Goal: Task Accomplishment & Management: Complete application form

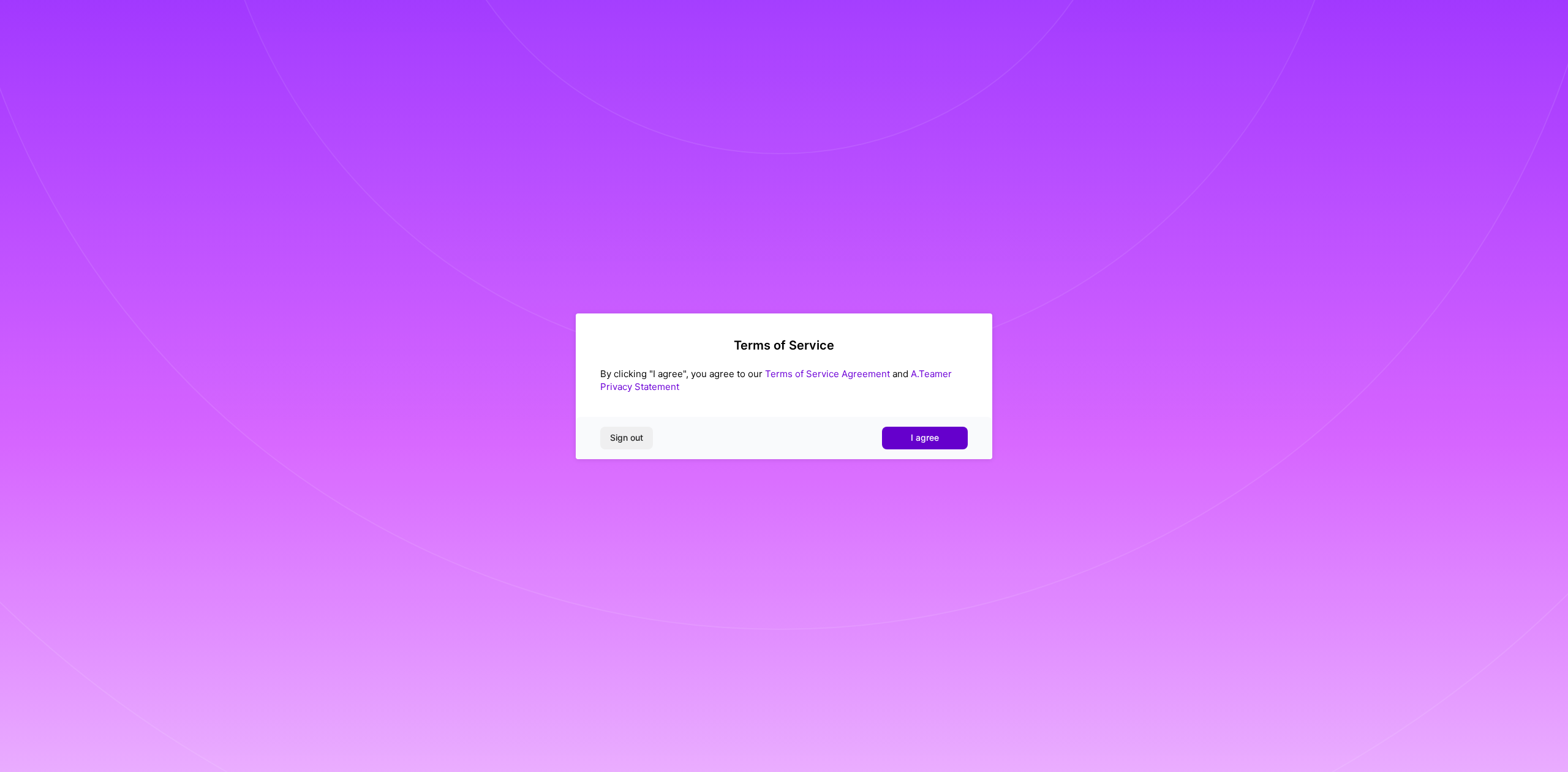
click at [913, 430] on button "I agree" at bounding box center [925, 437] width 86 height 22
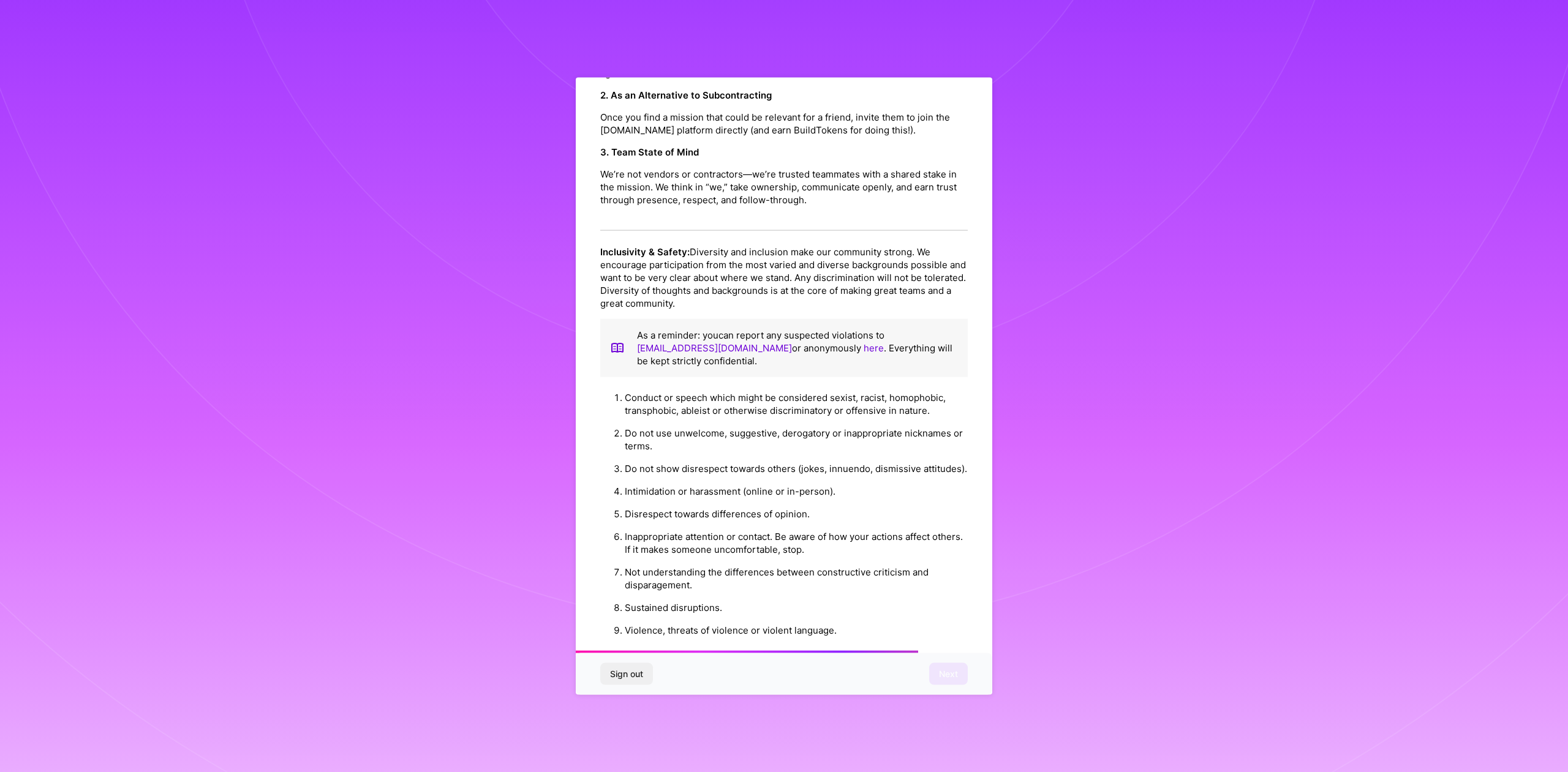
scroll to position [1010, 0]
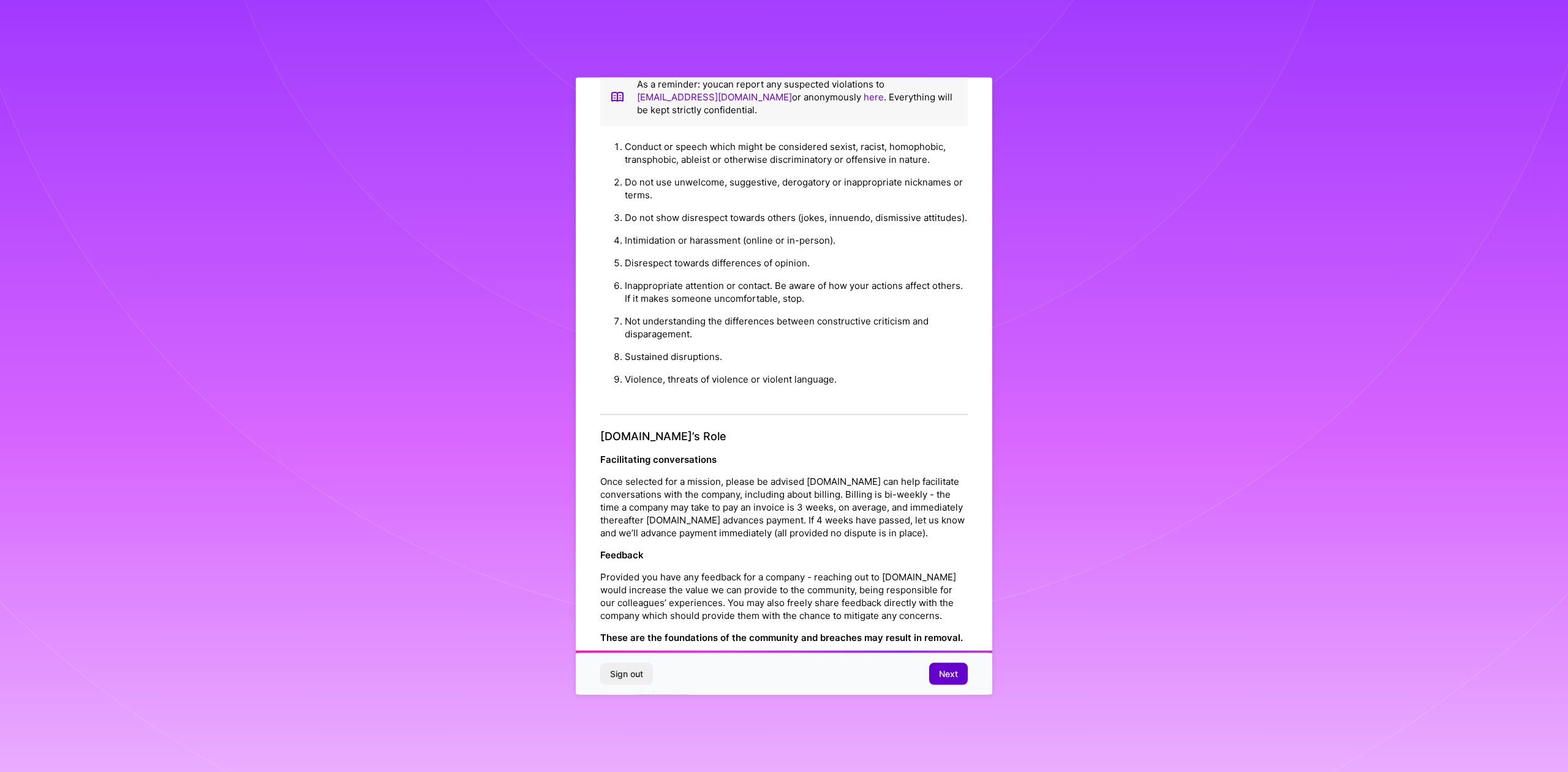
click at [944, 671] on span "Next" at bounding box center [949, 674] width 19 height 12
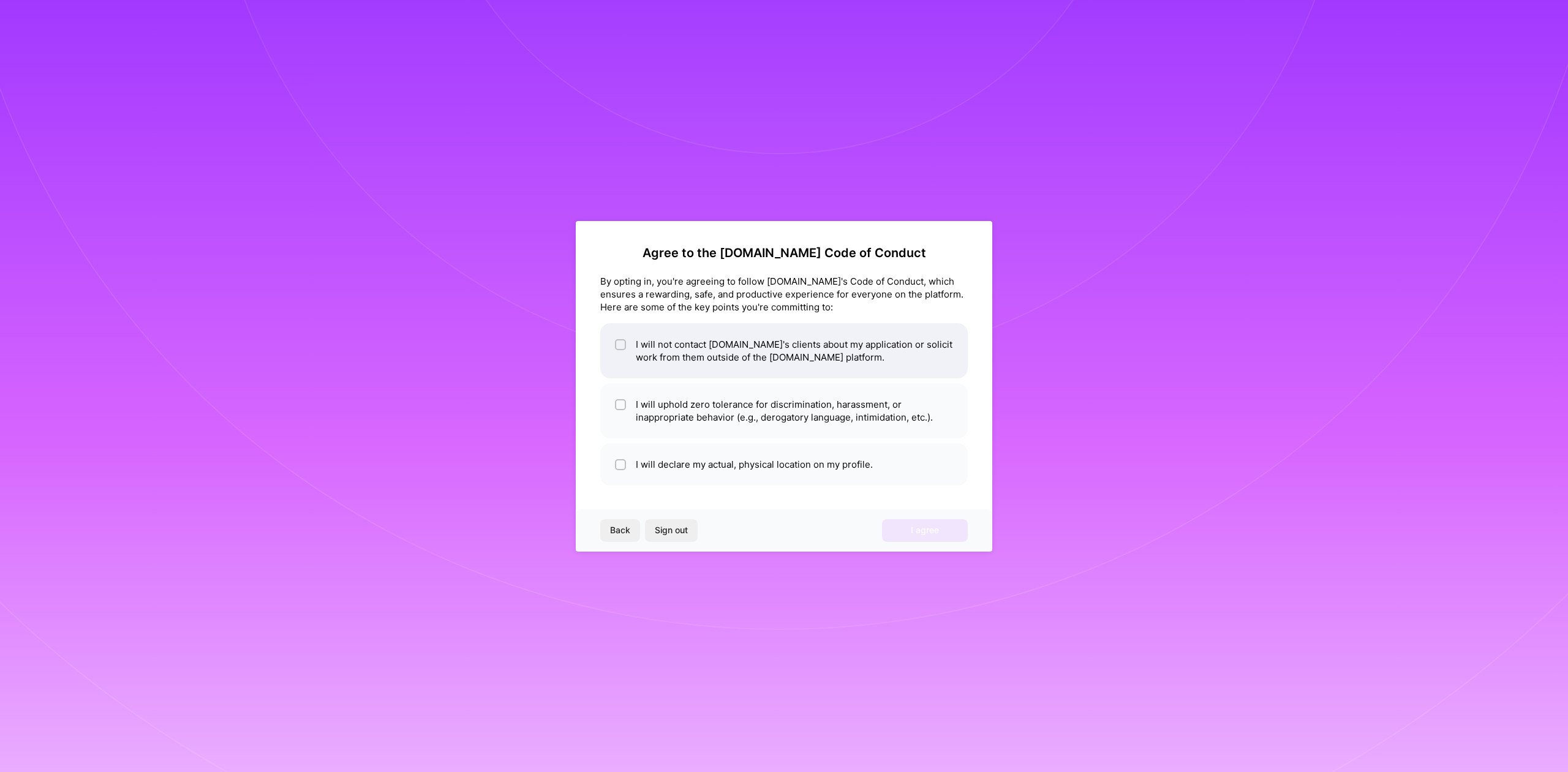
click at [868, 354] on li "I will not contact [DOMAIN_NAME]'s clients about my application or solicit work…" at bounding box center [784, 351] width 368 height 55
checkbox input "true"
click at [840, 419] on li "I will uphold zero tolerance for discrimination, harassment, or inappropriate b…" at bounding box center [784, 411] width 368 height 55
checkbox input "true"
click at [777, 471] on li "I will declare my actual, physical location on my profile." at bounding box center [784, 465] width 368 height 42
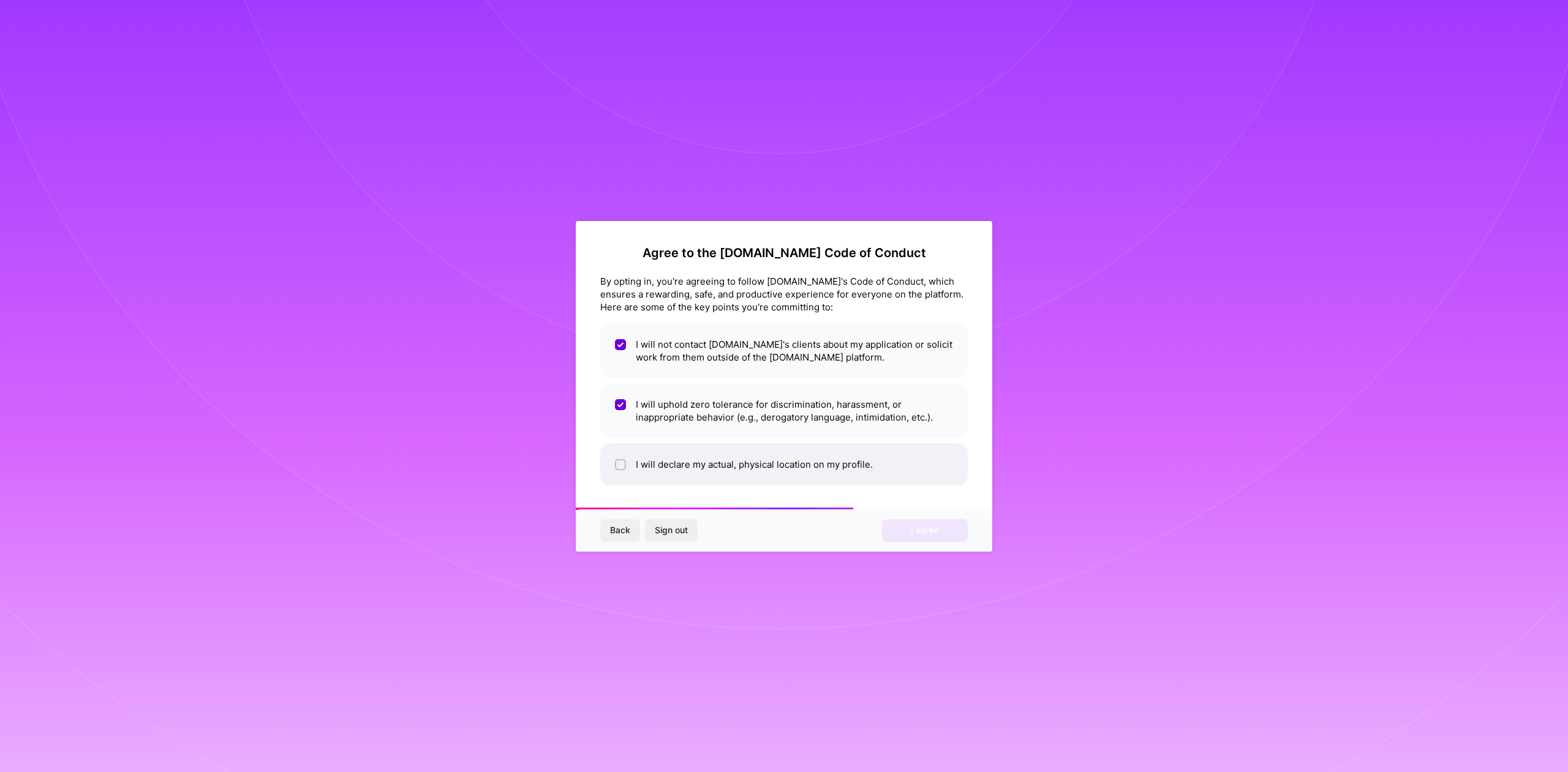
checkbox input "true"
click at [946, 528] on button "I agree" at bounding box center [925, 530] width 86 height 22
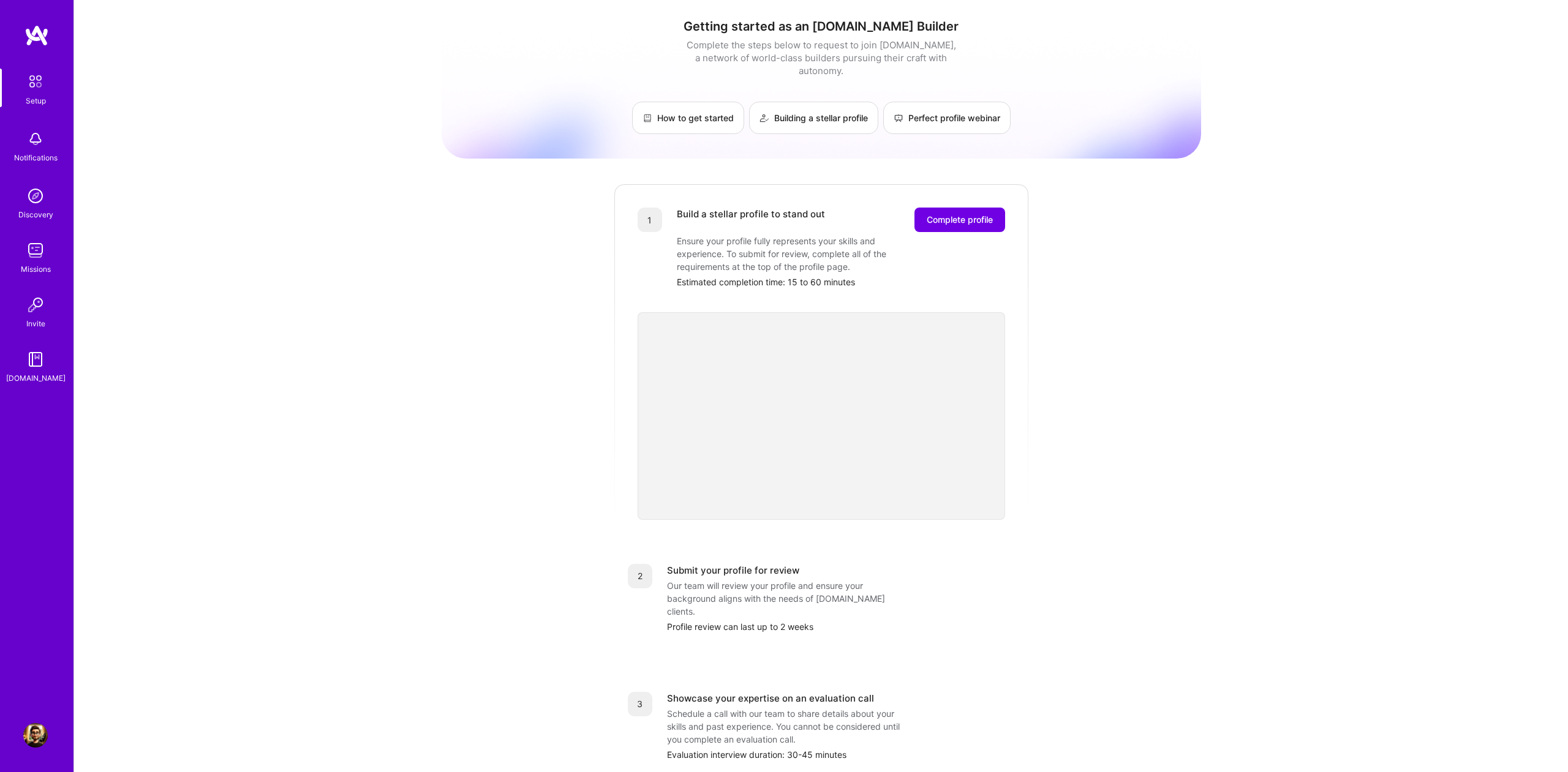
click at [942, 223] on div "Build a stellar profile to stand out Complete profile Ensure your profile fully…" at bounding box center [841, 248] width 329 height 81
click at [942, 214] on span "Complete profile" at bounding box center [960, 220] width 66 height 12
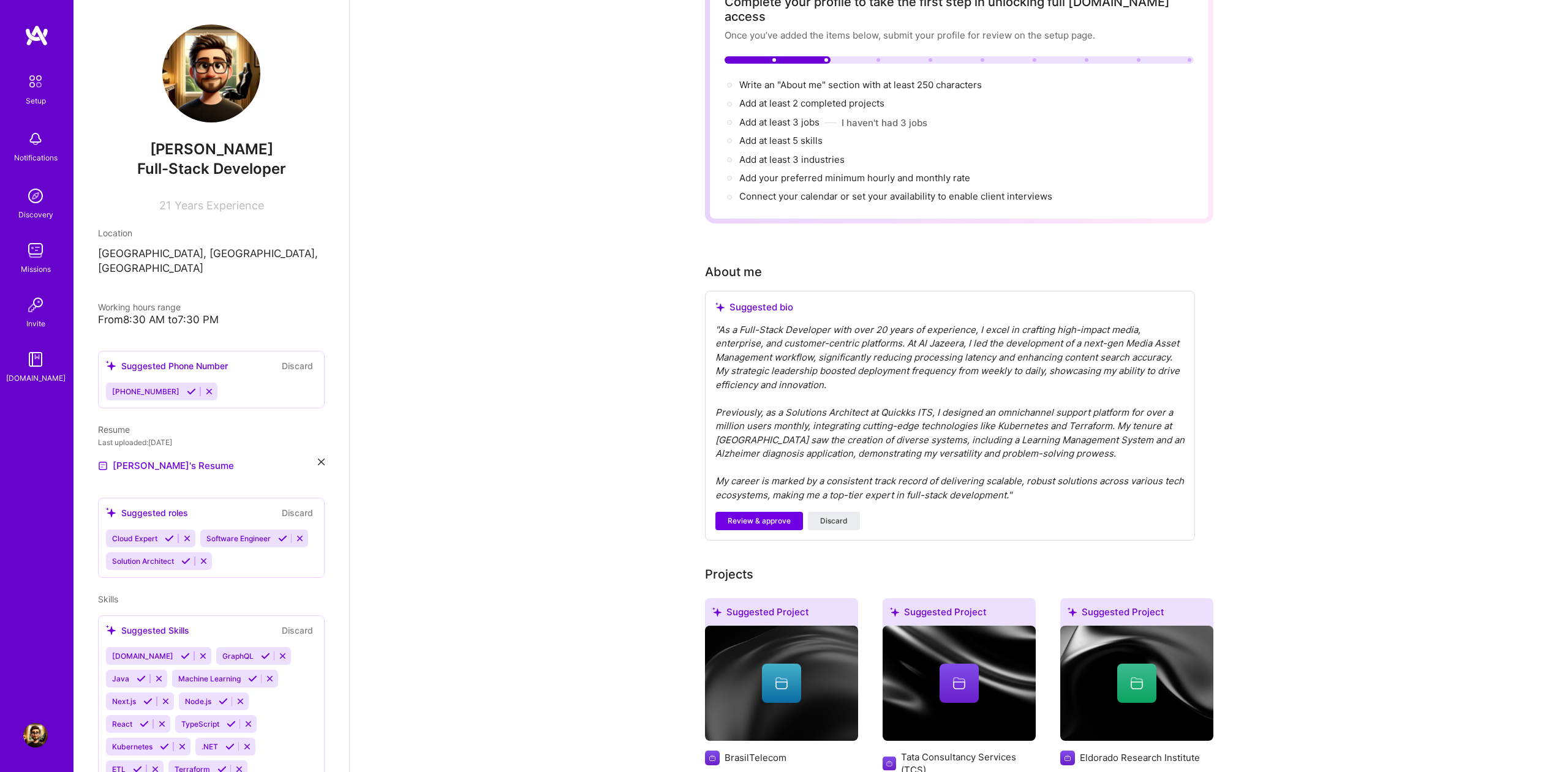
scroll to position [88, 0]
click at [757, 516] on span "Review & approve" at bounding box center [759, 522] width 63 height 11
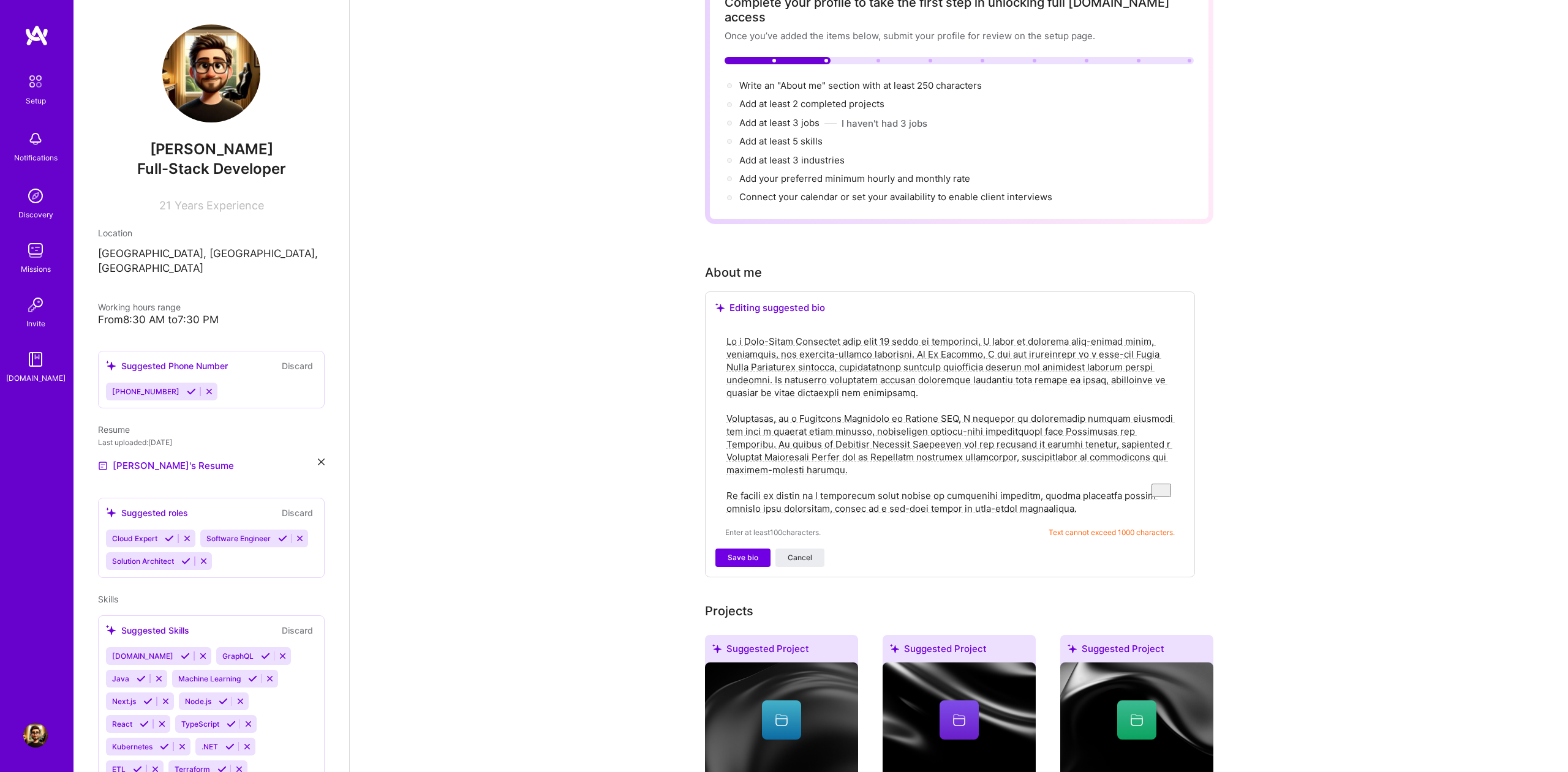
drag, startPoint x: 850, startPoint y: 355, endPoint x: 765, endPoint y: 366, distance: 85.7
click at [765, 366] on textarea "To enrich screen reader interactions, please activate Accessibility in Grammarl…" at bounding box center [950, 425] width 450 height 183
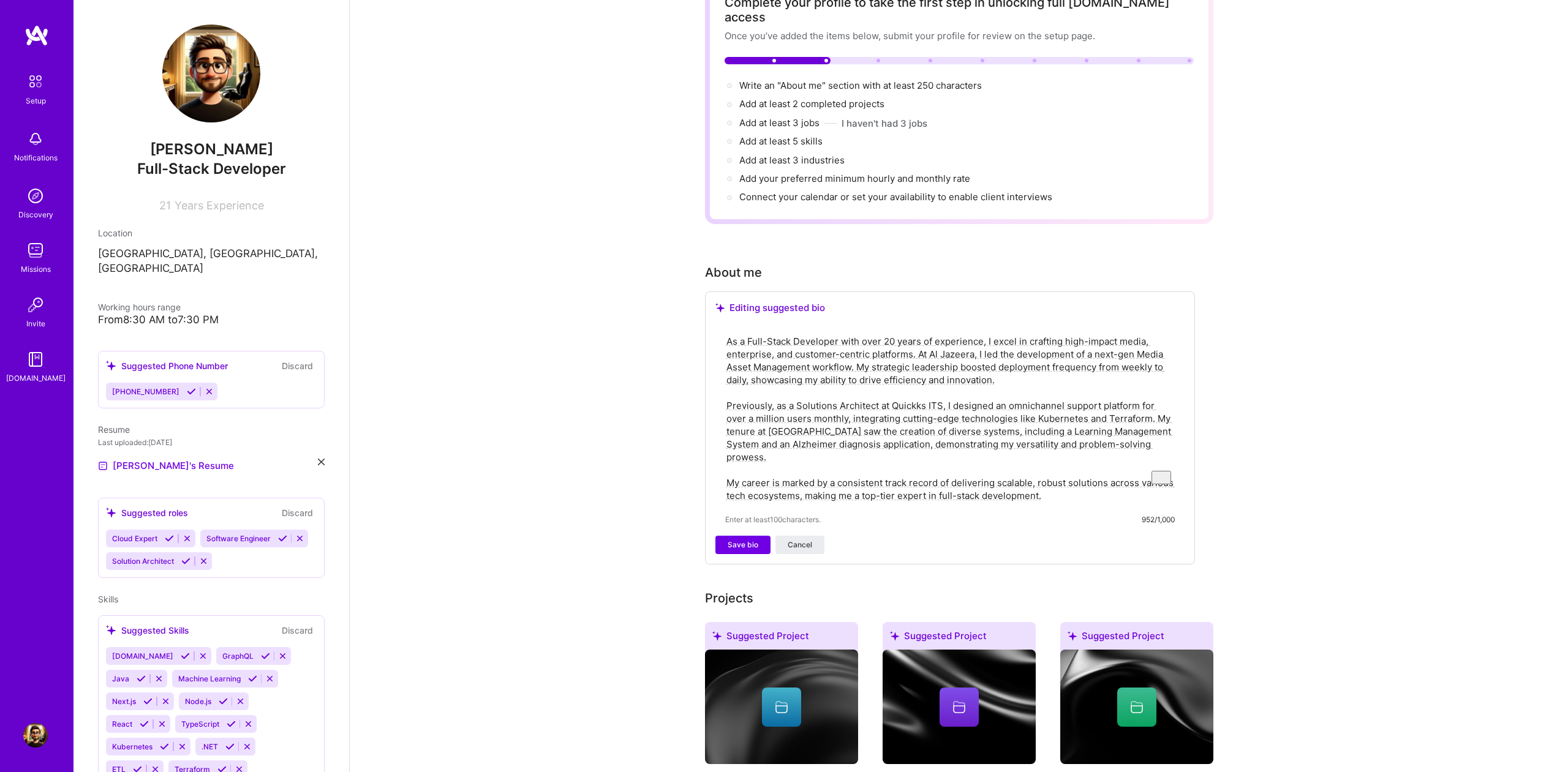
drag, startPoint x: 1001, startPoint y: 366, endPoint x: 857, endPoint y: 352, distance: 144.7
click at [857, 352] on textarea "As a Full-Stack Developer with over 20 years of experience, I excel in crafting…" at bounding box center [950, 418] width 450 height 170
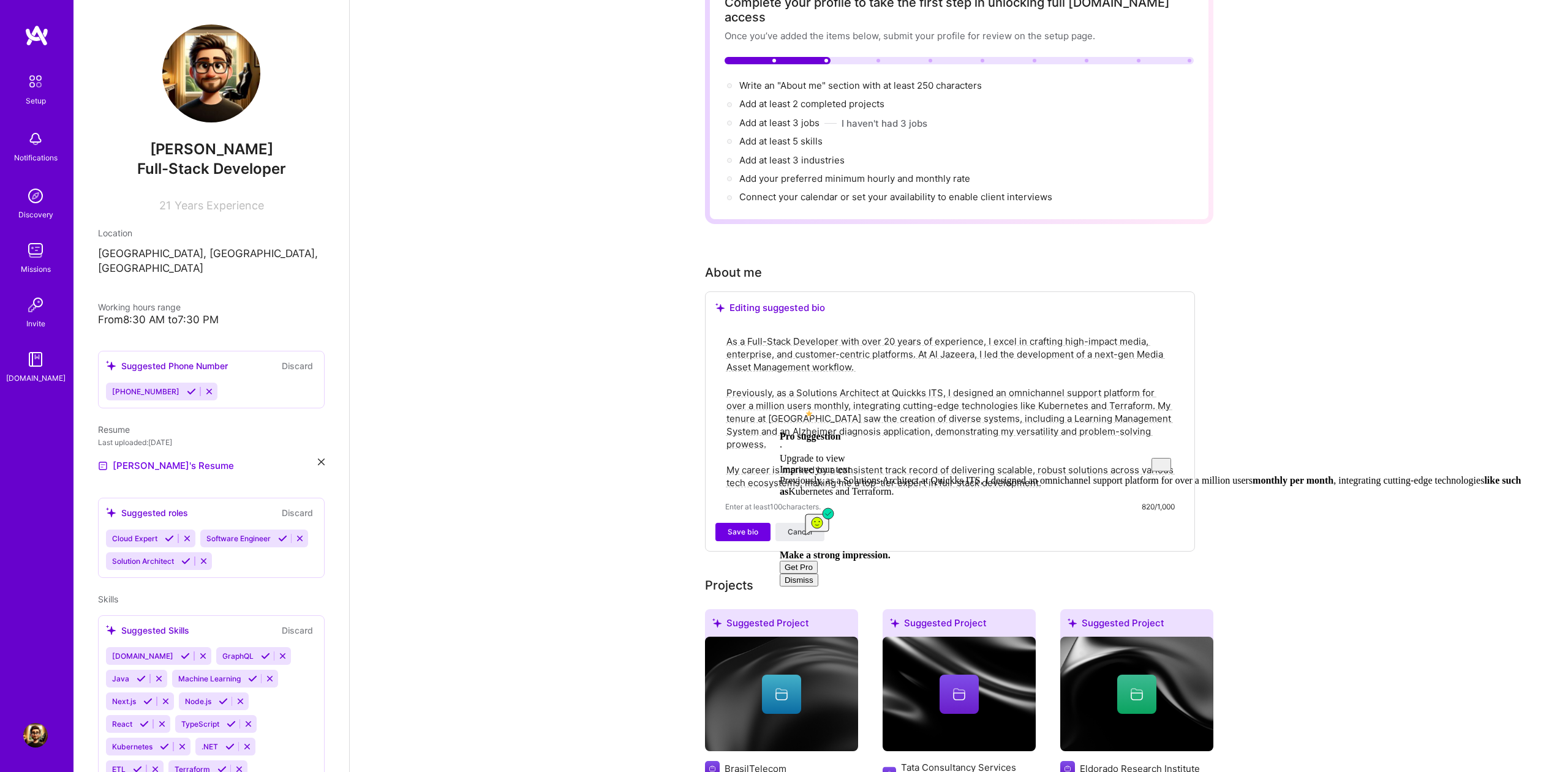
drag, startPoint x: 1137, startPoint y: 376, endPoint x: 829, endPoint y: 386, distance: 308.2
click at [826, 387] on textarea "As a Full-Stack Developer with over 20 years of experience, I excel in crafting…" at bounding box center [950, 412] width 450 height 157
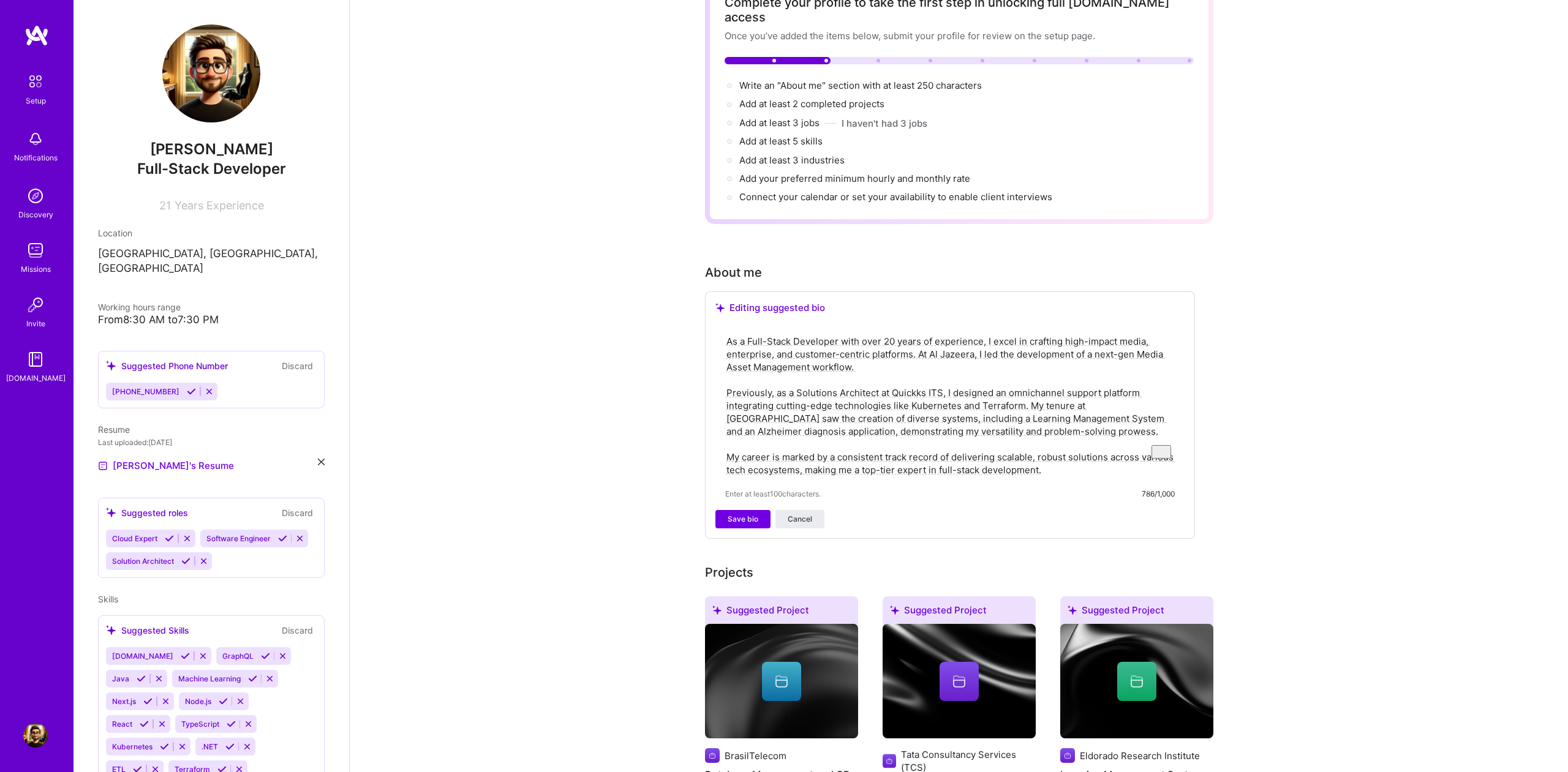
click at [986, 391] on textarea "As a Full-Stack Developer with over 20 years of experience, I excel in crafting…" at bounding box center [950, 406] width 450 height 144
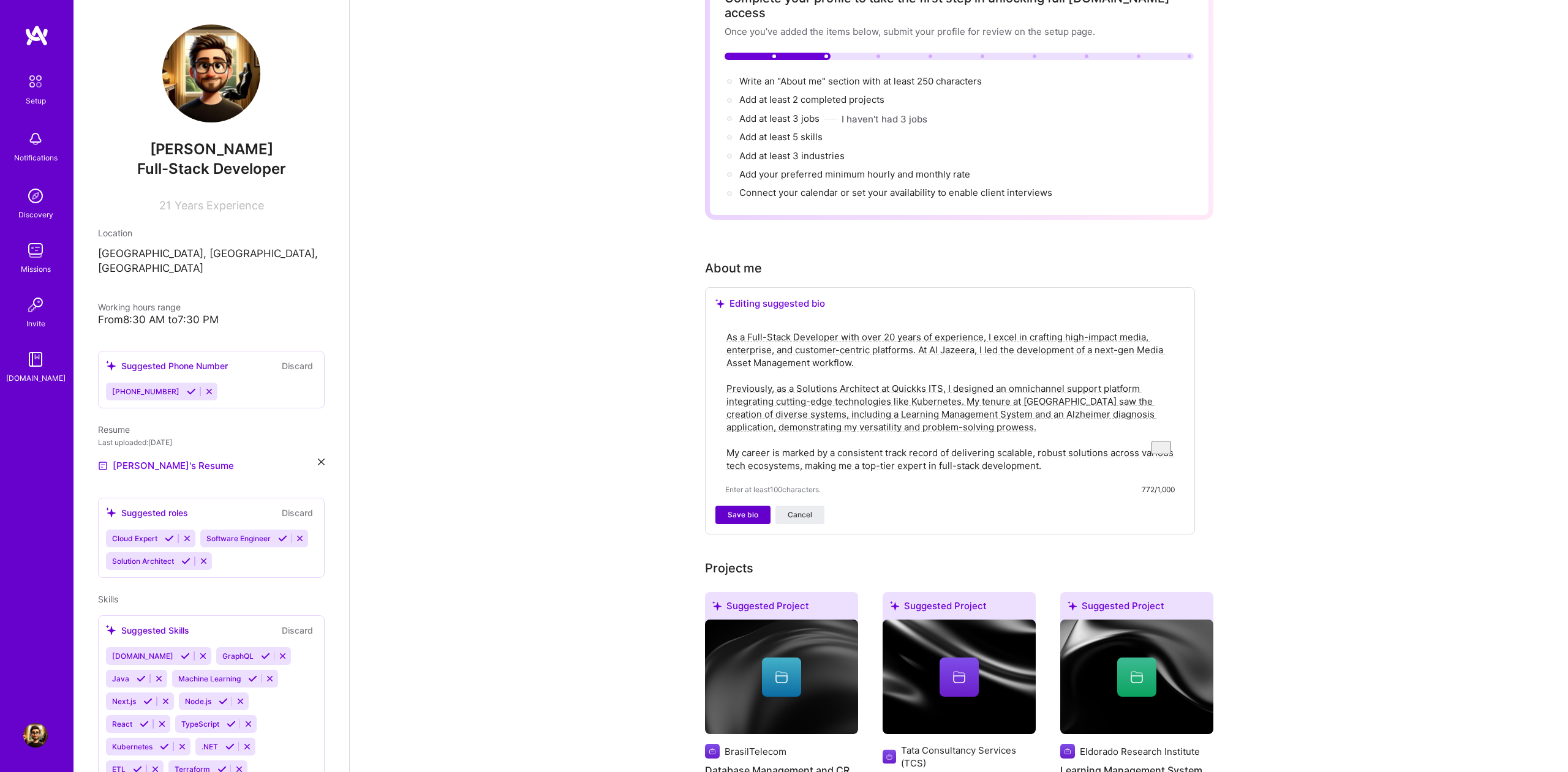
type textarea "As a Full-Stack Developer with over 20 years of experience, I excel in crafting…"
click at [741, 509] on span "Save bio" at bounding box center [742, 515] width 30 height 11
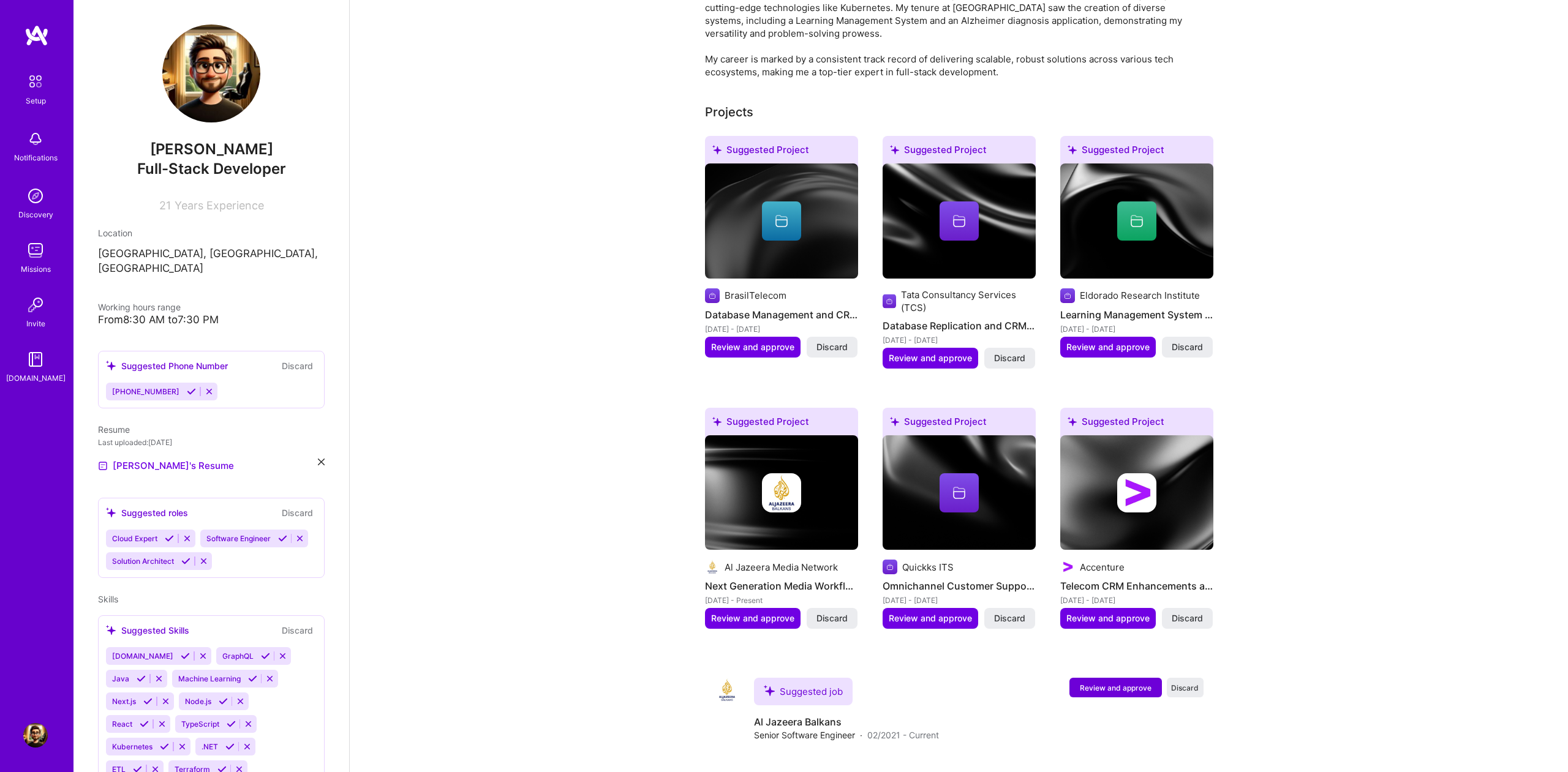
scroll to position [408, 0]
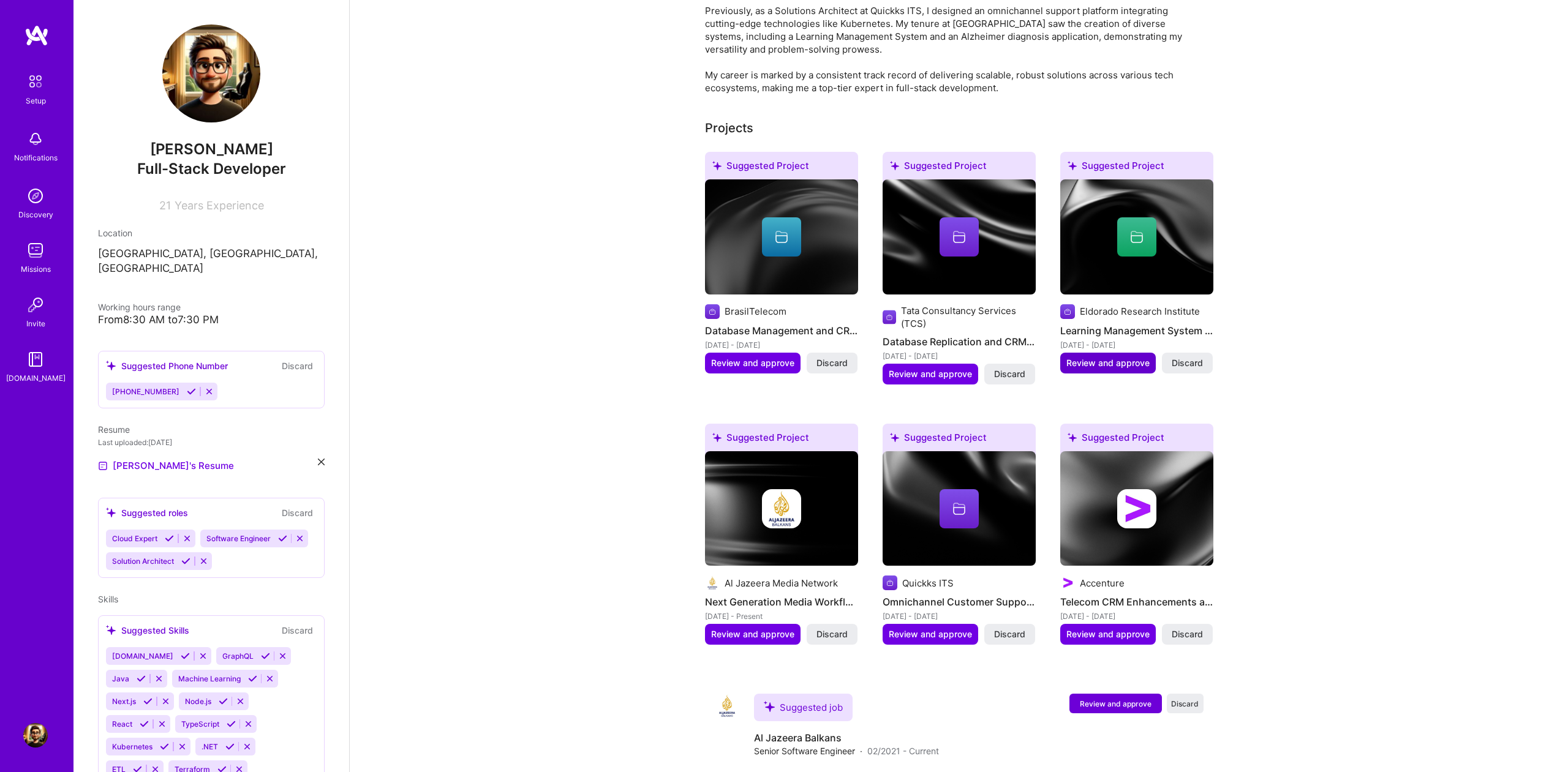
click at [1118, 357] on span "Review and approve" at bounding box center [1108, 363] width 83 height 12
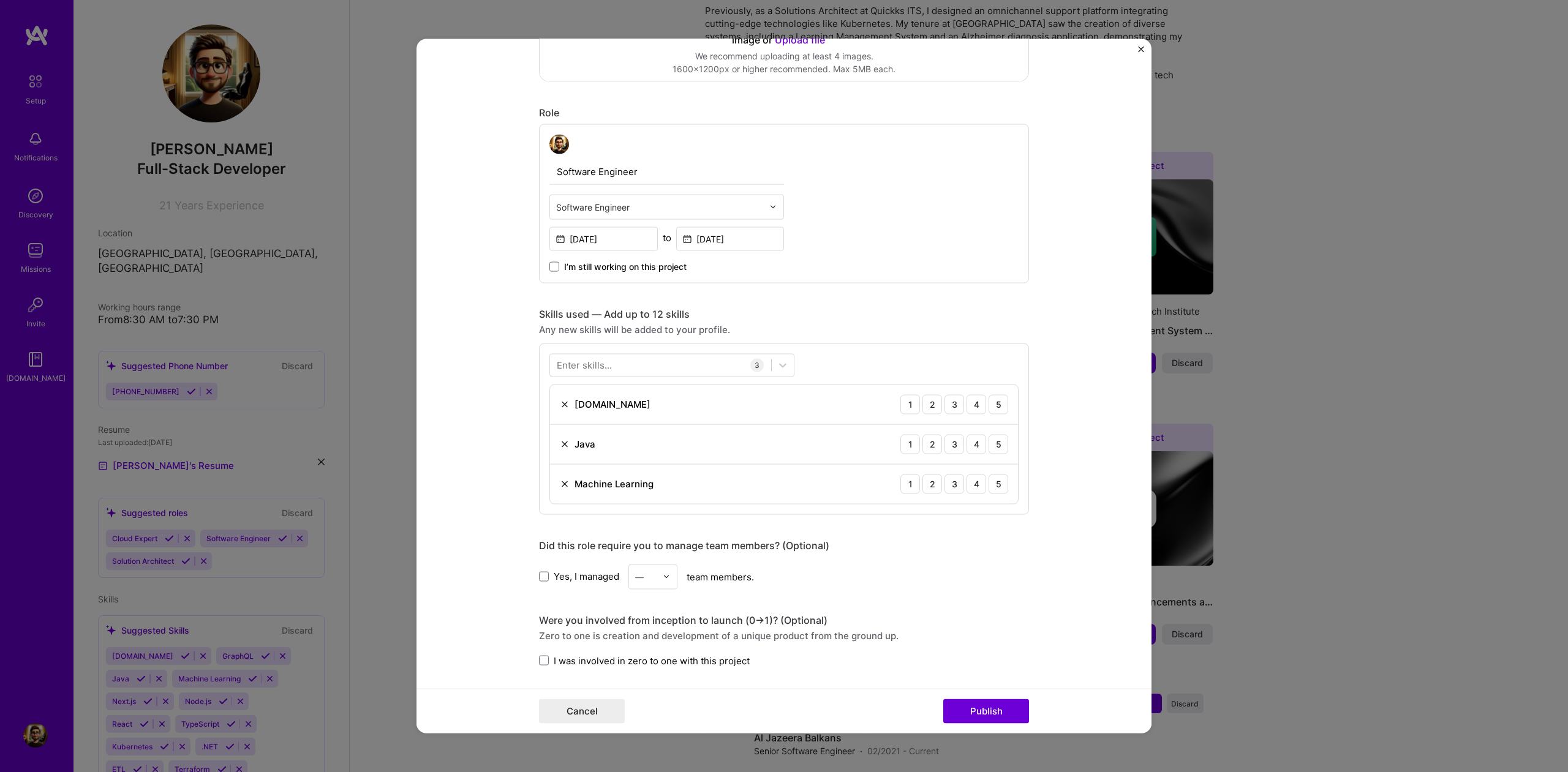
scroll to position [343, 0]
click at [563, 407] on img at bounding box center [565, 405] width 10 height 10
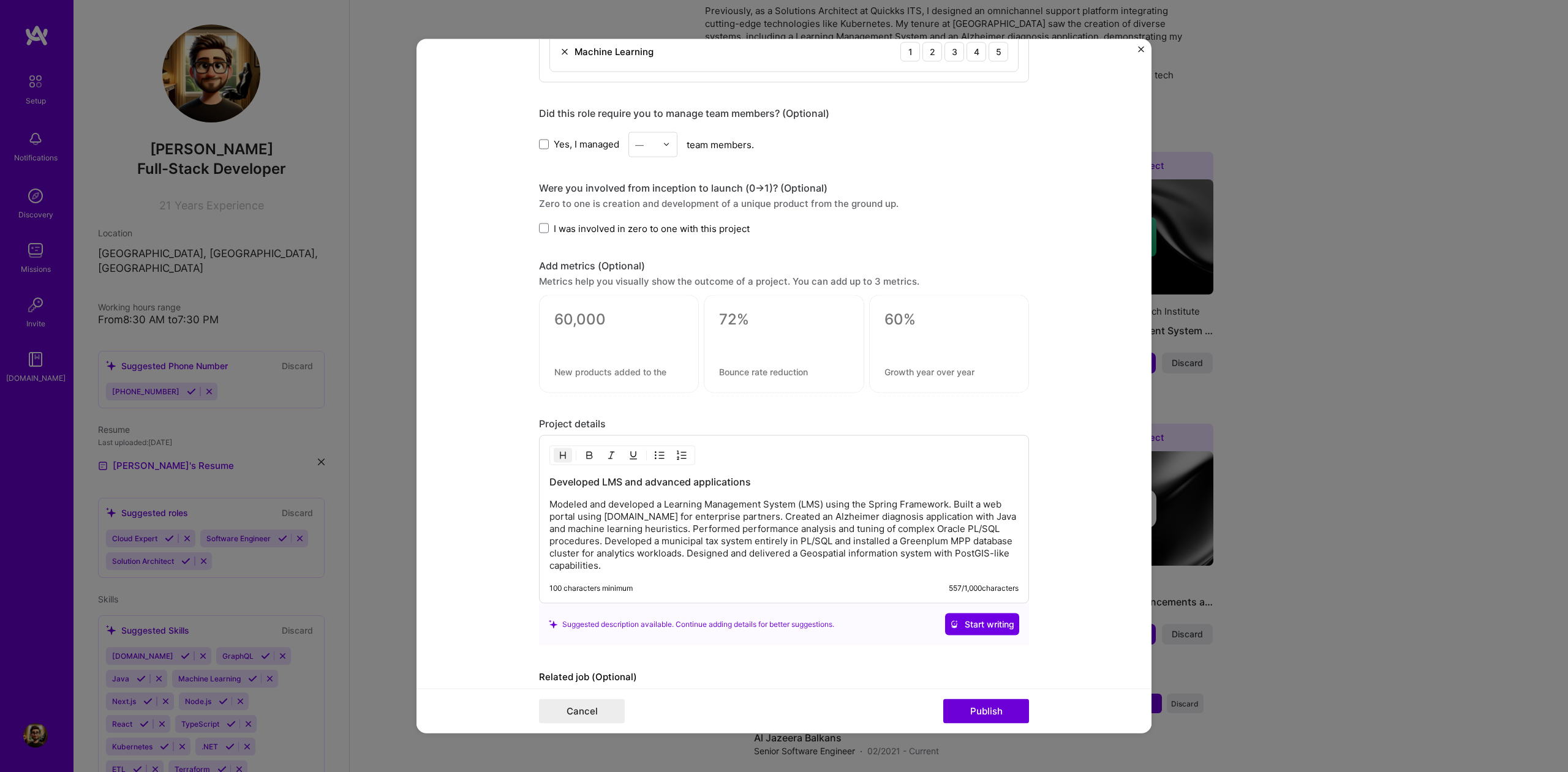
scroll to position [803, 0]
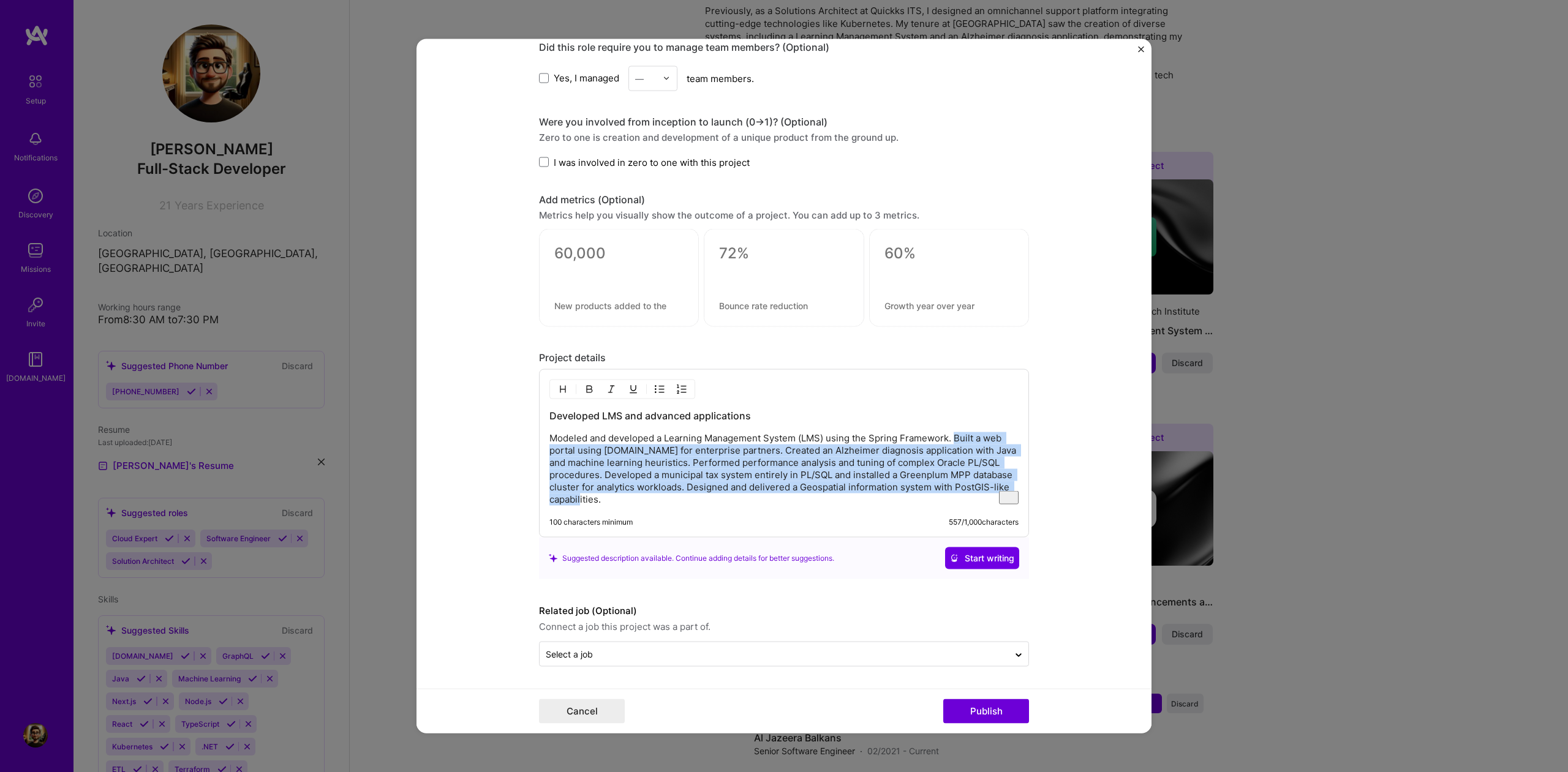
drag, startPoint x: 951, startPoint y: 437, endPoint x: 763, endPoint y: 497, distance: 197.3
click at [763, 497] on p "Modeled and developed a Learning Management System (LMS) using the Spring Frame…" at bounding box center [784, 469] width 469 height 73
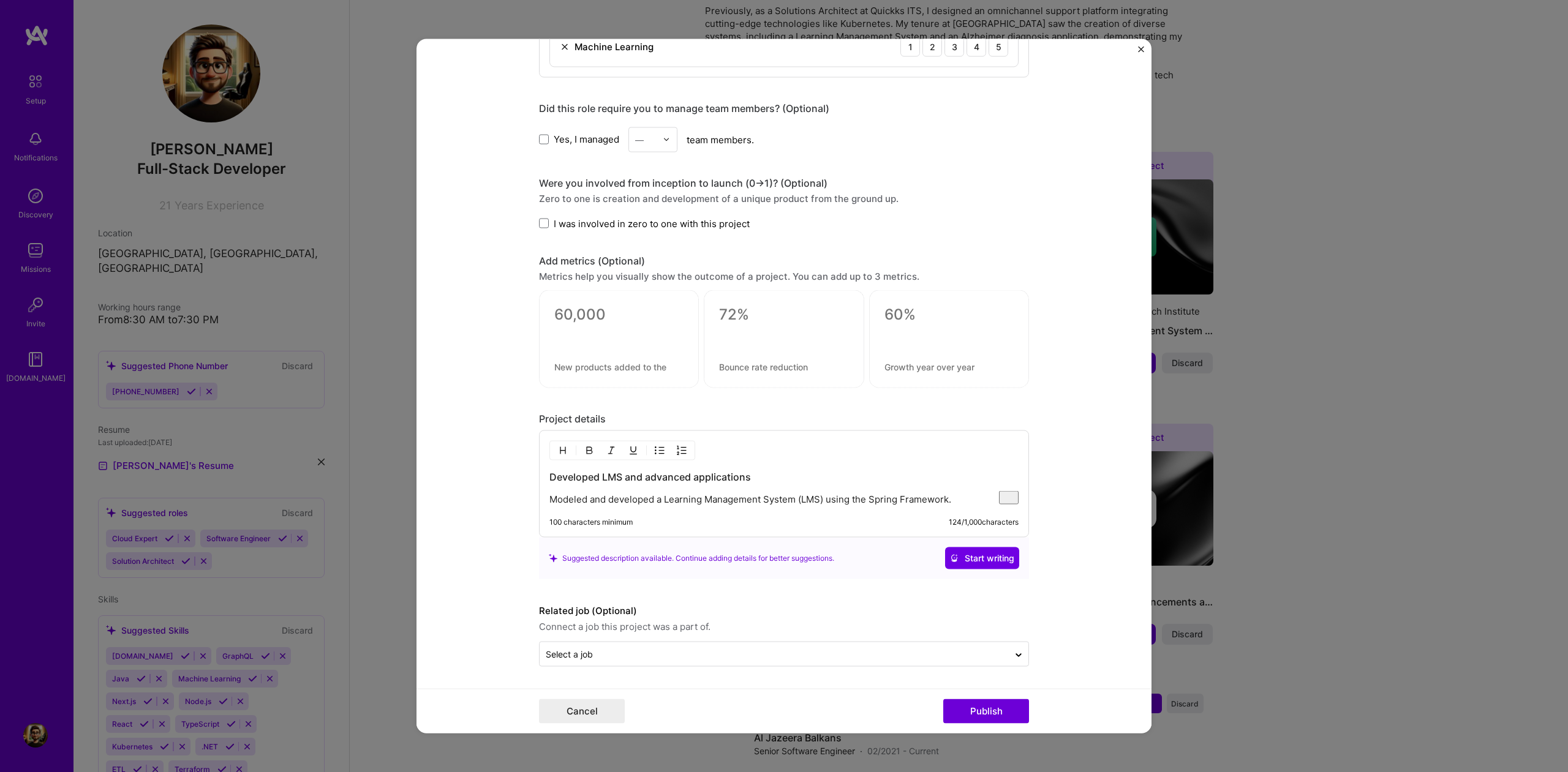
scroll to position [742, 0]
click at [981, 714] on button "Publish" at bounding box center [987, 711] width 86 height 24
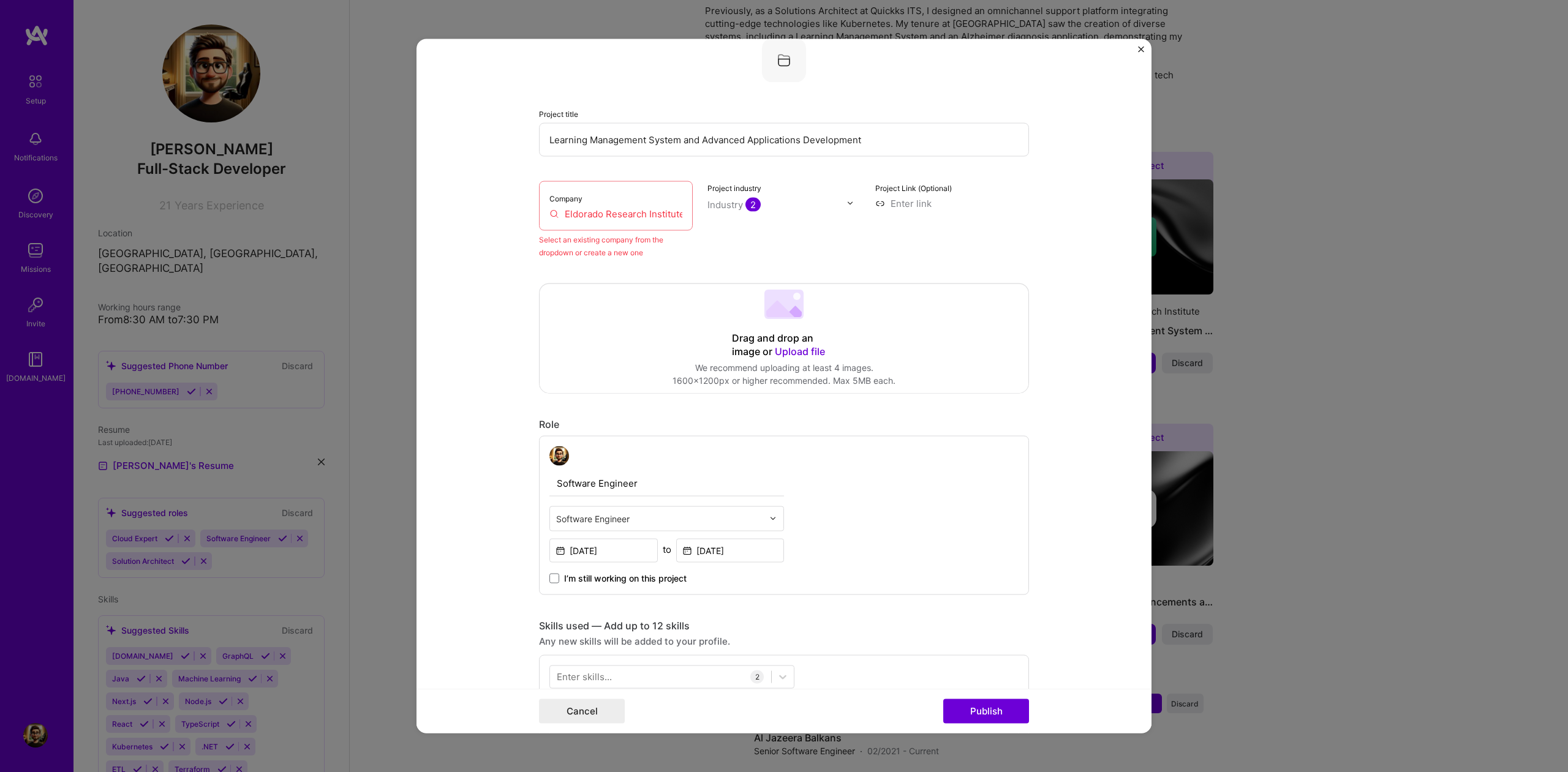
scroll to position [80, 0]
click at [603, 216] on input "Eldorado Research Institute" at bounding box center [616, 214] width 133 height 13
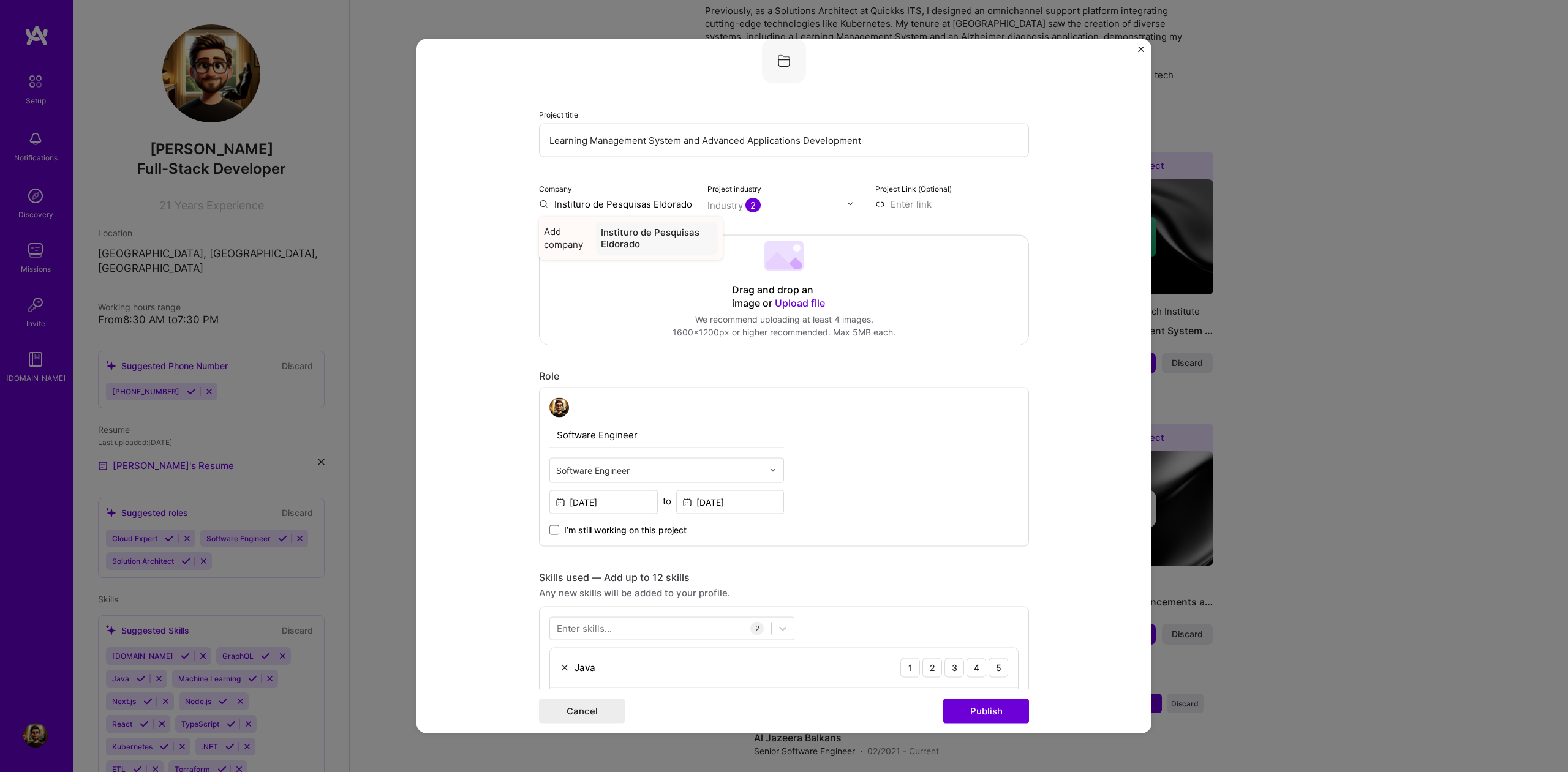
type input "Instituro de Pesquisas Eldorado"
click at [576, 245] on span "Add company" at bounding box center [568, 237] width 47 height 25
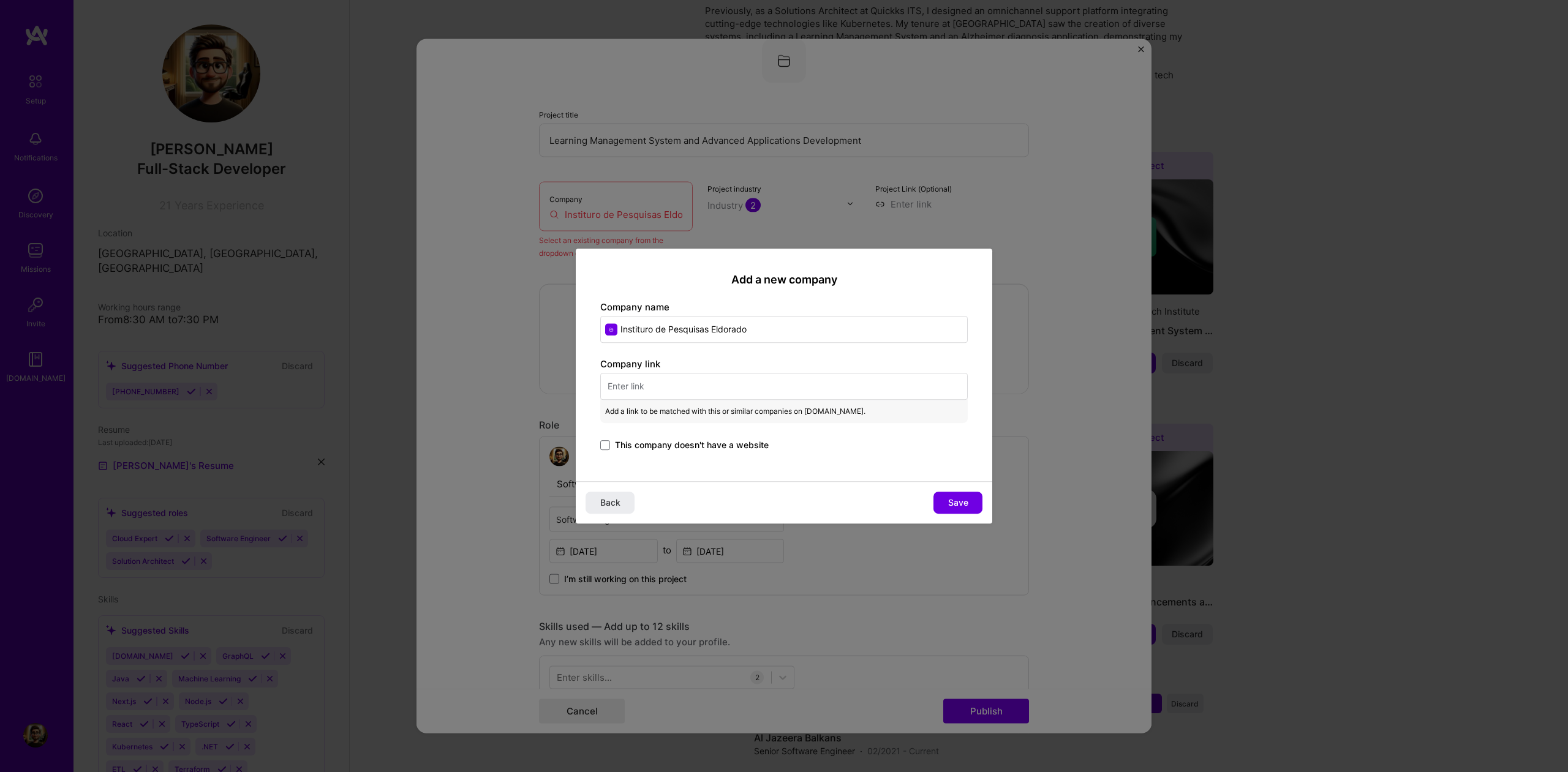
click at [673, 378] on input "text" at bounding box center [784, 386] width 368 height 27
paste input "[URL][DOMAIN_NAME]"
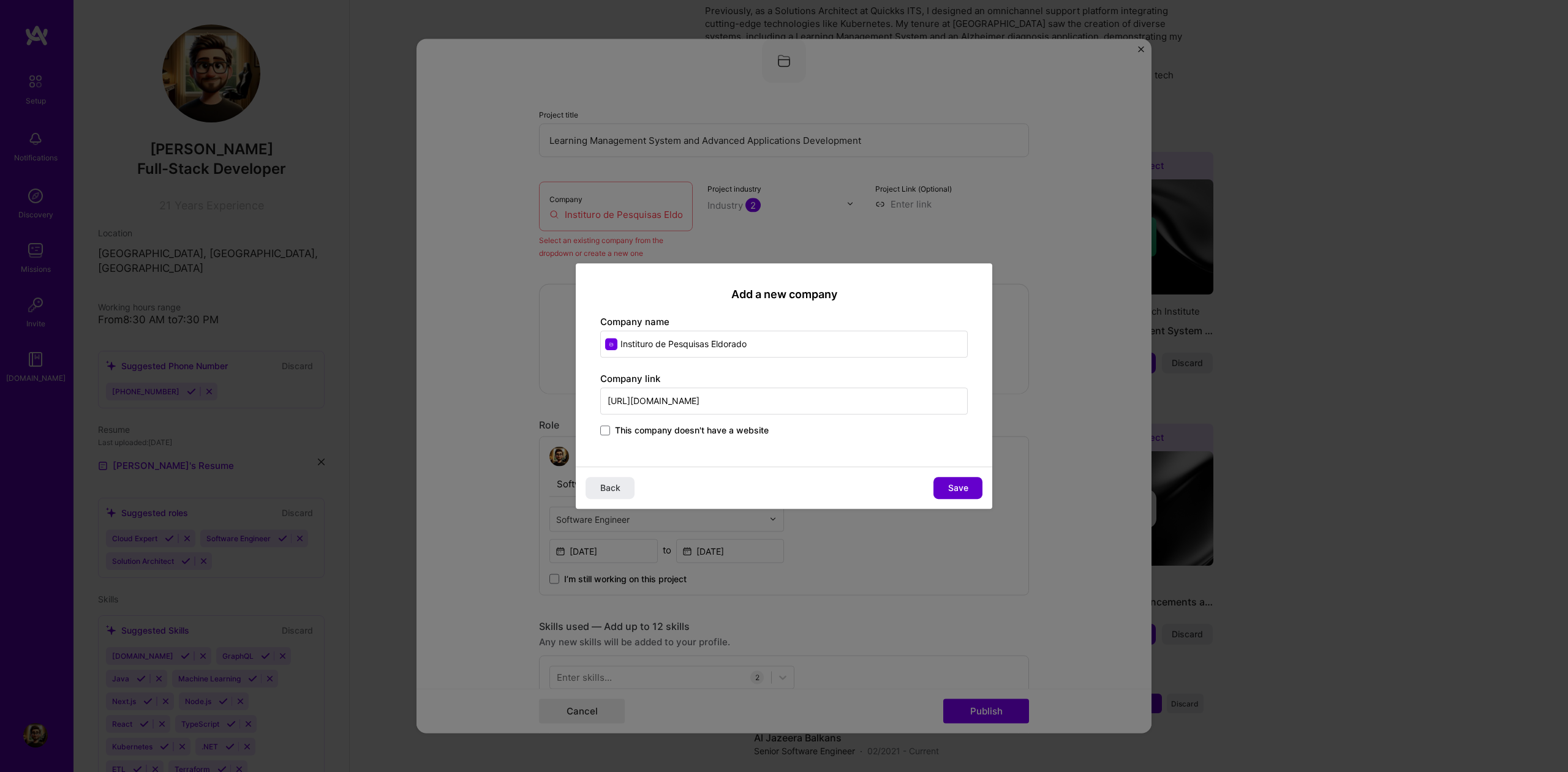
type input "[URL][DOMAIN_NAME]"
click at [955, 479] on button "Save" at bounding box center [958, 488] width 49 height 22
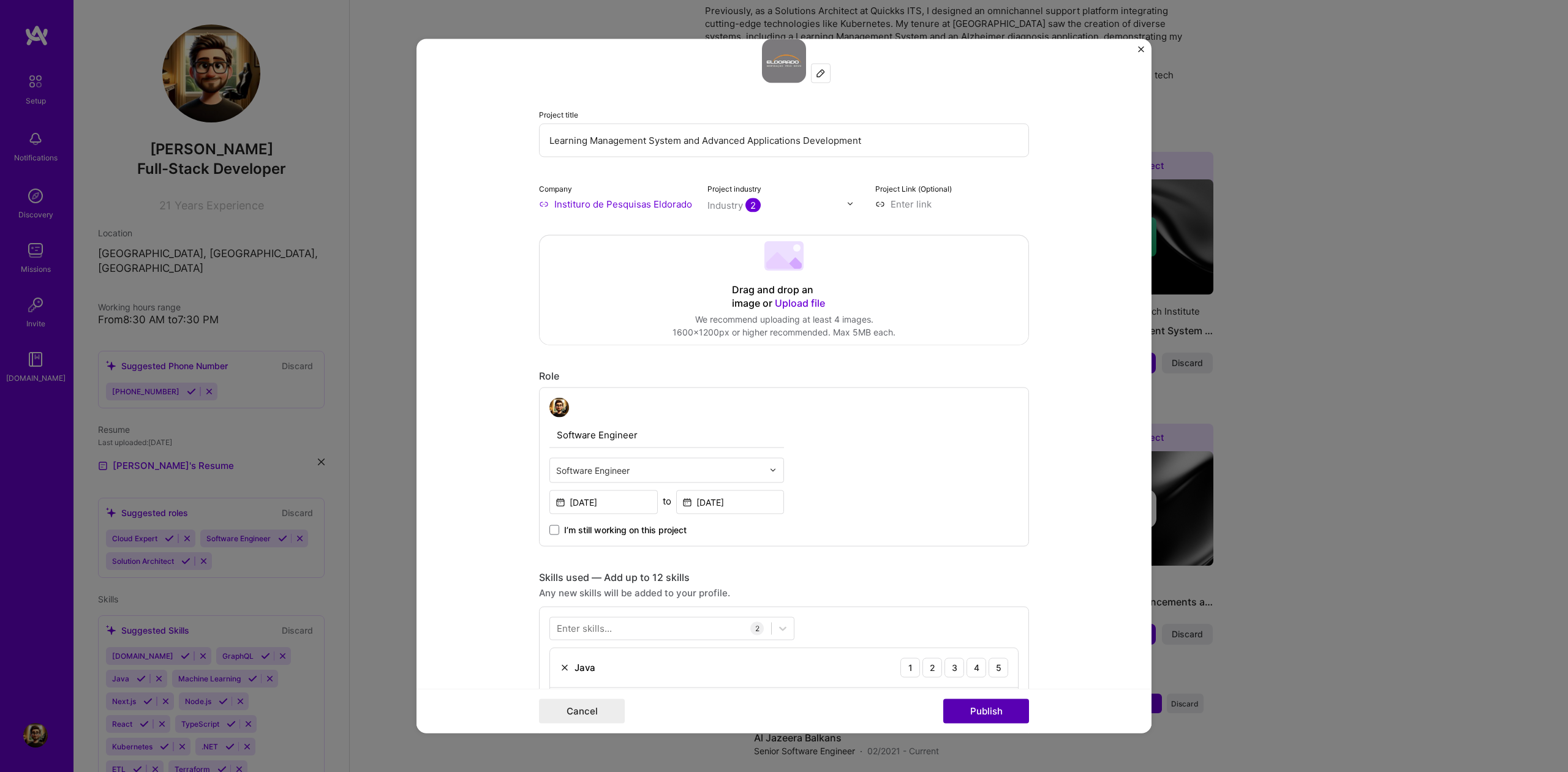
click at [991, 715] on button "Publish" at bounding box center [987, 711] width 86 height 24
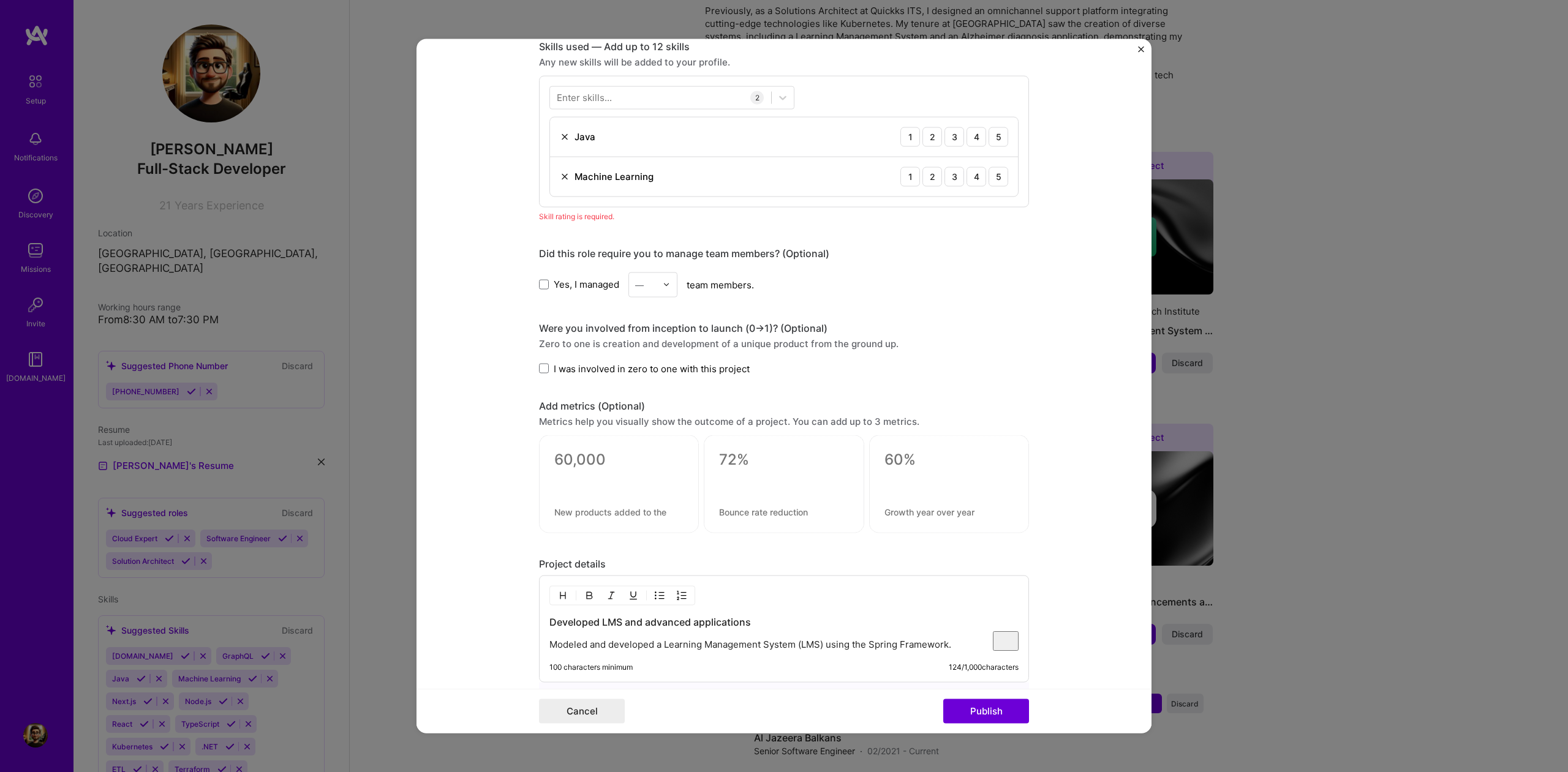
scroll to position [612, 0]
click at [1003, 142] on div "5" at bounding box center [999, 135] width 20 height 20
drag, startPoint x: 977, startPoint y: 175, endPoint x: 986, endPoint y: 202, distance: 28.5
click at [977, 175] on div "4" at bounding box center [977, 175] width 20 height 20
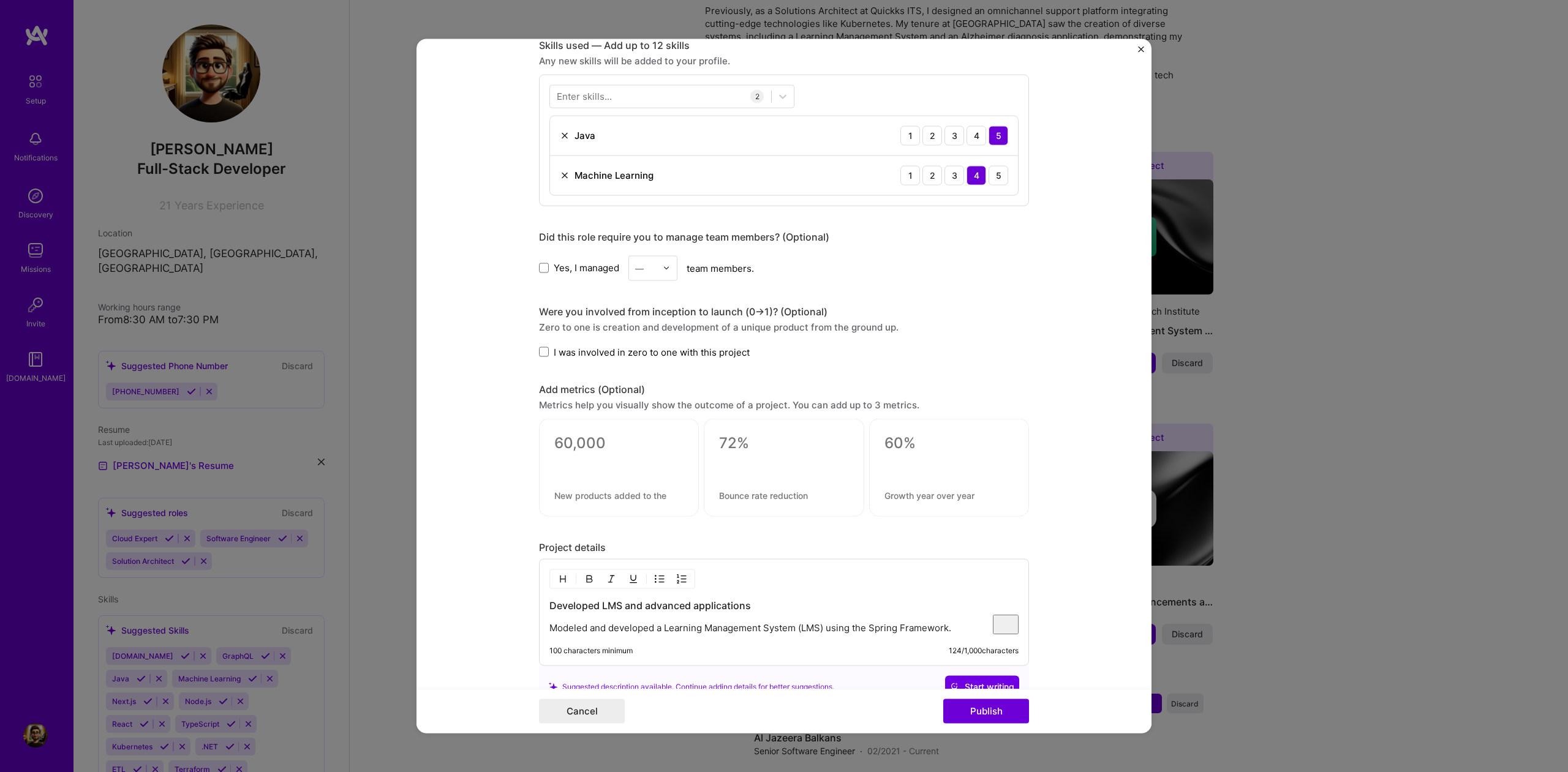
scroll to position [742, 0]
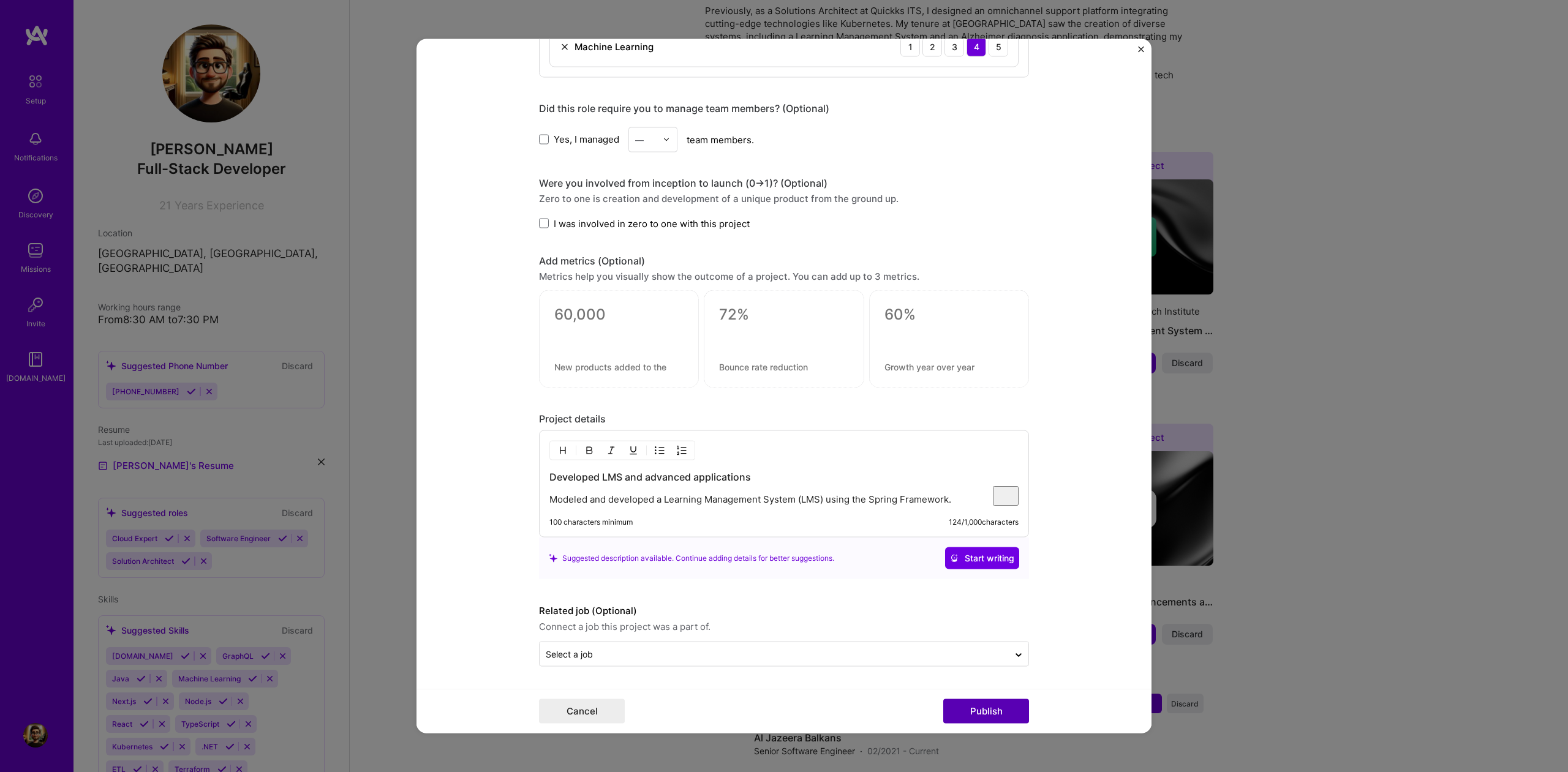
click at [1001, 712] on button "Publish" at bounding box center [987, 711] width 86 height 24
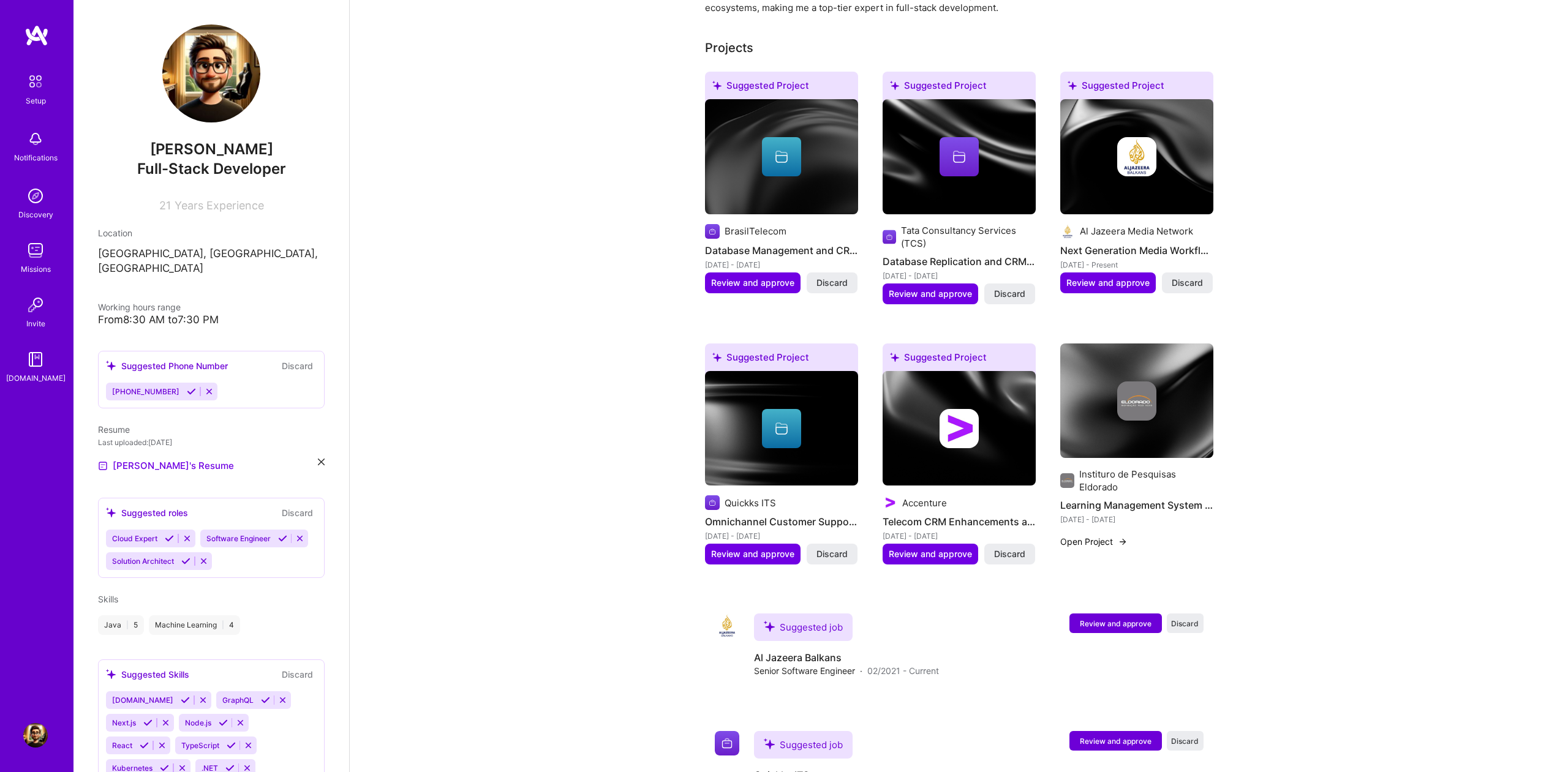
scroll to position [496, 0]
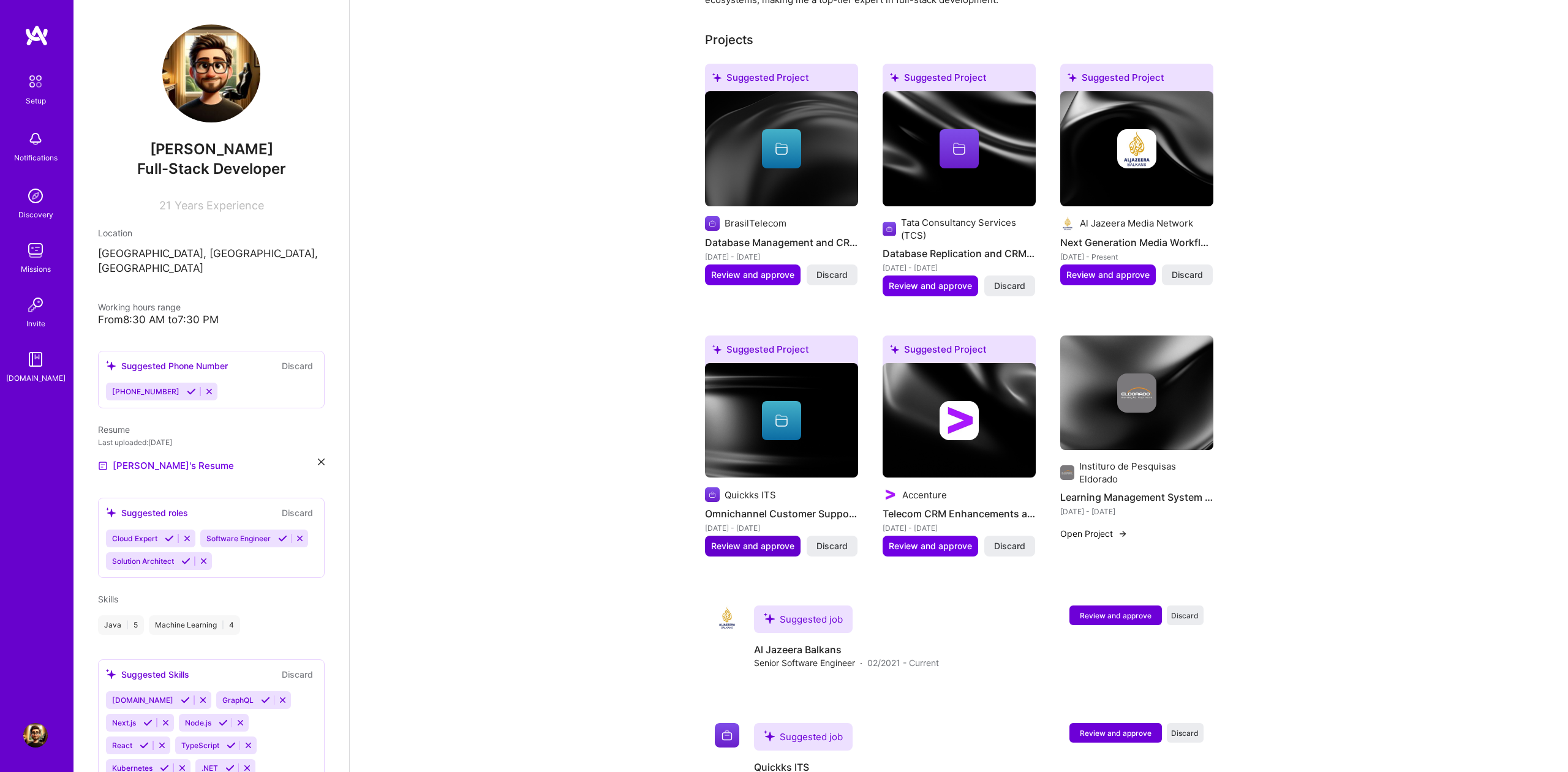
click at [750, 540] on span "Review and approve" at bounding box center [753, 547] width 83 height 12
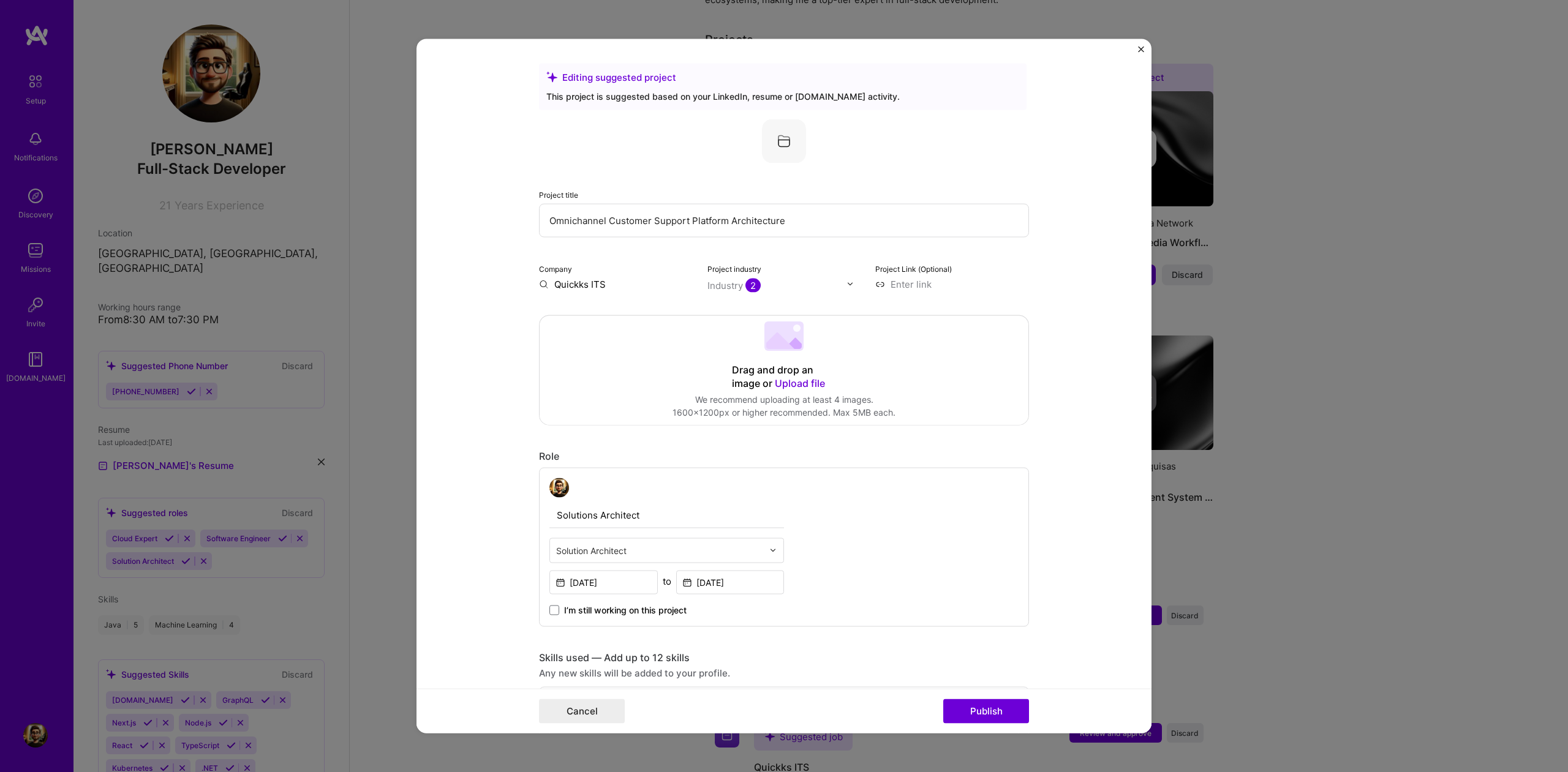
click at [606, 284] on input "Quickks ITS" at bounding box center [616, 284] width 154 height 13
click at [545, 284] on input "Quickks ITS" at bounding box center [616, 284] width 154 height 13
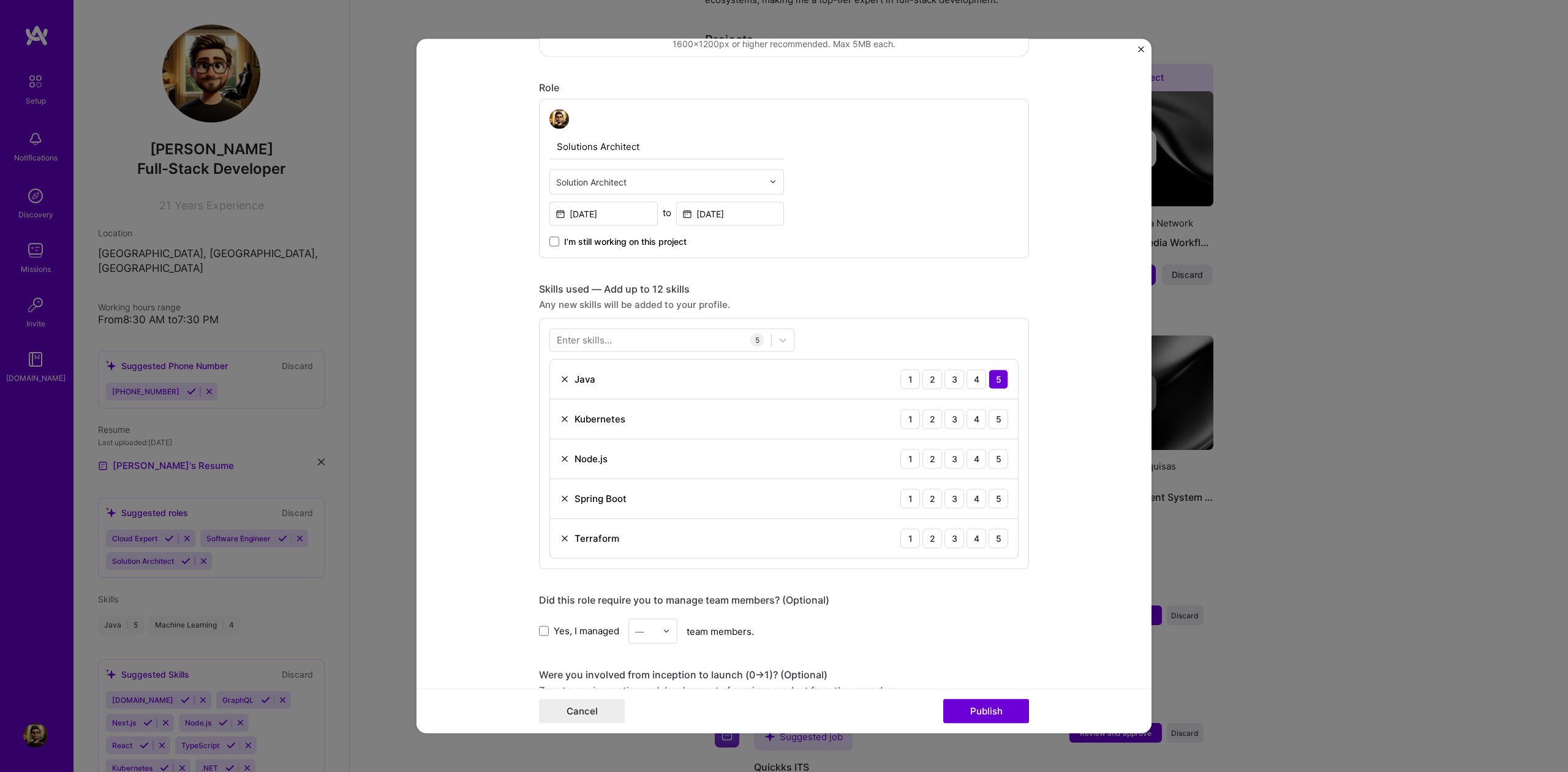
scroll to position [390, 0]
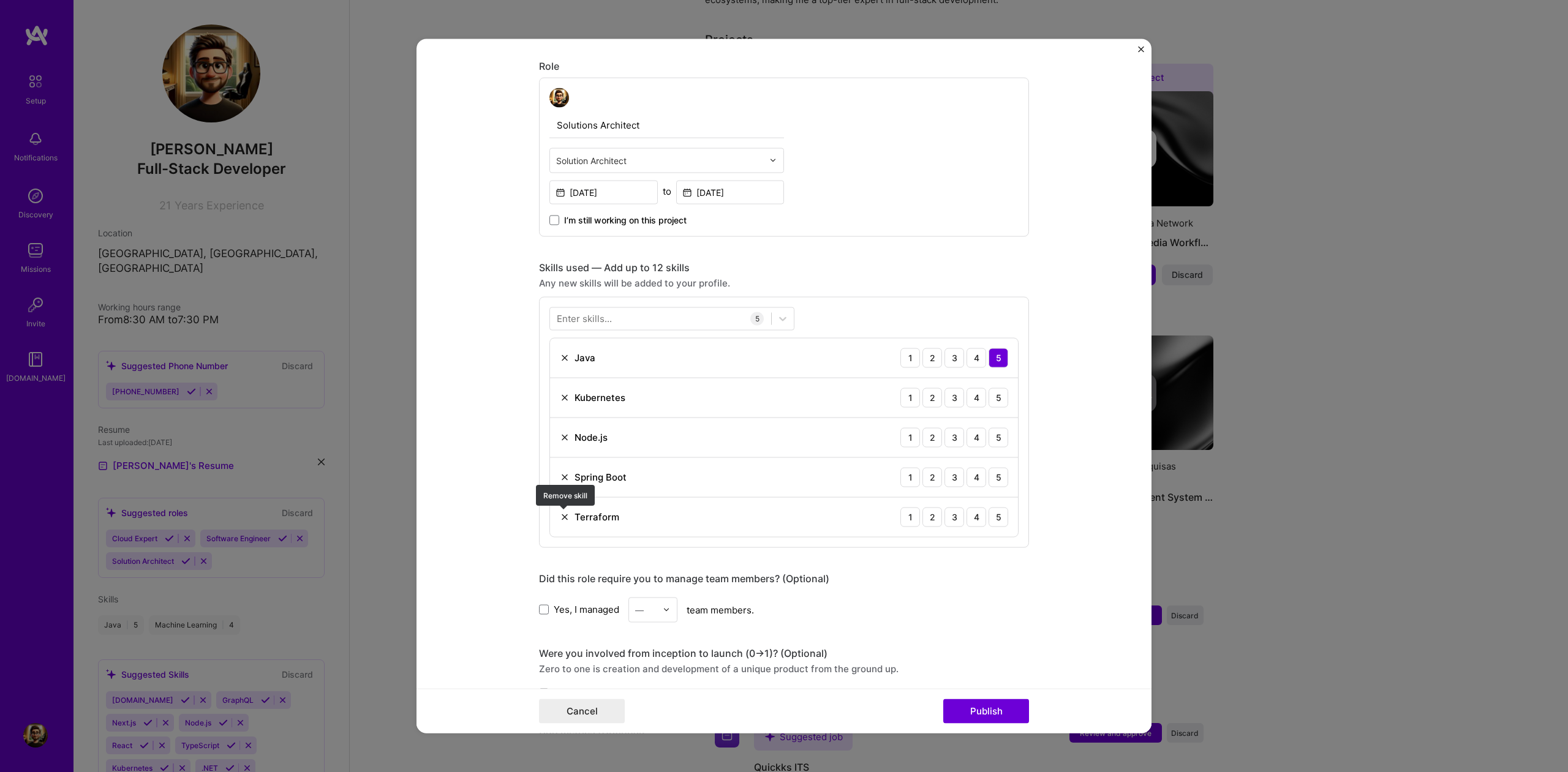
click at [562, 518] on img at bounding box center [565, 517] width 10 height 10
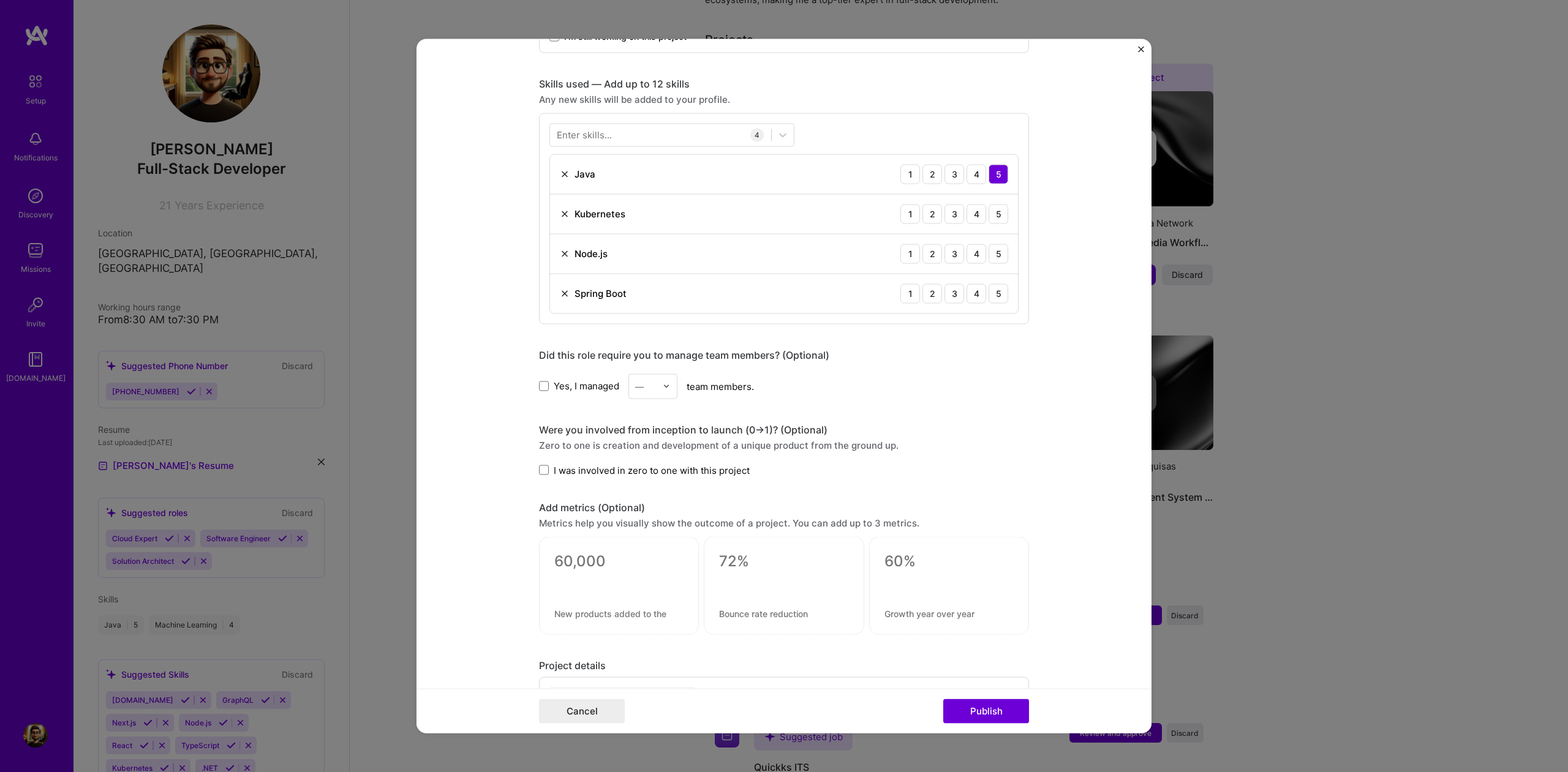
scroll to position [578, 0]
click at [543, 382] on span at bounding box center [544, 382] width 10 height 10
click at [0, 0] on input "Yes, I managed" at bounding box center [0, 0] width 0 height 0
click at [662, 384] on div "—" at bounding box center [646, 382] width 34 height 24
click at [646, 484] on div "4" at bounding box center [653, 482] width 42 height 22
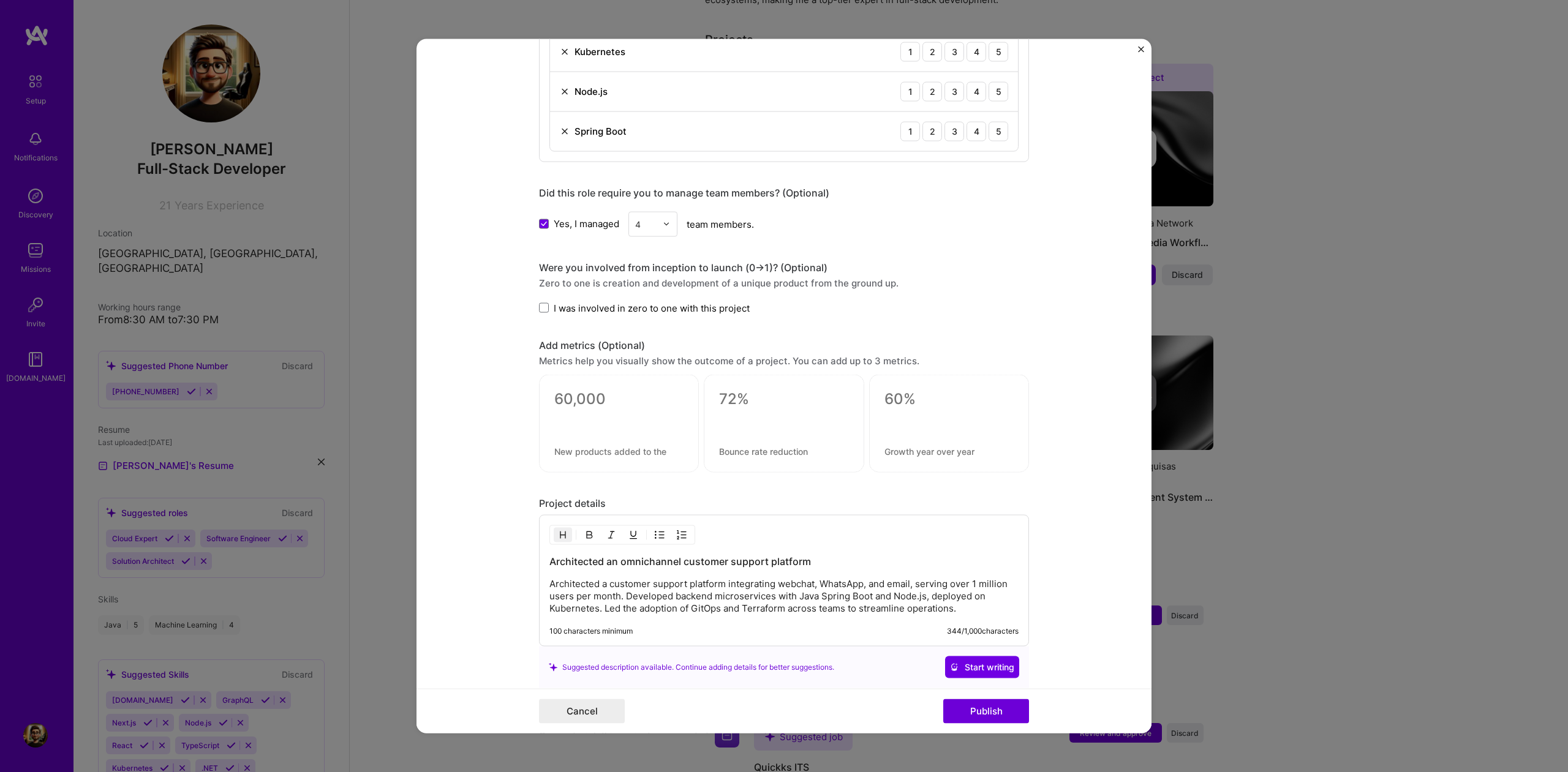
scroll to position [737, 0]
click at [544, 310] on span at bounding box center [544, 307] width 10 height 10
click at [0, 0] on input "I was involved in zero to one with this project" at bounding box center [0, 0] width 0 height 0
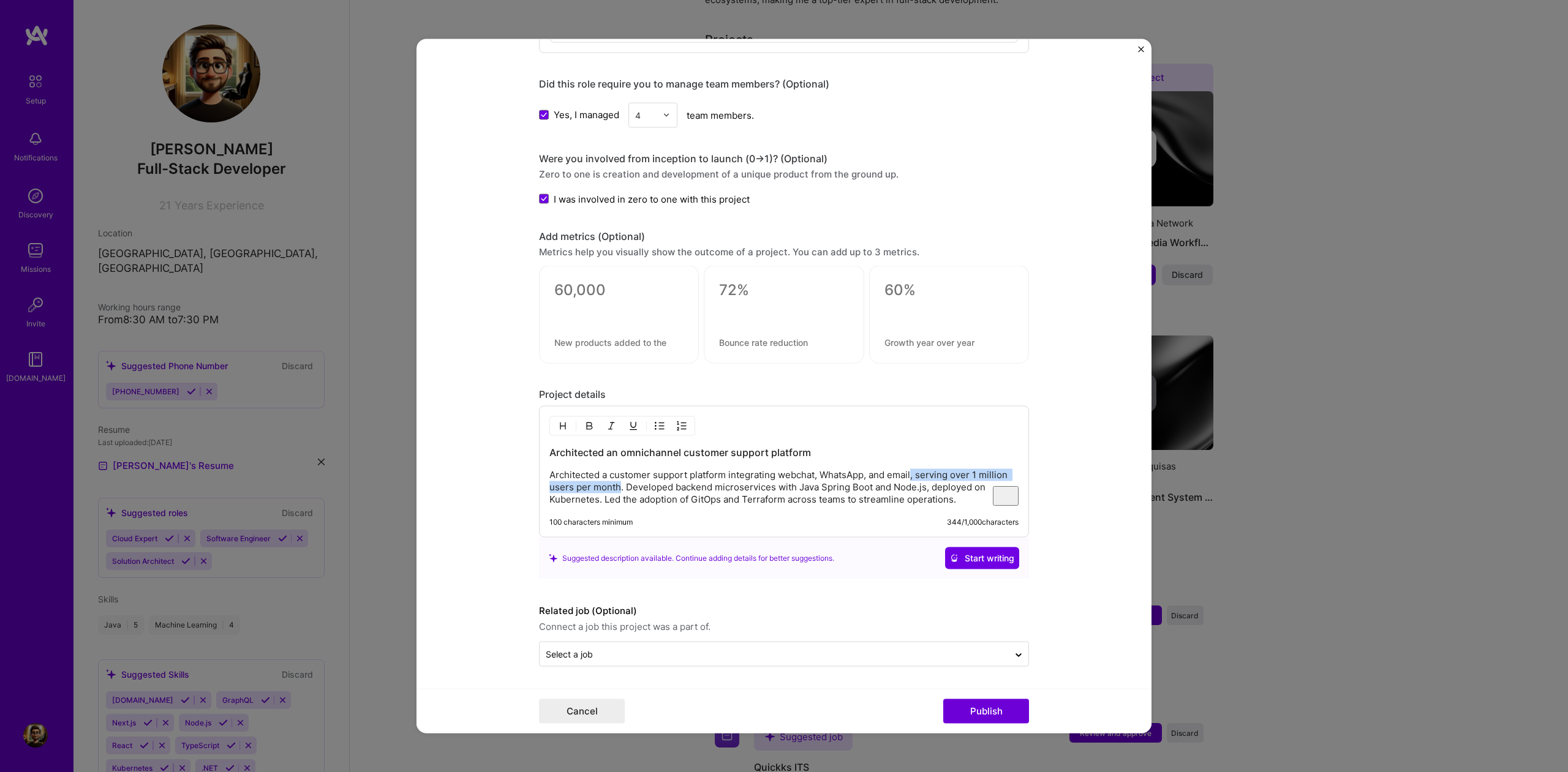
drag, startPoint x: 908, startPoint y: 476, endPoint x: 622, endPoint y: 484, distance: 286.1
click at [621, 485] on p "Architected a customer support platform integrating webchat, WhatsApp, and emai…" at bounding box center [784, 487] width 469 height 37
drag, startPoint x: 968, startPoint y: 715, endPoint x: 964, endPoint y: 709, distance: 7.2
click at [968, 715] on button "Publish" at bounding box center [987, 711] width 86 height 24
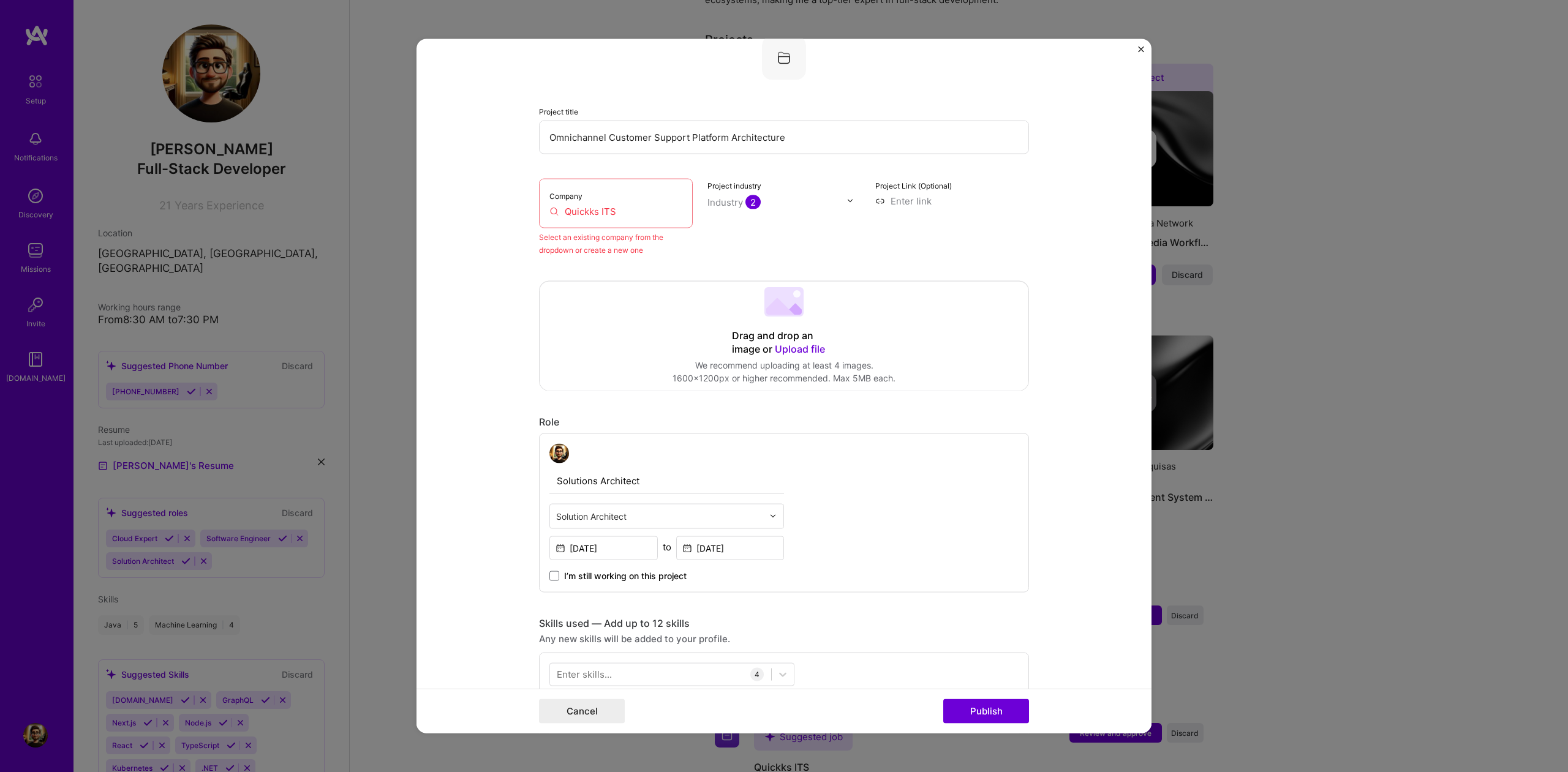
scroll to position [80, 0]
click at [611, 213] on input "Quickks ITS" at bounding box center [616, 214] width 133 height 13
click at [556, 216] on input "Quickks ITS" at bounding box center [616, 214] width 133 height 13
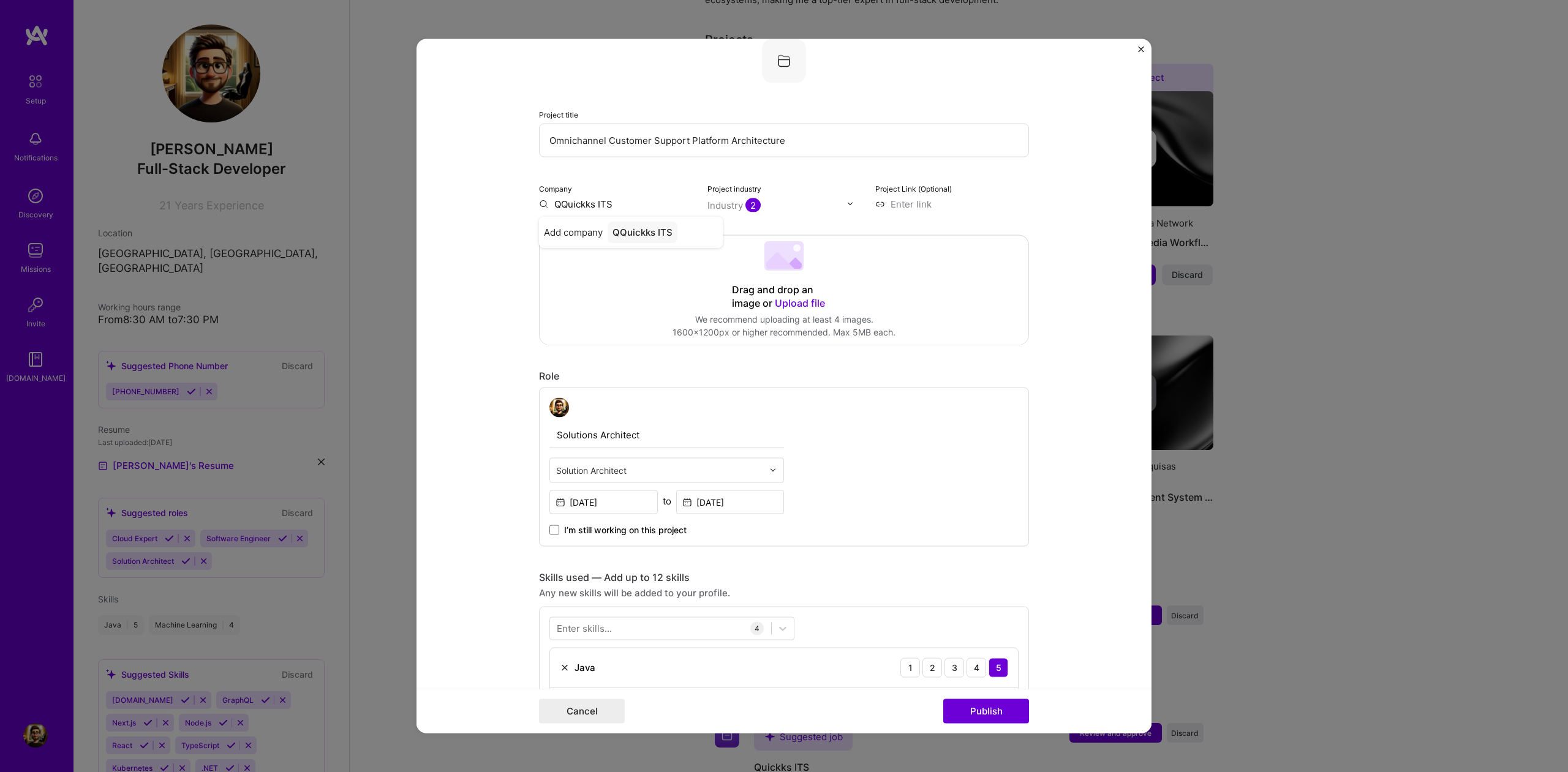
type input "Quickks ITS"
click at [621, 231] on div "Quickks ITS" at bounding box center [639, 232] width 63 height 22
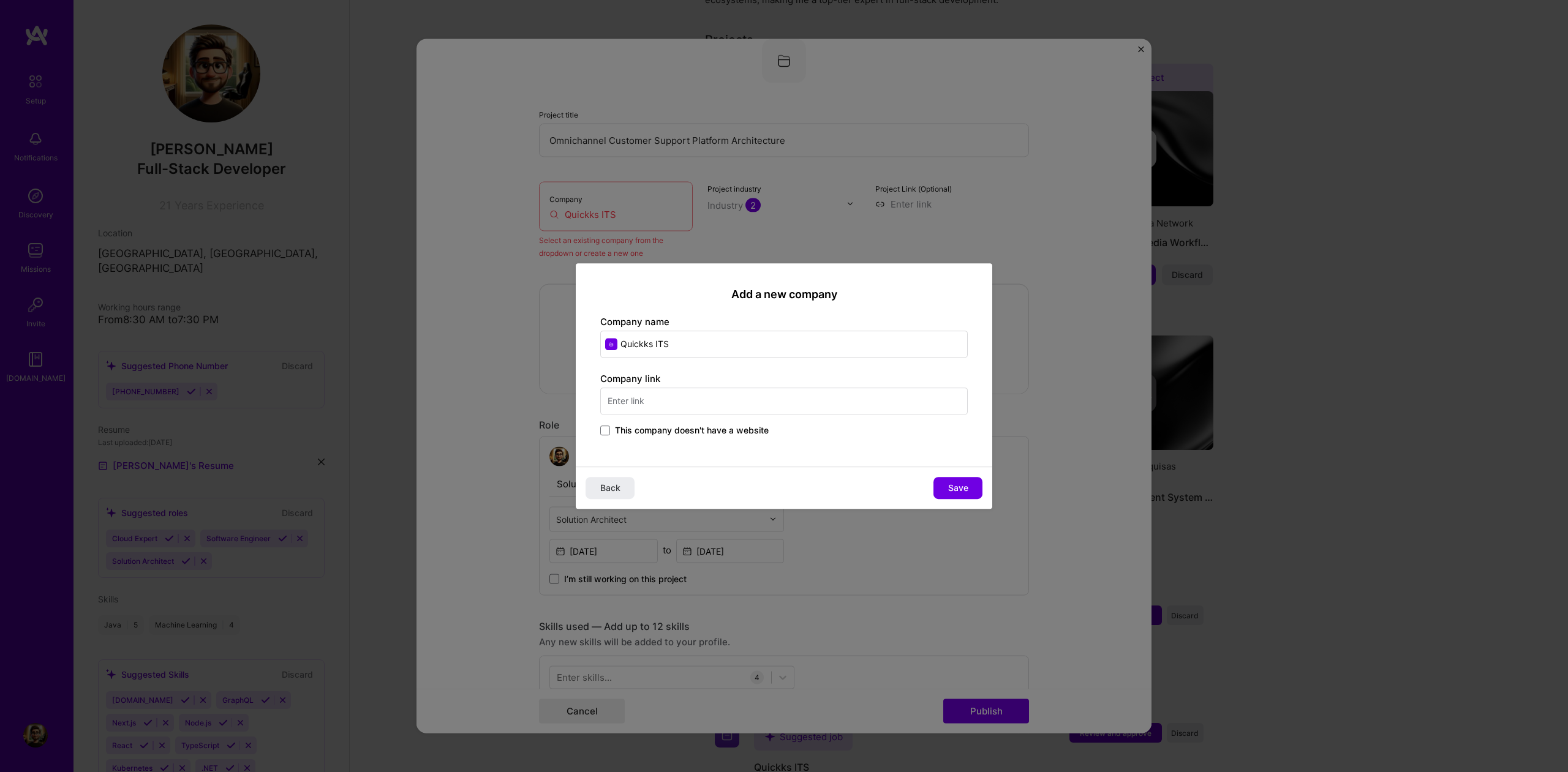
click at [639, 432] on span "This company doesn't have a website" at bounding box center [692, 430] width 154 height 12
click at [0, 0] on input "This company doesn't have a website" at bounding box center [0, 0] width 0 height 0
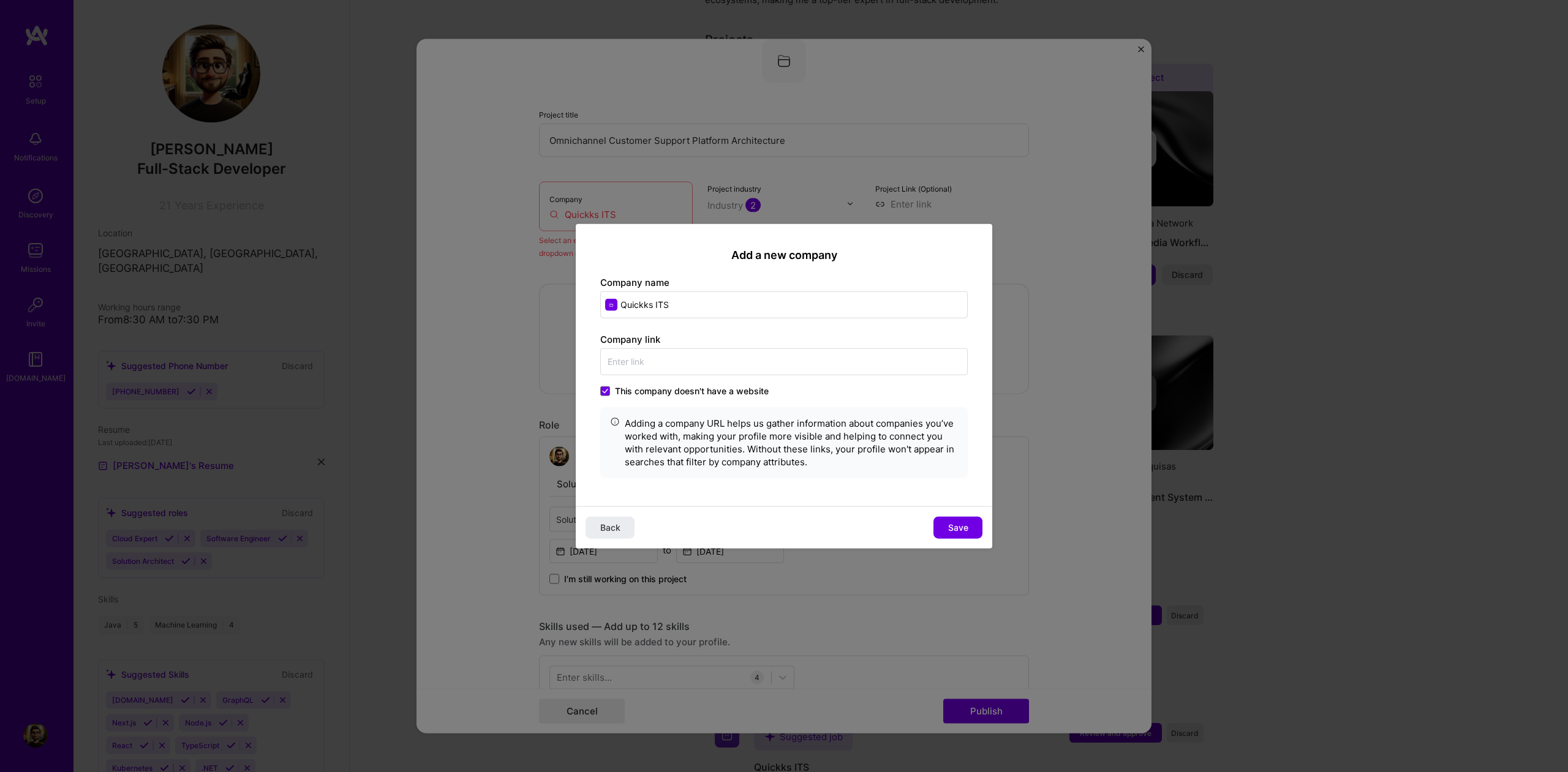
click at [966, 530] on span "Save" at bounding box center [958, 528] width 21 height 12
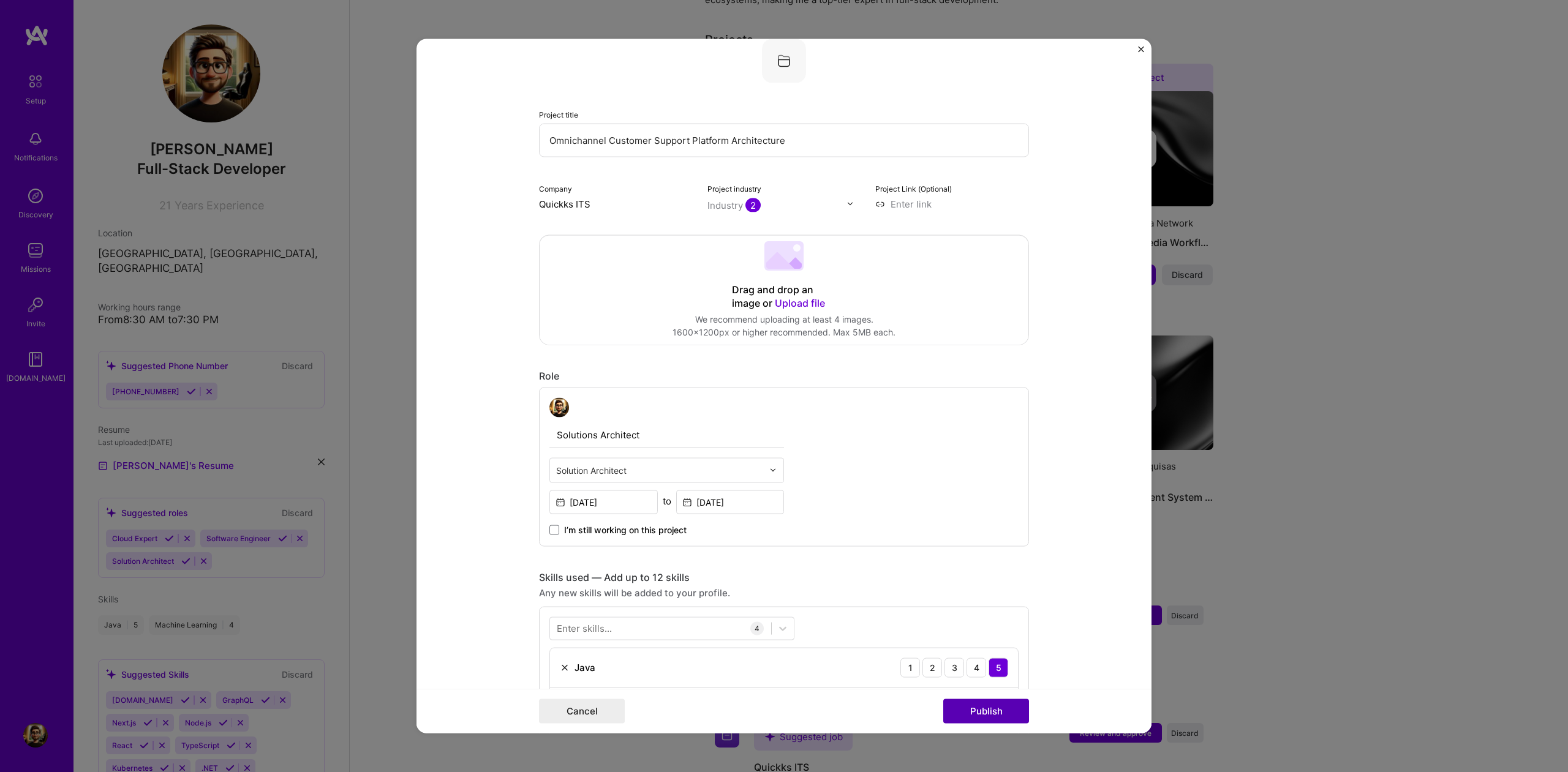
click at [1000, 709] on button "Publish" at bounding box center [987, 711] width 86 height 24
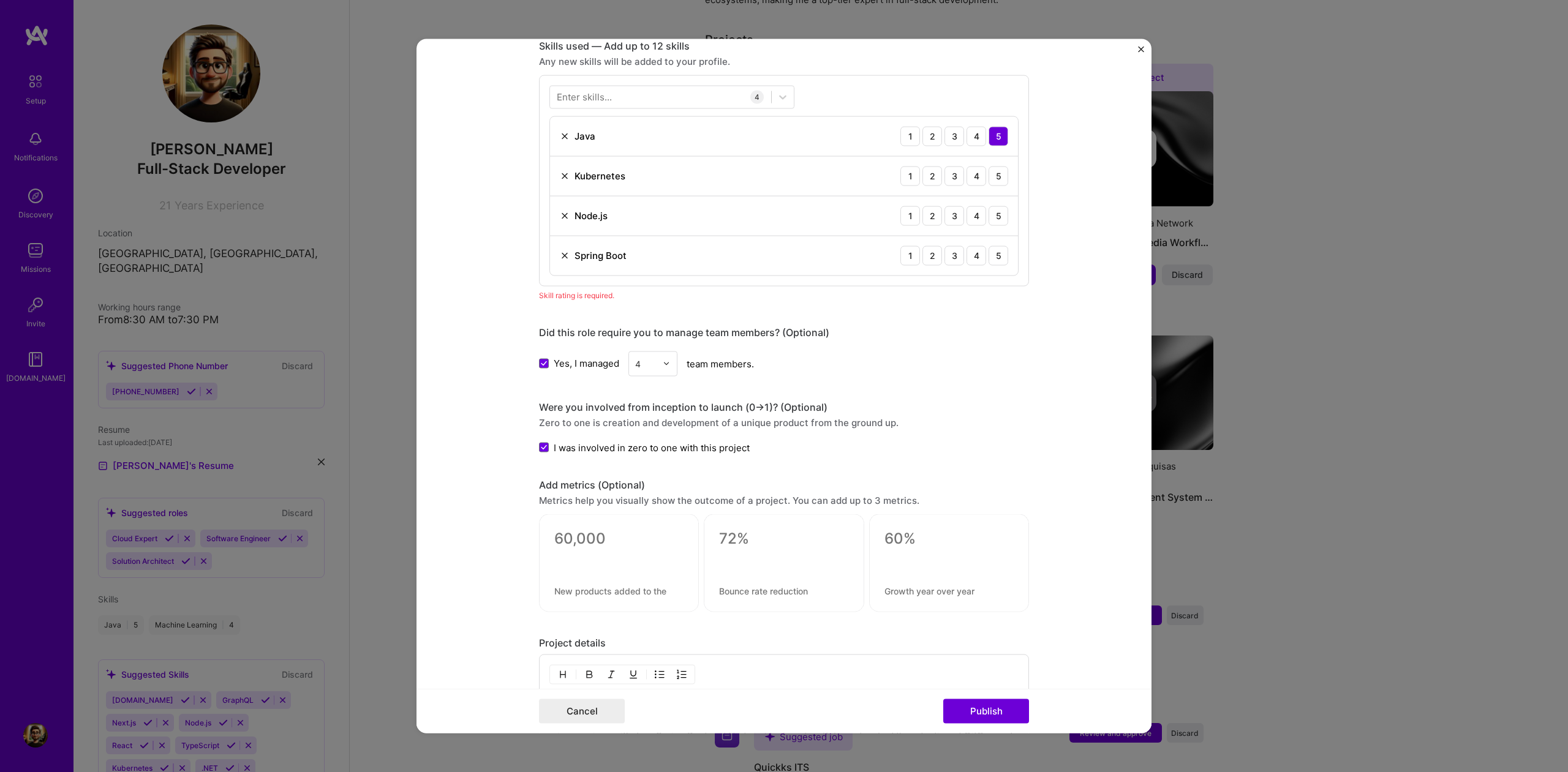
scroll to position [612, 0]
click at [983, 178] on div "4" at bounding box center [977, 175] width 20 height 20
click at [995, 211] on div "5" at bounding box center [999, 215] width 20 height 20
drag, startPoint x: 1000, startPoint y: 255, endPoint x: 1010, endPoint y: 561, distance: 306.2
click at [1000, 255] on div "5" at bounding box center [999, 255] width 20 height 20
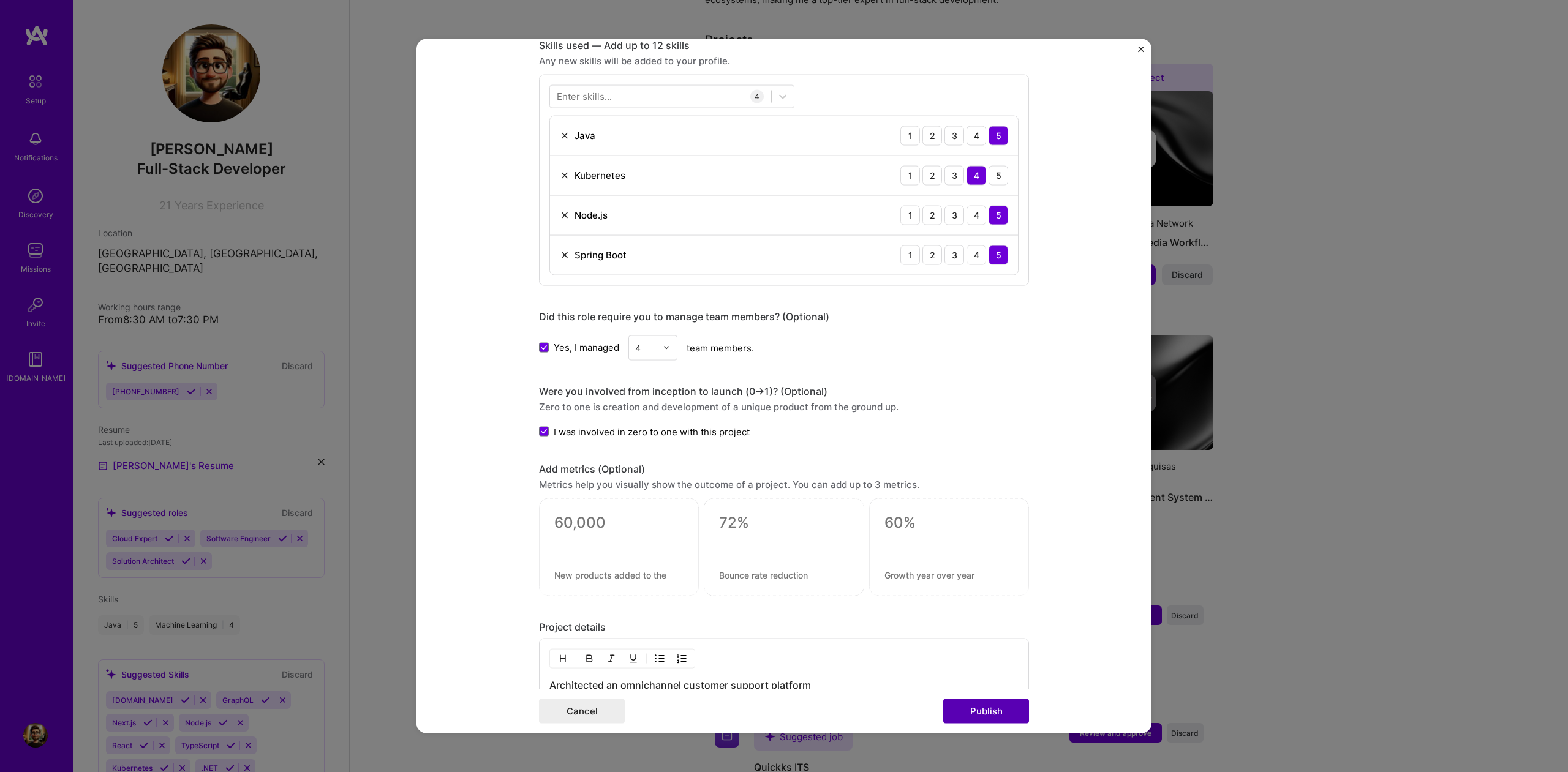
click at [999, 704] on button "Publish" at bounding box center [987, 711] width 86 height 24
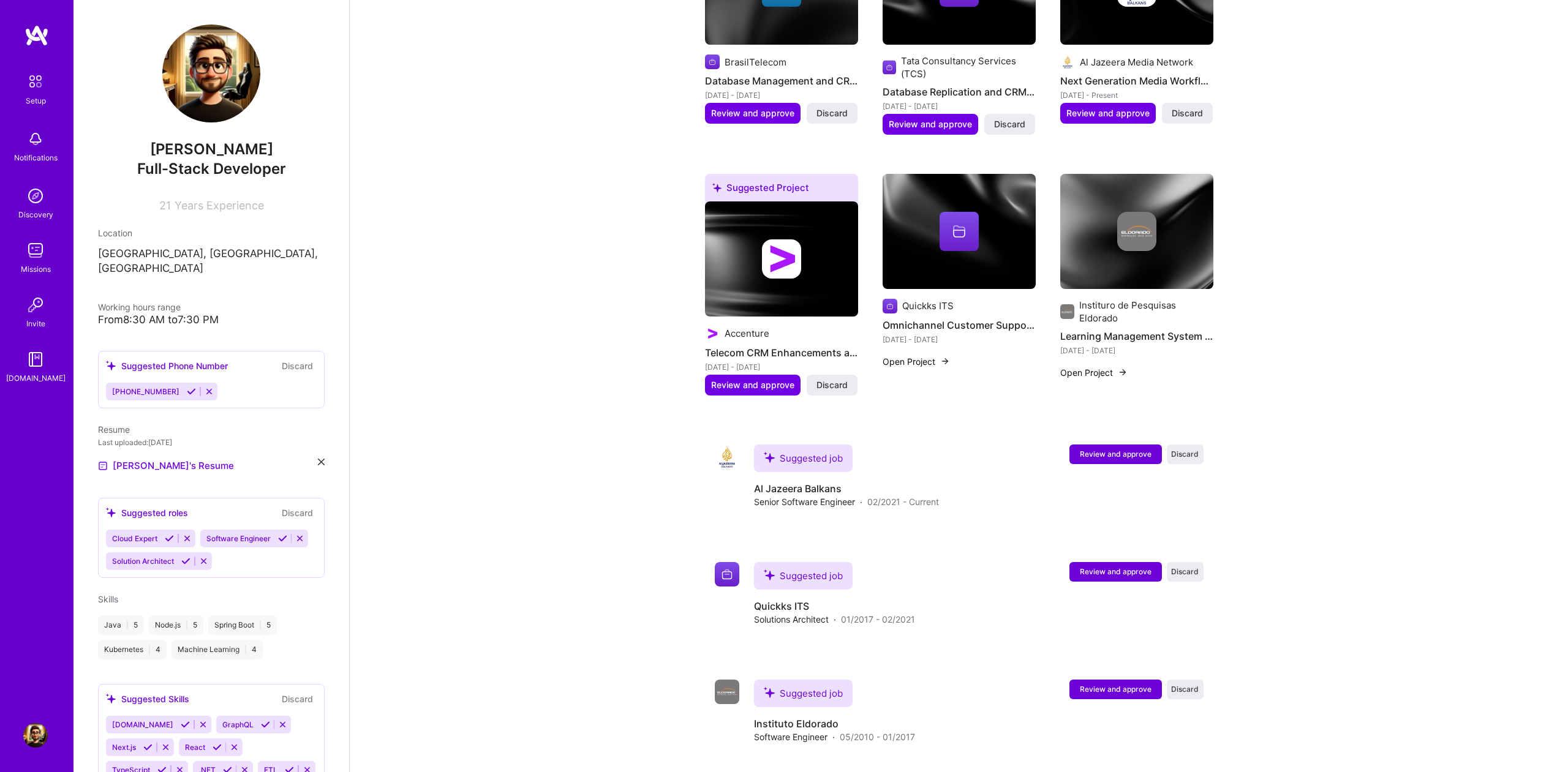
scroll to position [621, 0]
click at [1094, 448] on span "Review and approve" at bounding box center [1115, 453] width 71 height 11
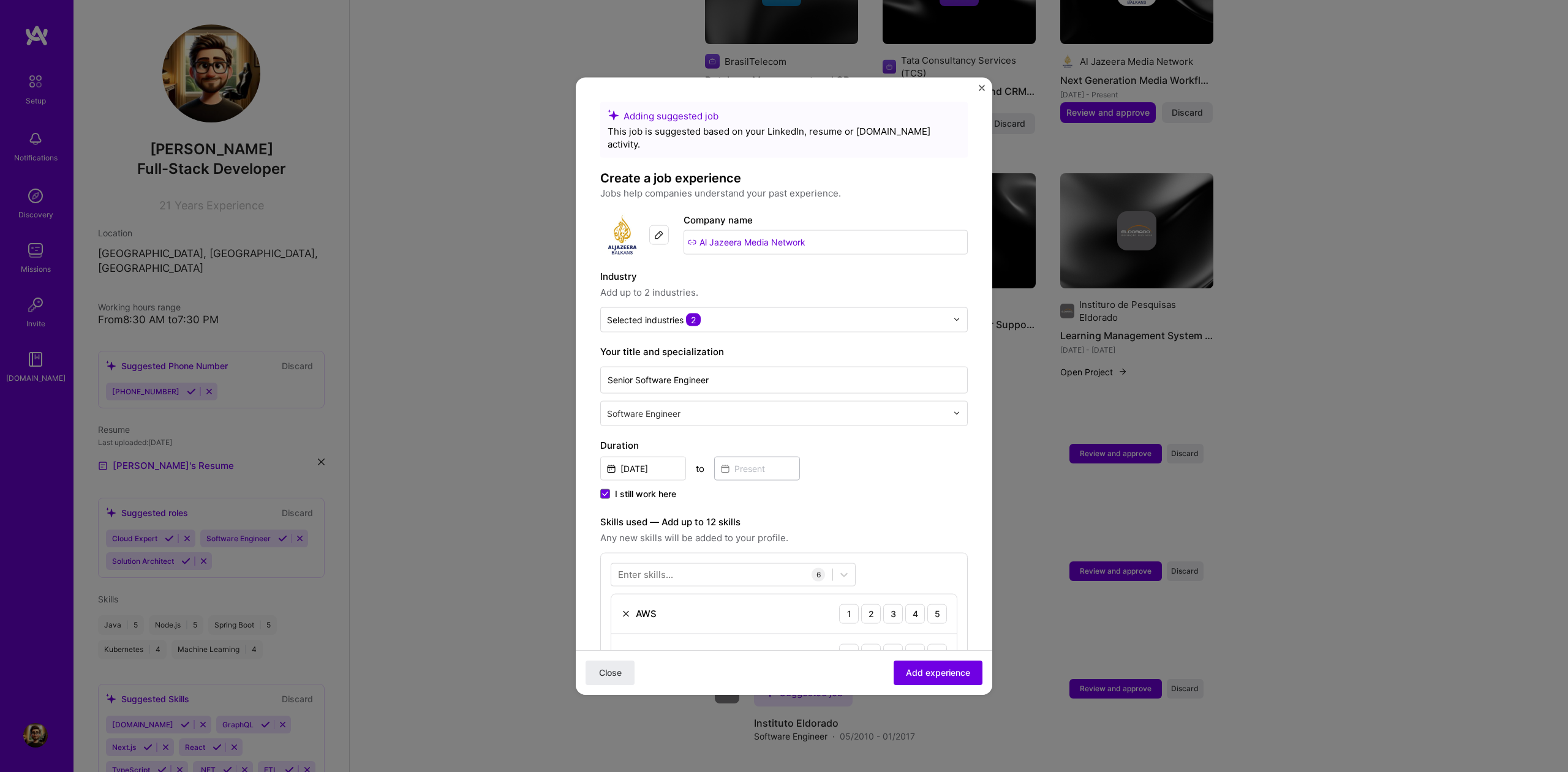
click at [836, 230] on input "Al Jazeera Media Network" at bounding box center [826, 242] width 285 height 24
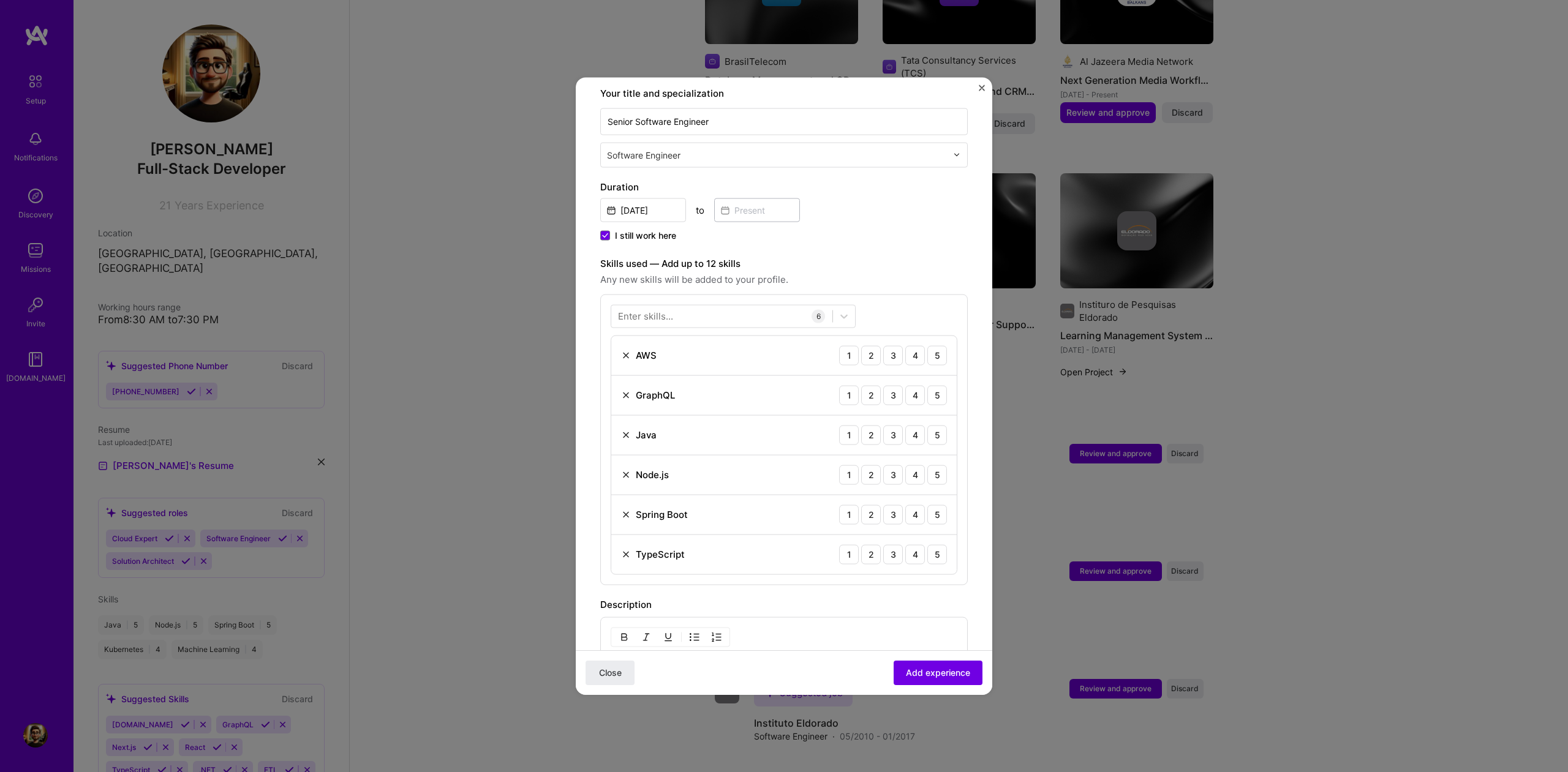
scroll to position [260, 0]
click at [929, 344] on div "5" at bounding box center [937, 354] width 20 height 20
click at [923, 384] on div "4" at bounding box center [915, 394] width 20 height 20
click at [940, 424] on div "5" at bounding box center [937, 434] width 20 height 20
click at [947, 461] on div "Node.js 1 2 3 4 5" at bounding box center [784, 474] width 345 height 40
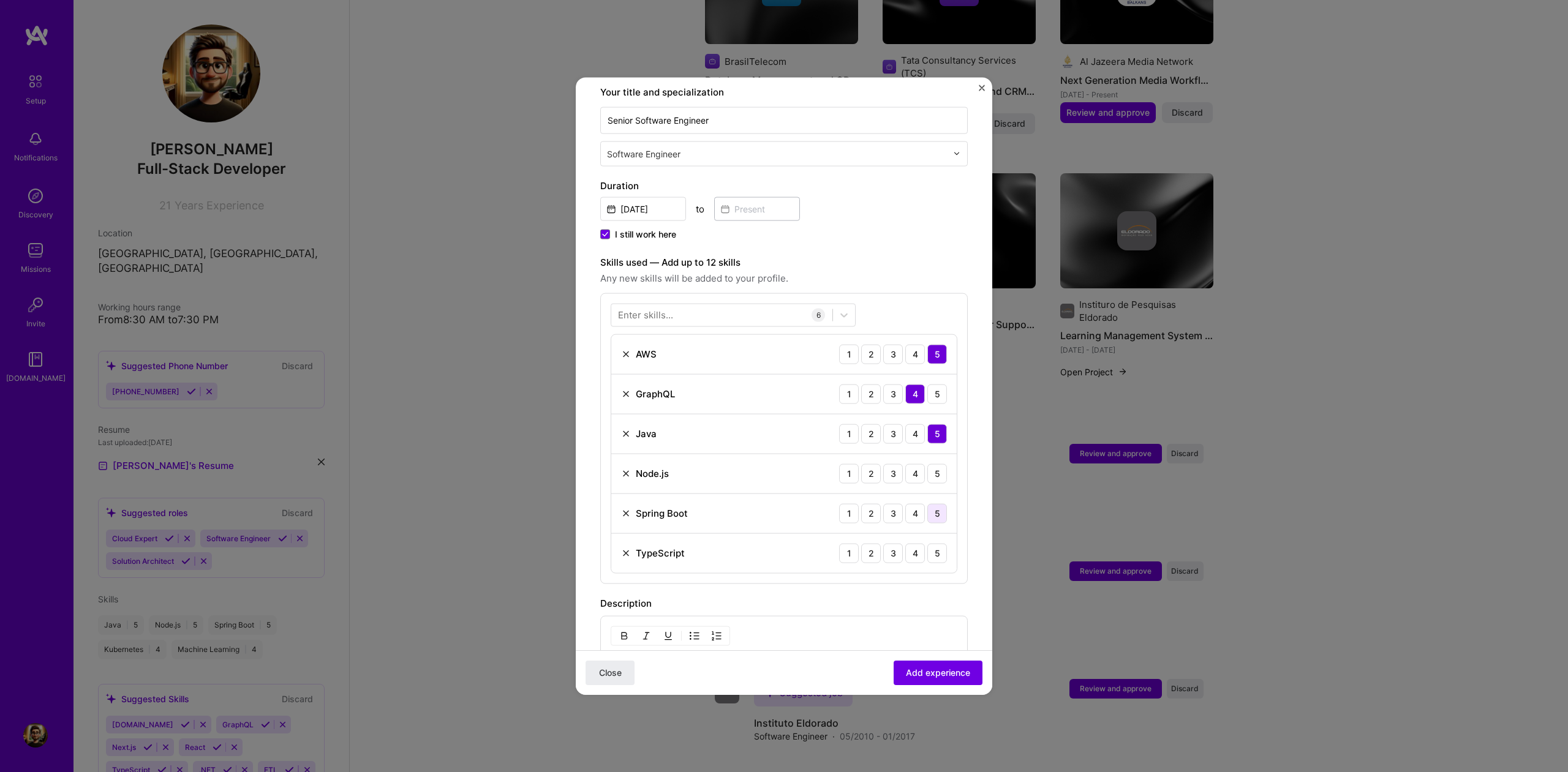
click at [937, 504] on div "5" at bounding box center [937, 514] width 20 height 20
click at [941, 454] on div "Node.js 1 2 3 4 5" at bounding box center [784, 474] width 345 height 40
drag, startPoint x: 937, startPoint y: 461, endPoint x: 936, endPoint y: 476, distance: 15.0
click at [937, 463] on div "5" at bounding box center [937, 473] width 20 height 20
click at [920, 543] on div "4" at bounding box center [915, 553] width 20 height 20
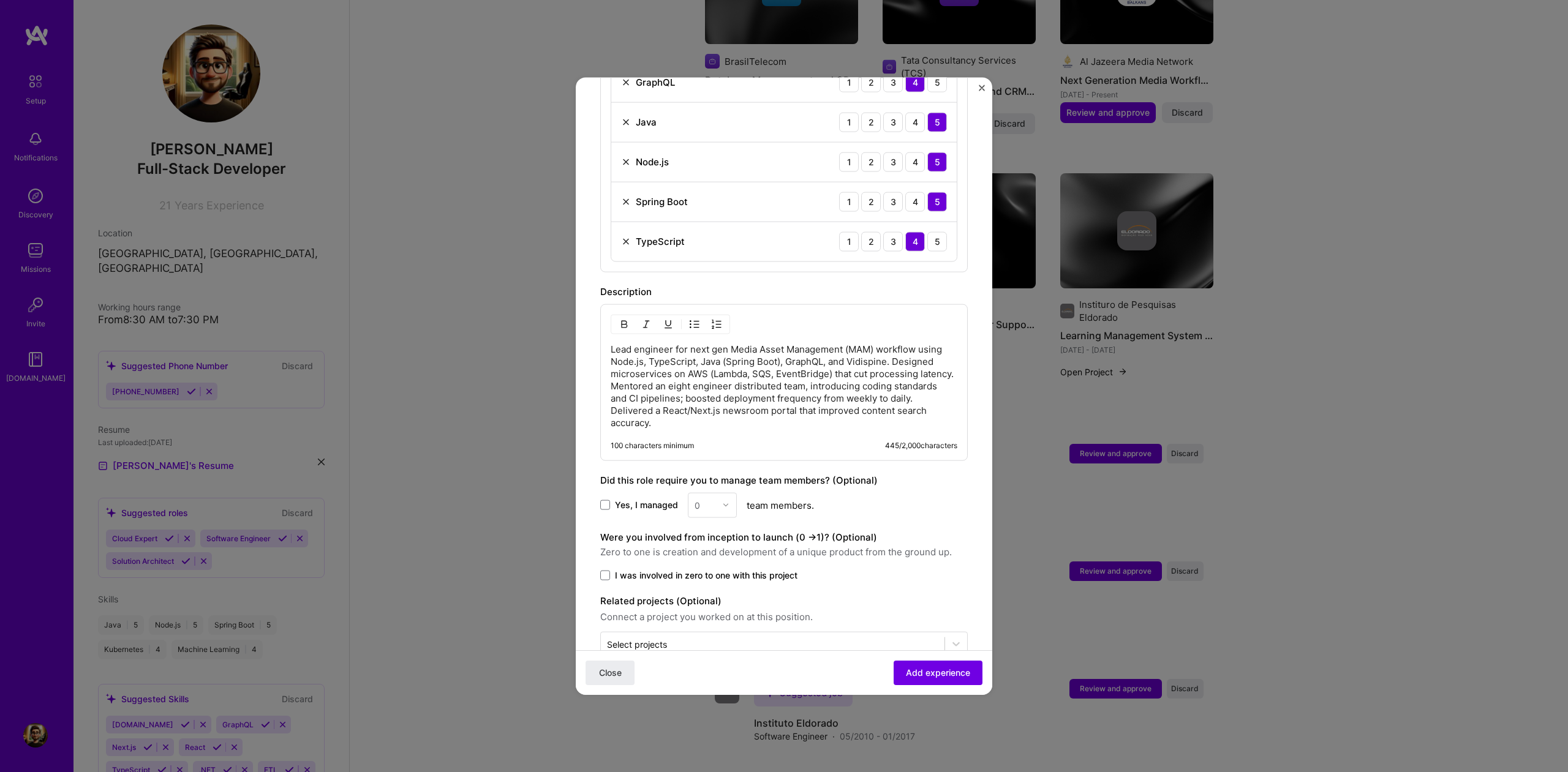
scroll to position [577, 0]
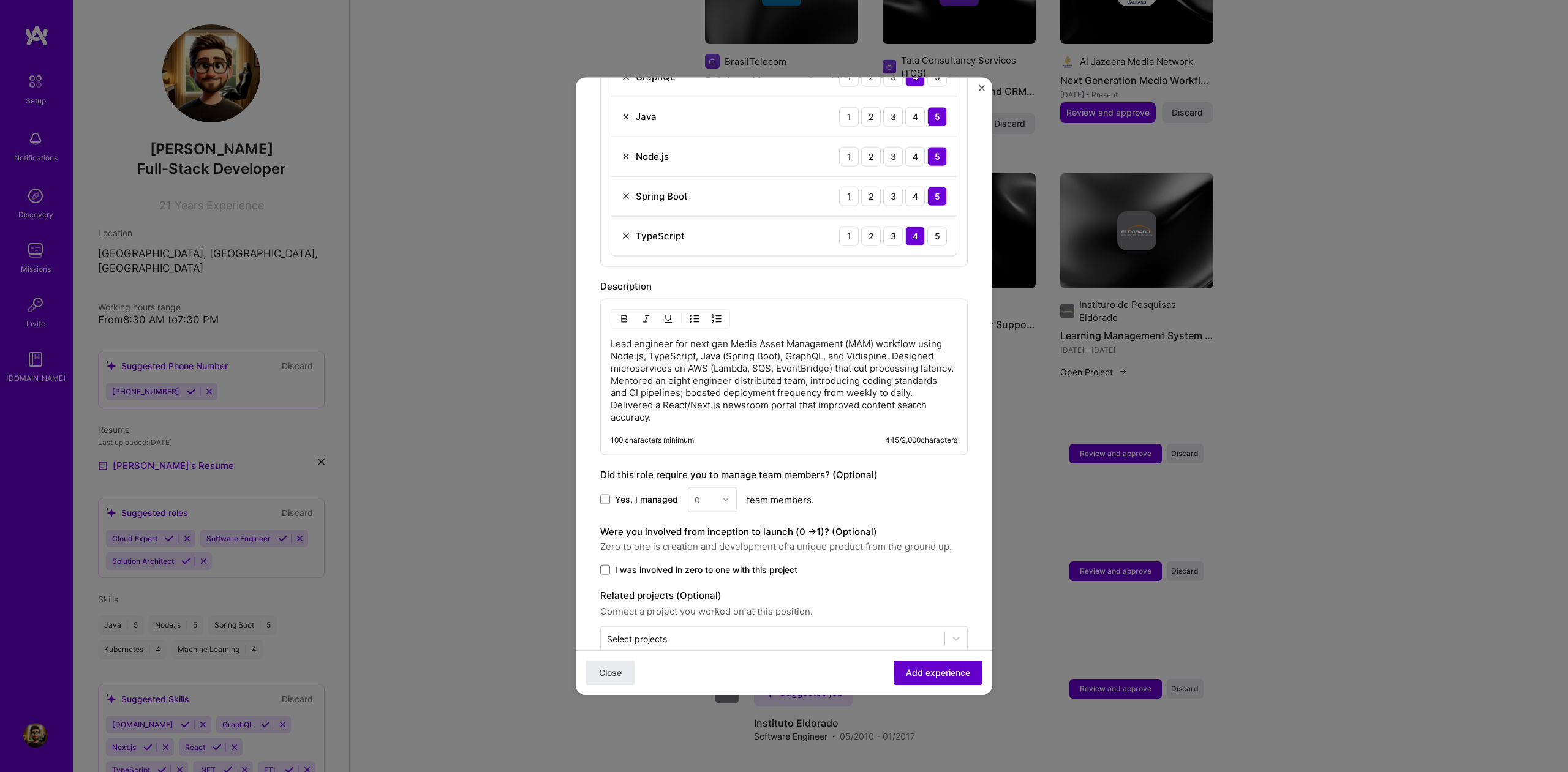
click at [916, 670] on span "Add experience" at bounding box center [938, 673] width 65 height 12
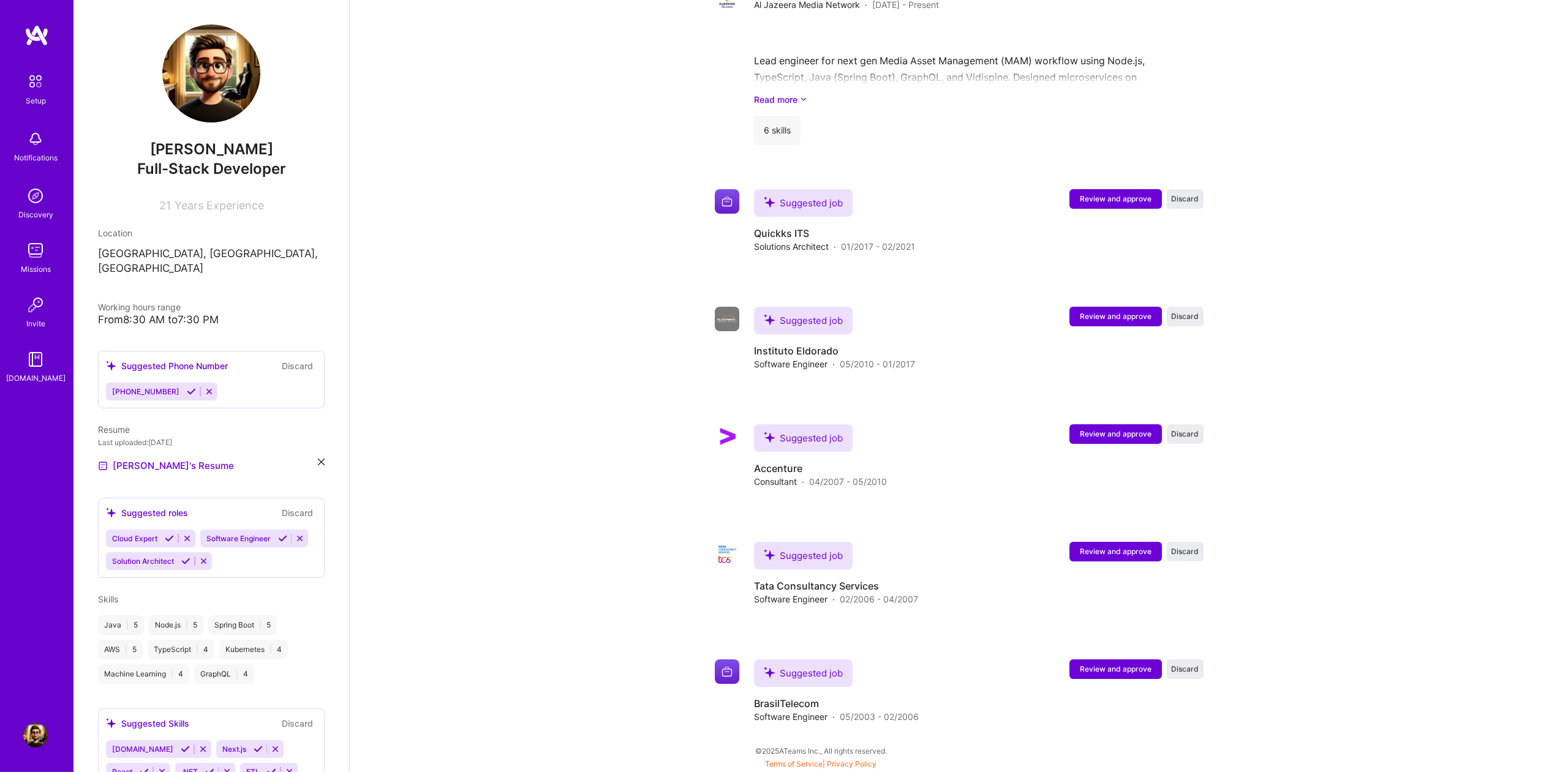
scroll to position [1106, 0]
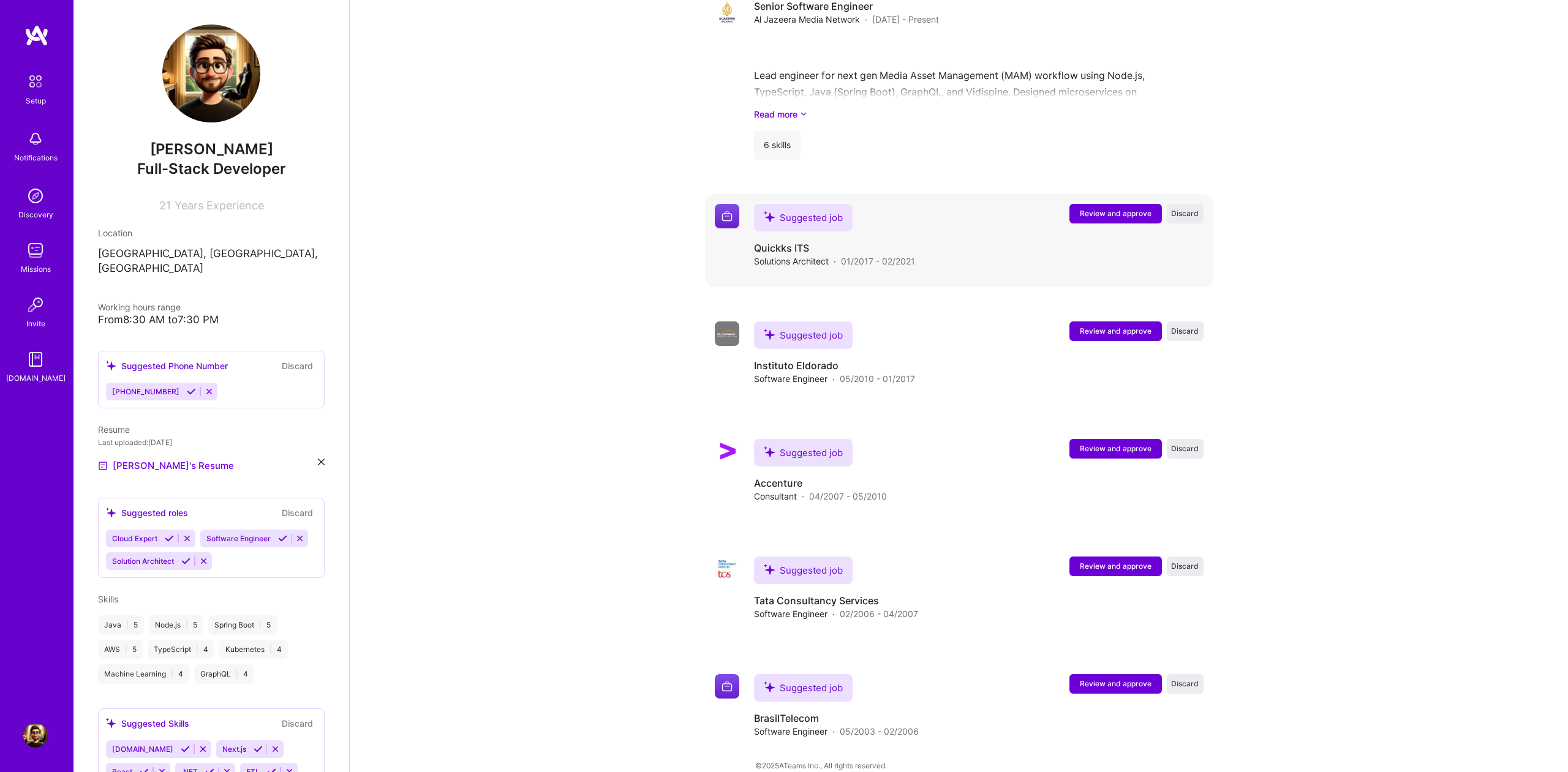
click at [1114, 208] on span "Review and approve" at bounding box center [1115, 213] width 71 height 11
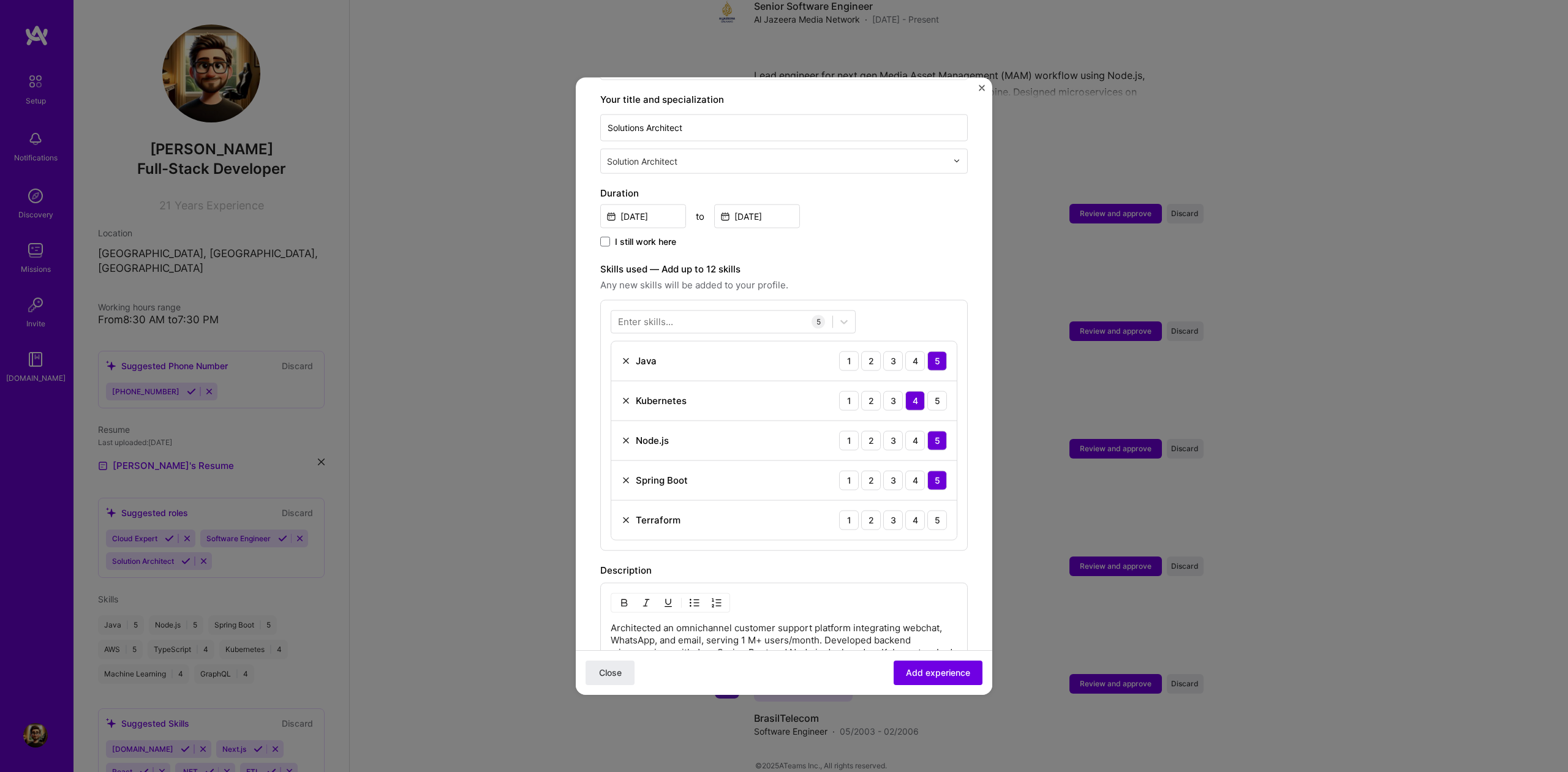
scroll to position [255, 0]
drag, startPoint x: 896, startPoint y: 509, endPoint x: 898, endPoint y: 521, distance: 12.2
click at [896, 509] on div "3" at bounding box center [893, 517] width 20 height 20
click at [947, 671] on span "Add experience" at bounding box center [938, 673] width 65 height 12
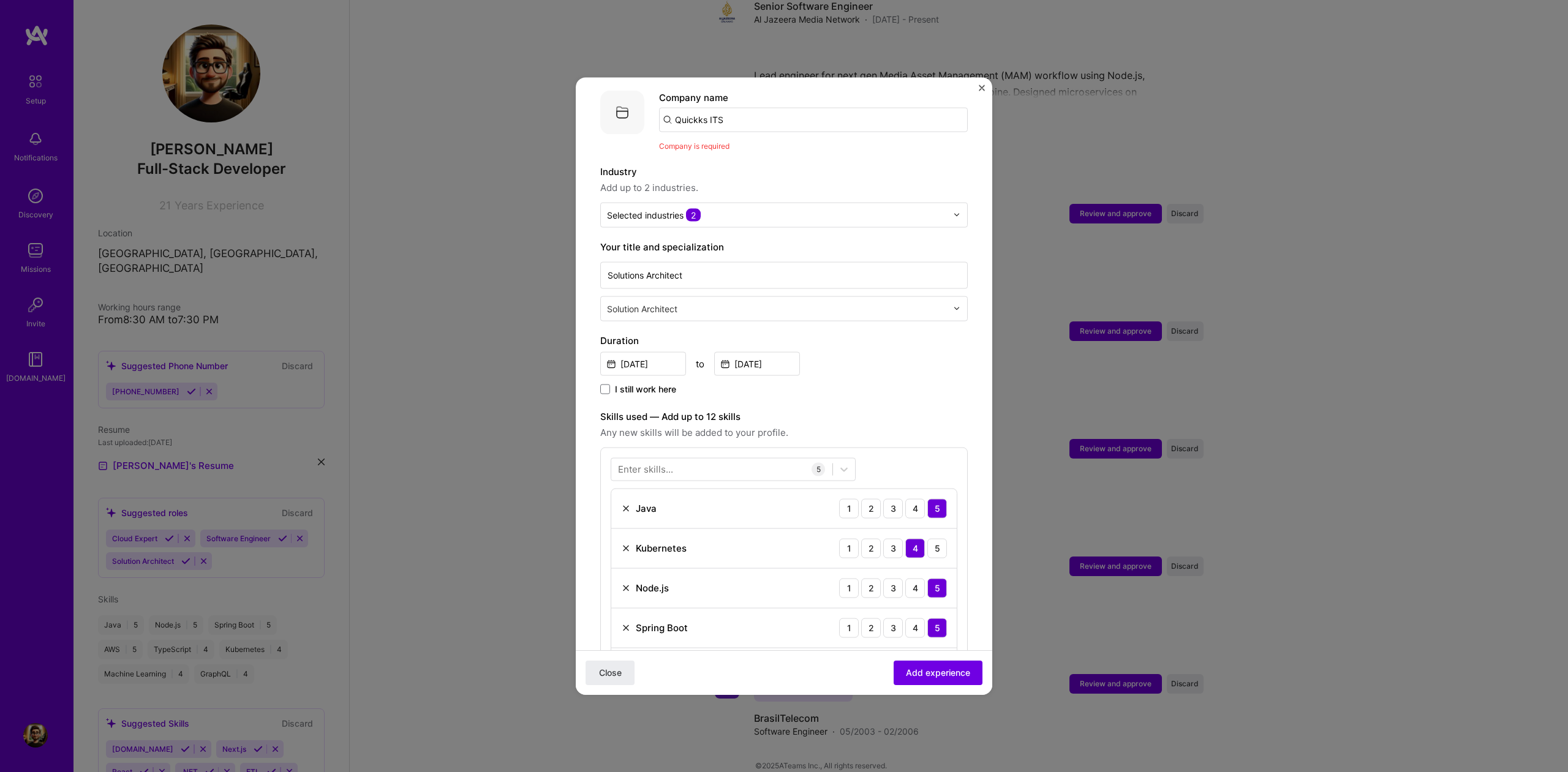
scroll to position [0, 0]
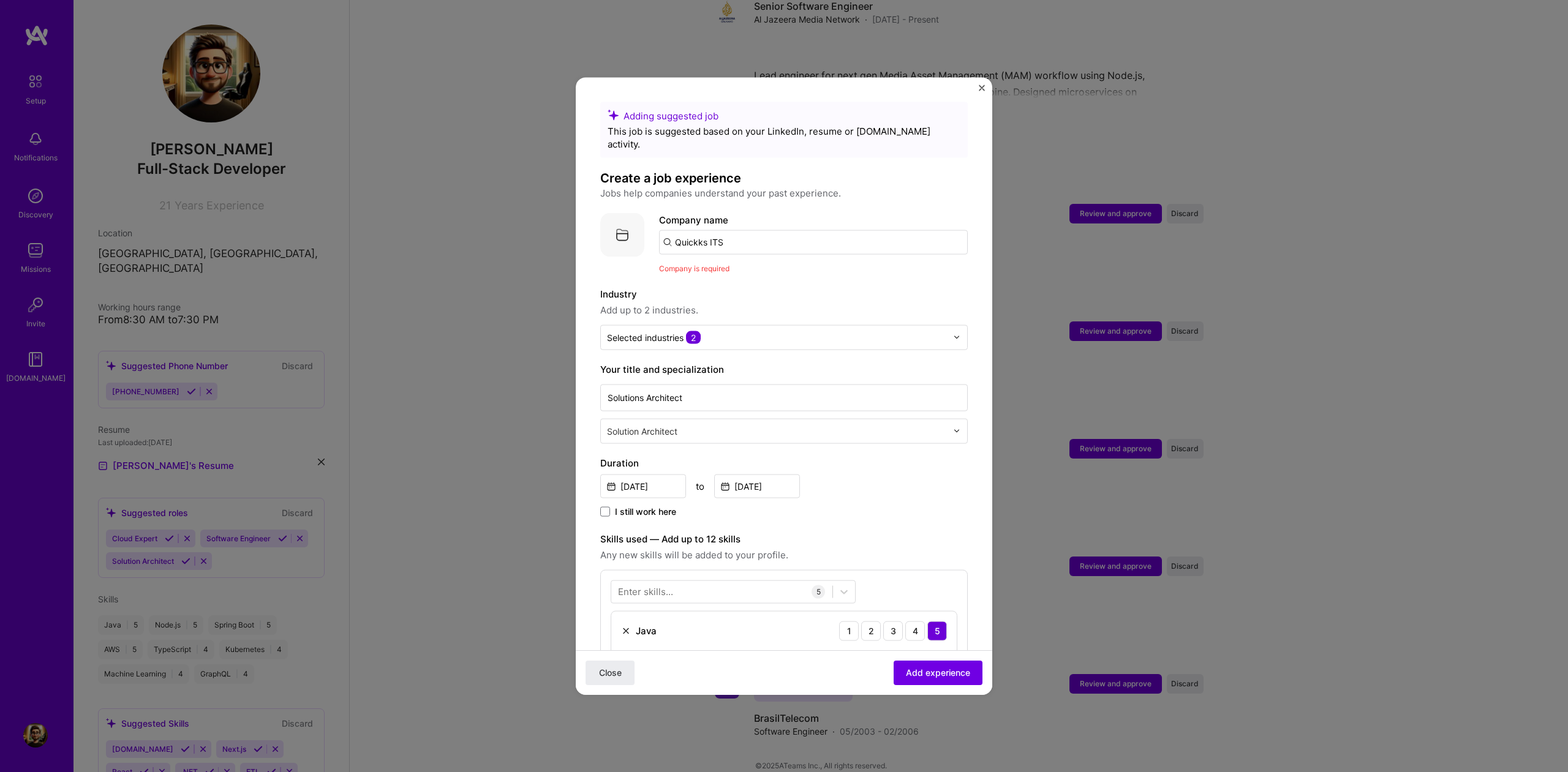
click at [757, 230] on input "Quickks ITS" at bounding box center [813, 242] width 309 height 24
click at [671, 232] on input "Quickks ITS" at bounding box center [813, 242] width 309 height 24
click at [669, 230] on input "Quickks ITS" at bounding box center [813, 242] width 309 height 24
drag, startPoint x: 721, startPoint y: 230, endPoint x: 629, endPoint y: 228, distance: 92.0
click at [659, 230] on input "Quickks ITS" at bounding box center [813, 242] width 309 height 24
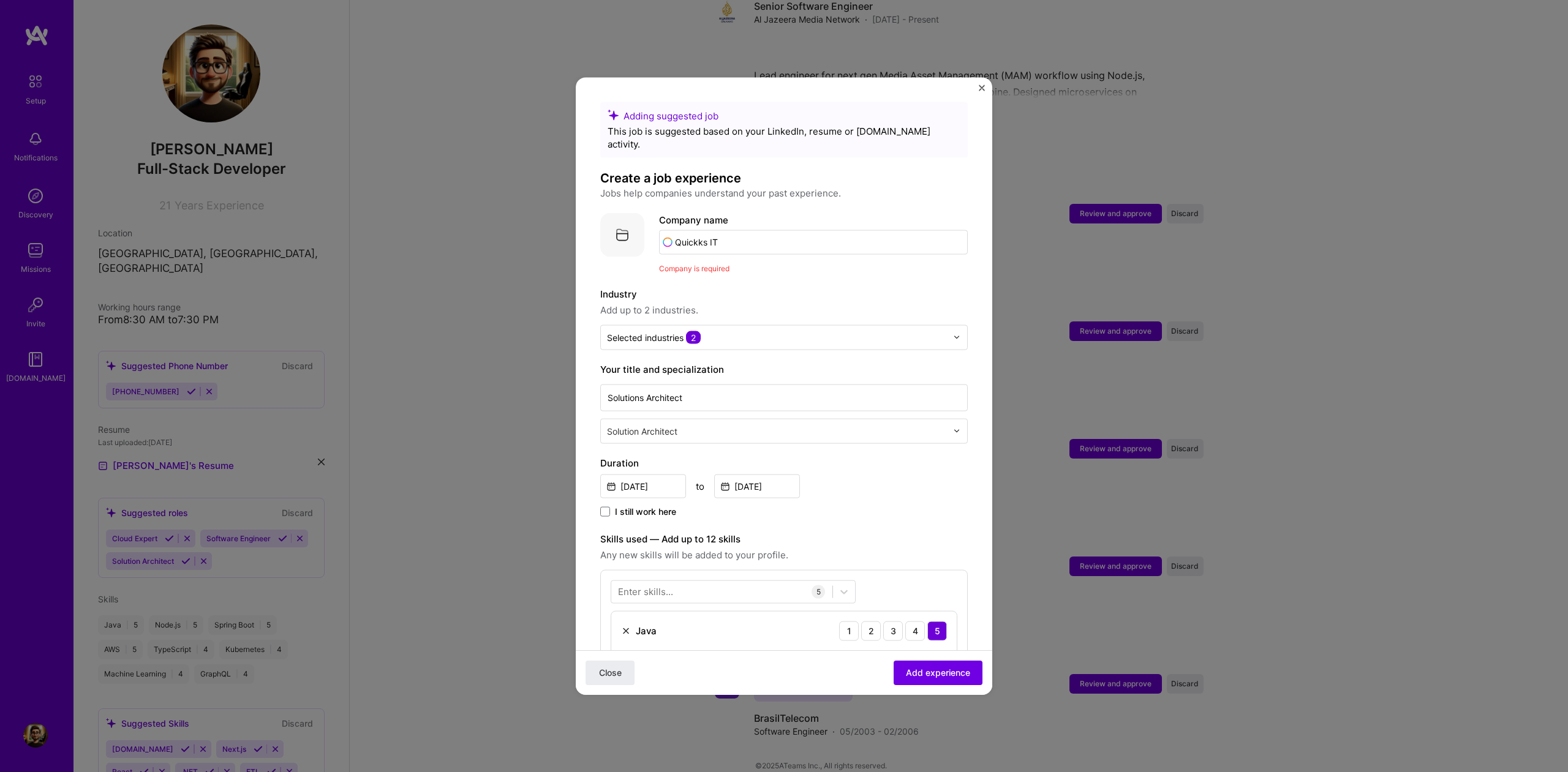
type input "Quickks ITS"
click at [726, 268] on div "Add company Quickks ITS" at bounding box center [751, 276] width 184 height 31
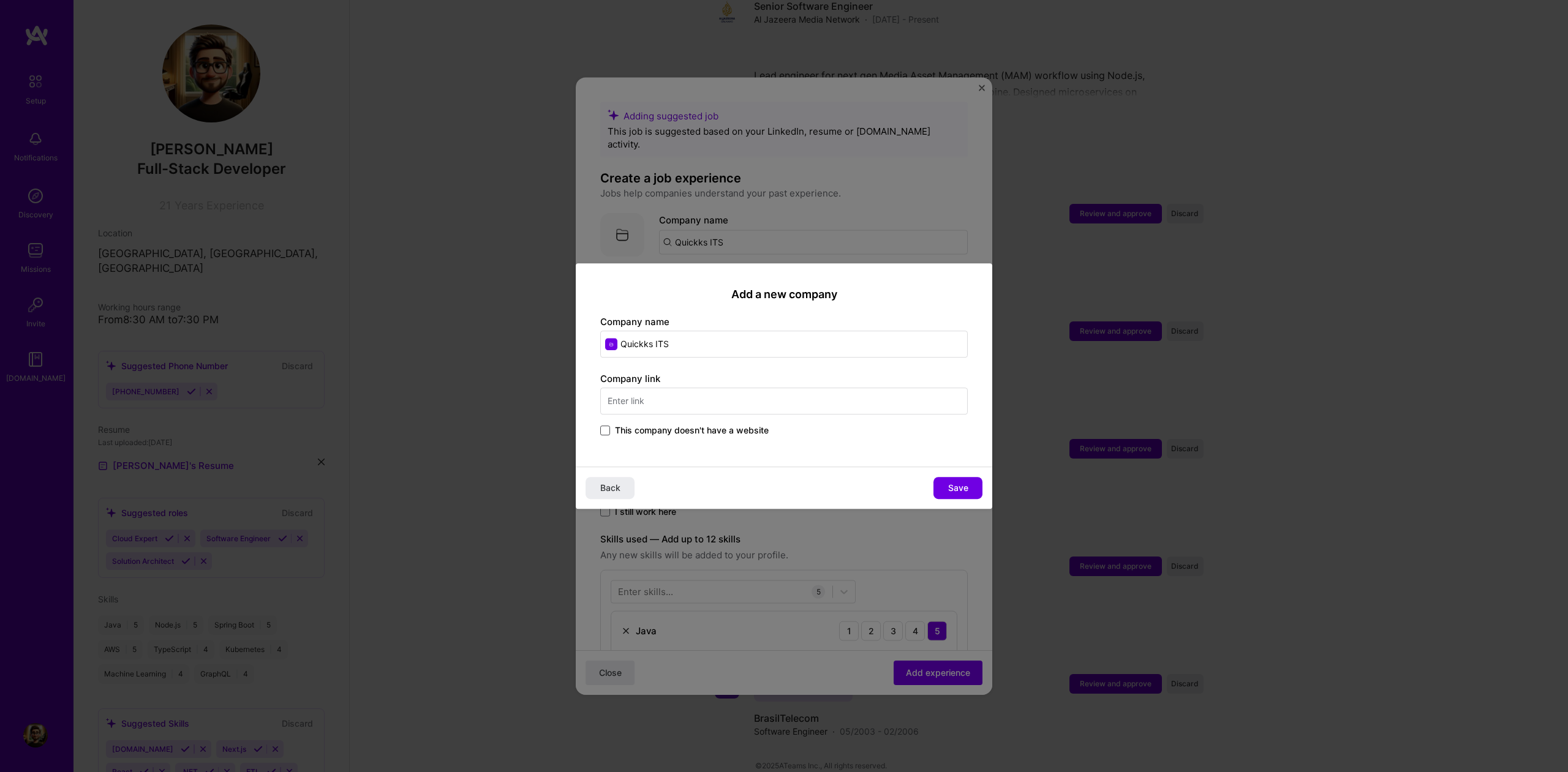
click at [605, 430] on span at bounding box center [605, 430] width 10 height 10
click at [0, 0] on input "This company doesn't have a website" at bounding box center [0, 0] width 0 height 0
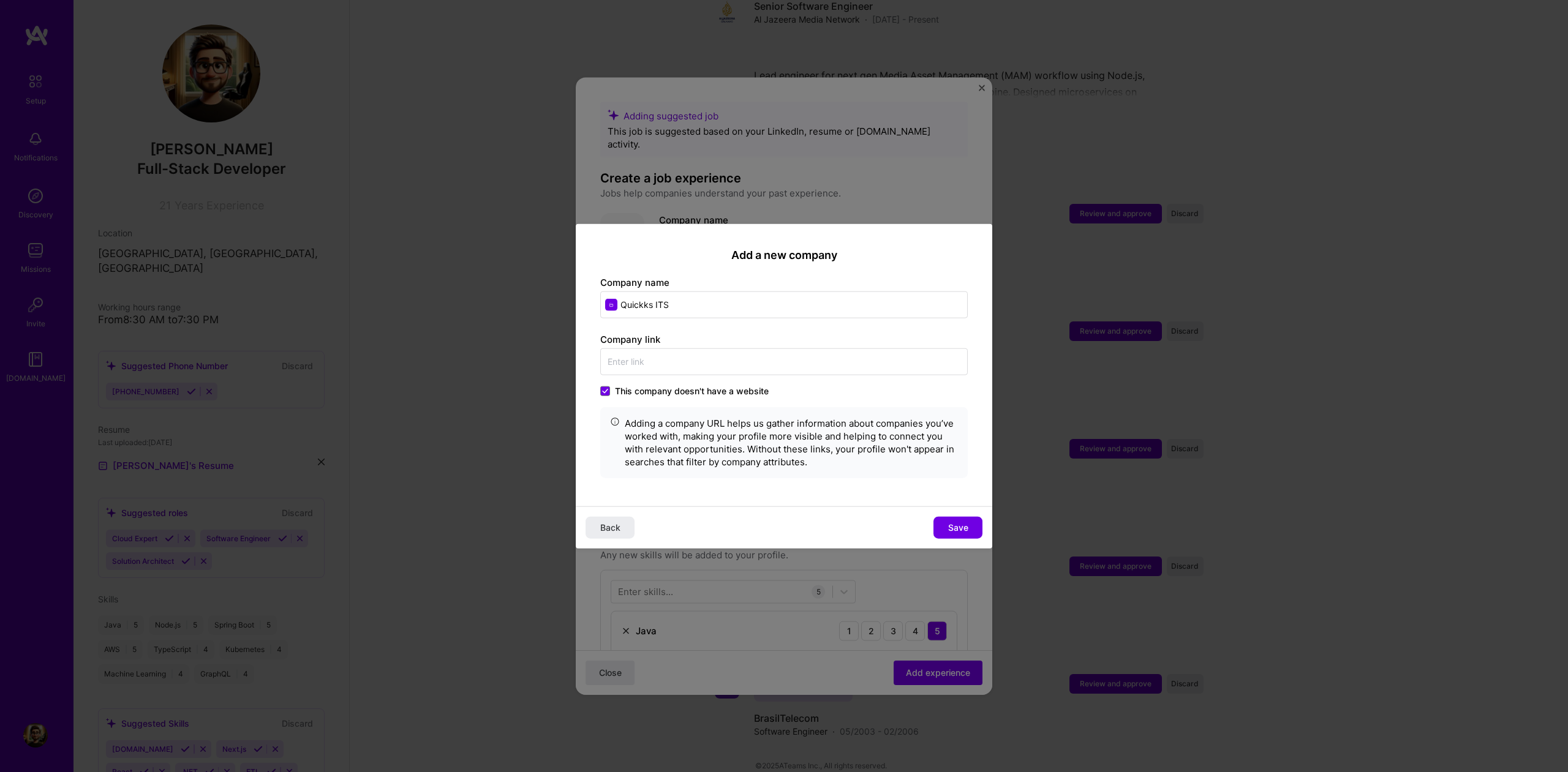
click at [957, 530] on span "Save" at bounding box center [958, 528] width 21 height 12
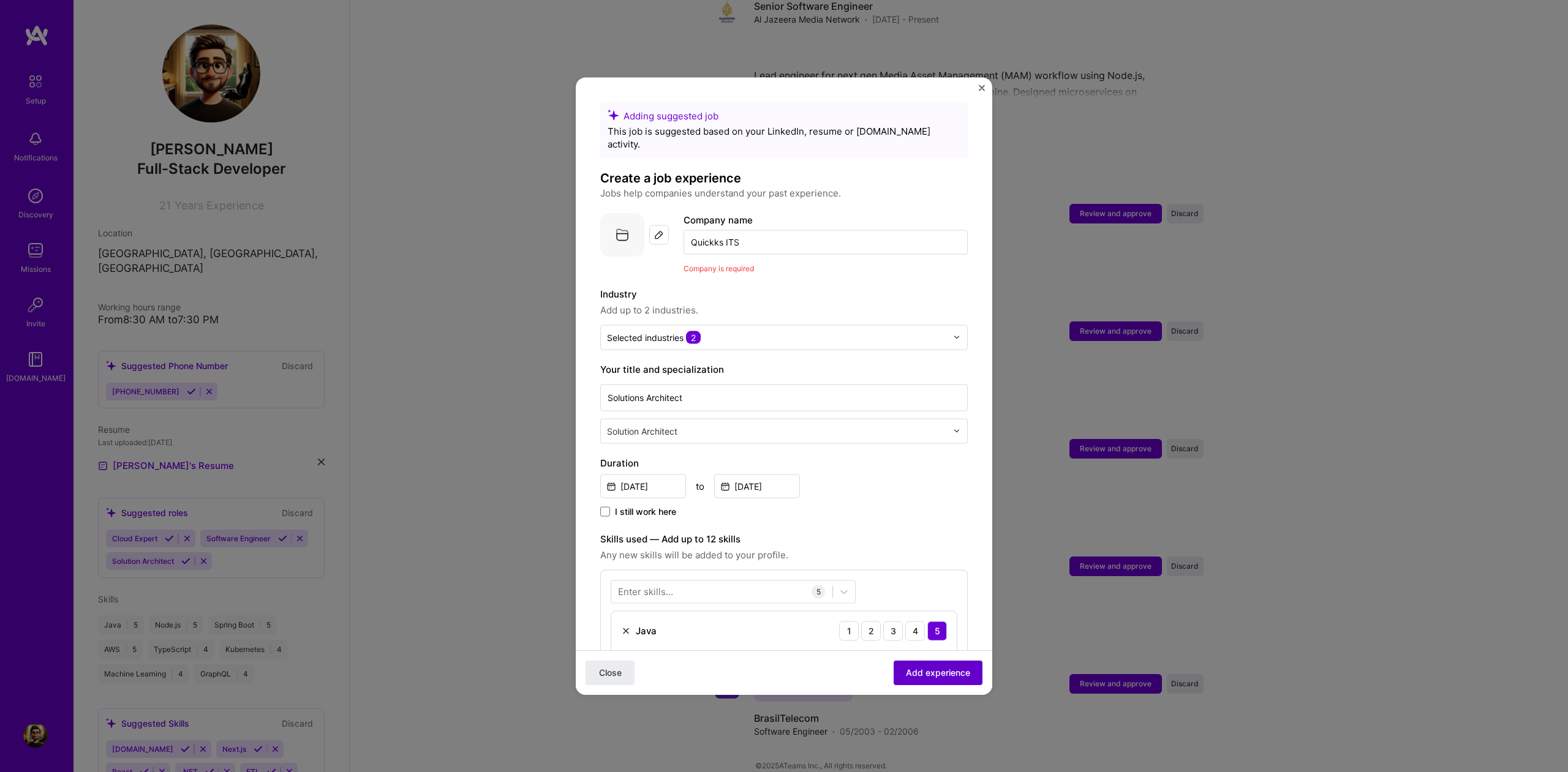
click at [936, 671] on span "Add experience" at bounding box center [938, 673] width 65 height 12
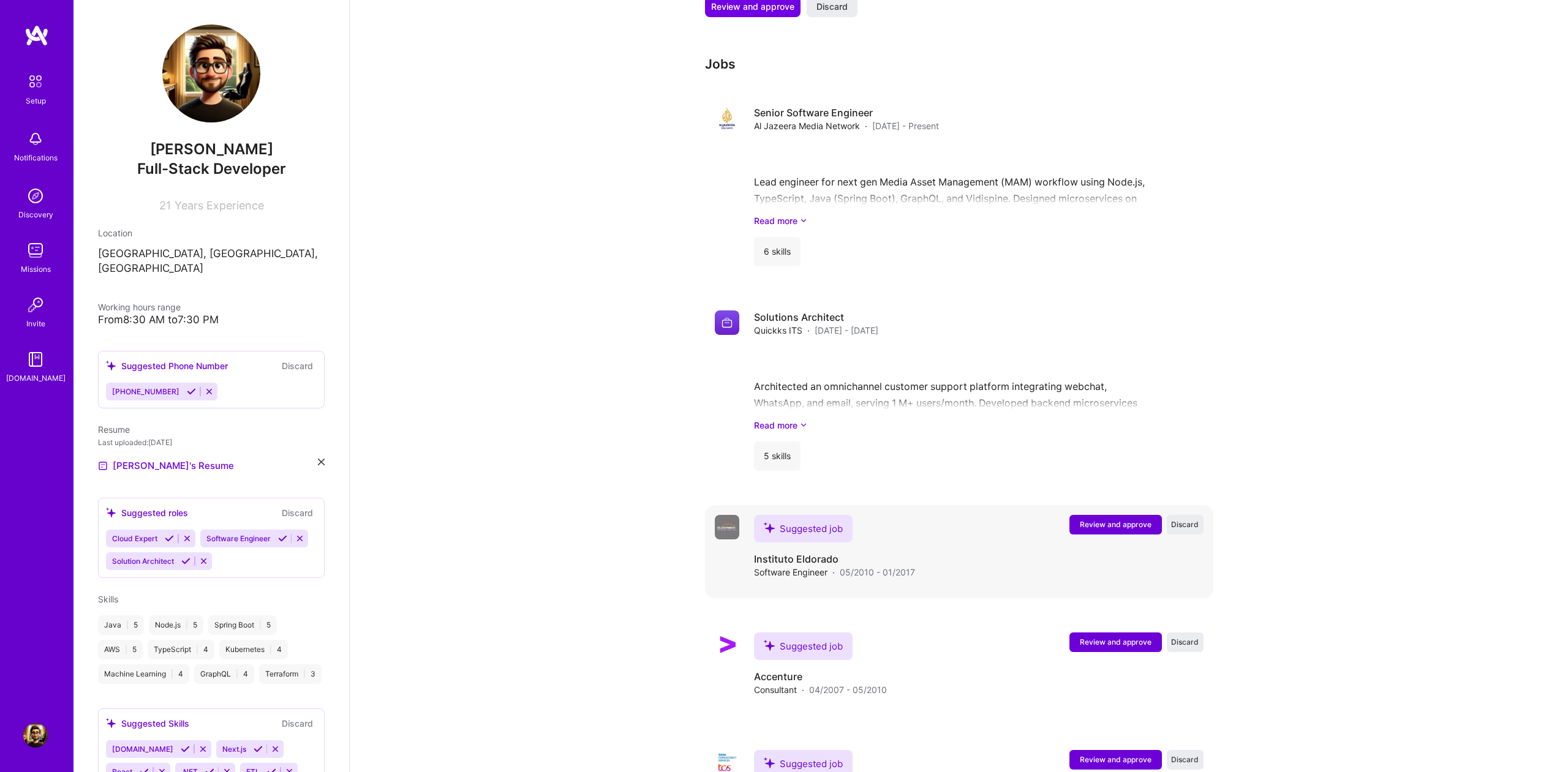
scroll to position [997, 0]
click at [1085, 521] on span "Review and approve" at bounding box center [1115, 526] width 71 height 11
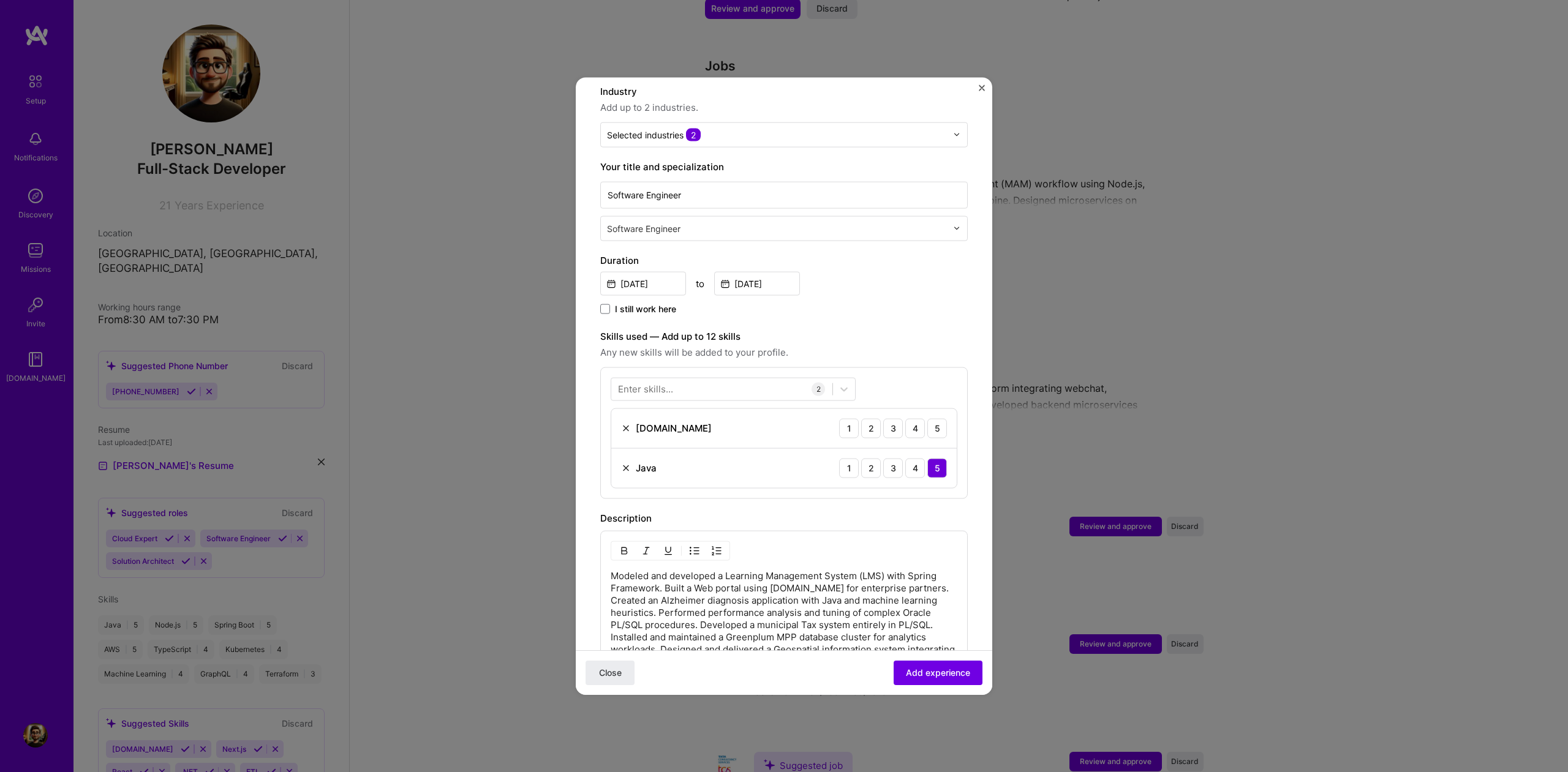
scroll to position [198, 0]
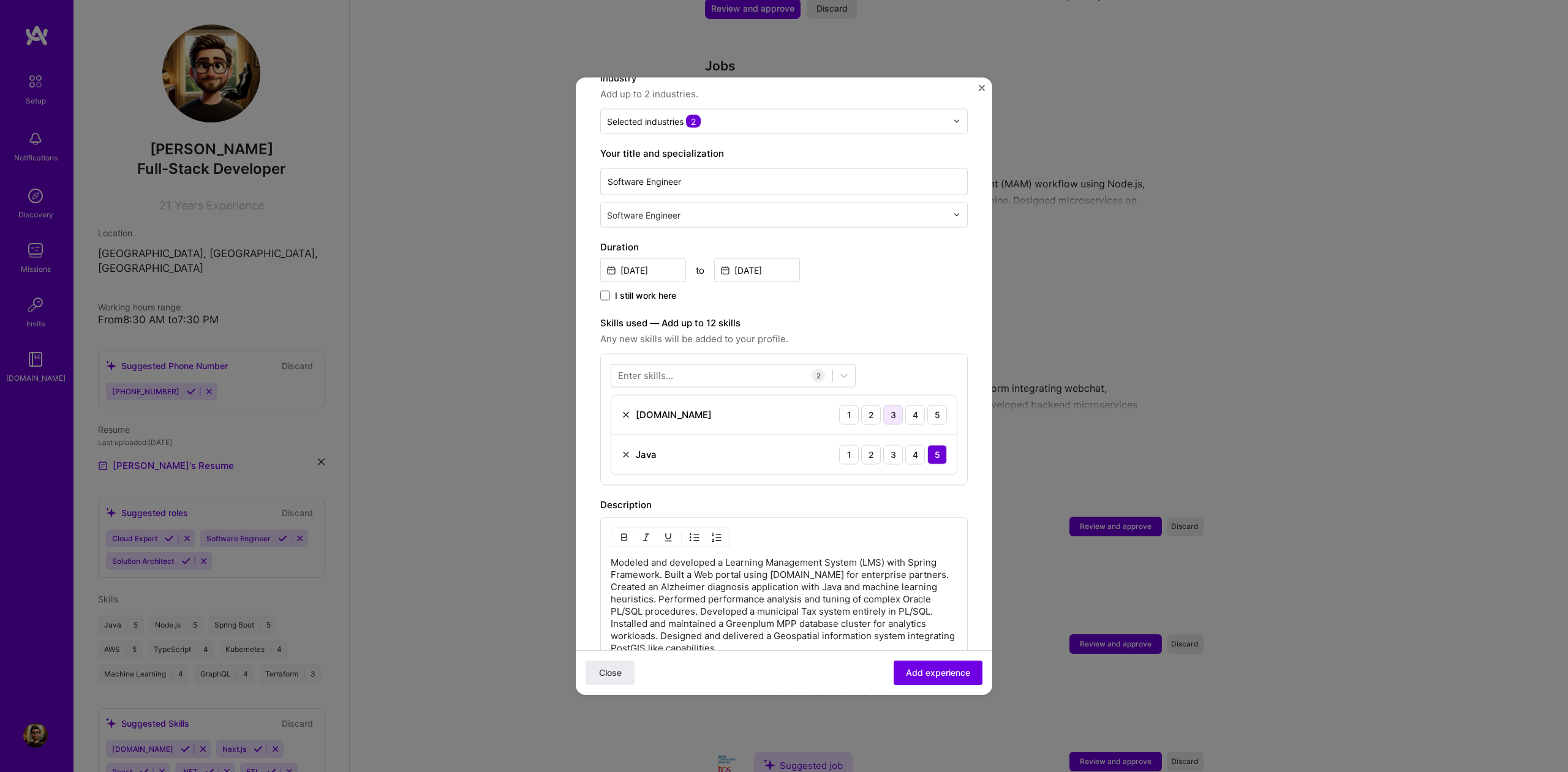
click at [901, 405] on div "3" at bounding box center [893, 415] width 20 height 20
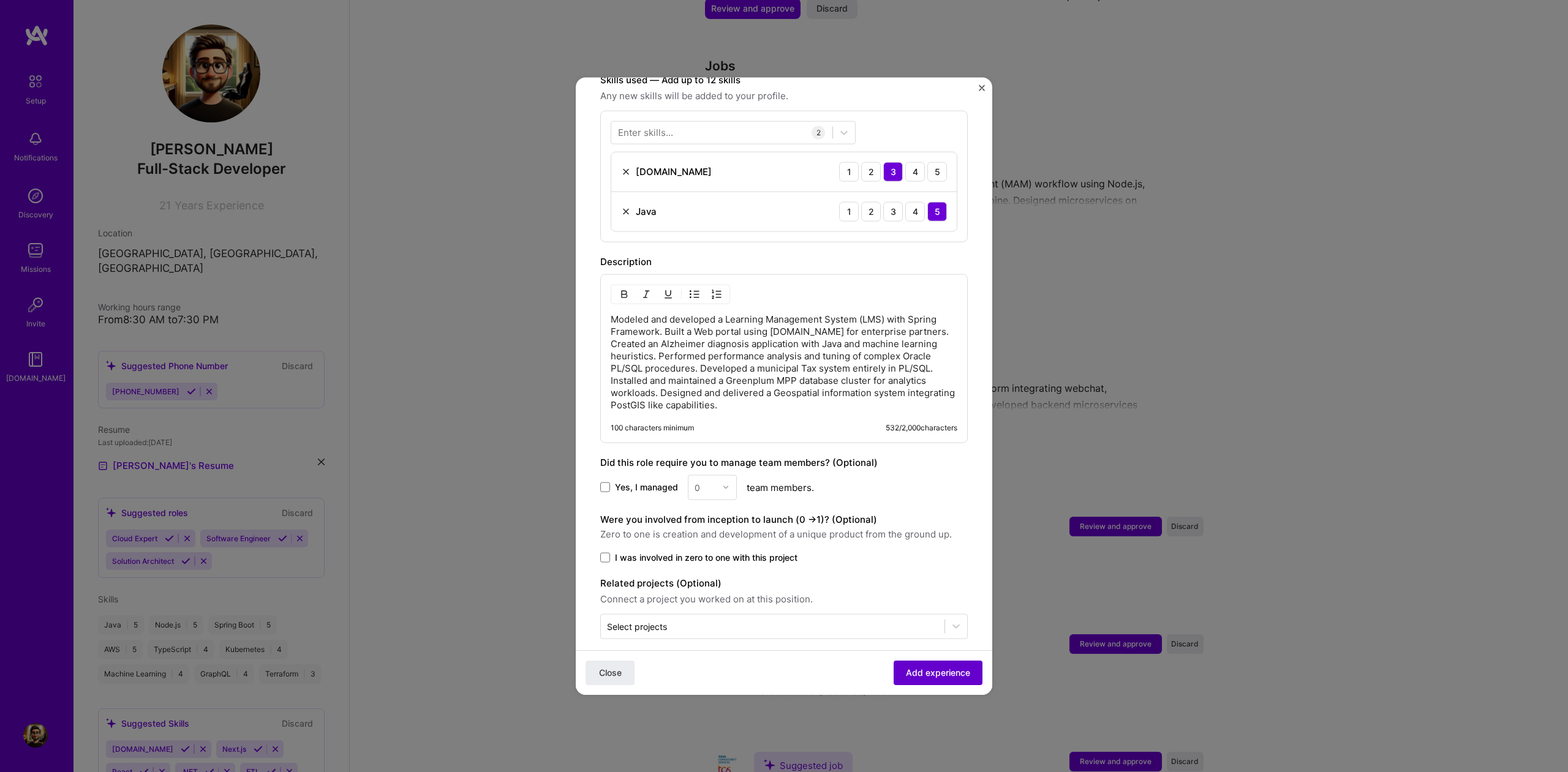
click at [928, 670] on span "Add experience" at bounding box center [938, 673] width 65 height 12
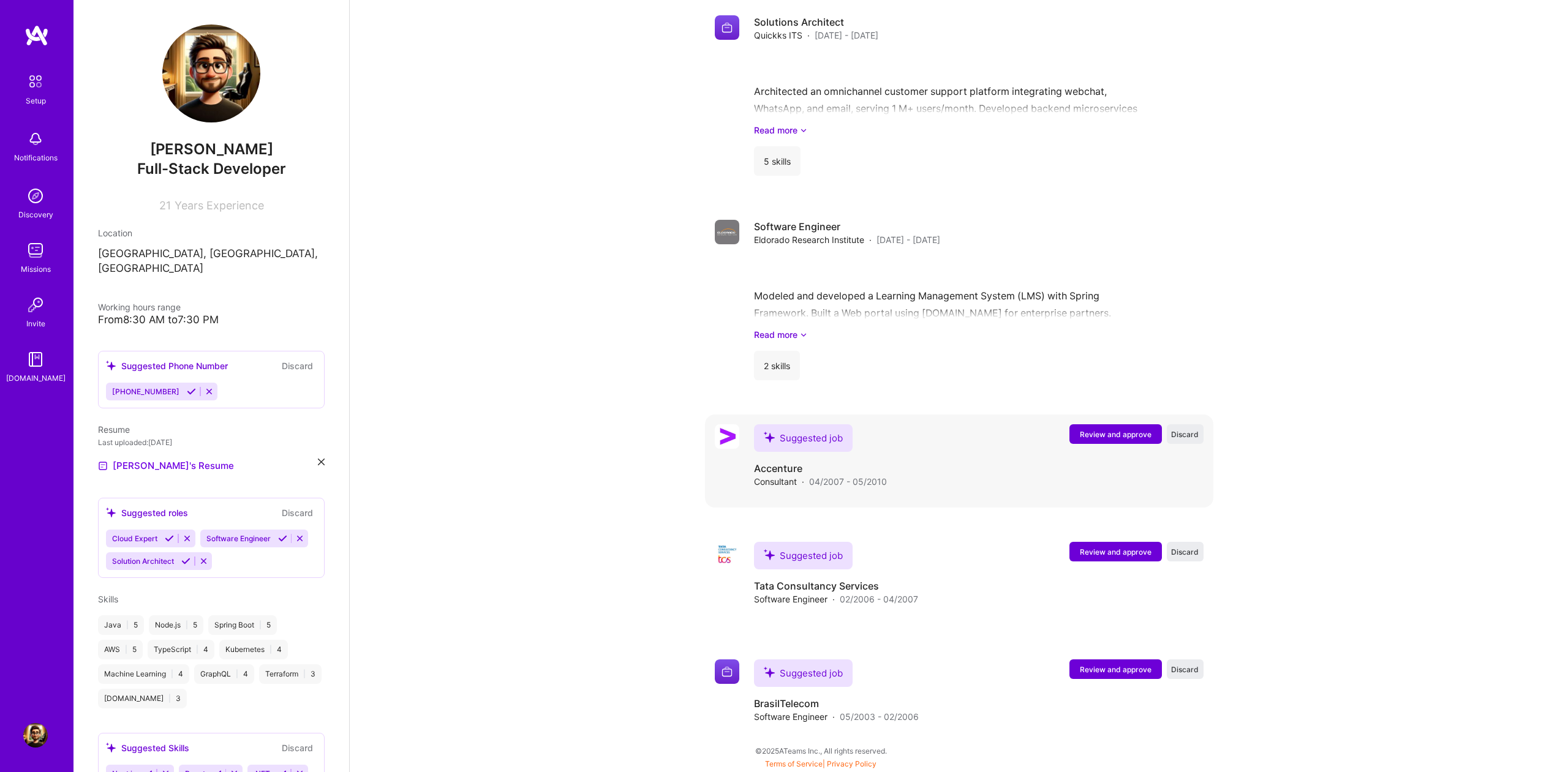
scroll to position [1261, 0]
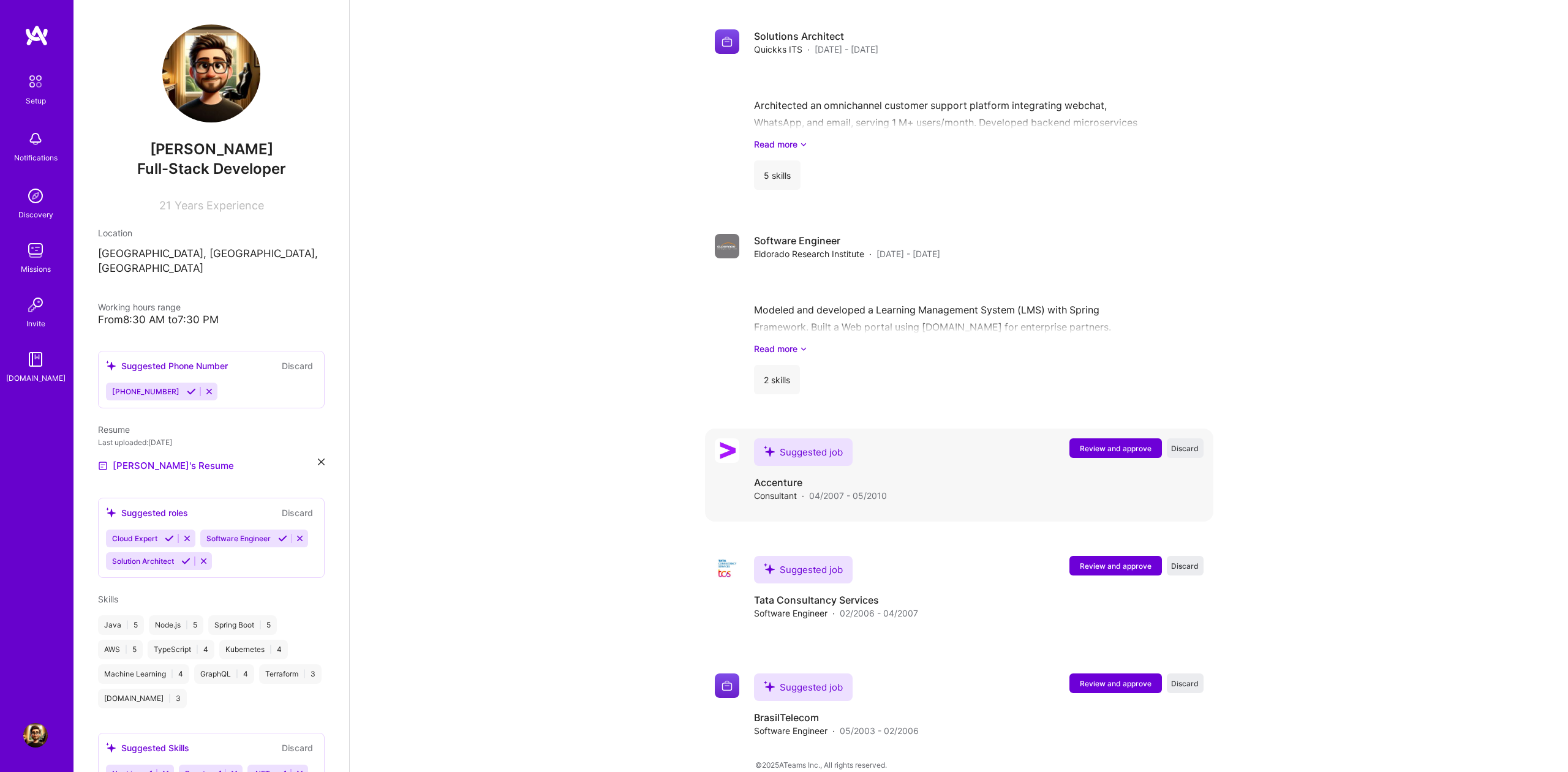
click at [1082, 443] on span "Review and approve" at bounding box center [1115, 448] width 71 height 11
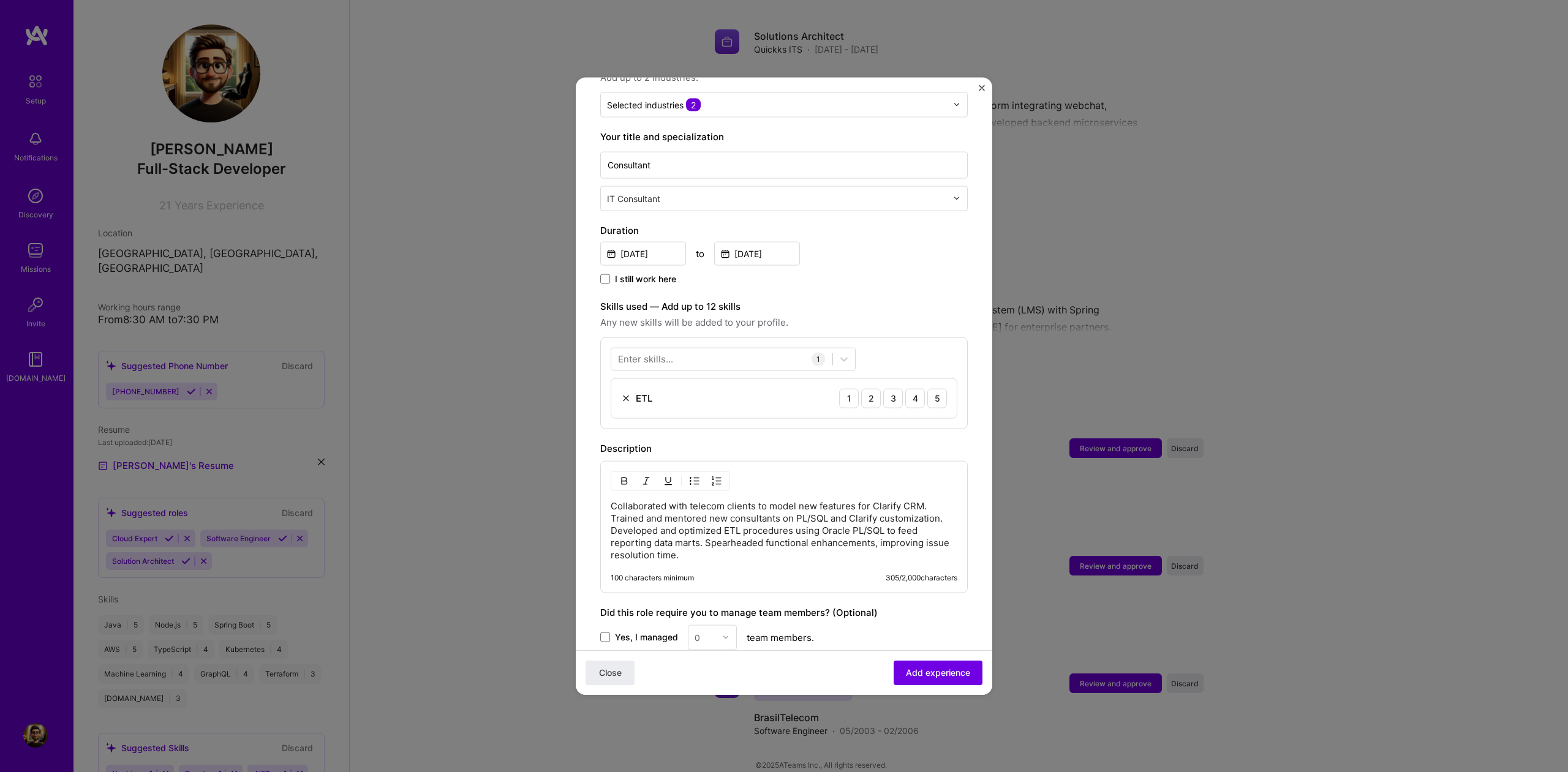
scroll to position [227, 0]
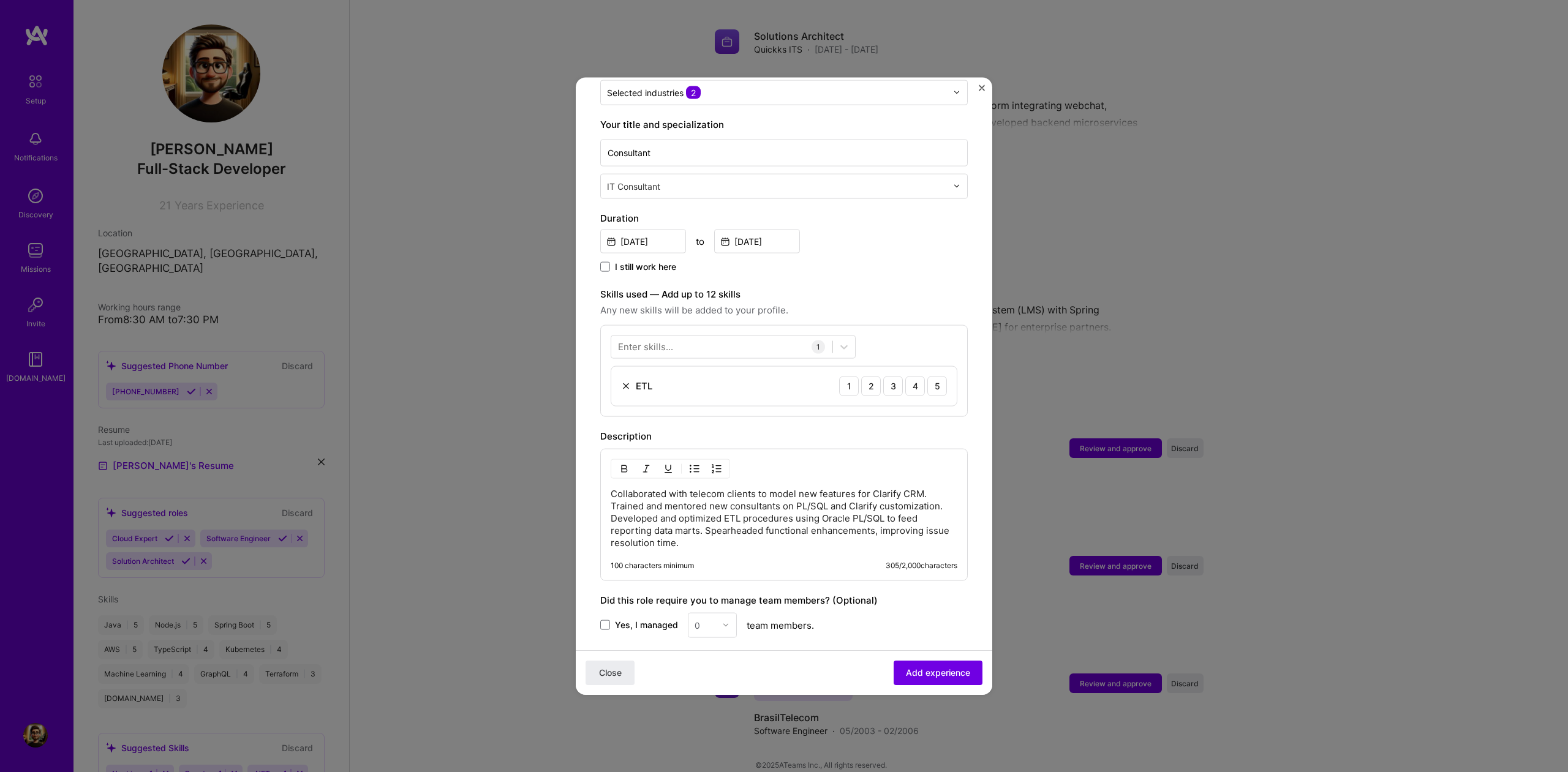
drag, startPoint x: 933, startPoint y: 374, endPoint x: 943, endPoint y: 519, distance: 145.3
click at [933, 376] on div "5" at bounding box center [937, 386] width 20 height 20
click at [939, 676] on span "Add experience" at bounding box center [938, 673] width 65 height 12
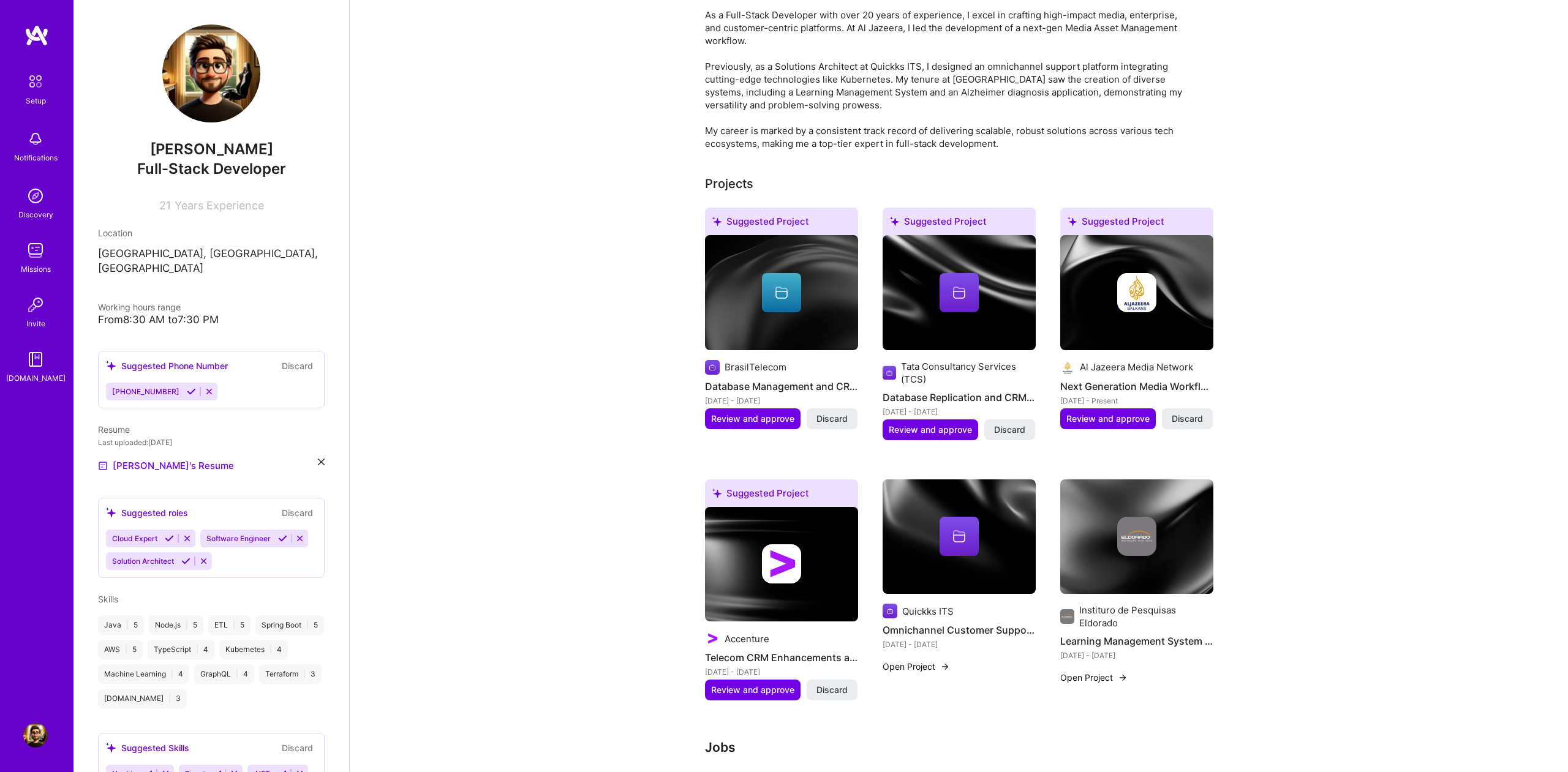
scroll to position [294, 0]
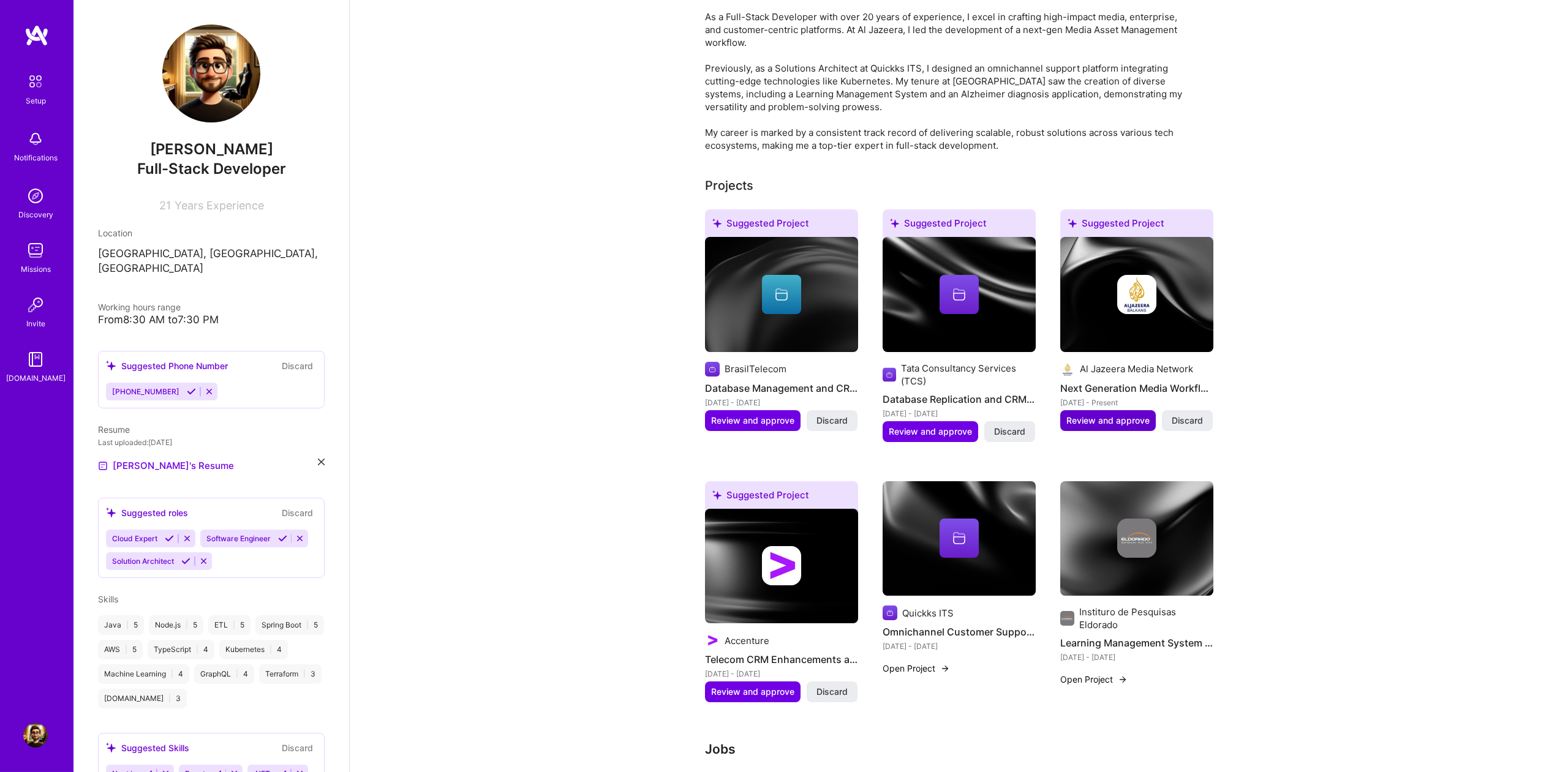
click at [1087, 415] on span "Review and approve" at bounding box center [1108, 421] width 83 height 12
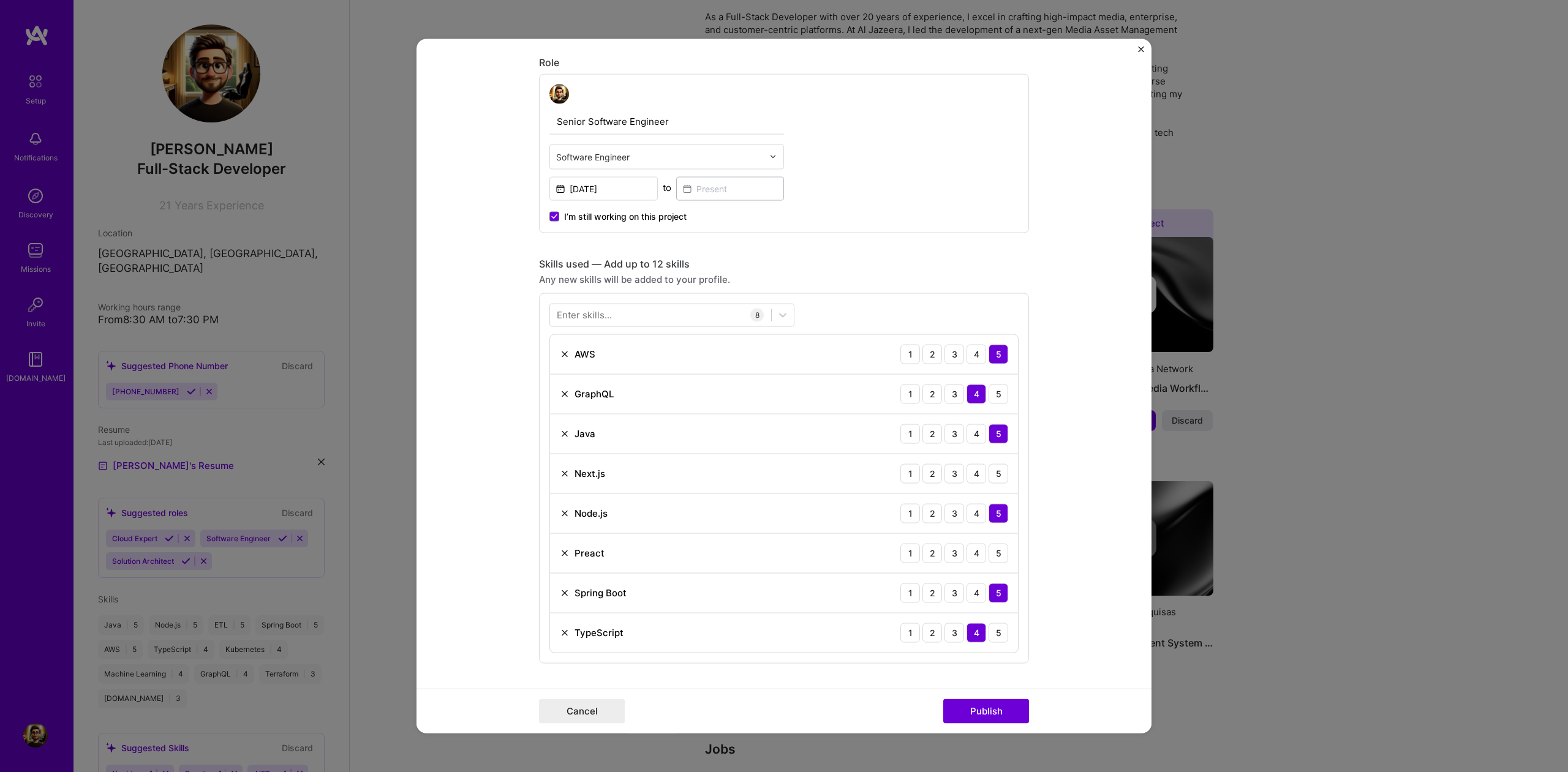
scroll to position [395, 0]
click at [977, 472] on div "4" at bounding box center [977, 472] width 20 height 20
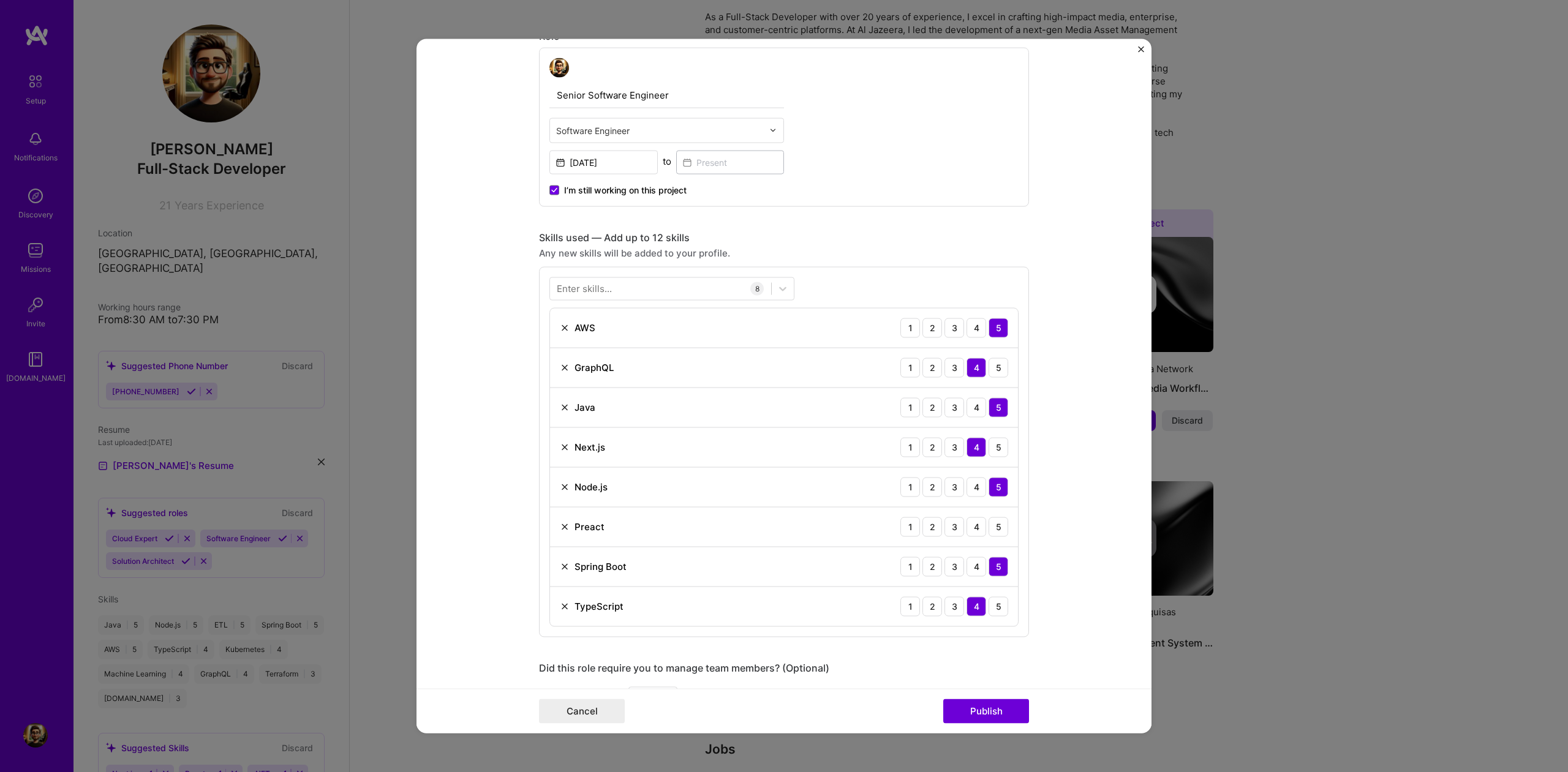
scroll to position [450, 0]
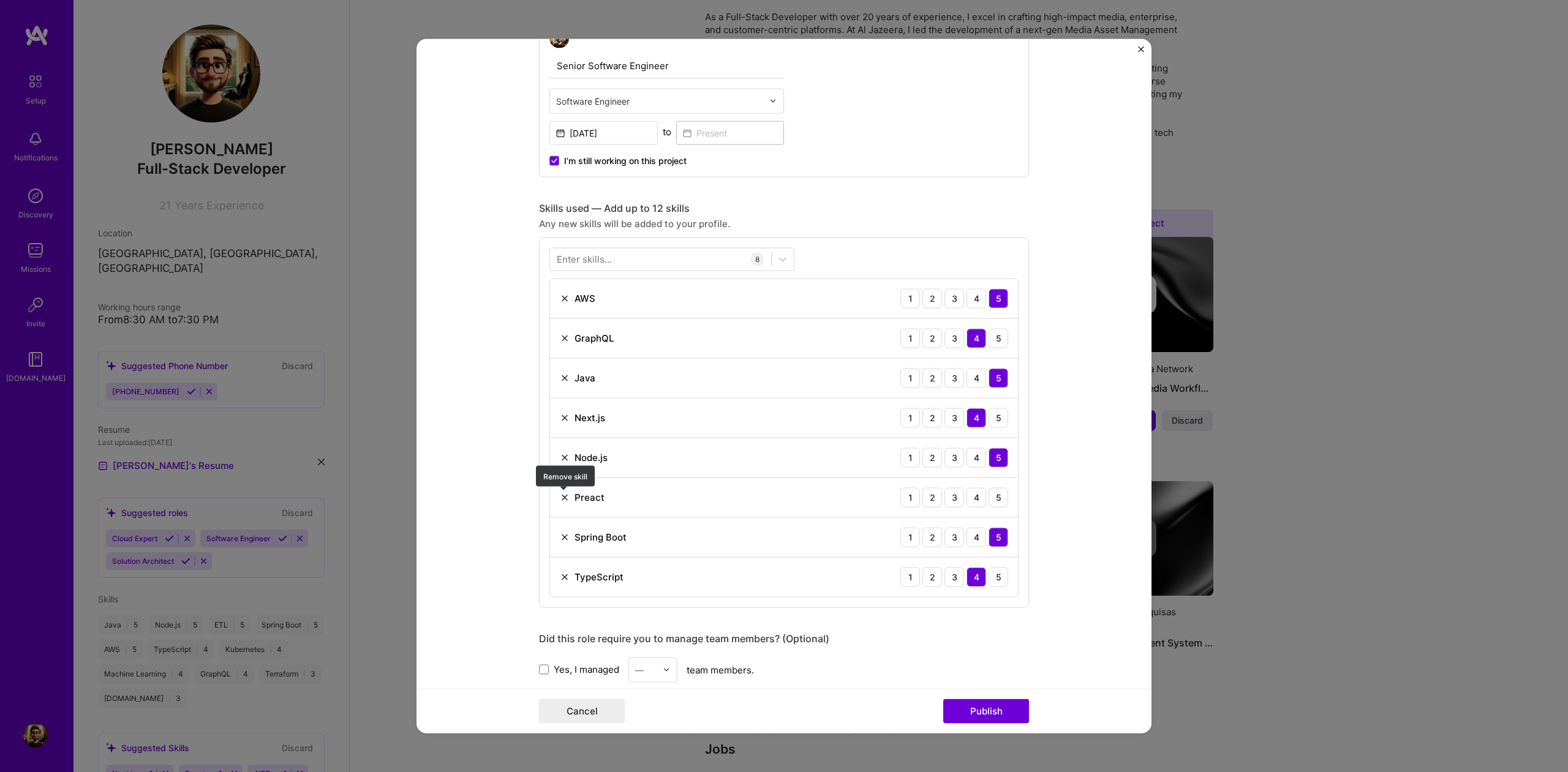
click at [567, 500] on img at bounding box center [565, 497] width 10 height 10
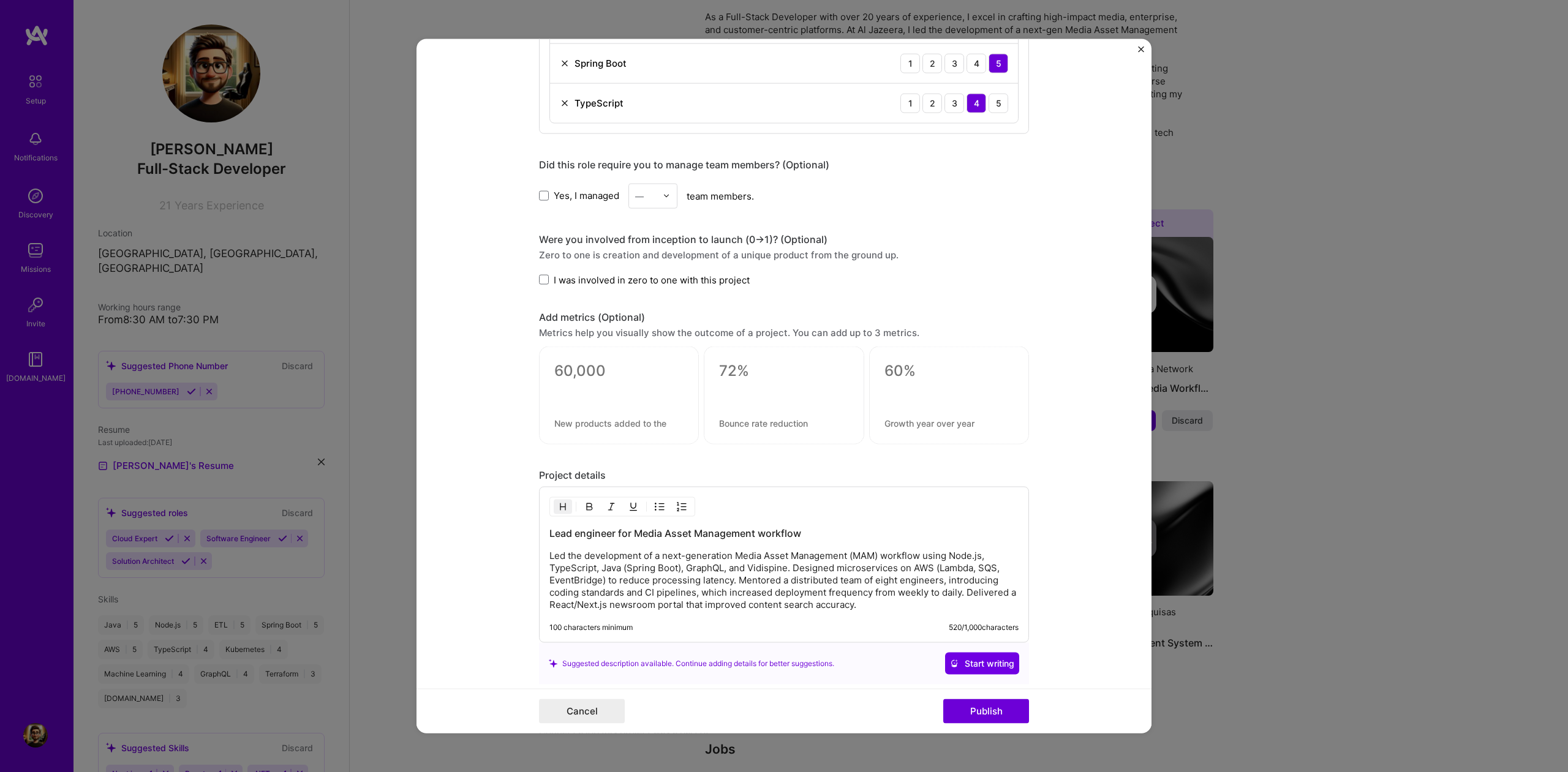
scroll to position [989, 0]
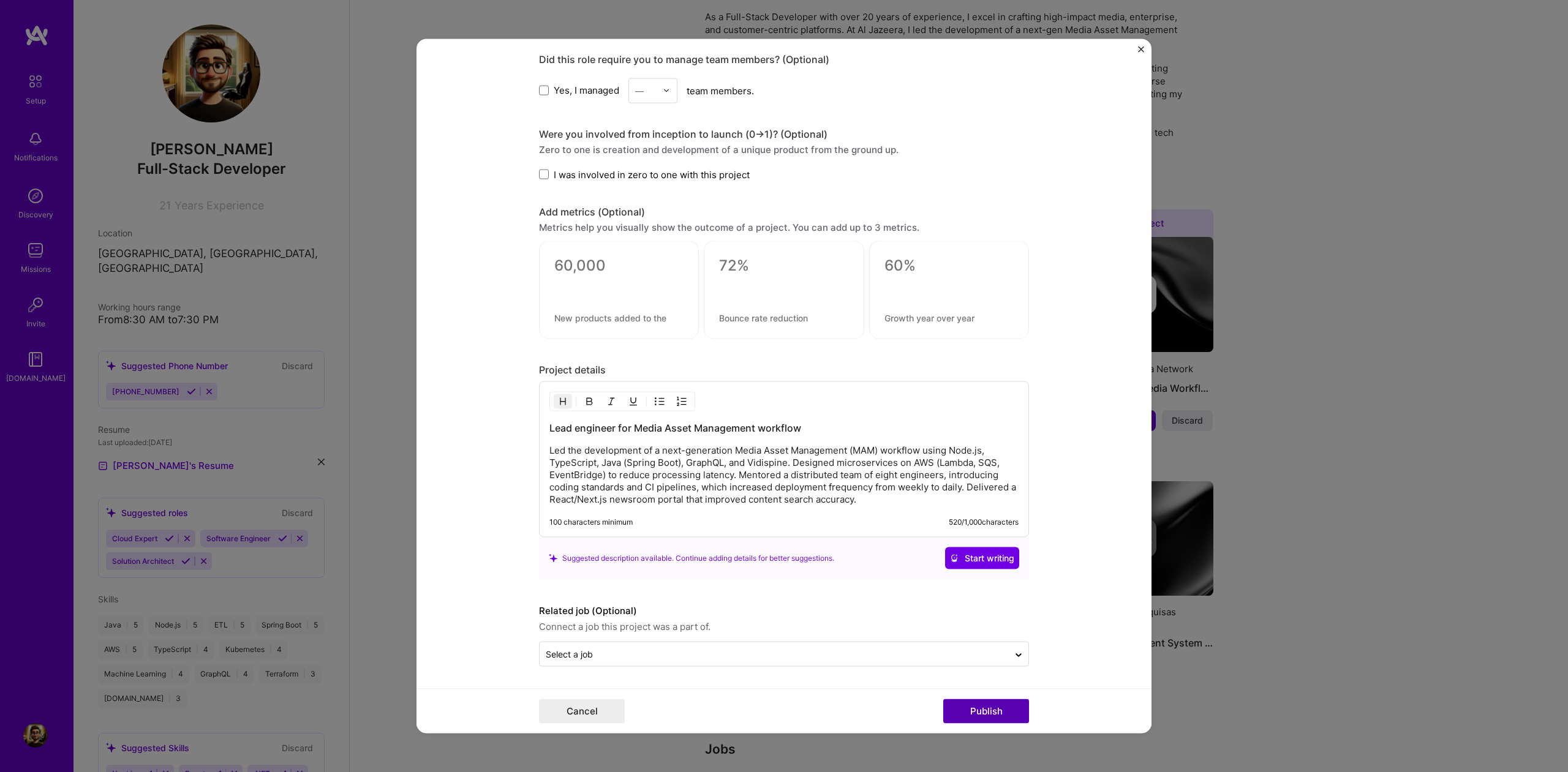
click at [980, 712] on button "Publish" at bounding box center [987, 711] width 86 height 24
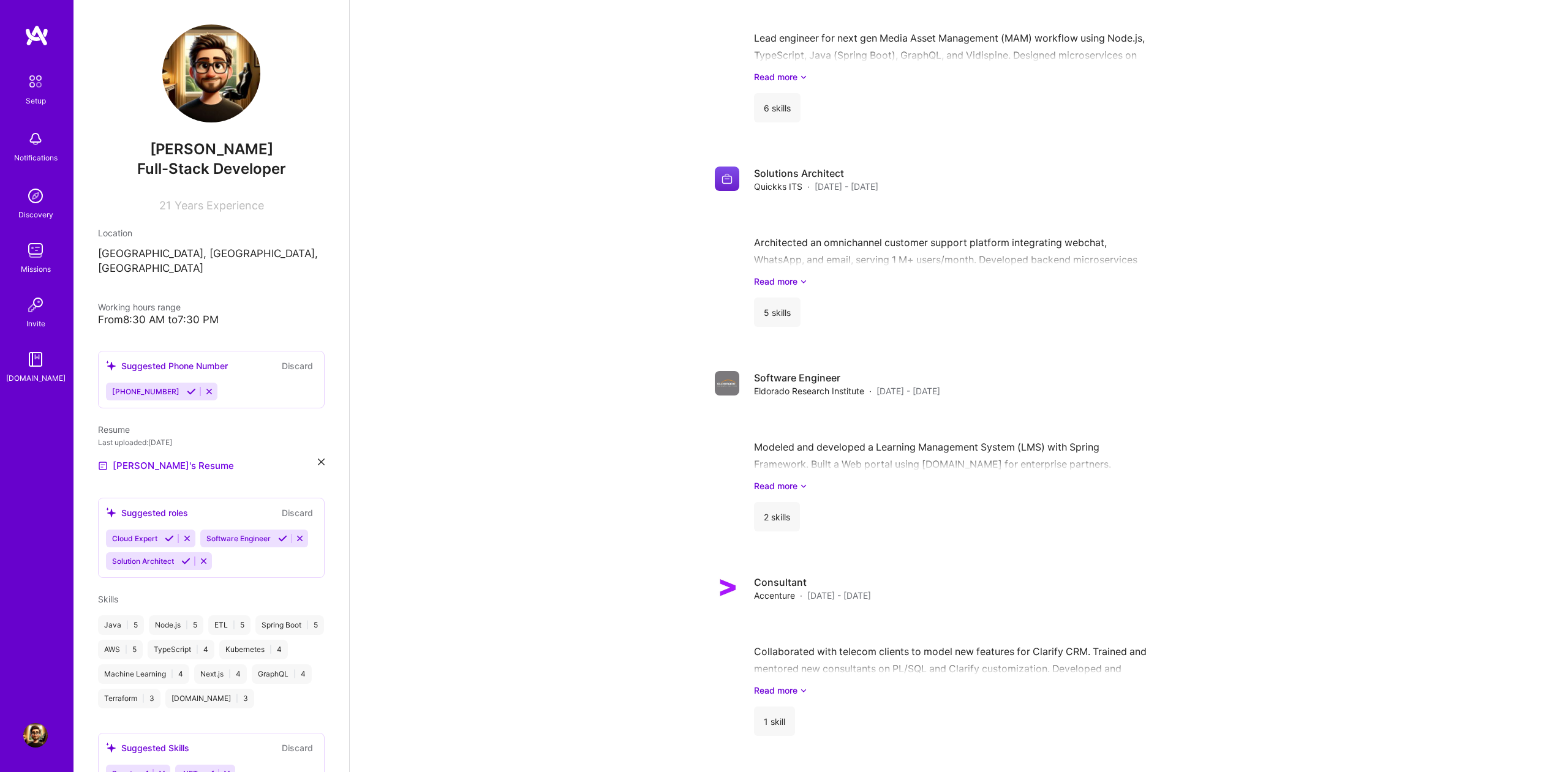
scroll to position [1332, 0]
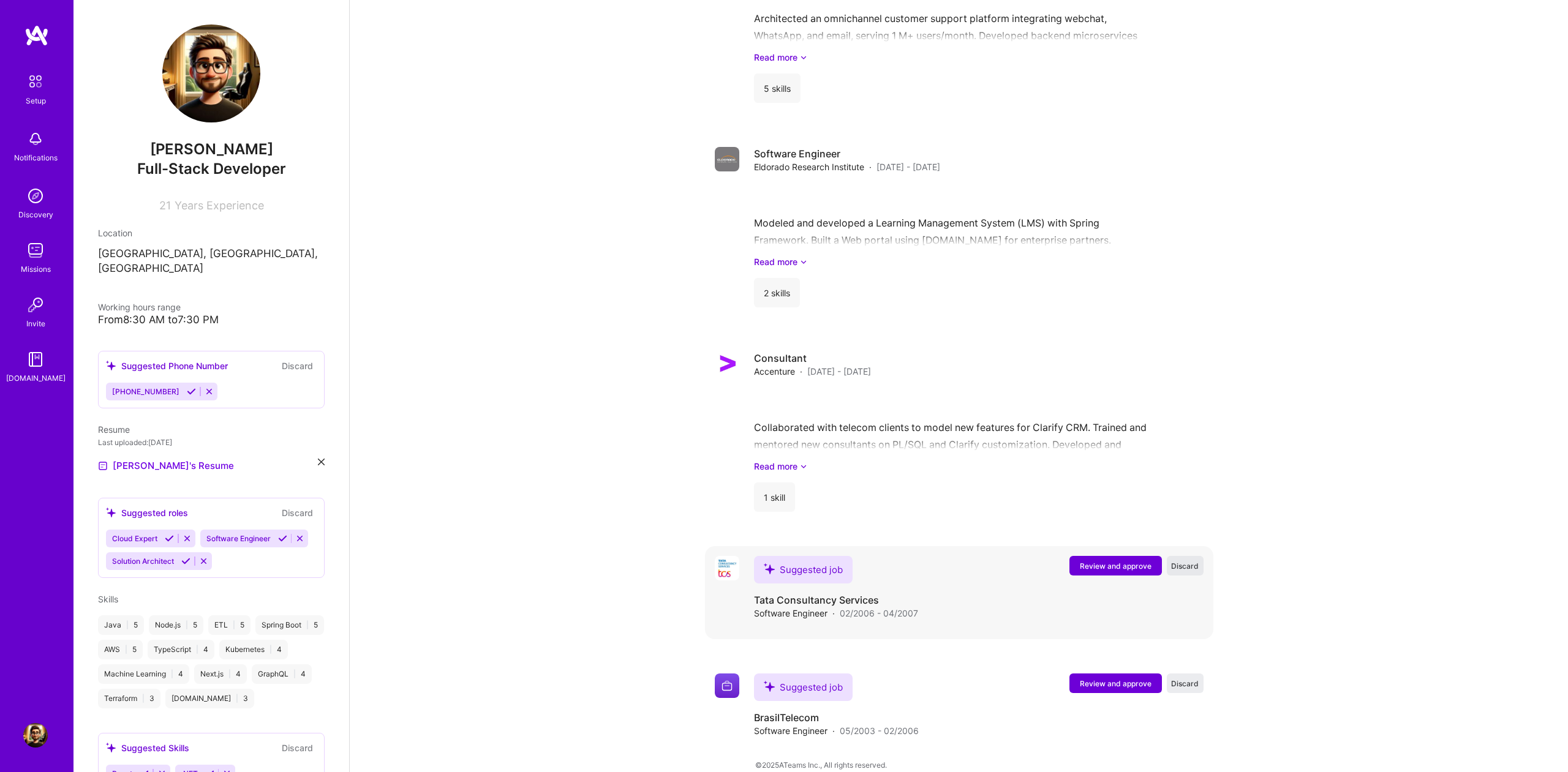
click at [1182, 561] on span "Discard" at bounding box center [1185, 566] width 27 height 11
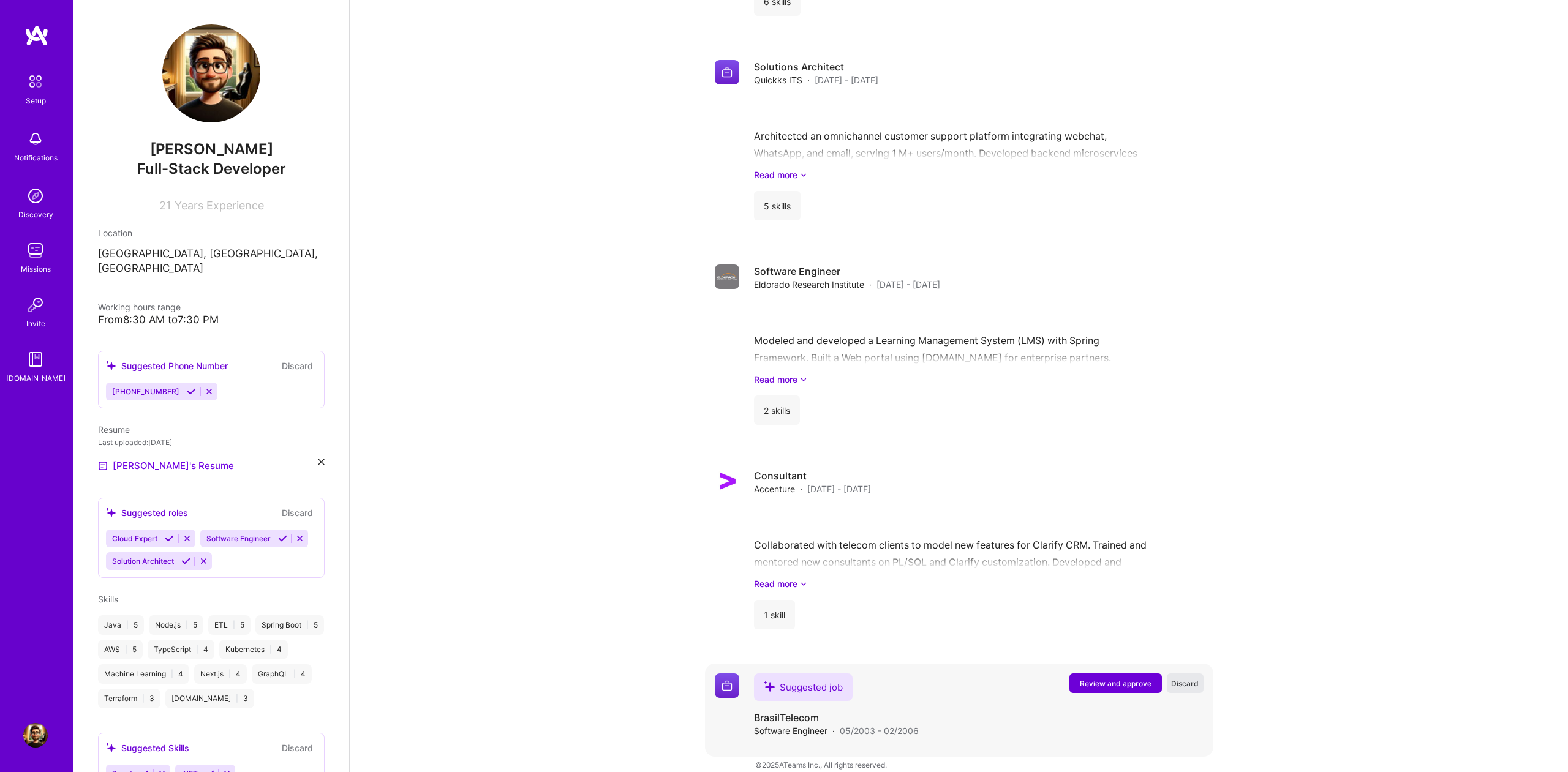
click at [1189, 679] on span "Discard" at bounding box center [1185, 684] width 27 height 11
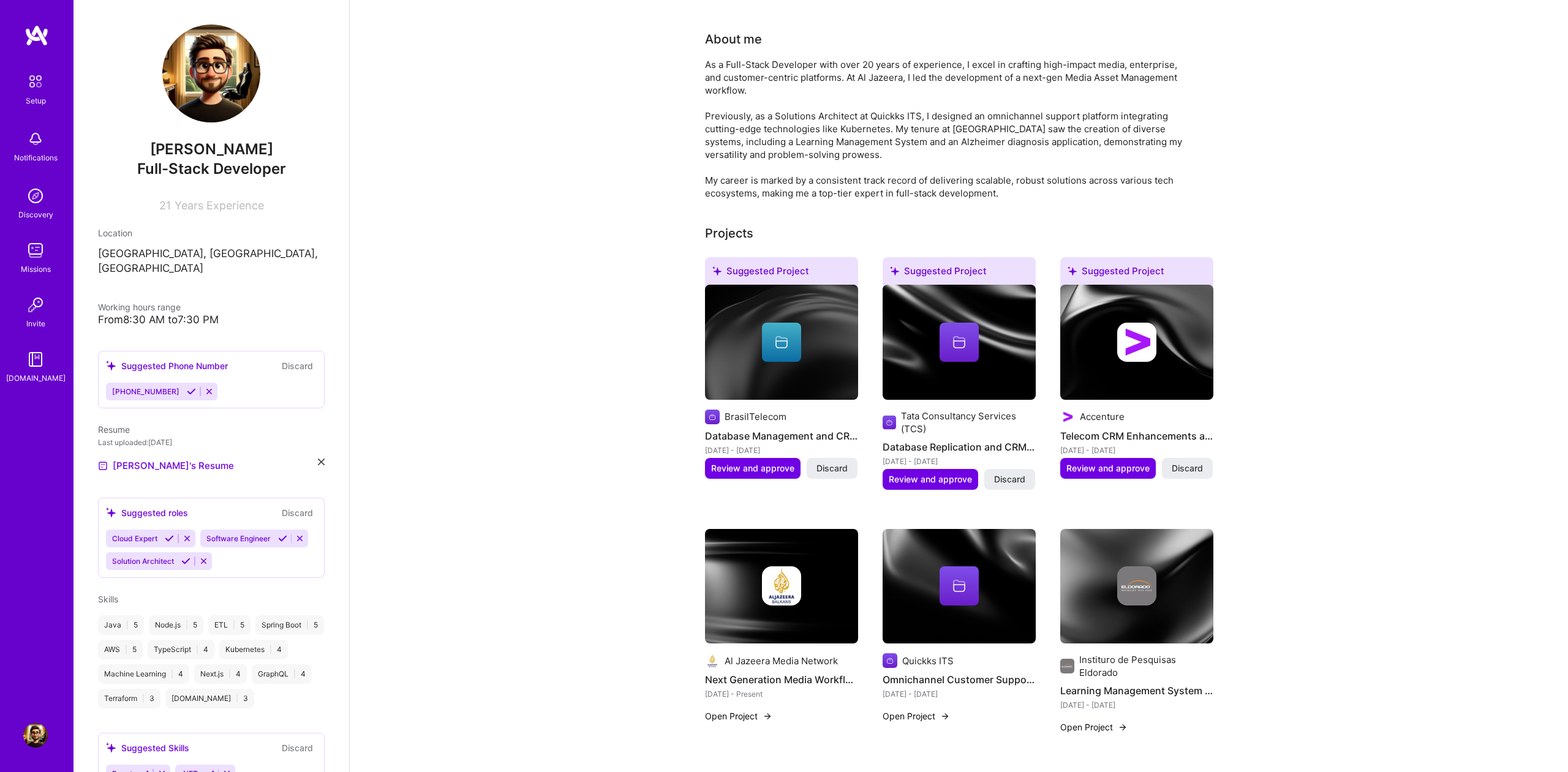
scroll to position [218, 0]
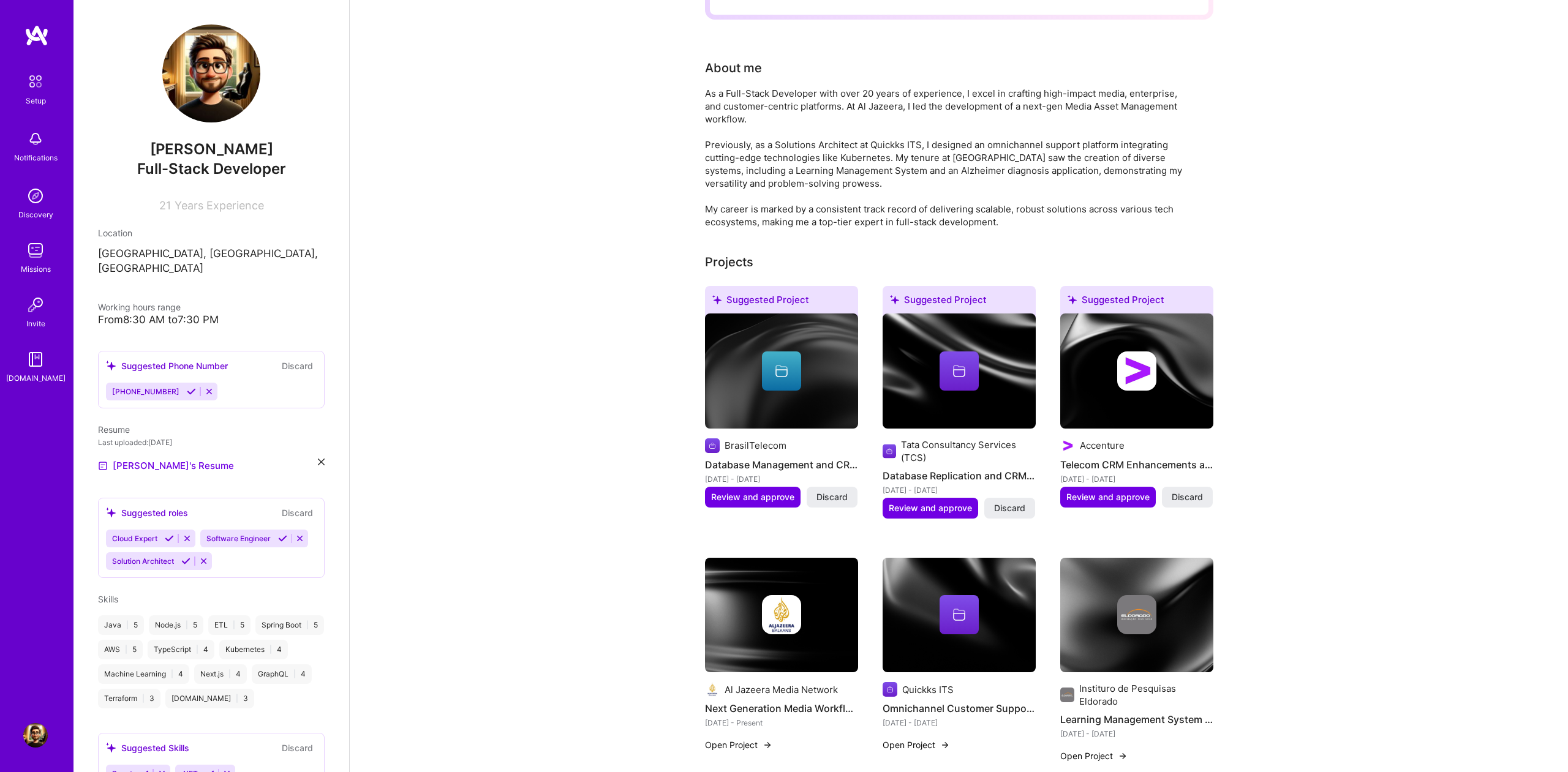
click at [1203, 487] on button "Discard" at bounding box center [1188, 497] width 51 height 21
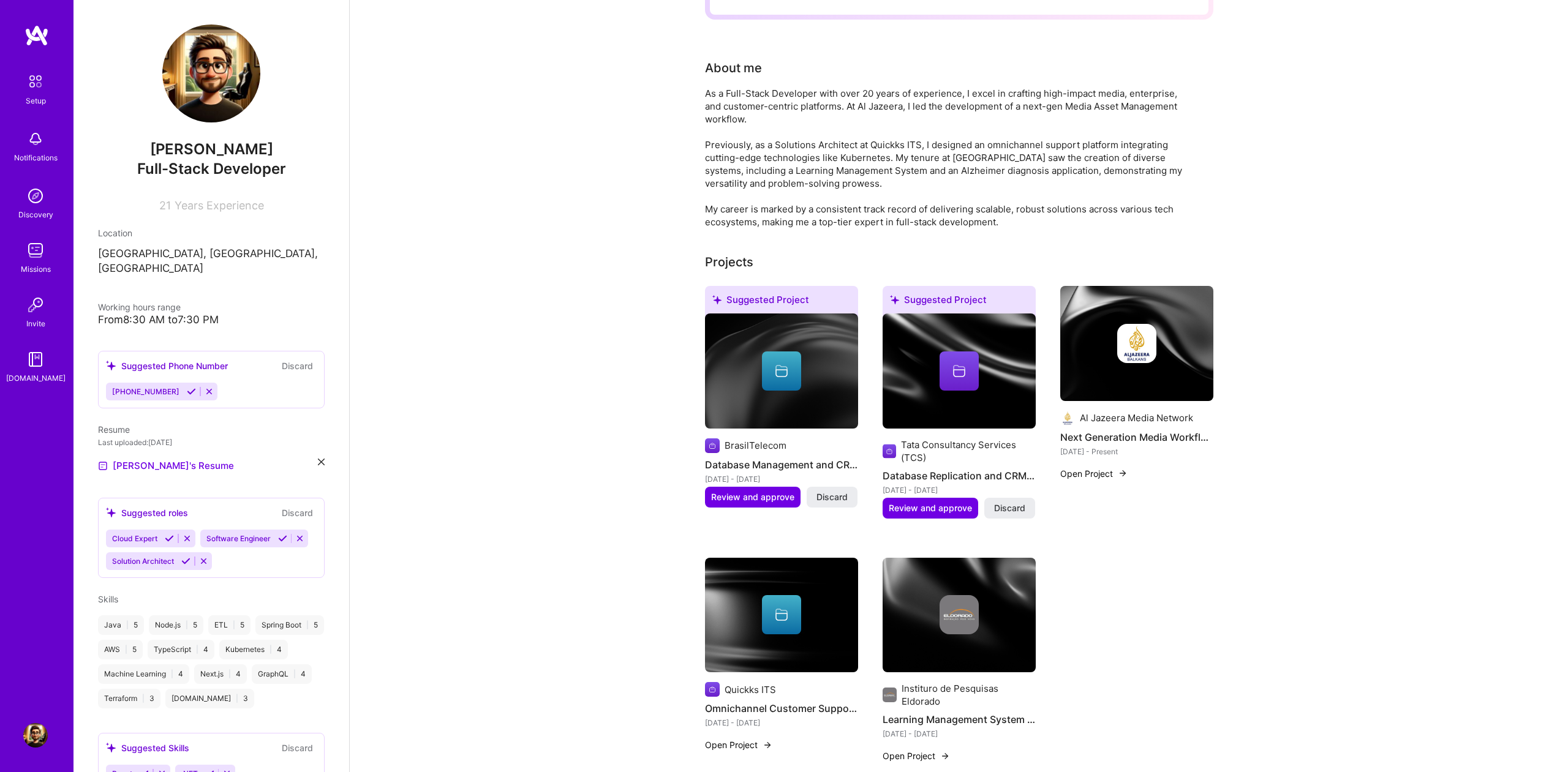
drag, startPoint x: 1010, startPoint y: 496, endPoint x: 1050, endPoint y: 501, distance: 40.3
click at [1010, 502] on span "Discard" at bounding box center [1010, 509] width 31 height 12
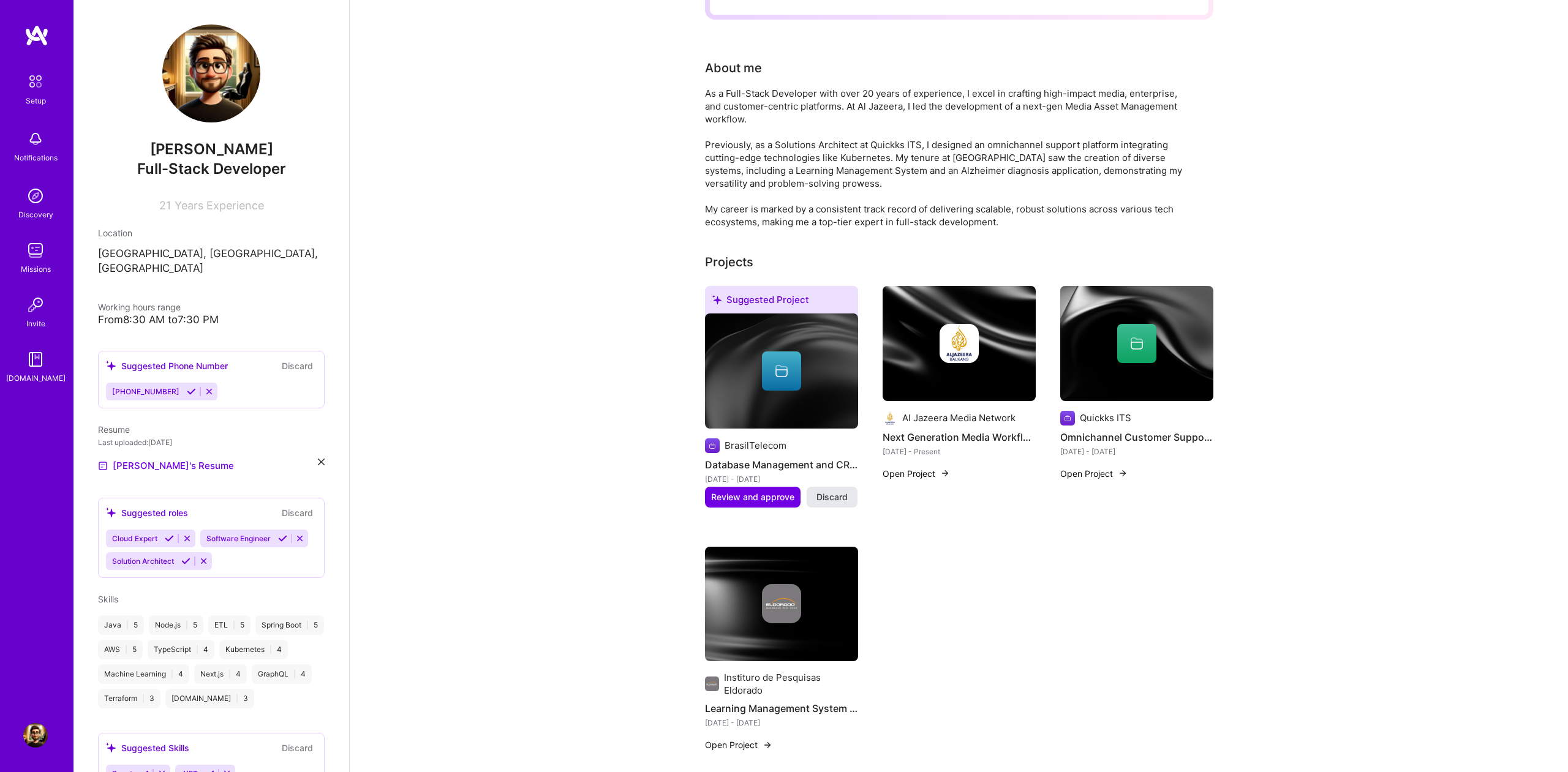
click at [836, 491] on span "Discard" at bounding box center [832, 497] width 31 height 12
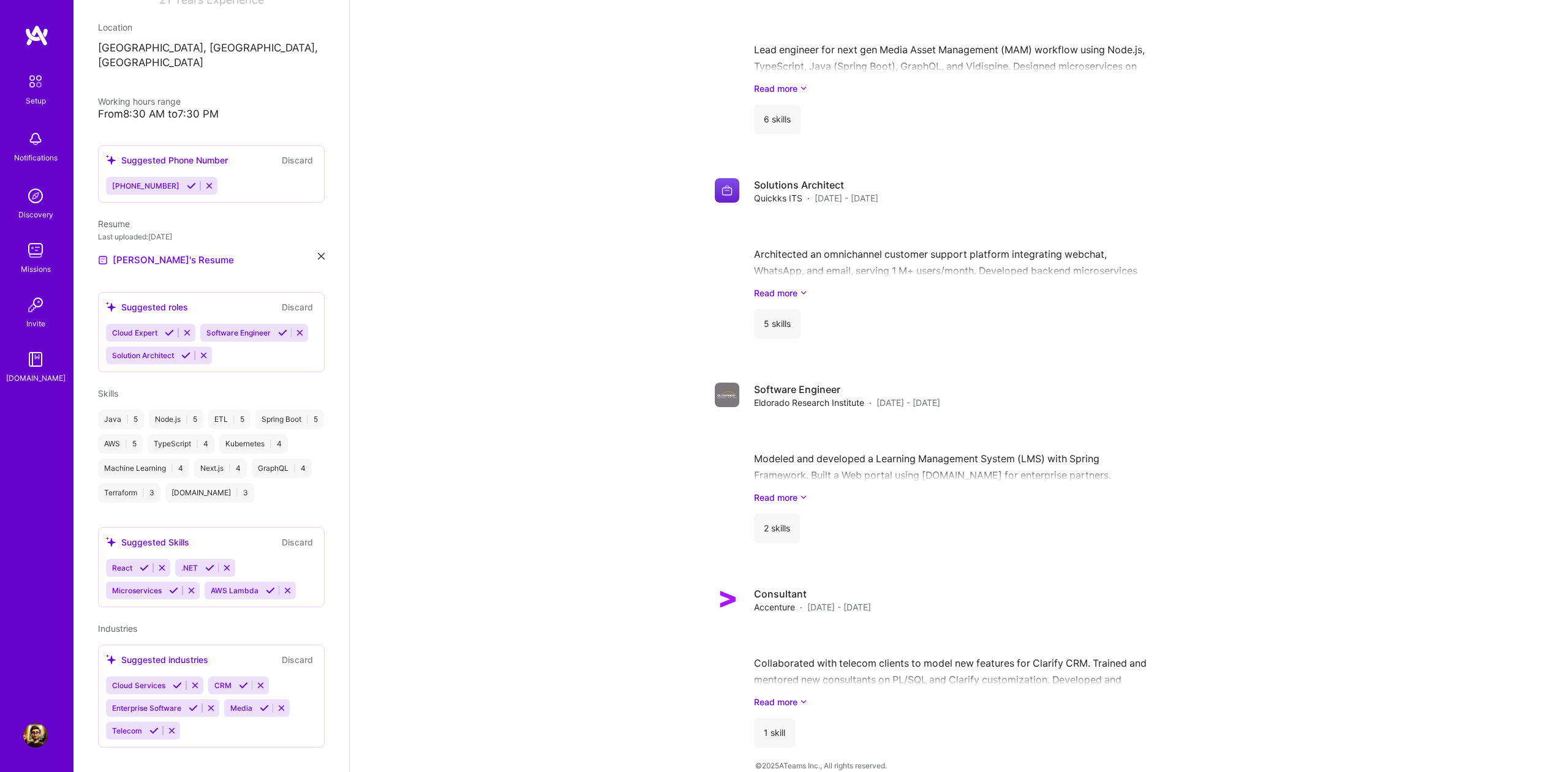
scroll to position [0, 0]
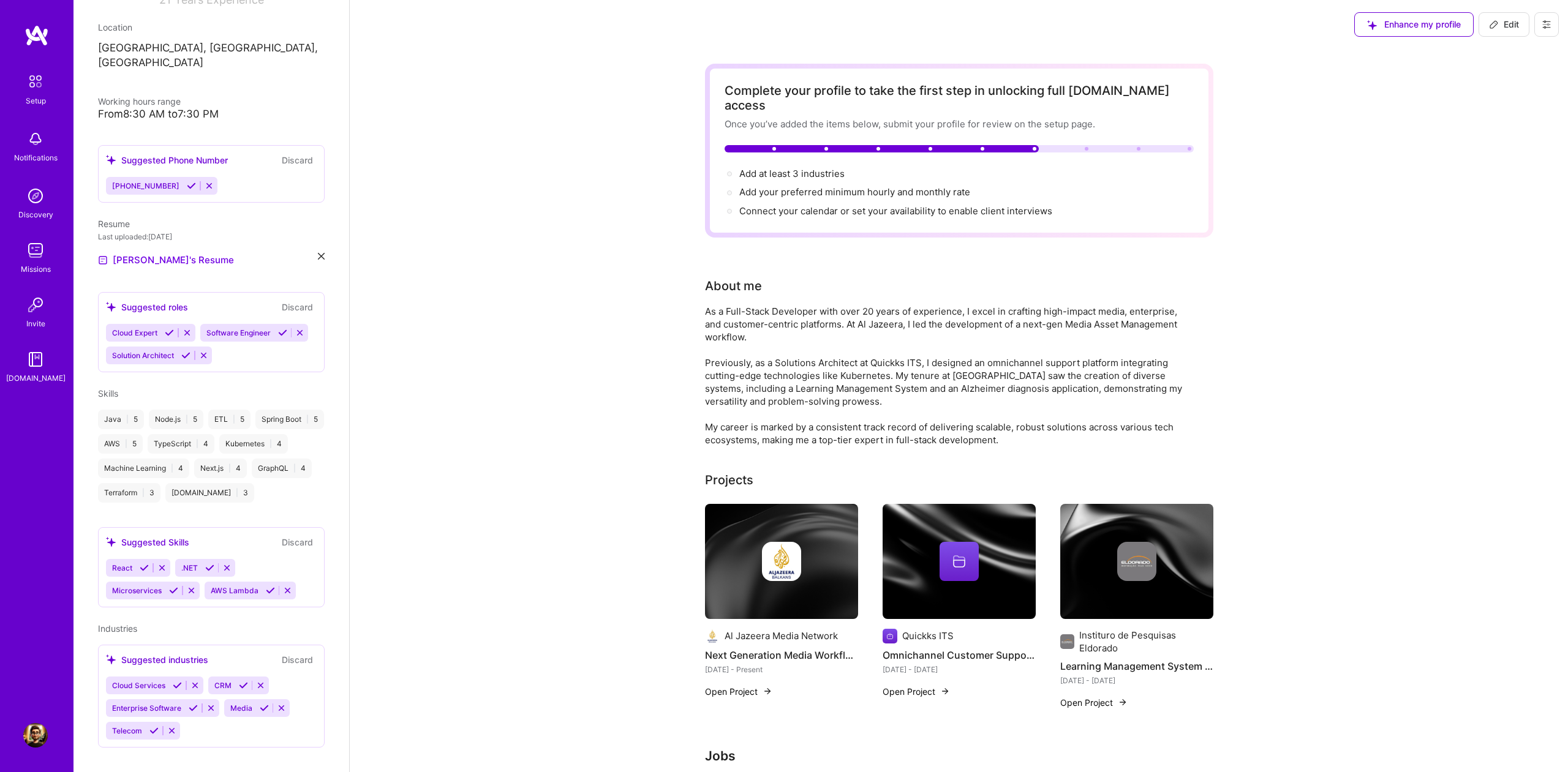
click at [1011, 145] on div at bounding box center [882, 149] width 315 height 7
drag, startPoint x: 809, startPoint y: 161, endPoint x: 868, endPoint y: 160, distance: 59.0
click at [809, 168] on span "Add at least 3 industries →" at bounding box center [792, 173] width 106 height 12
select select "US"
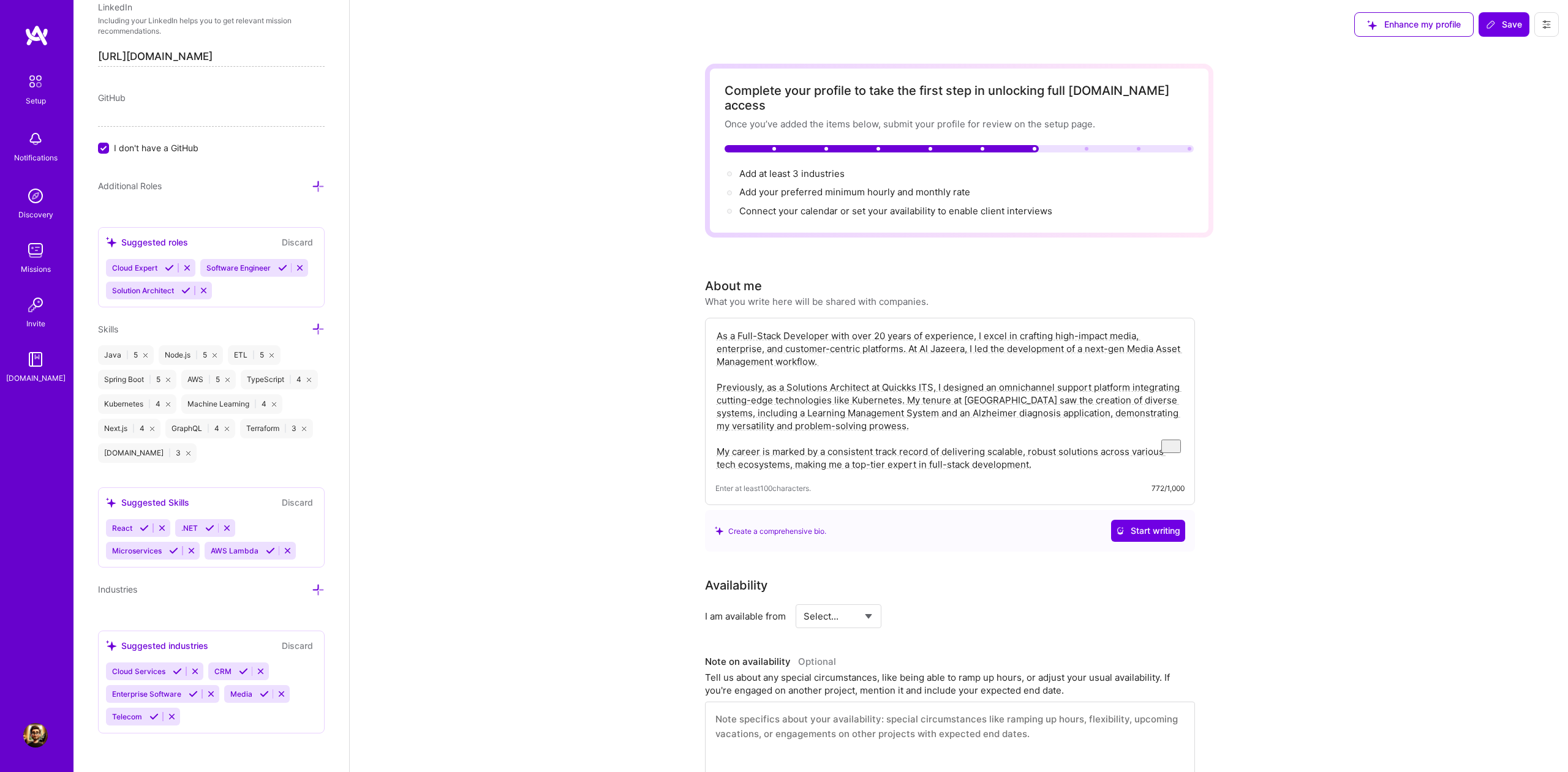
scroll to position [732, 0]
click at [271, 291] on div "Cloud Expert Software Engineer Solution Architect" at bounding box center [211, 279] width 211 height 40
drag, startPoint x: 166, startPoint y: 243, endPoint x: 200, endPoint y: 240, distance: 34.1
click at [166, 243] on div "Suggested roles" at bounding box center [147, 242] width 82 height 13
click at [321, 187] on icon at bounding box center [318, 186] width 13 height 13
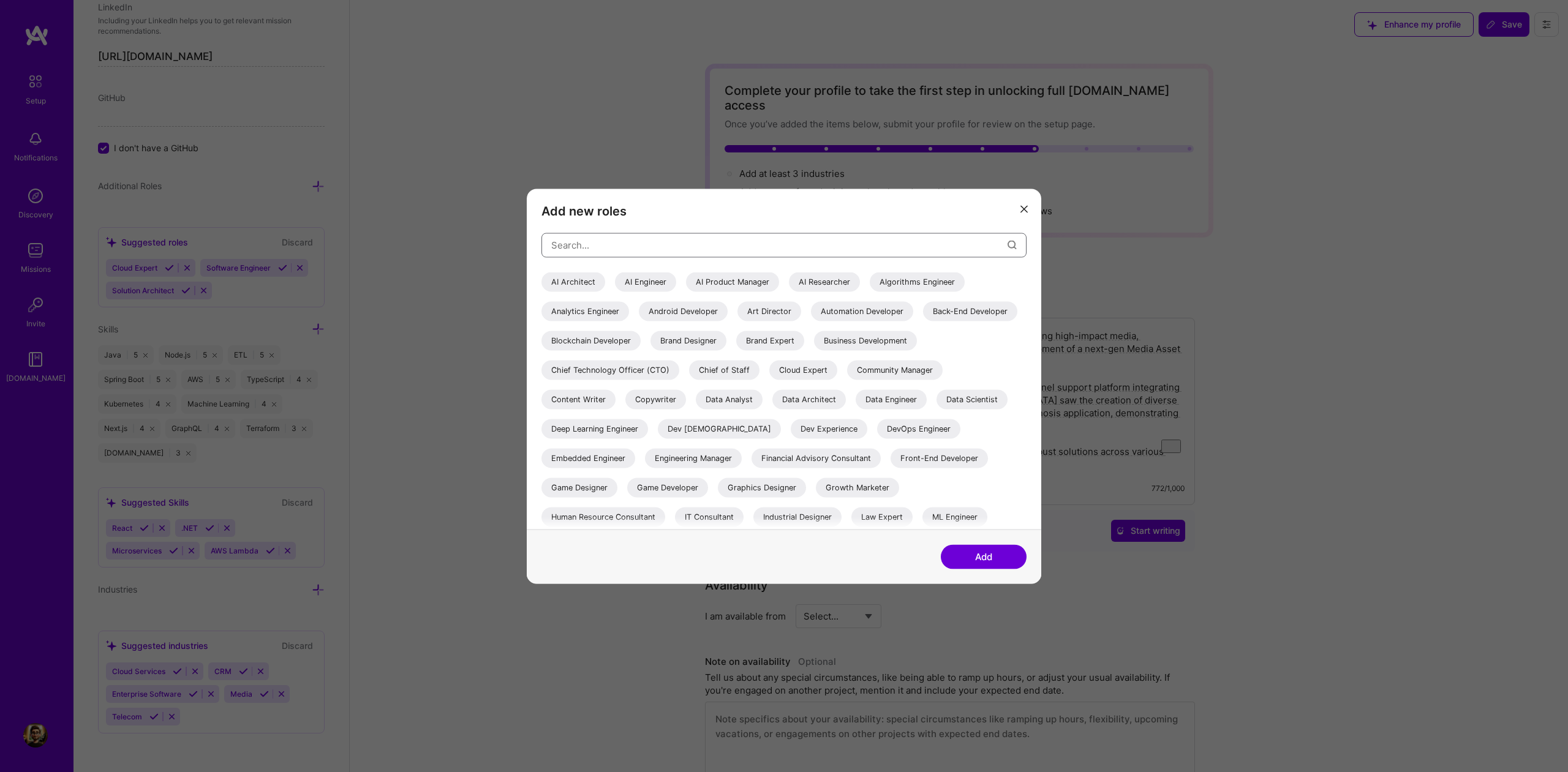
click at [595, 249] on input "modal" at bounding box center [779, 245] width 457 height 31
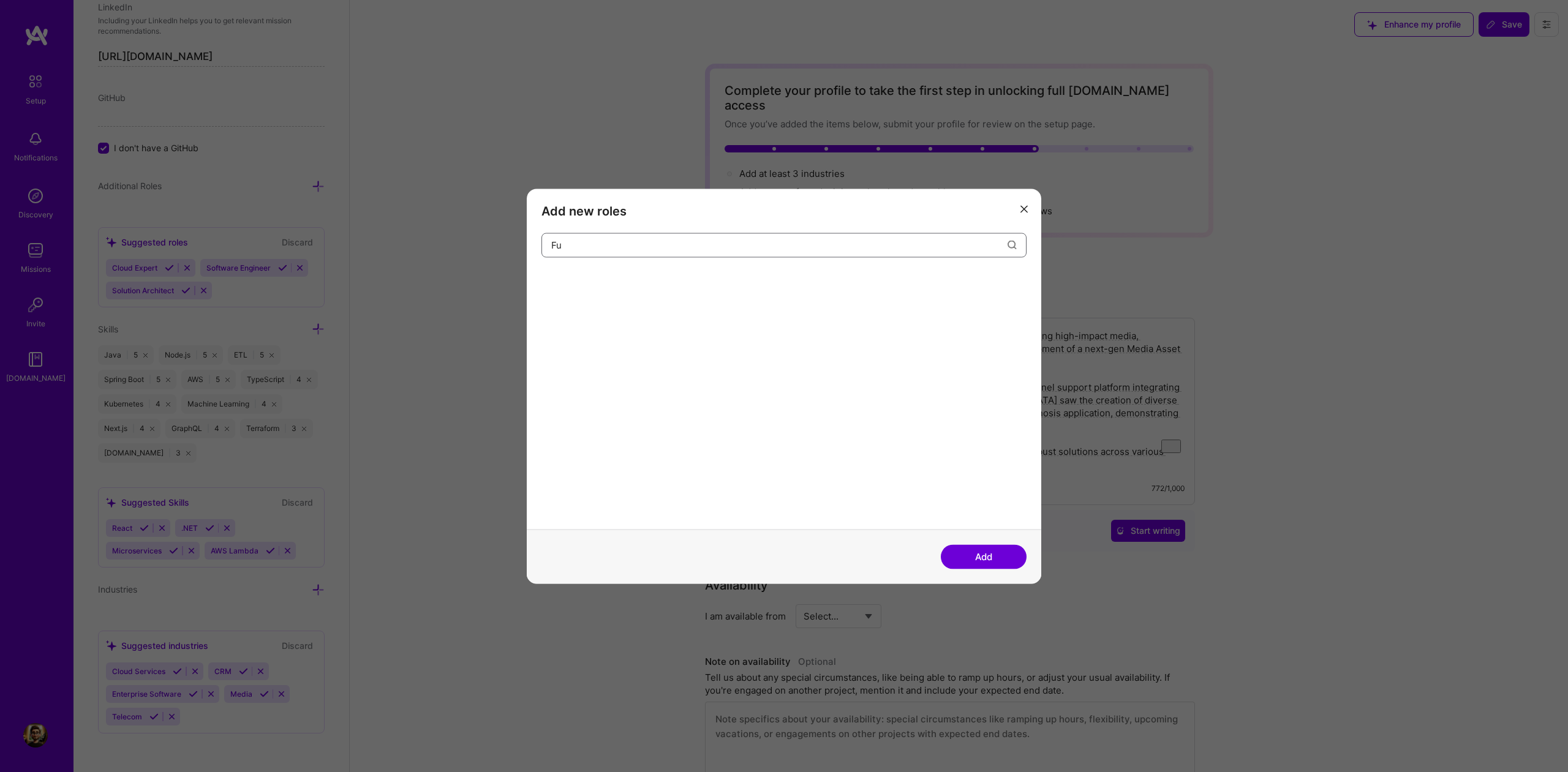
type input "F"
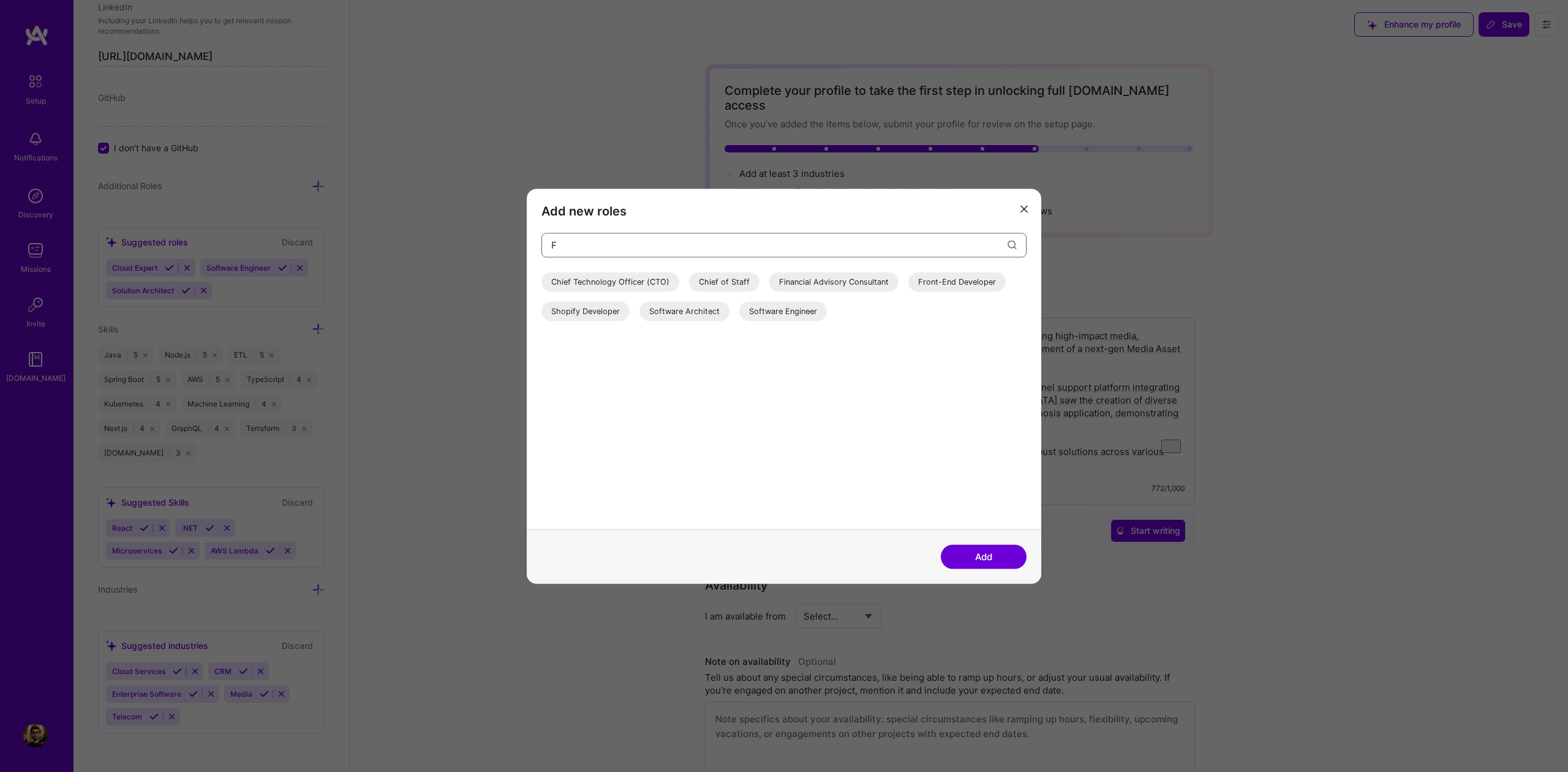
type input "F"
click at [756, 306] on div "Software Engineer" at bounding box center [783, 311] width 88 height 20
click at [975, 552] on button "Add" at bounding box center [984, 556] width 86 height 24
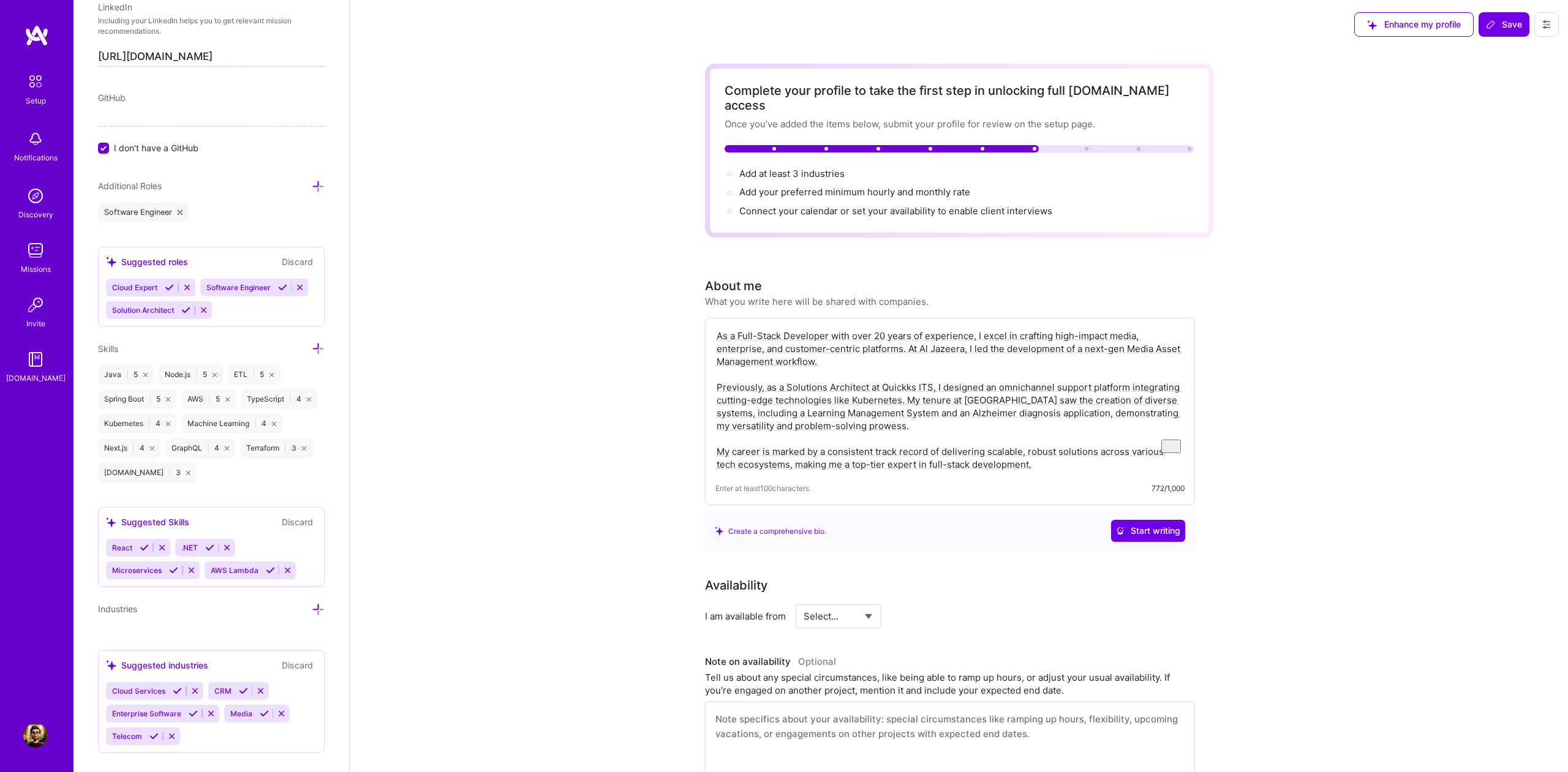
click at [141, 290] on span "Cloud Expert" at bounding box center [134, 288] width 45 height 9
click at [152, 310] on span "Solution Architect" at bounding box center [143, 310] width 62 height 9
click at [169, 289] on icon at bounding box center [169, 288] width 9 height 9
click at [181, 311] on icon at bounding box center [186, 310] width 9 height 9
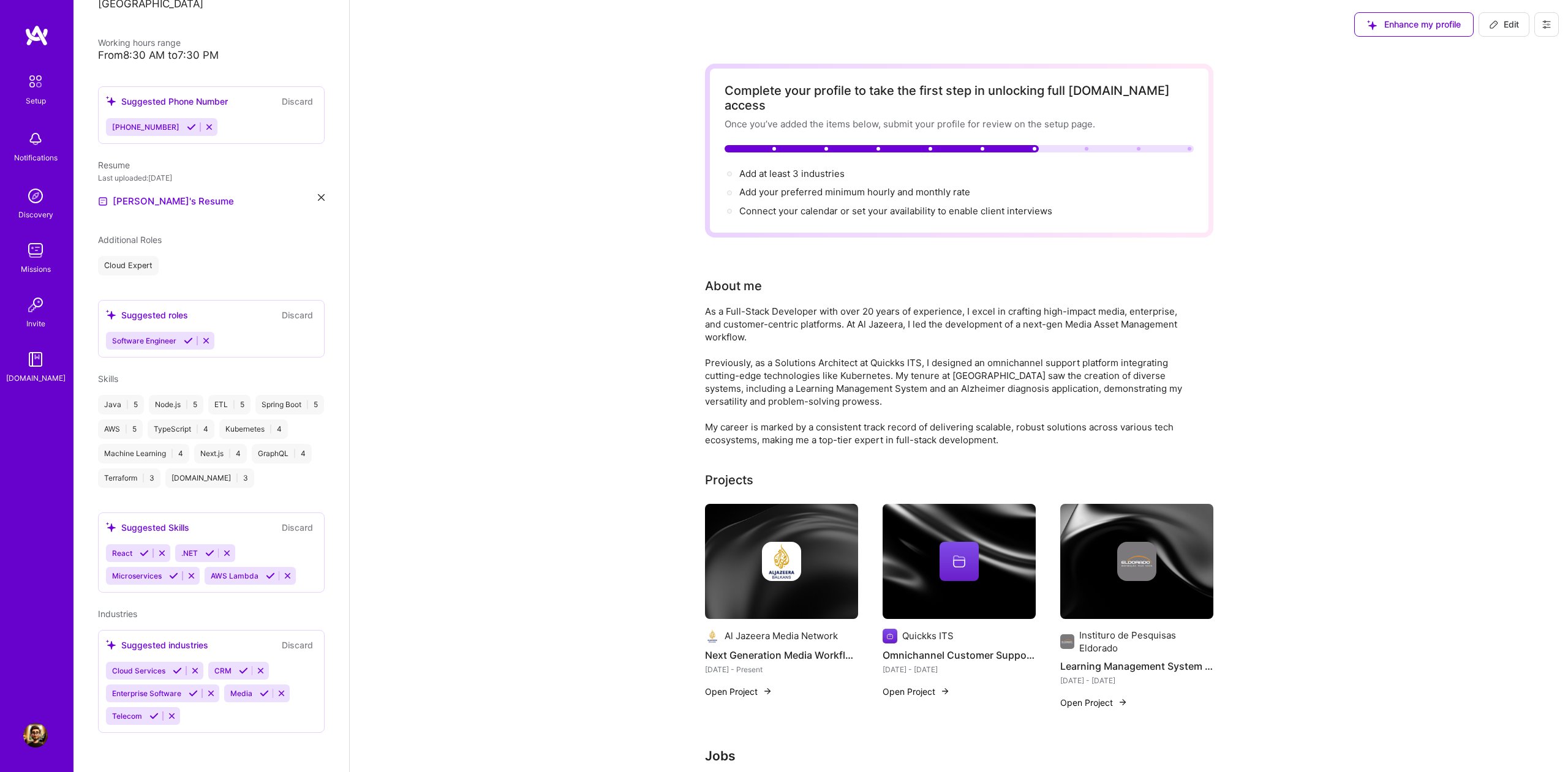
scroll to position [250, 0]
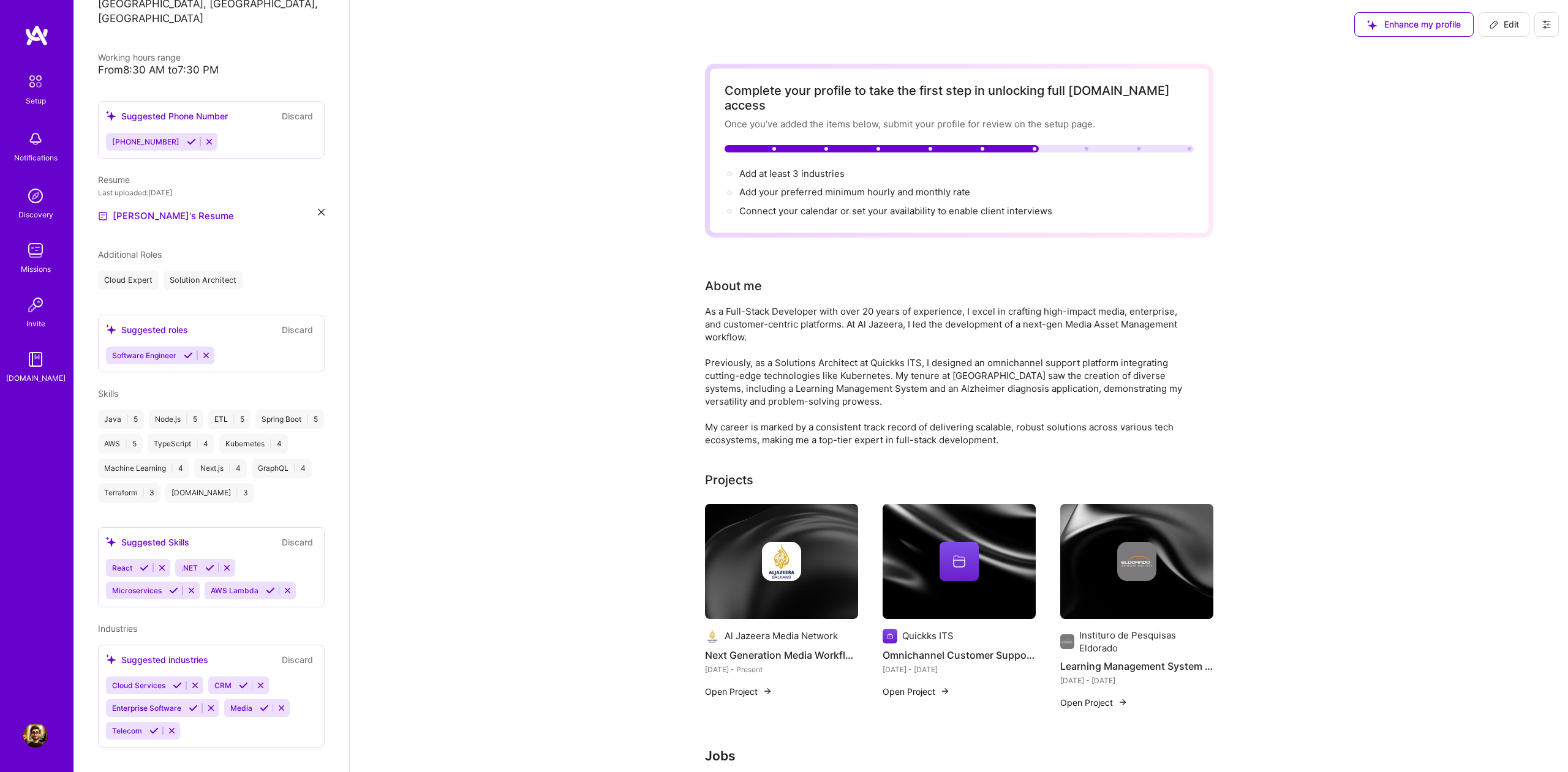
click at [188, 351] on icon at bounding box center [188, 355] width 9 height 9
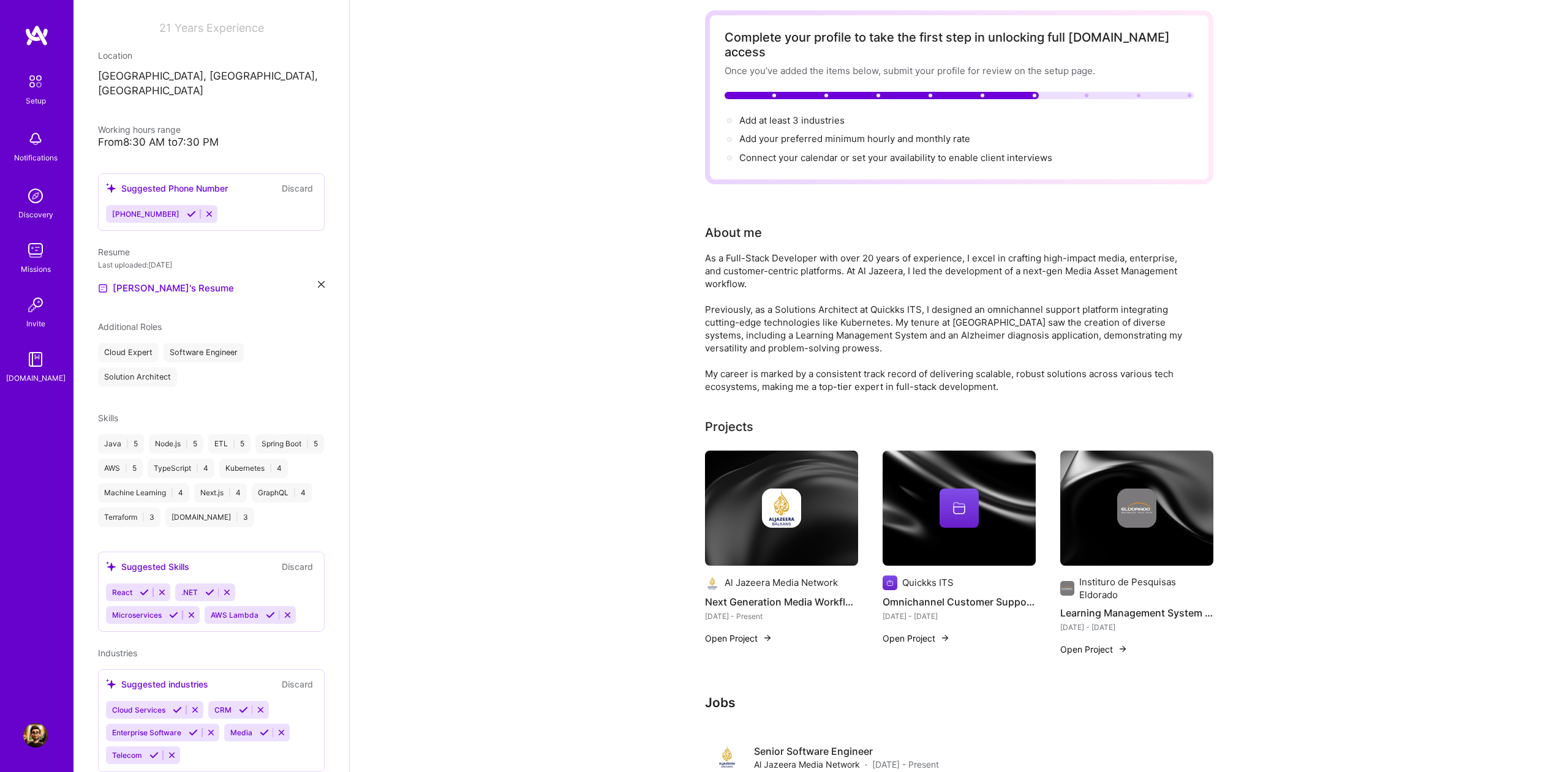
scroll to position [54, 0]
click at [143, 588] on icon at bounding box center [144, 593] width 9 height 9
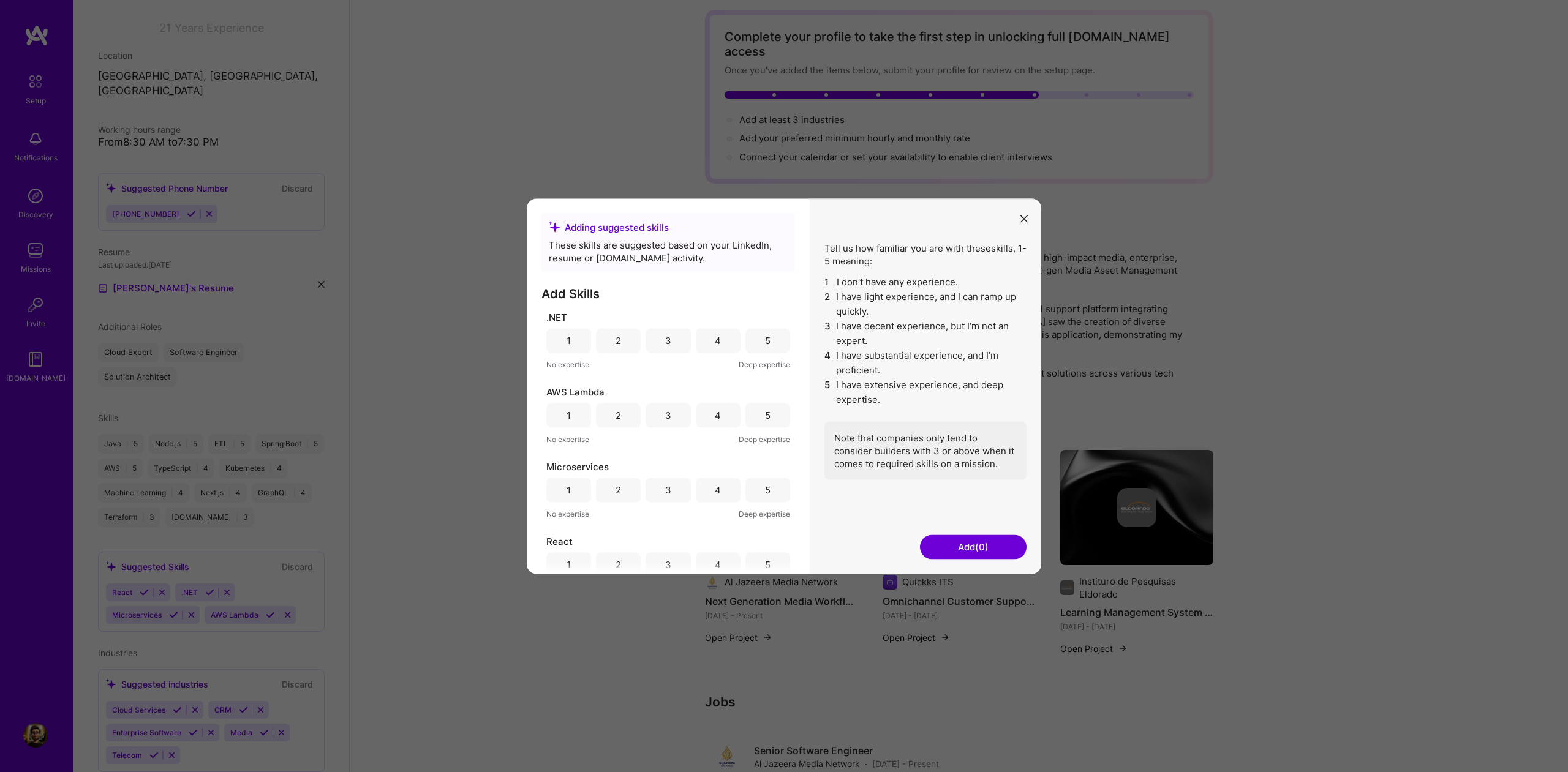
click at [719, 337] on div "4" at bounding box center [718, 340] width 6 height 13
click at [767, 413] on div "5" at bounding box center [768, 416] width 6 height 13
drag, startPoint x: 765, startPoint y: 463, endPoint x: 765, endPoint y: 446, distance: 17.0
click at [765, 464] on div "5" at bounding box center [768, 469] width 45 height 24
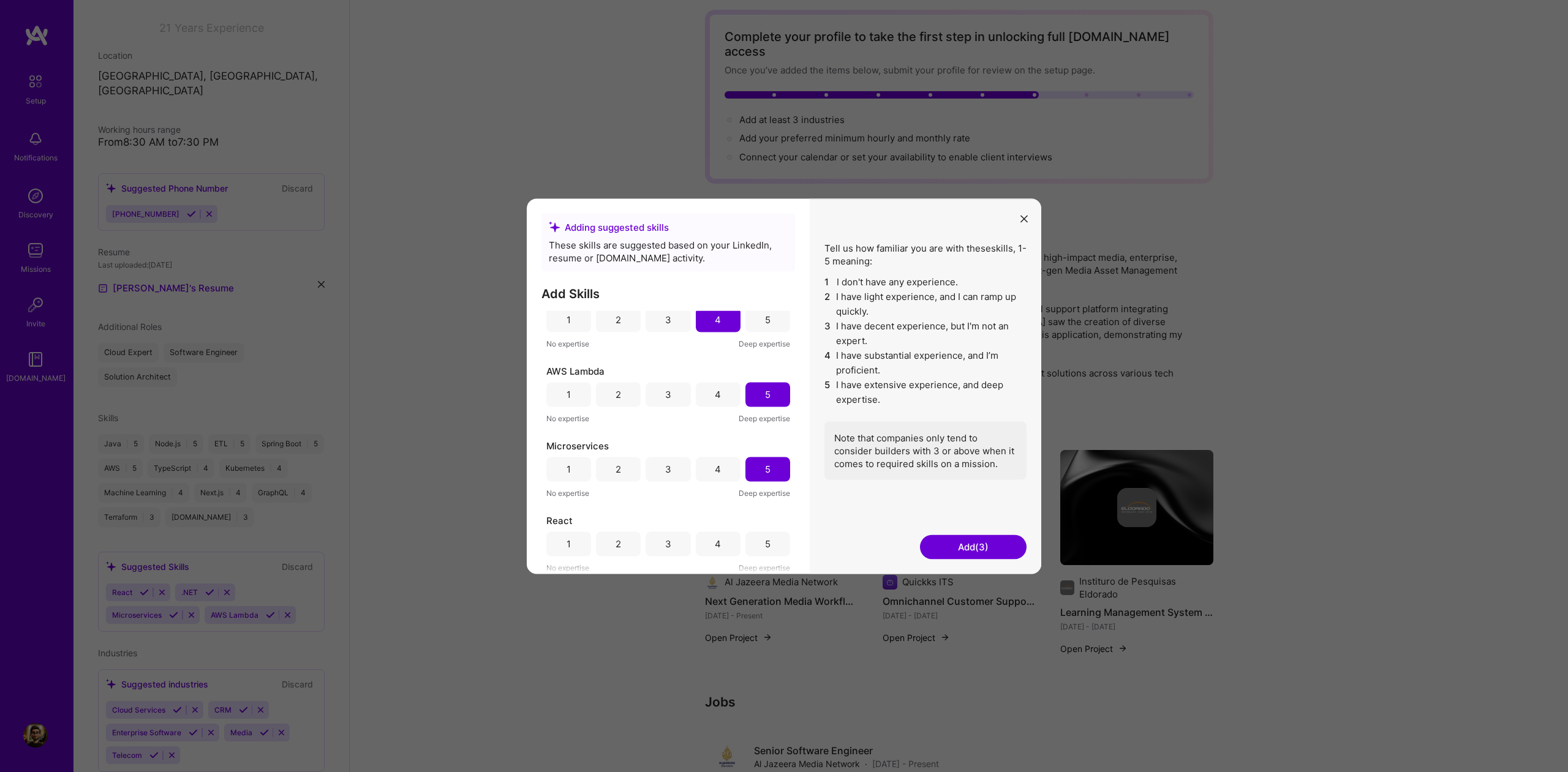
click at [769, 540] on div "5" at bounding box center [768, 544] width 6 height 13
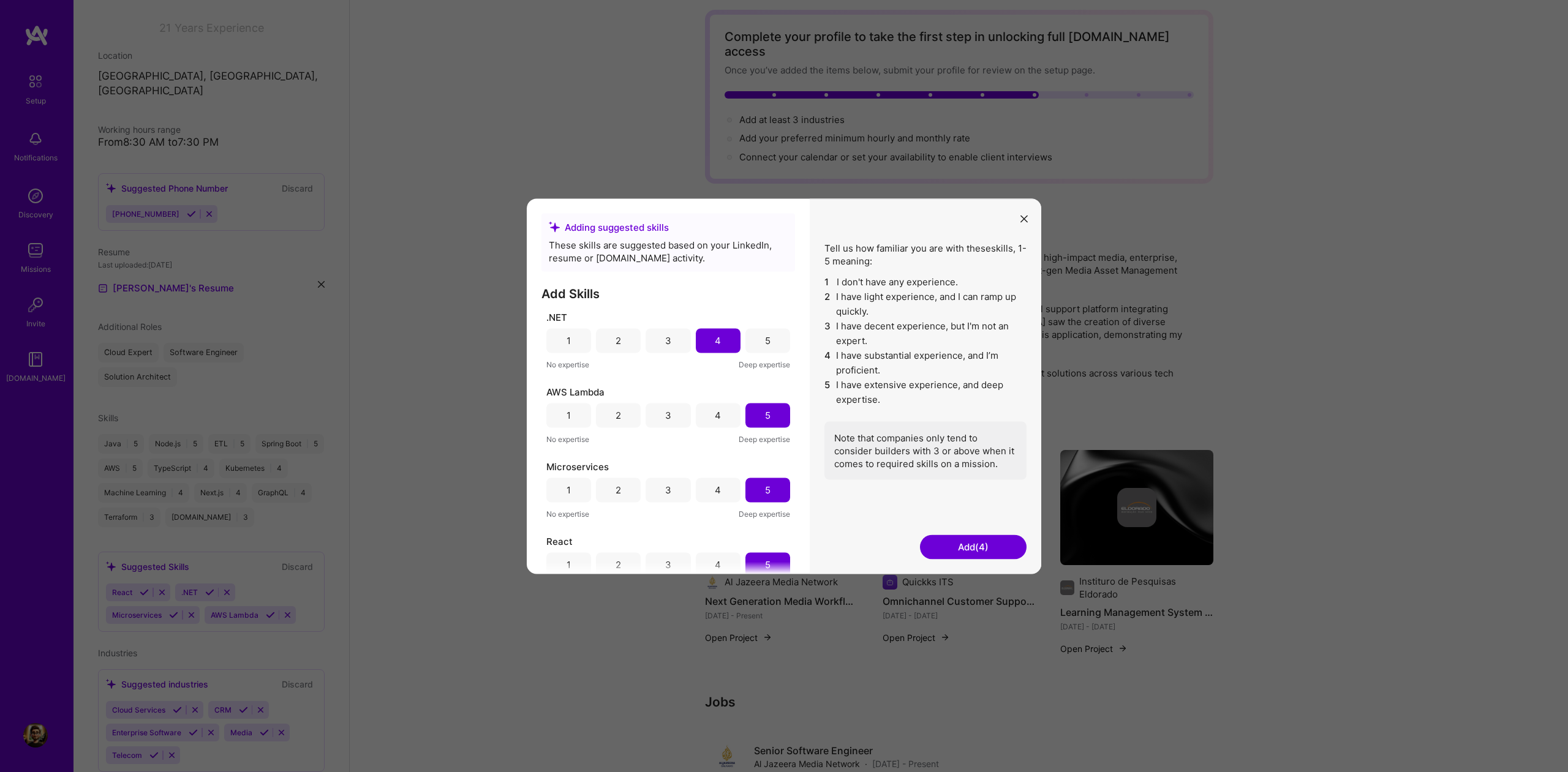
click at [983, 545] on button "Add (4)" at bounding box center [973, 547] width 107 height 24
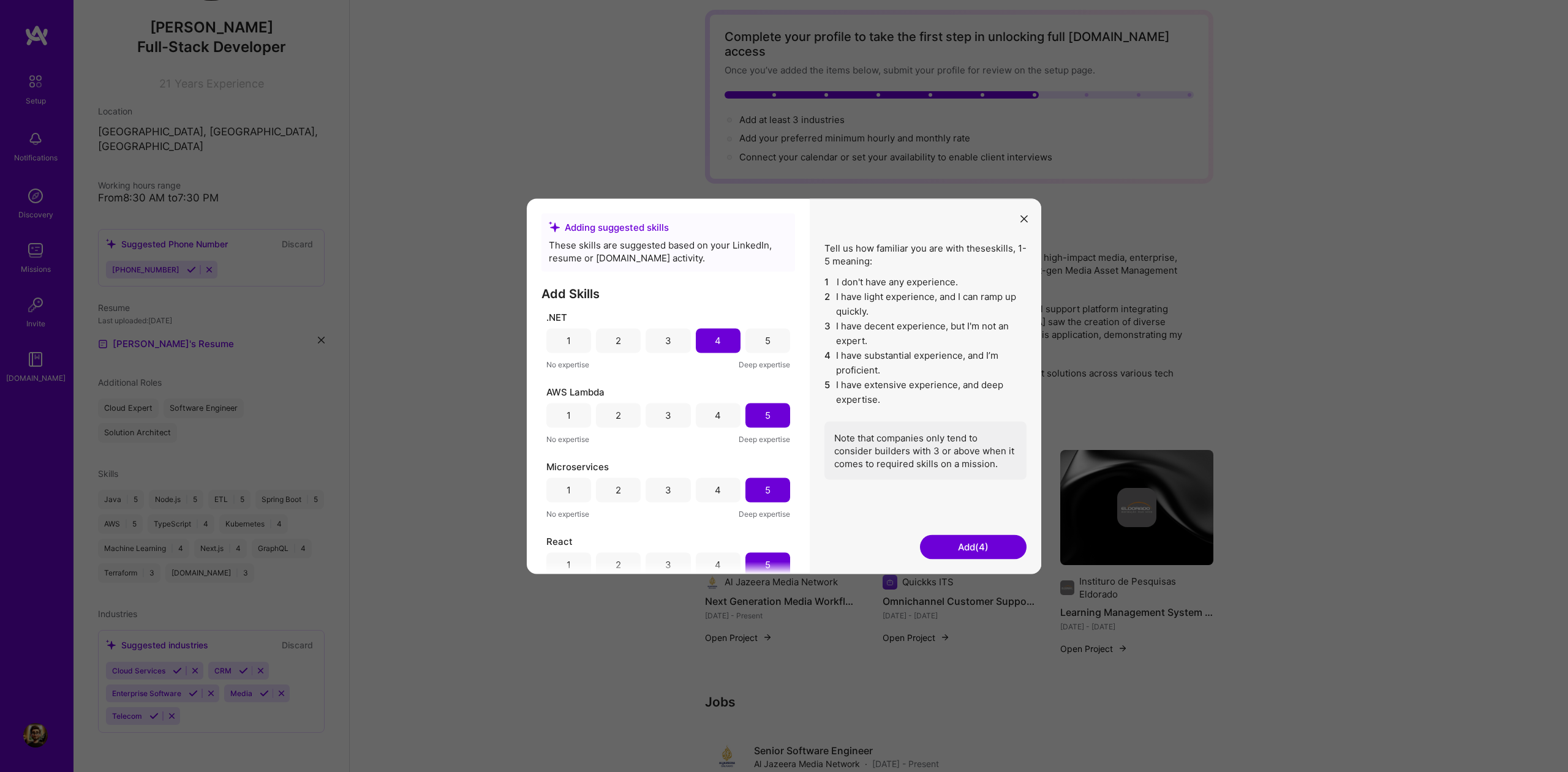
scroll to position [83, 0]
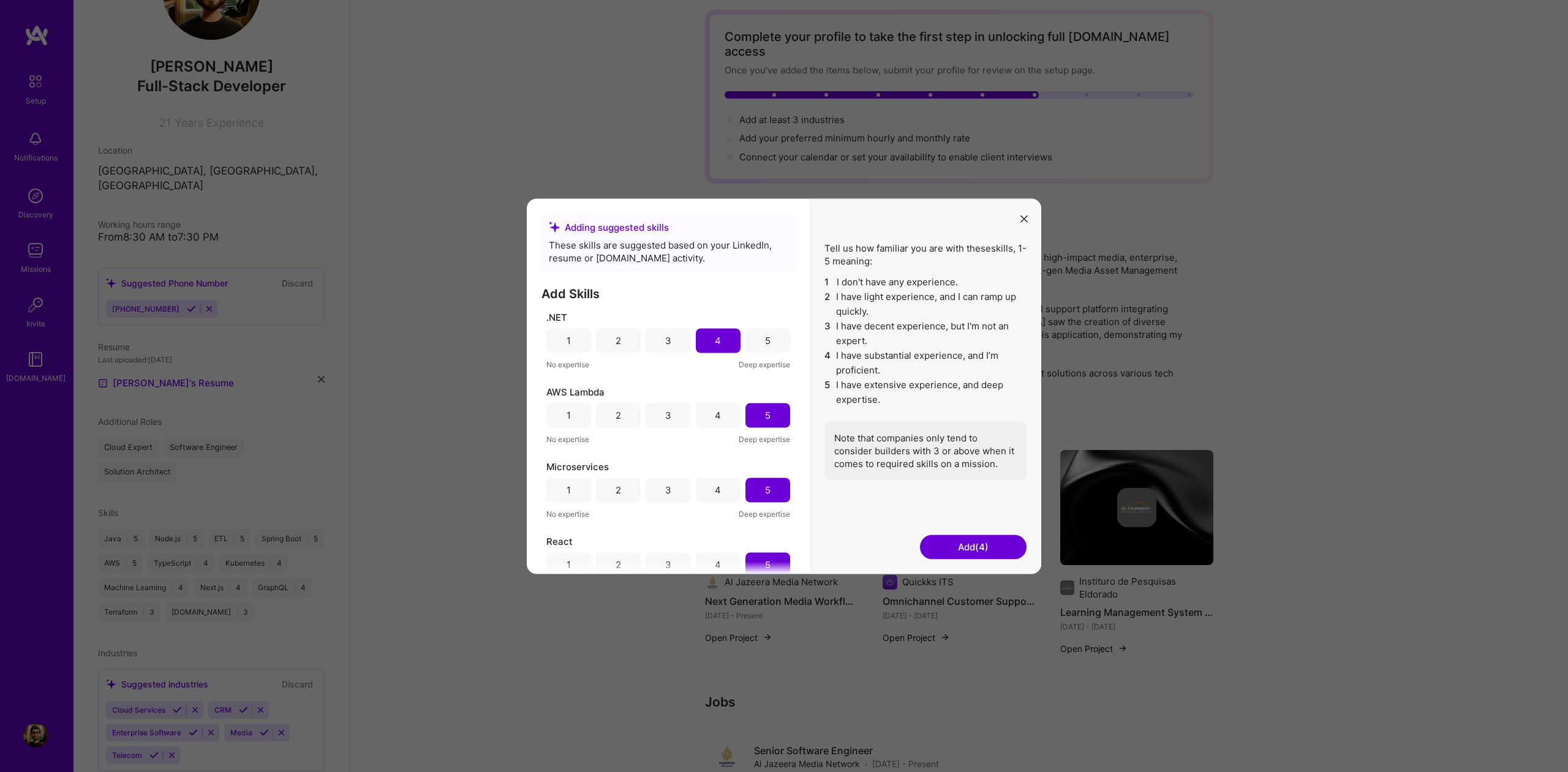
click at [978, 548] on button "Add (4)" at bounding box center [973, 547] width 107 height 24
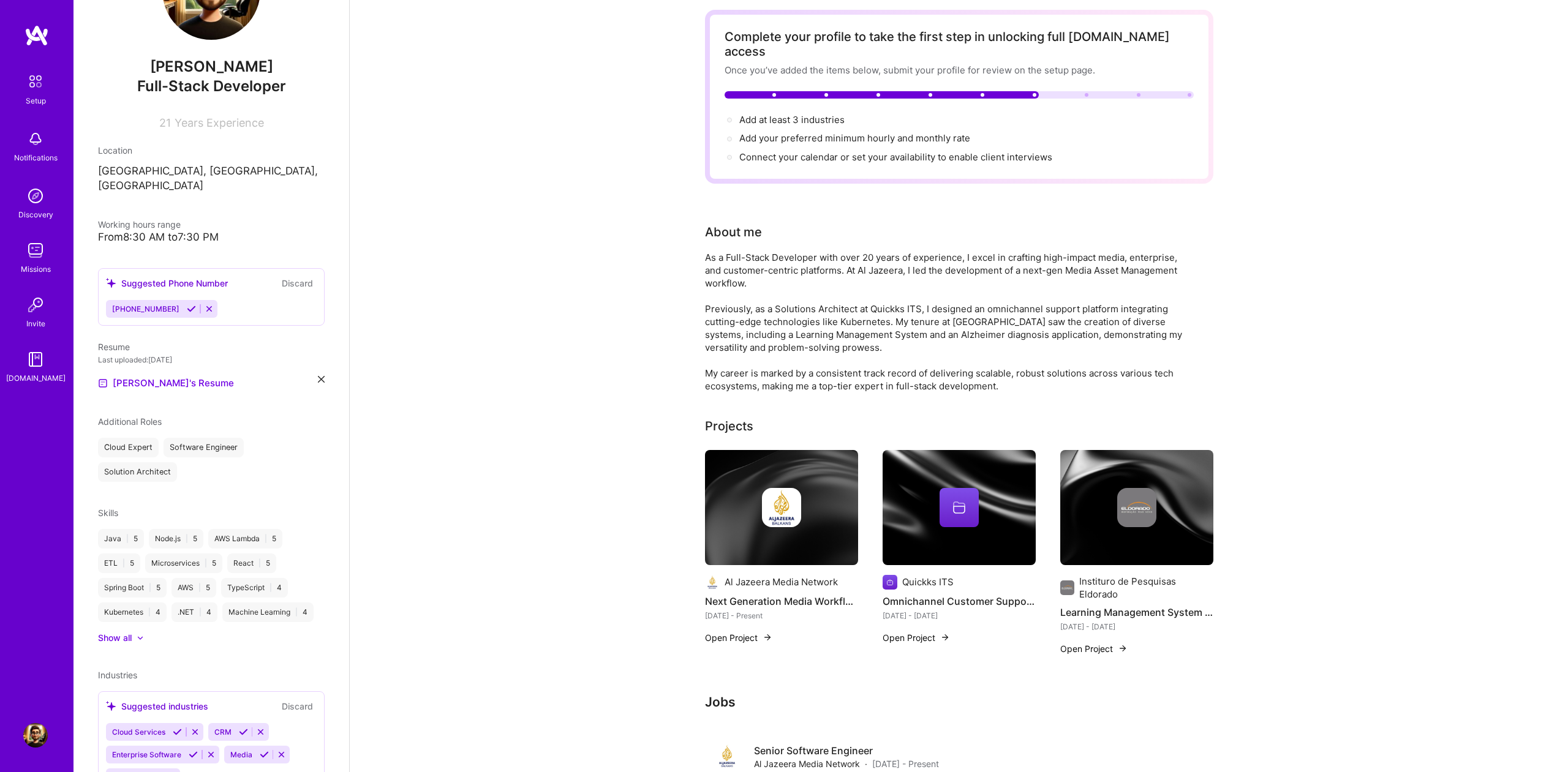
scroll to position [105, 0]
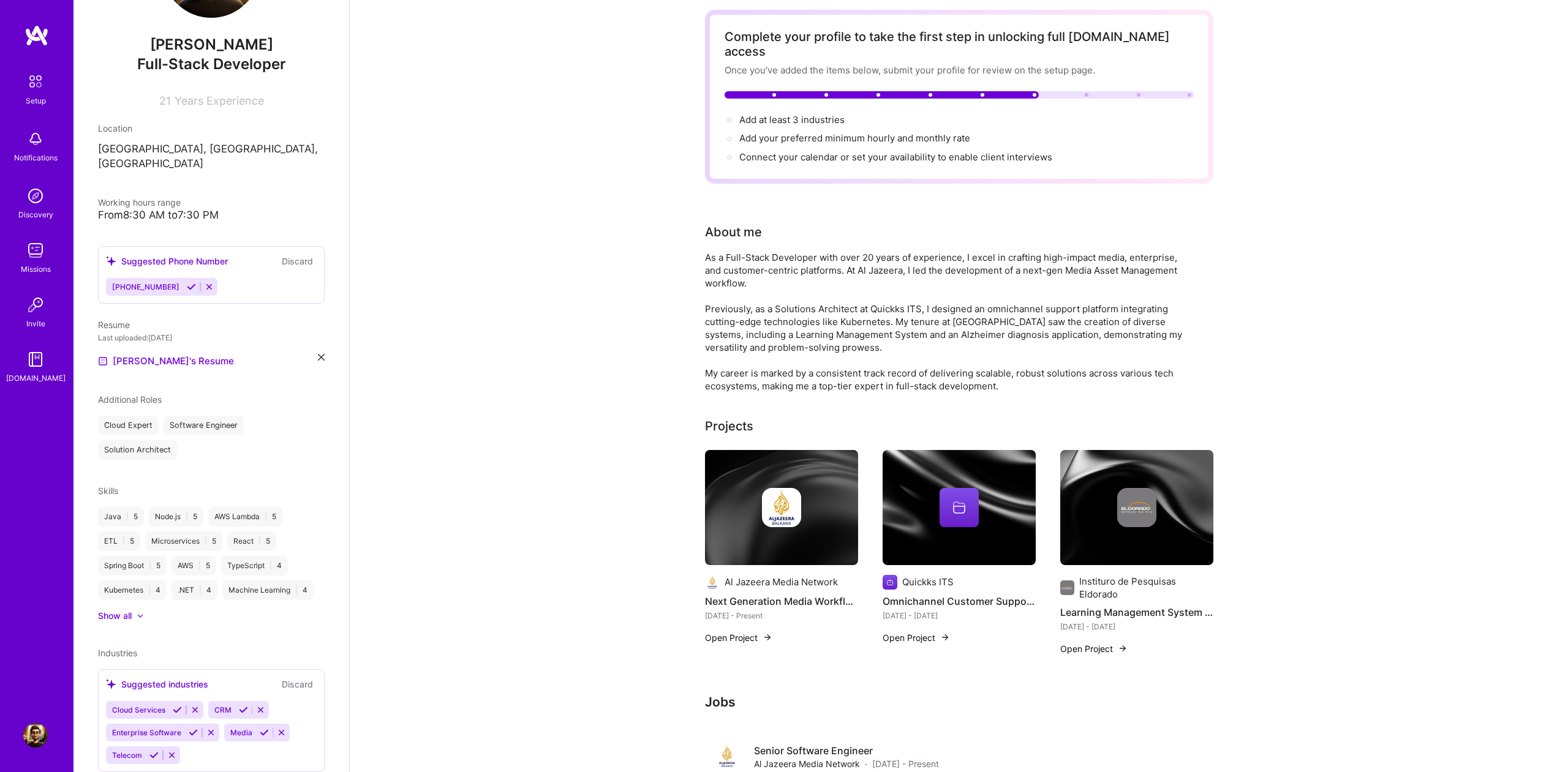
click at [158, 706] on span "Cloud Services" at bounding box center [139, 710] width 53 height 9
click at [173, 706] on icon at bounding box center [177, 710] width 9 height 9
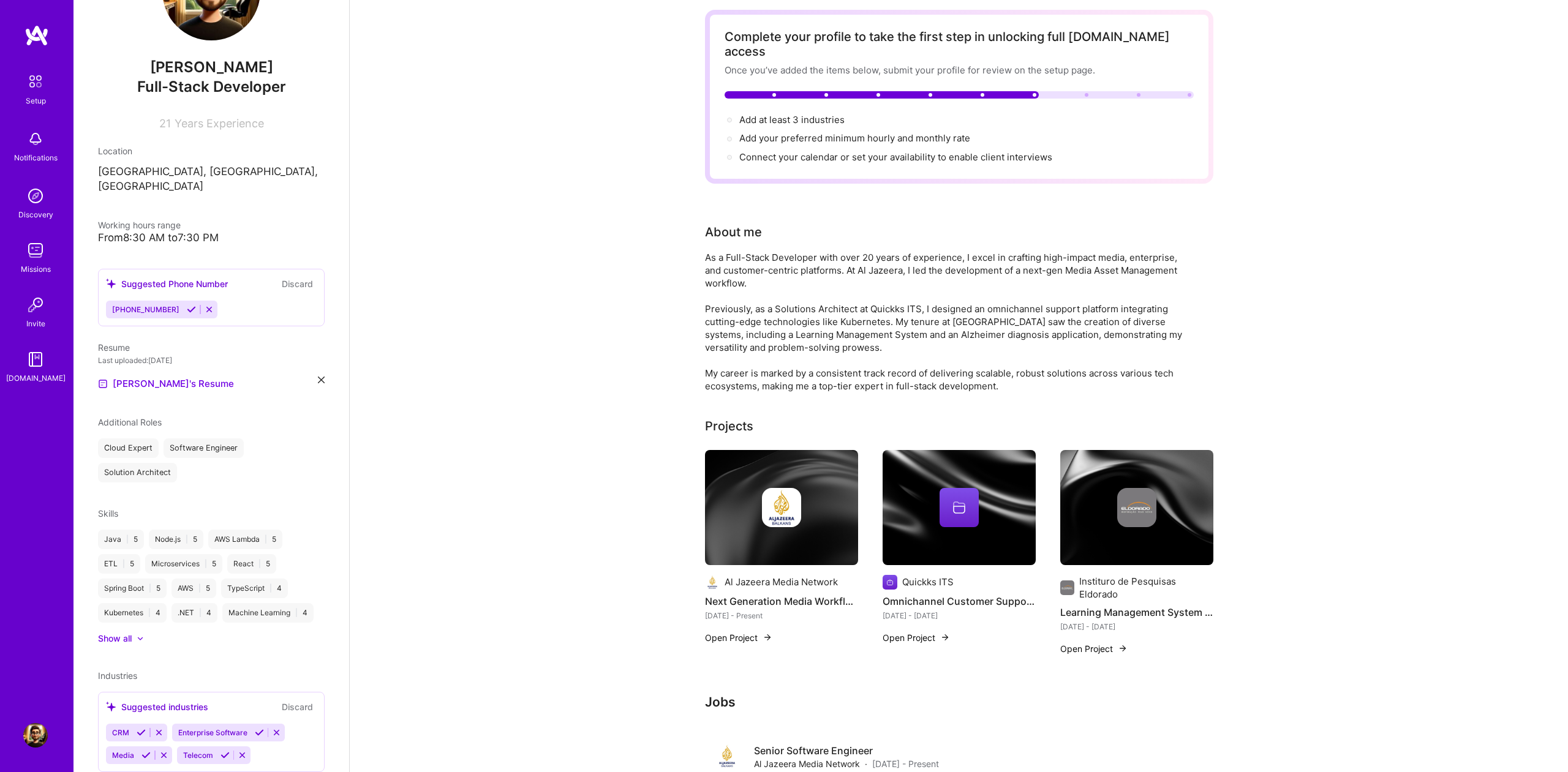
click at [221, 751] on icon at bounding box center [225, 755] width 9 height 9
click at [140, 771] on button at bounding box center [141, 776] width 17 height 11
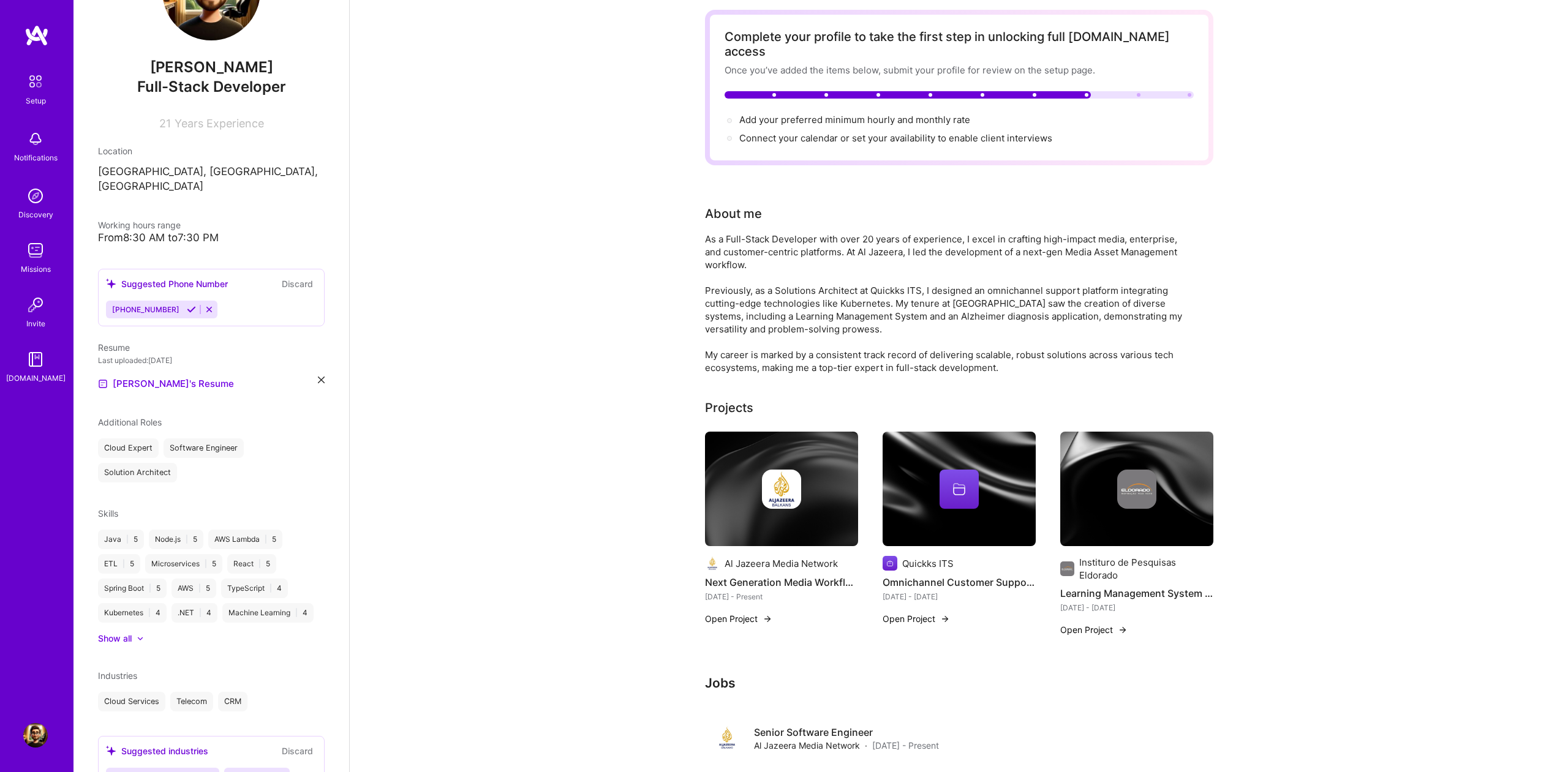
click at [191, 771] on icon at bounding box center [193, 776] width 9 height 9
click at [145, 771] on icon at bounding box center [146, 776] width 9 height 9
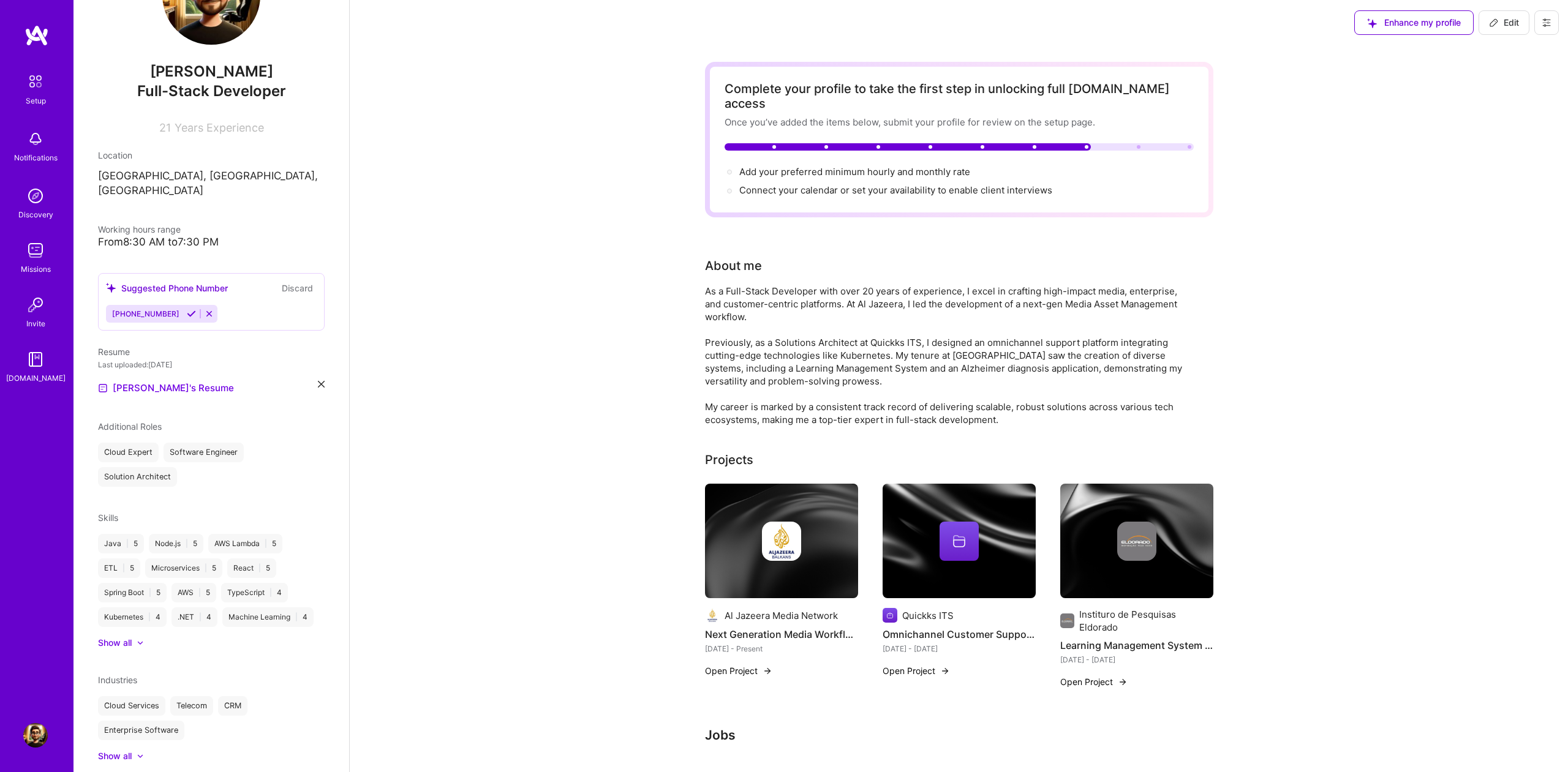
scroll to position [0, 0]
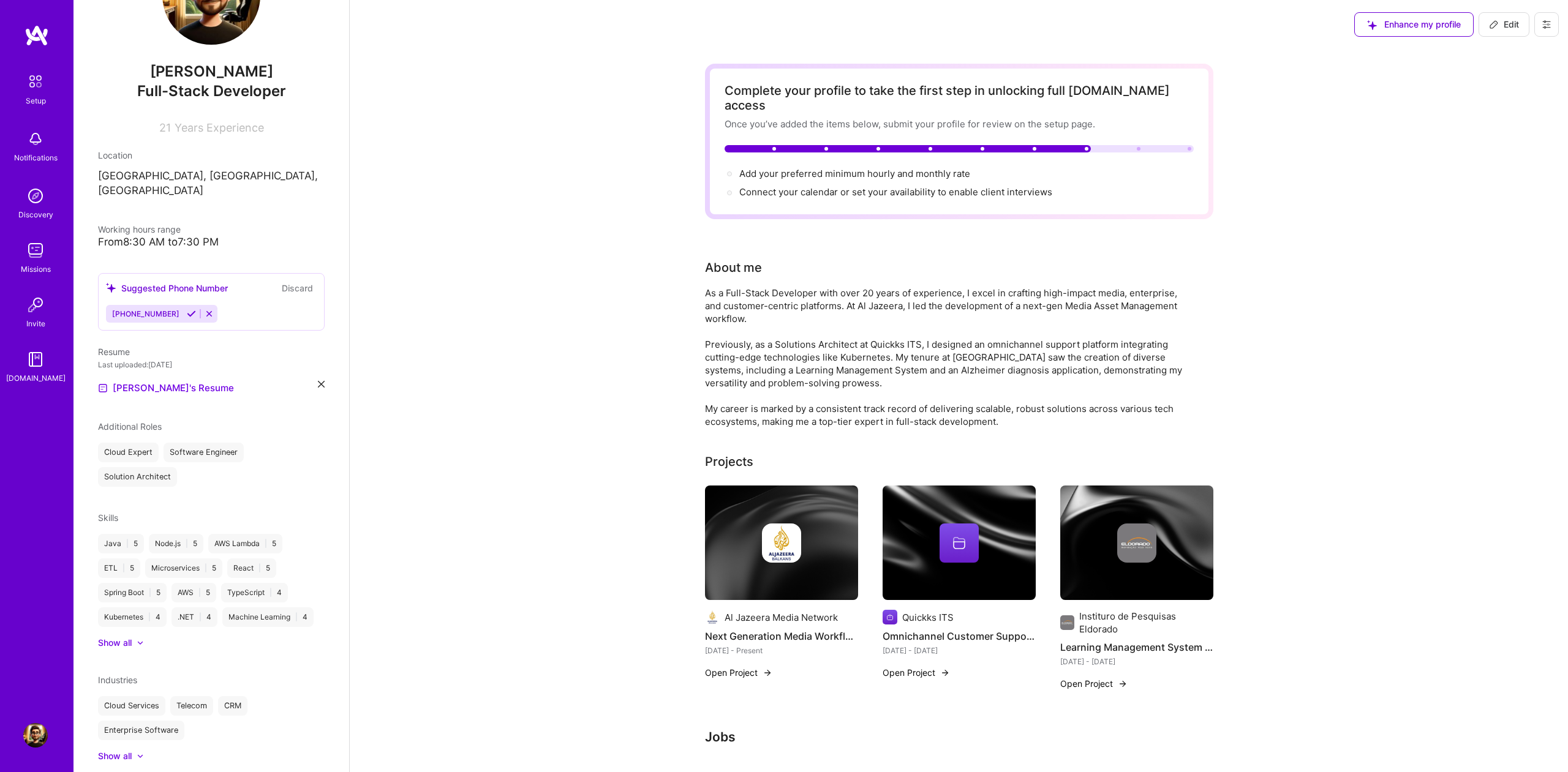
click at [193, 309] on icon at bounding box center [191, 314] width 9 height 9
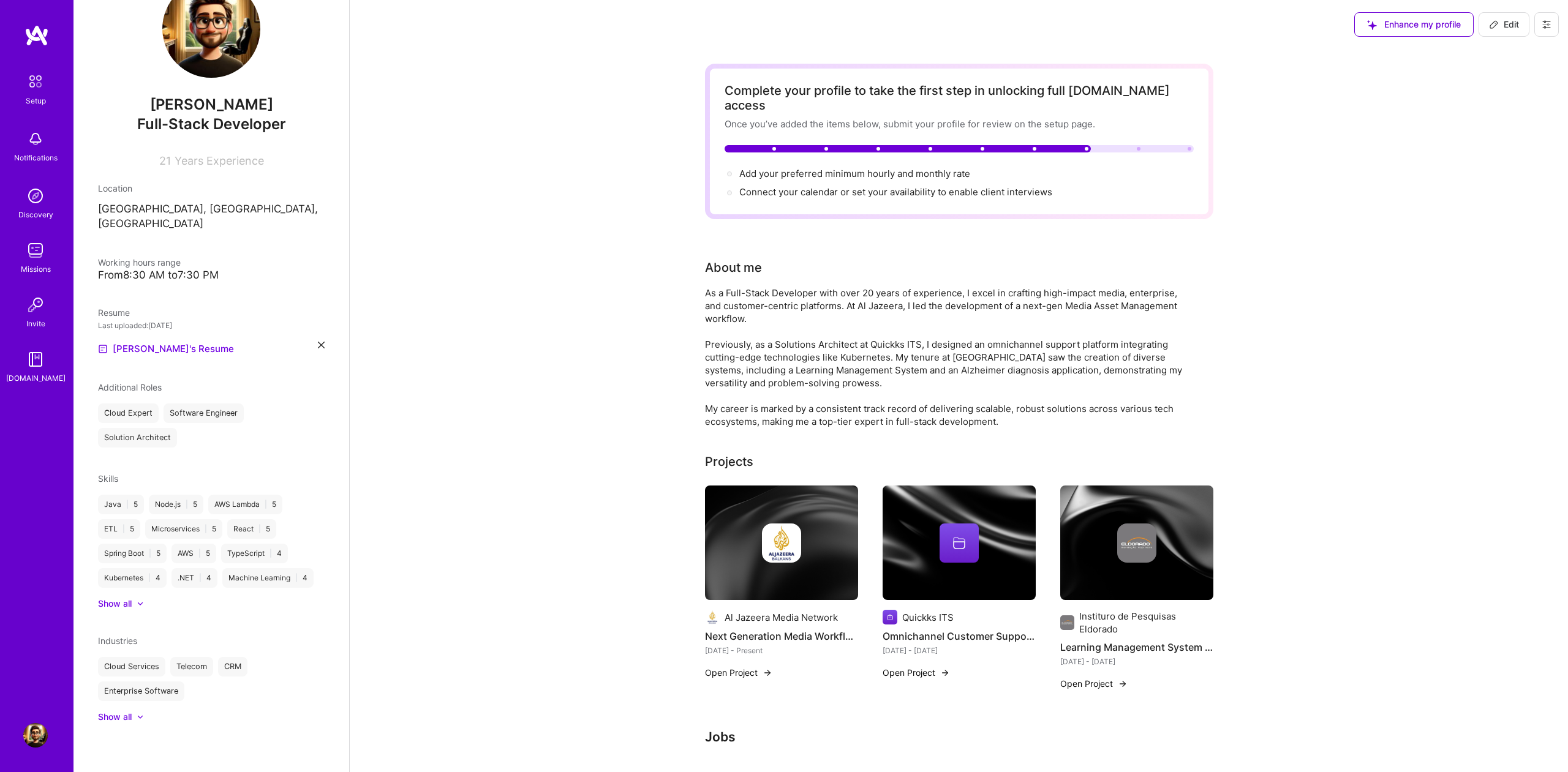
scroll to position [6, 0]
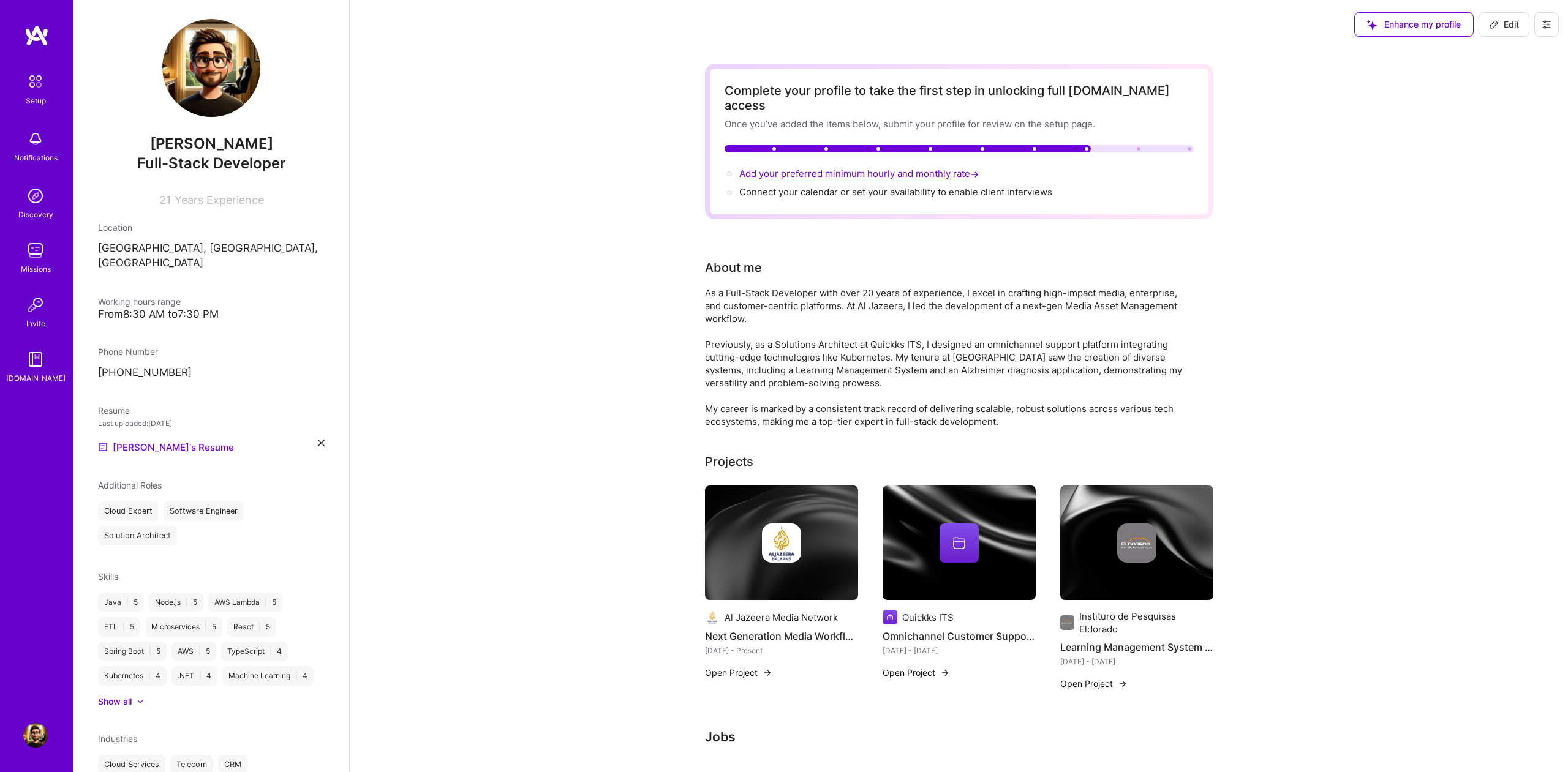
click at [914, 168] on span "Add your preferred minimum hourly and monthly rate →" at bounding box center [860, 173] width 242 height 12
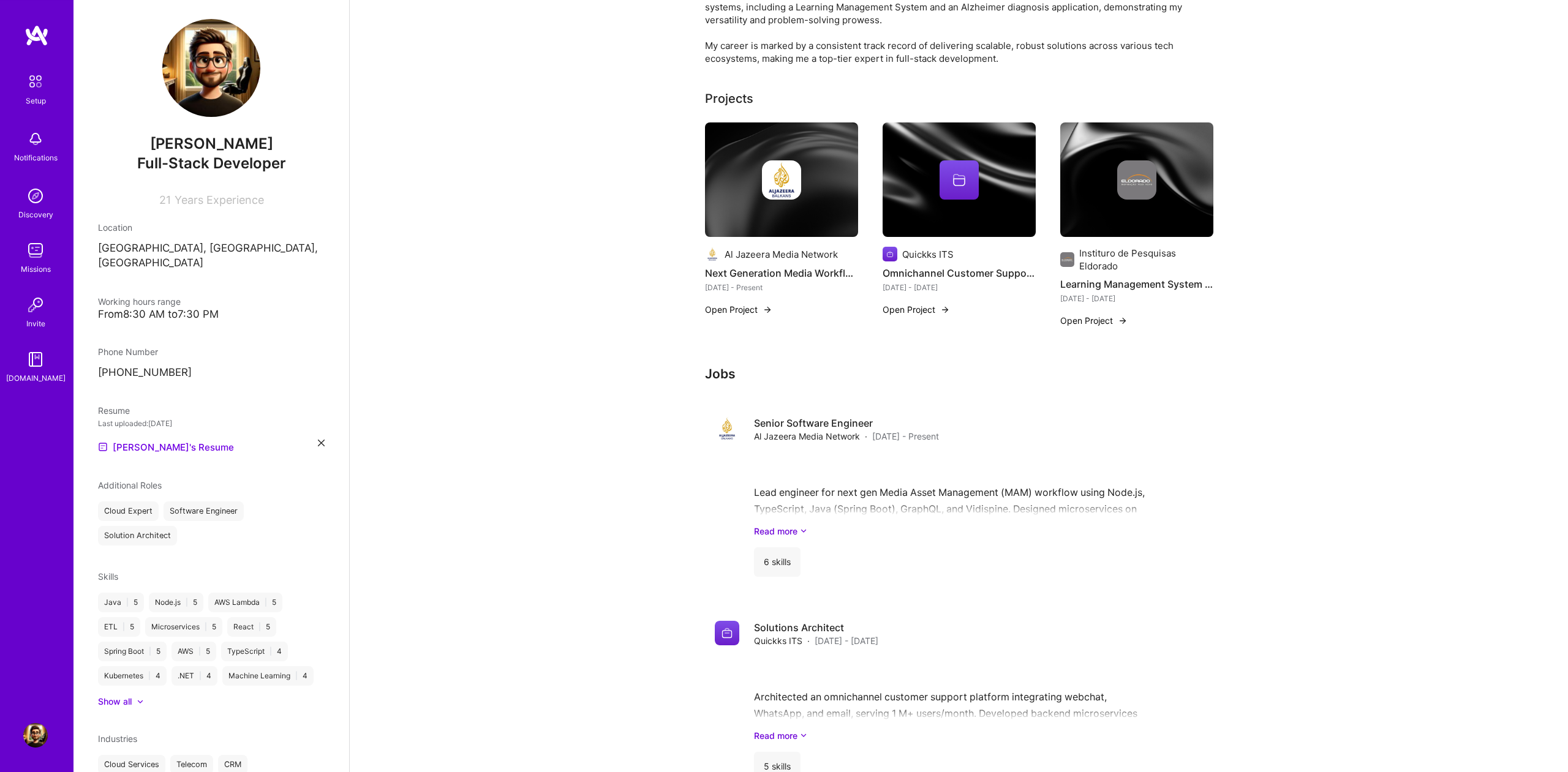
select select "BR"
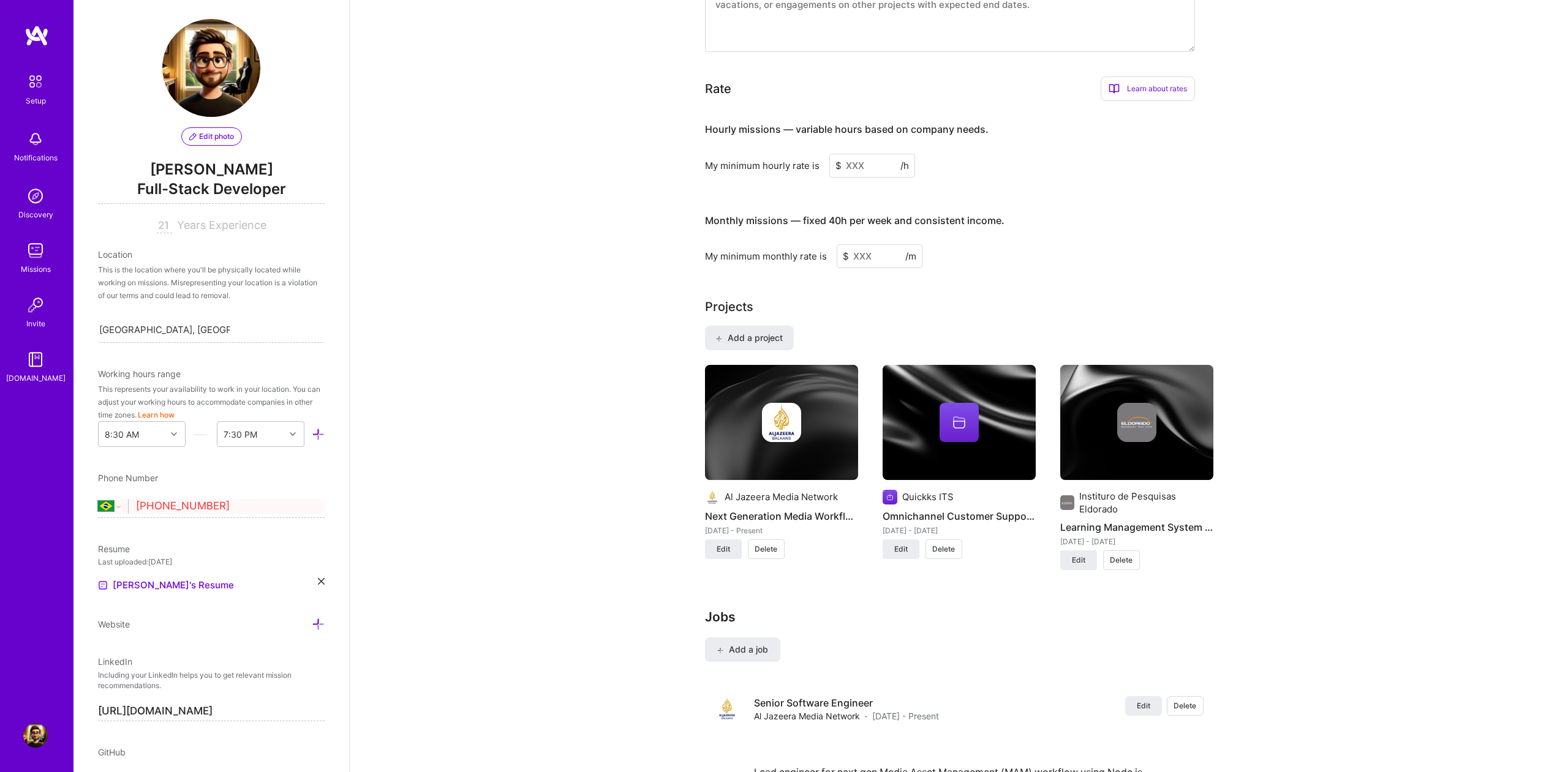
scroll to position [707, 0]
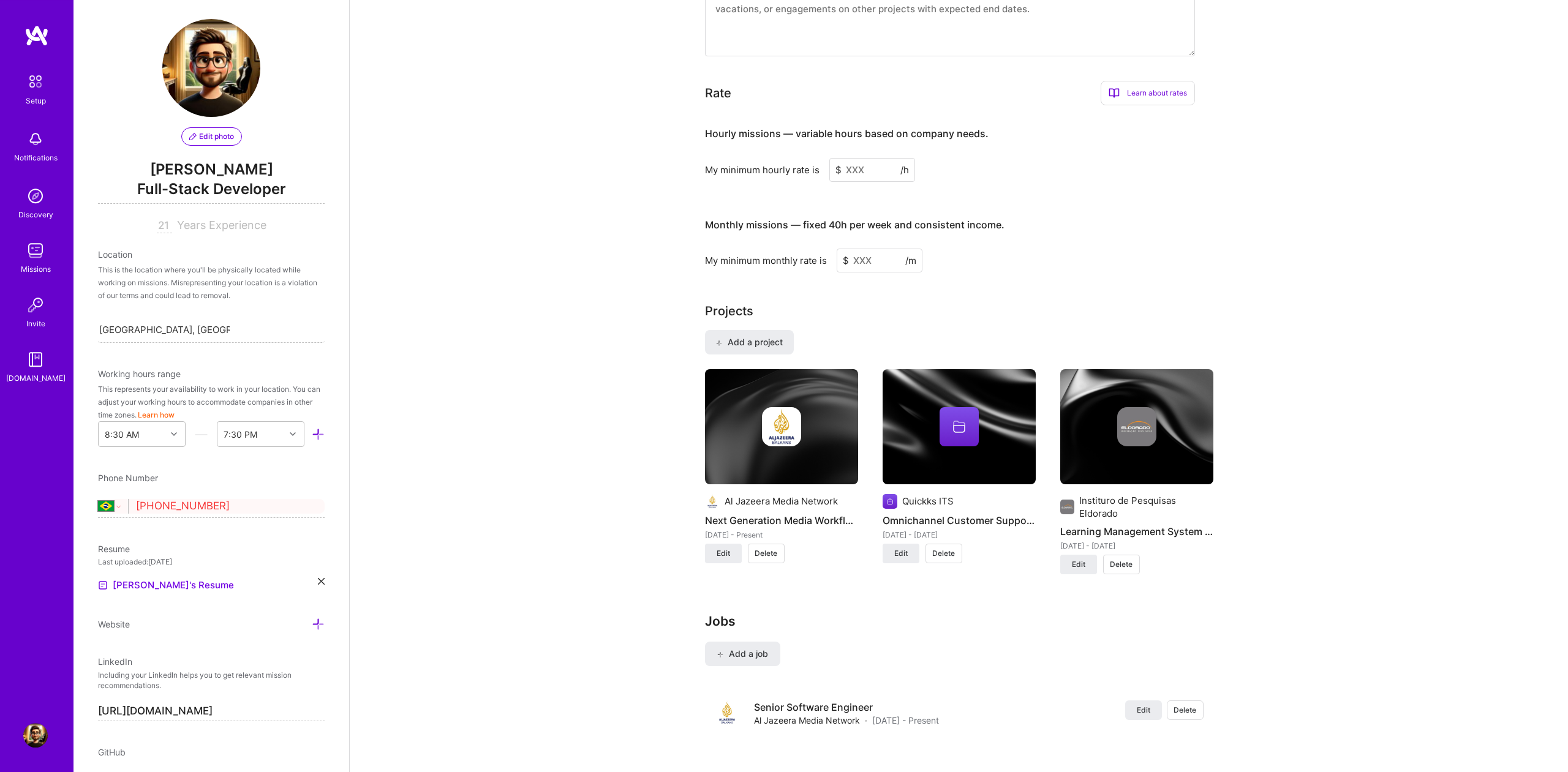
click at [880, 158] on input at bounding box center [872, 170] width 86 height 24
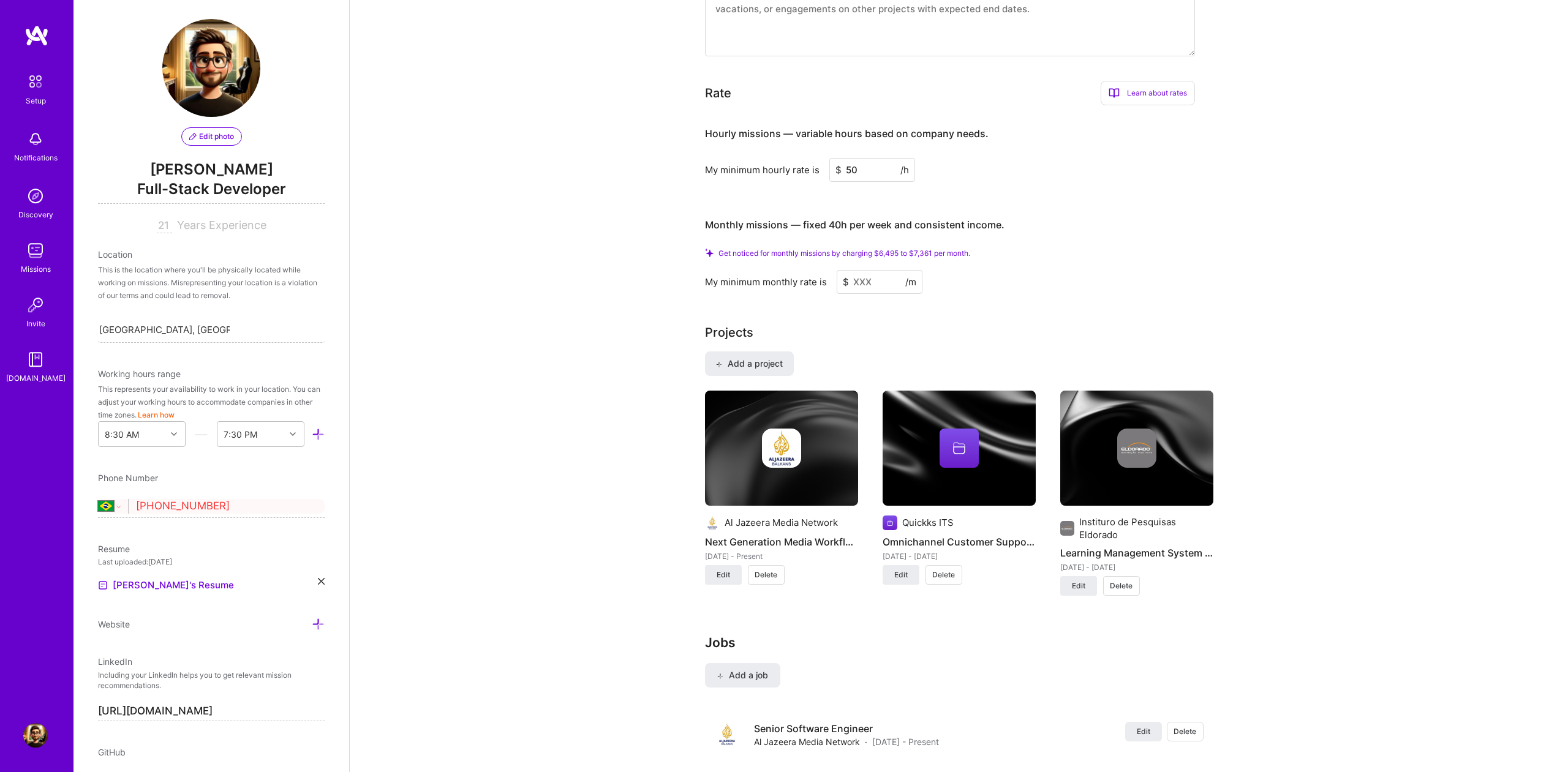
type input "50"
click at [874, 275] on input at bounding box center [880, 282] width 86 height 24
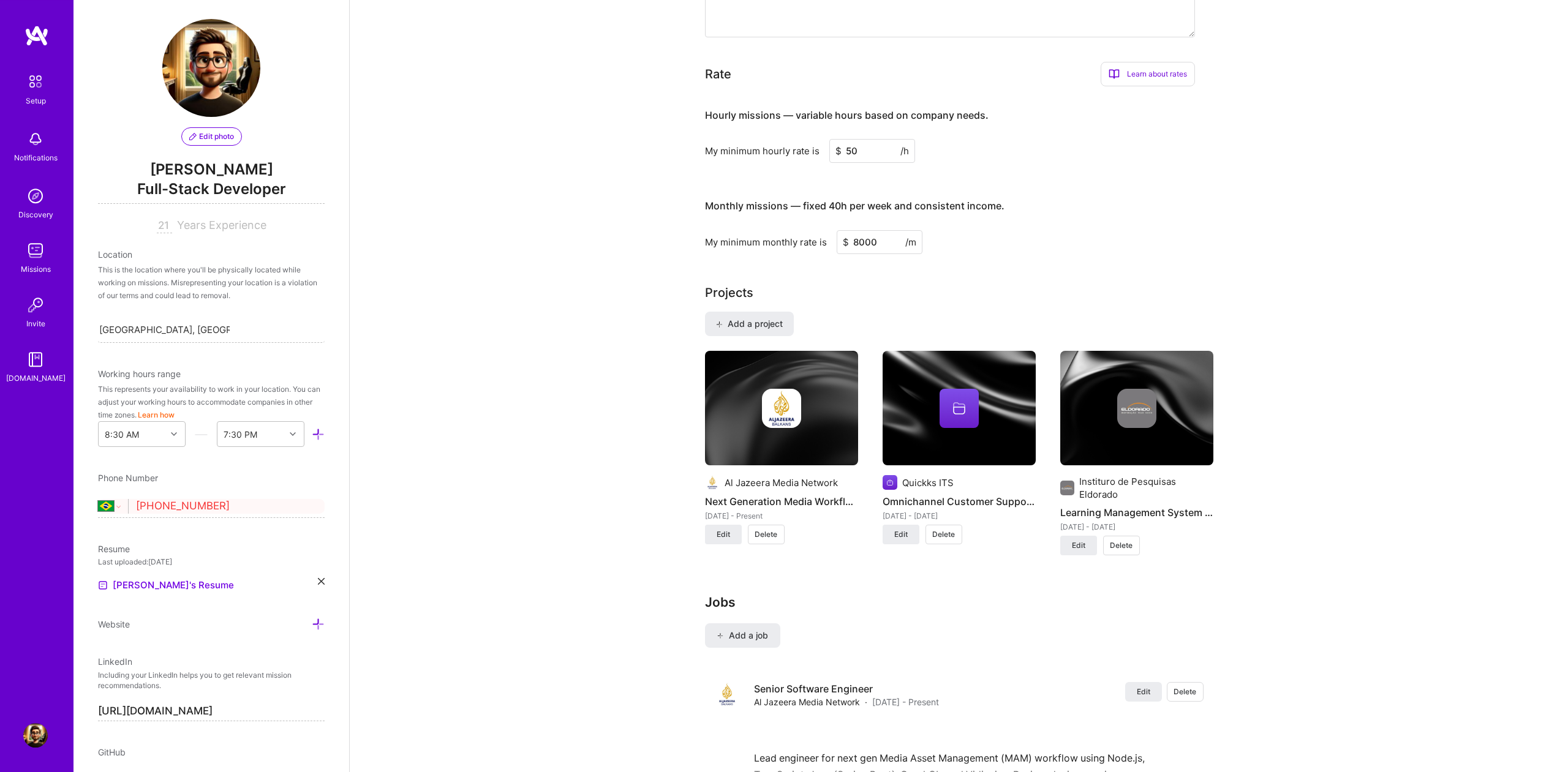
type input "8000"
click at [616, 217] on div "Complete your profile to take the first step in unlocking full [DOMAIN_NAME] ac…" at bounding box center [959, 419] width 1218 height 2153
click at [171, 506] on input "[PHONE_NUMBER]" at bounding box center [222, 506] width 173 height 35
drag, startPoint x: 260, startPoint y: 504, endPoint x: 172, endPoint y: 504, distance: 88.0
click at [172, 504] on input "[PHONE_NUMBER]" at bounding box center [222, 506] width 173 height 35
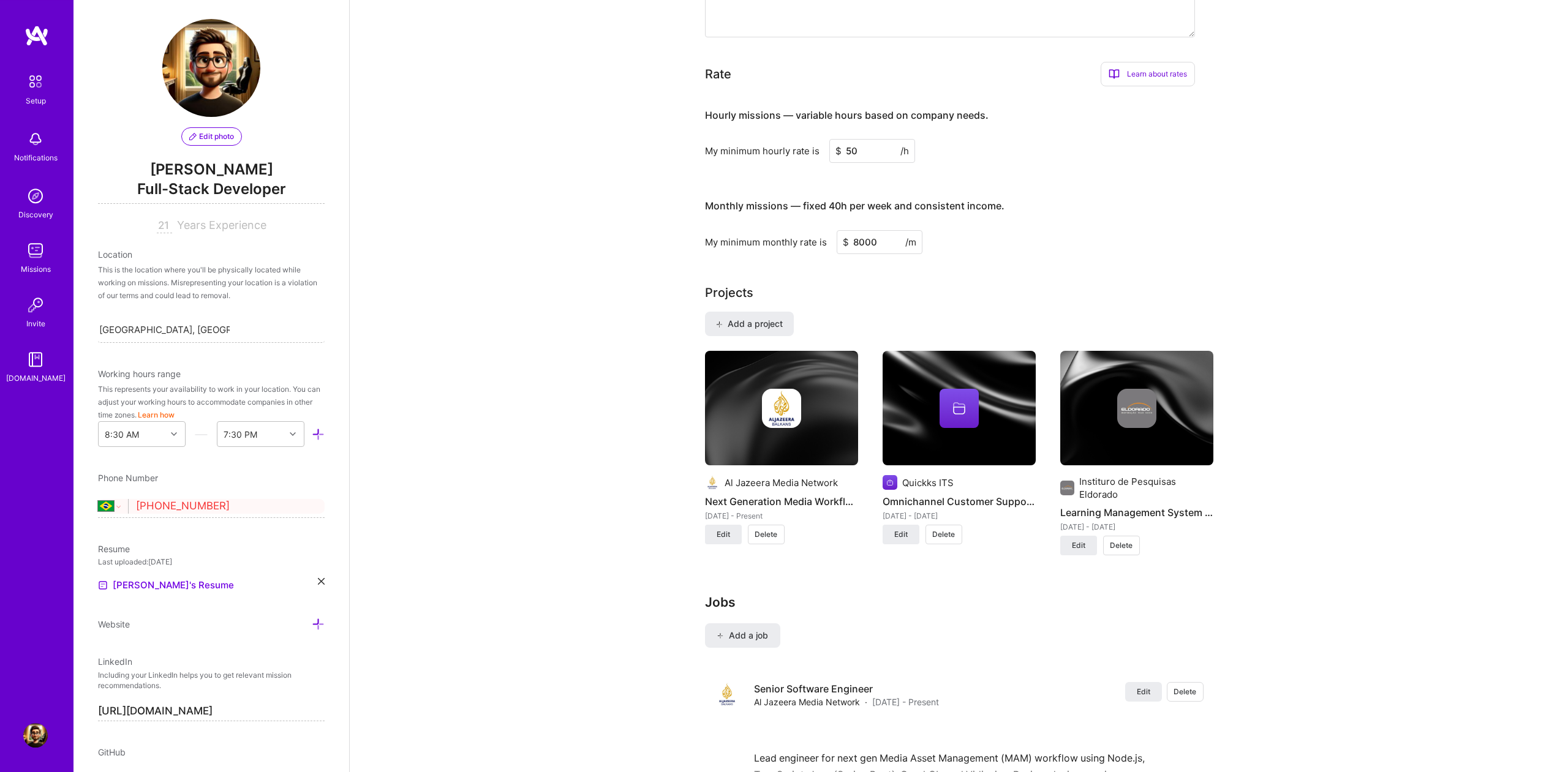
type input "[PHONE_NUMBER]"
click at [377, 464] on div "Complete your profile to take the first step in unlocking full [DOMAIN_NAME] ac…" at bounding box center [959, 419] width 1218 height 2153
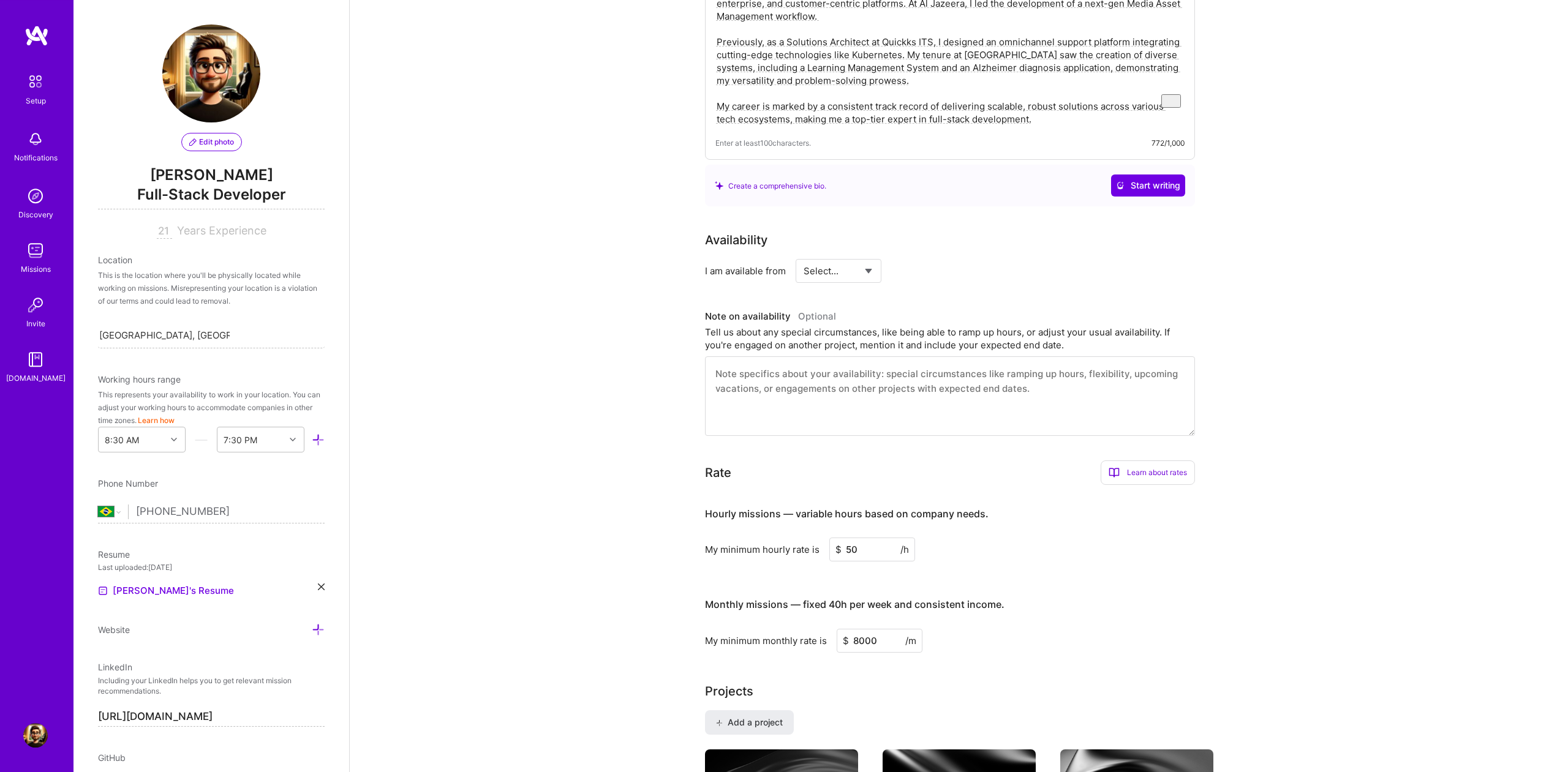
scroll to position [0, 0]
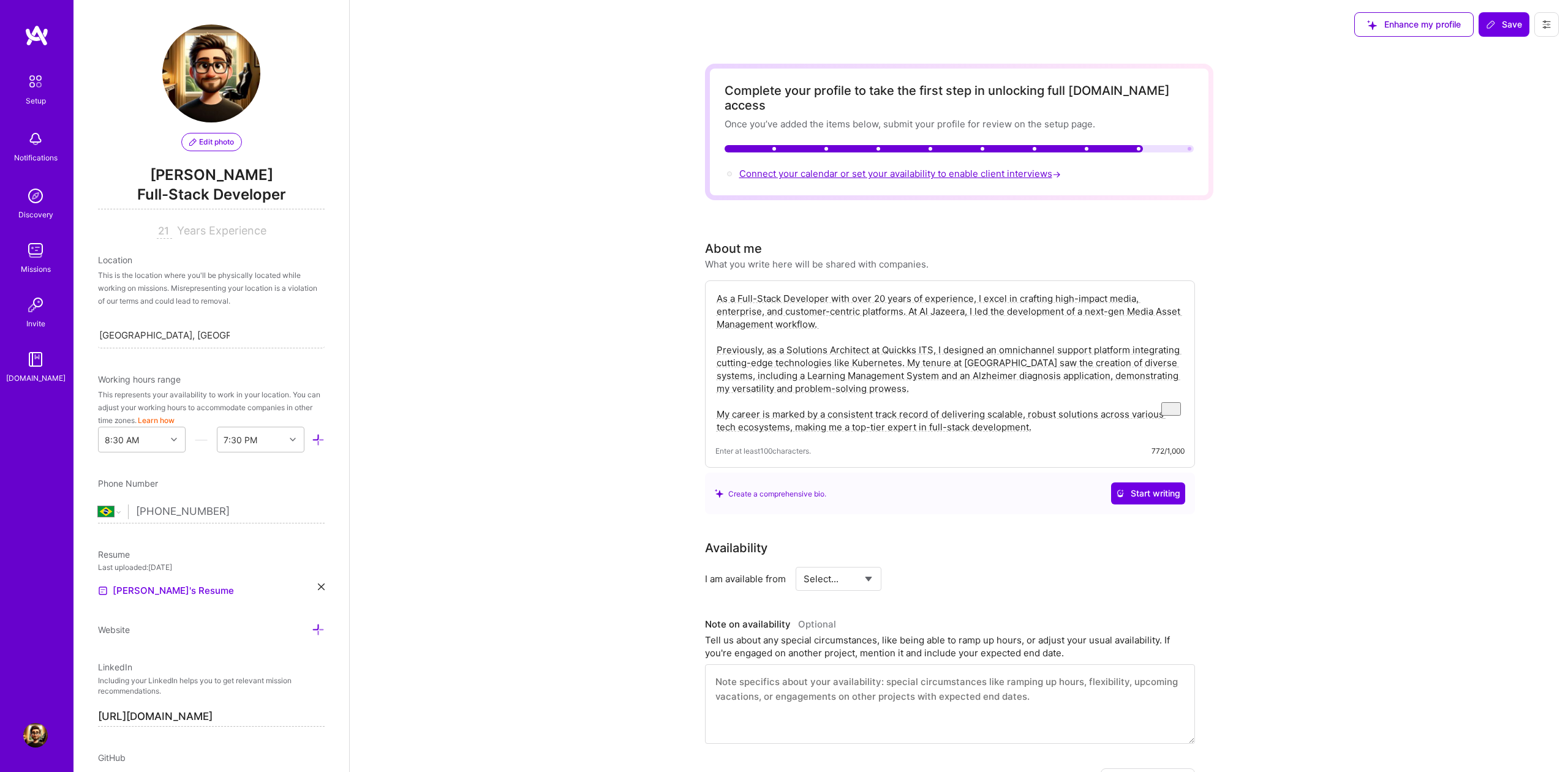
click at [827, 168] on span "Connect your calendar or set your availability to enable client interviews →" at bounding box center [901, 173] width 324 height 12
click at [329, 437] on div "Edit photo [PERSON_NAME] Full-Stack Developer 21 Years Experience Location This…" at bounding box center [211, 386] width 276 height 772
click at [325, 440] on icon at bounding box center [318, 440] width 13 height 13
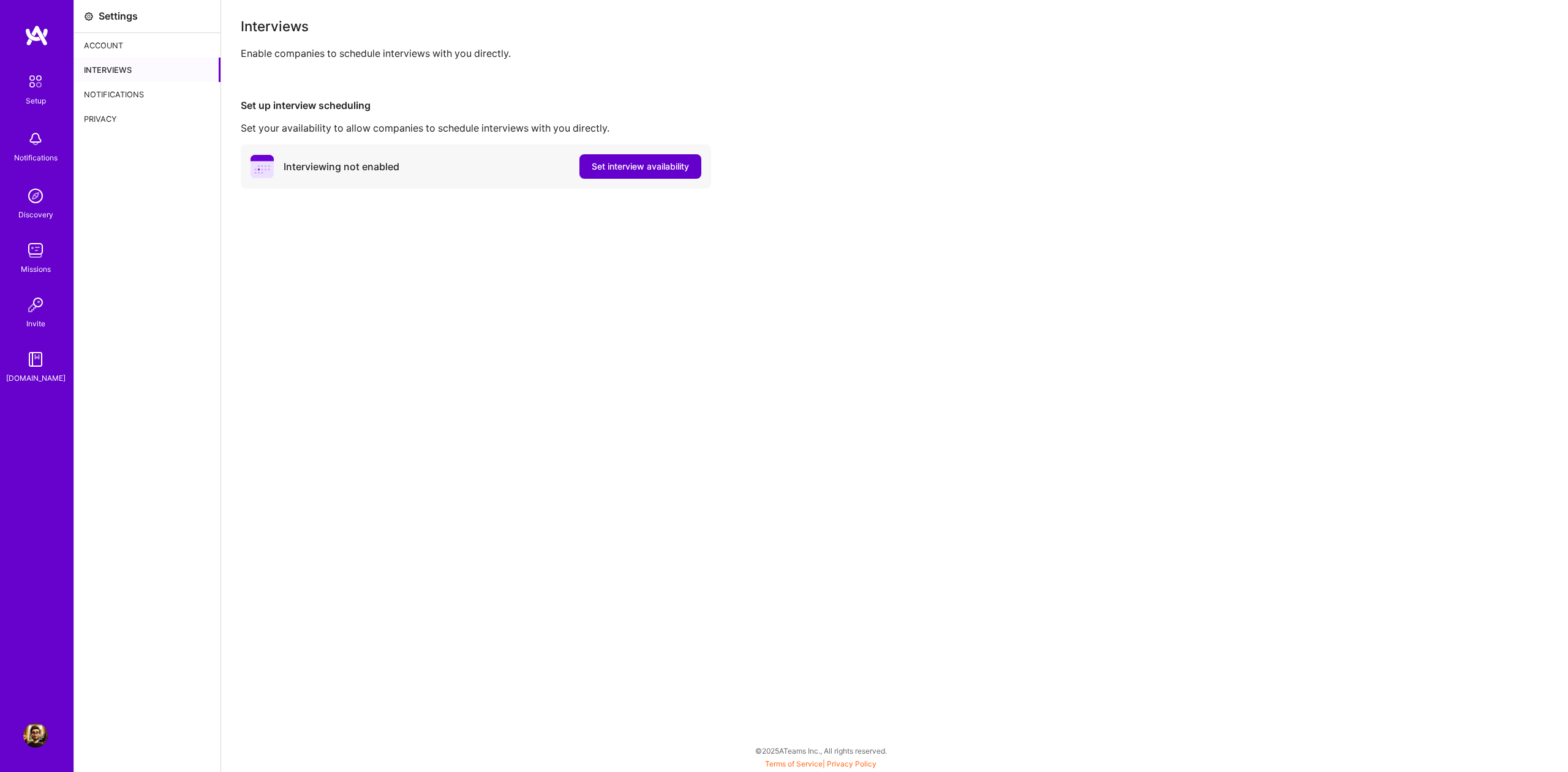
click at [632, 169] on span "Set interview availability" at bounding box center [640, 166] width 98 height 12
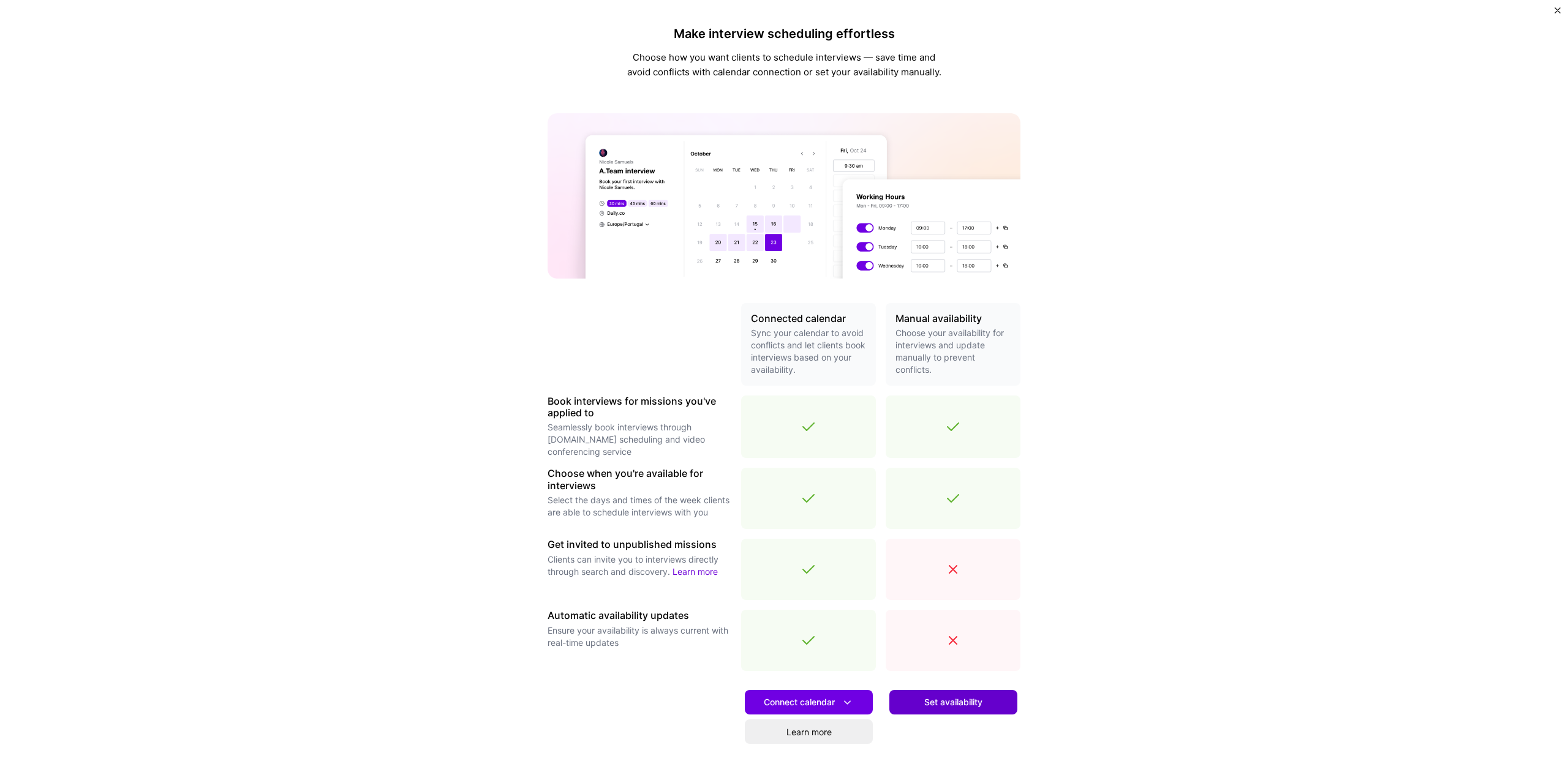
click at [913, 701] on button "Set availability" at bounding box center [954, 702] width 128 height 24
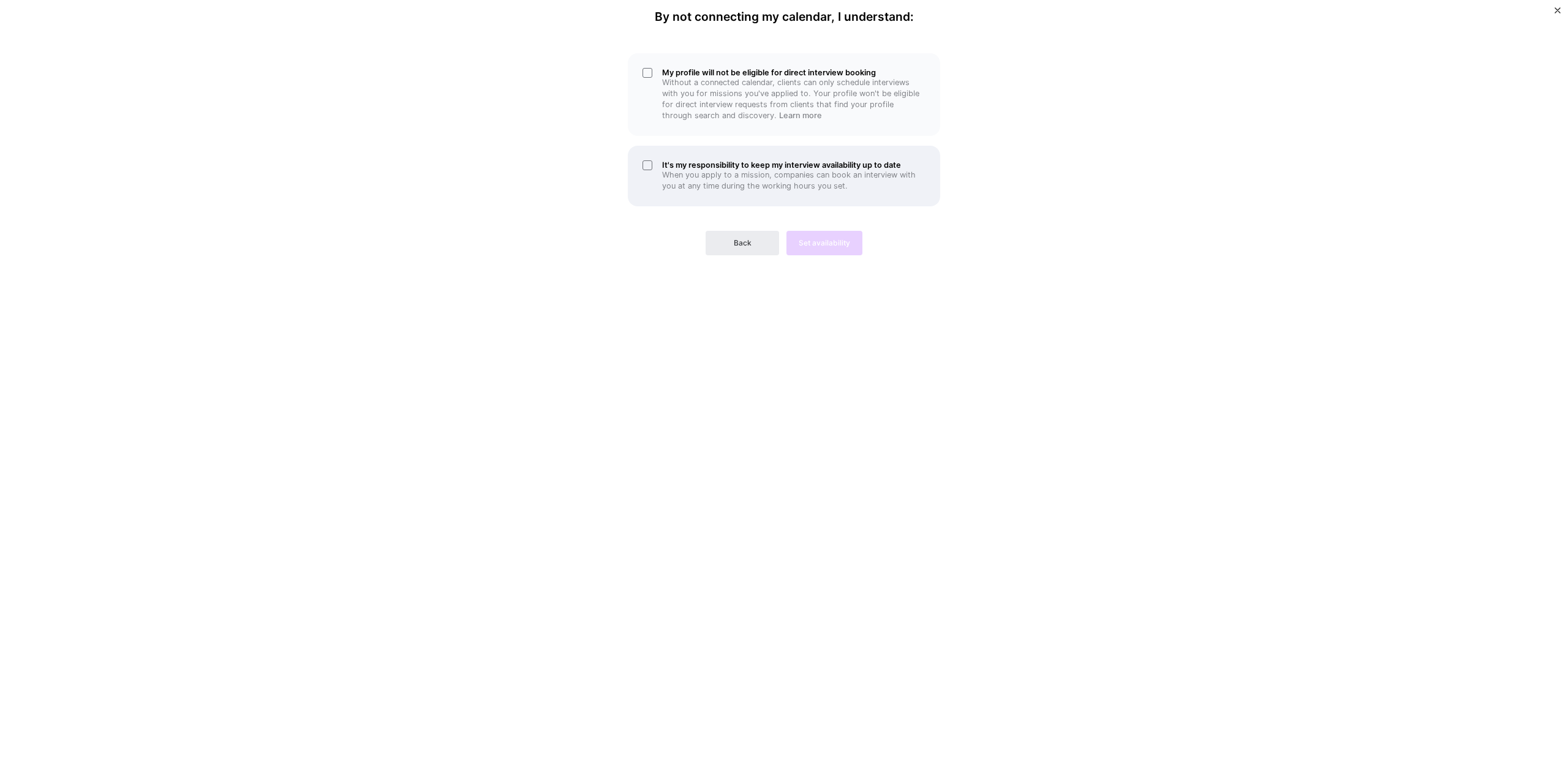
click at [642, 165] on div "It's my responsibility to keep my interview availability up to date When you ap…" at bounding box center [784, 176] width 312 height 61
click at [651, 82] on div "My profile will not be eligible for direct interview booking Without a connecte…" at bounding box center [784, 94] width 312 height 83
click at [813, 246] on span "Set availability" at bounding box center [824, 243] width 52 height 11
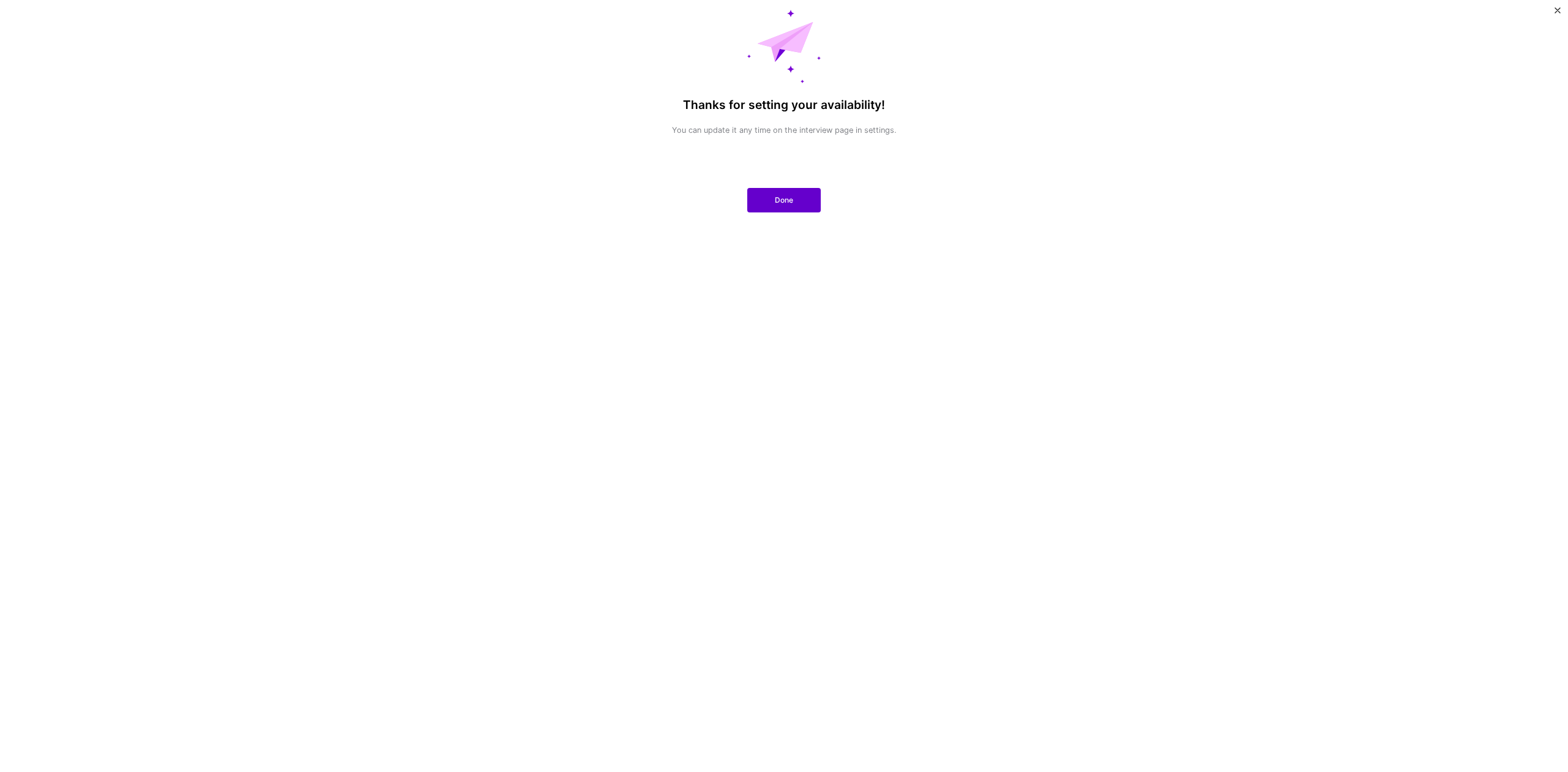
click at [768, 206] on button "Done" at bounding box center [784, 200] width 73 height 24
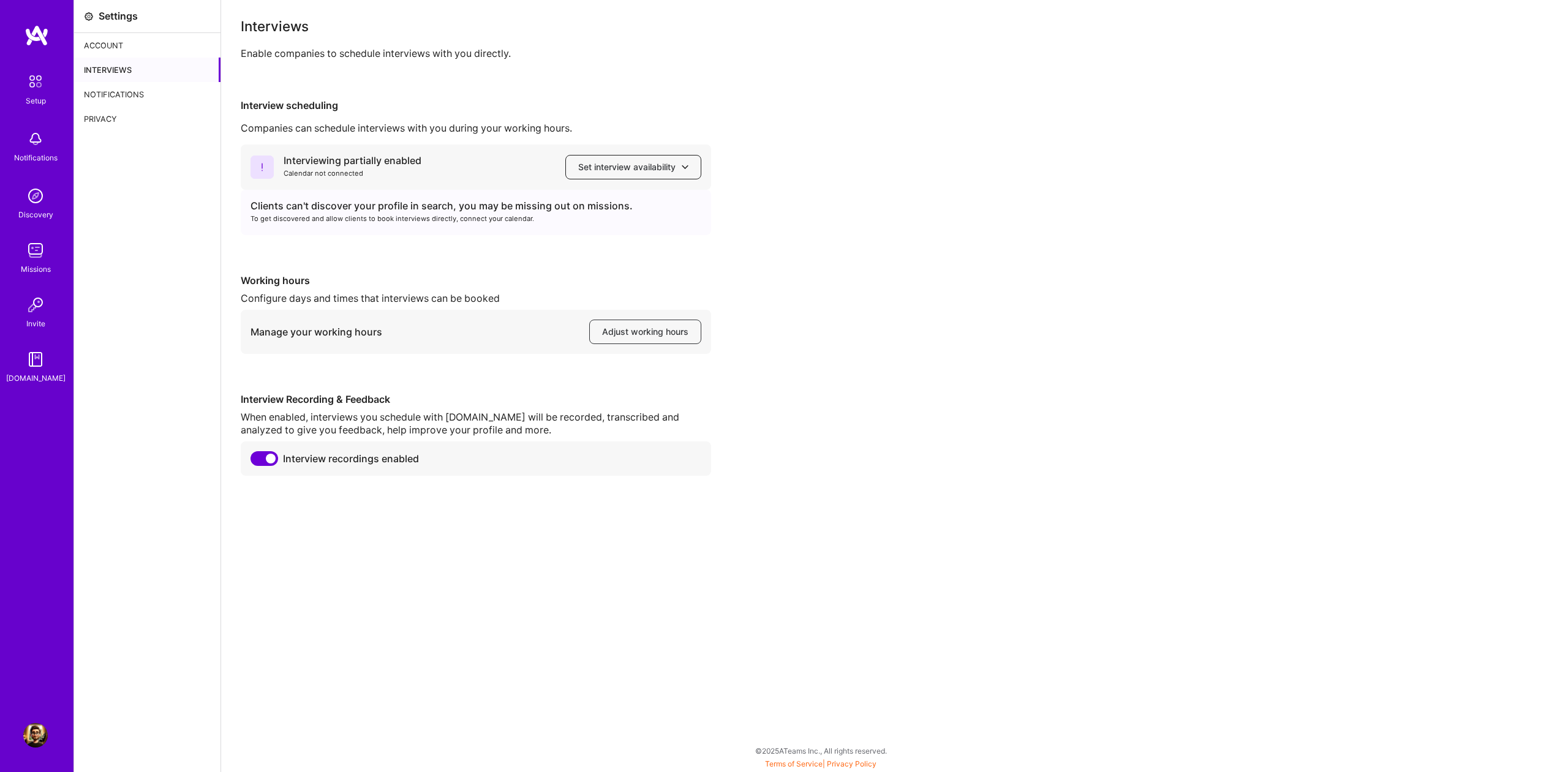
click at [661, 166] on span "Set interview availability" at bounding box center [633, 167] width 110 height 12
click at [450, 234] on div "Clients can't discover your profile in search, you may be missing out on missio…" at bounding box center [476, 212] width 470 height 45
click at [609, 330] on span "Adjust working hours" at bounding box center [645, 332] width 86 height 12
click at [40, 83] on img at bounding box center [35, 81] width 25 height 25
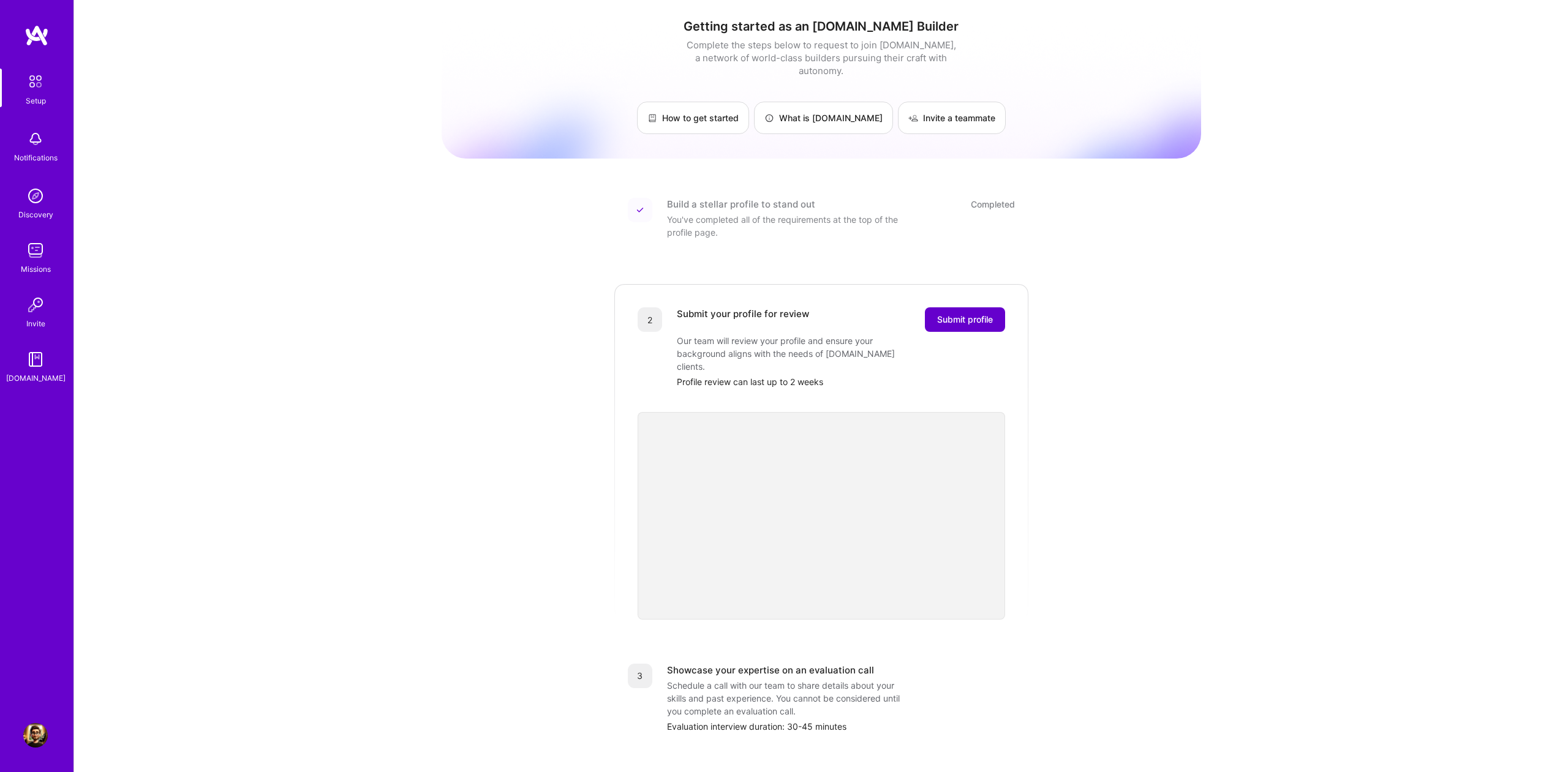
click at [970, 314] on span "Submit profile" at bounding box center [965, 320] width 56 height 12
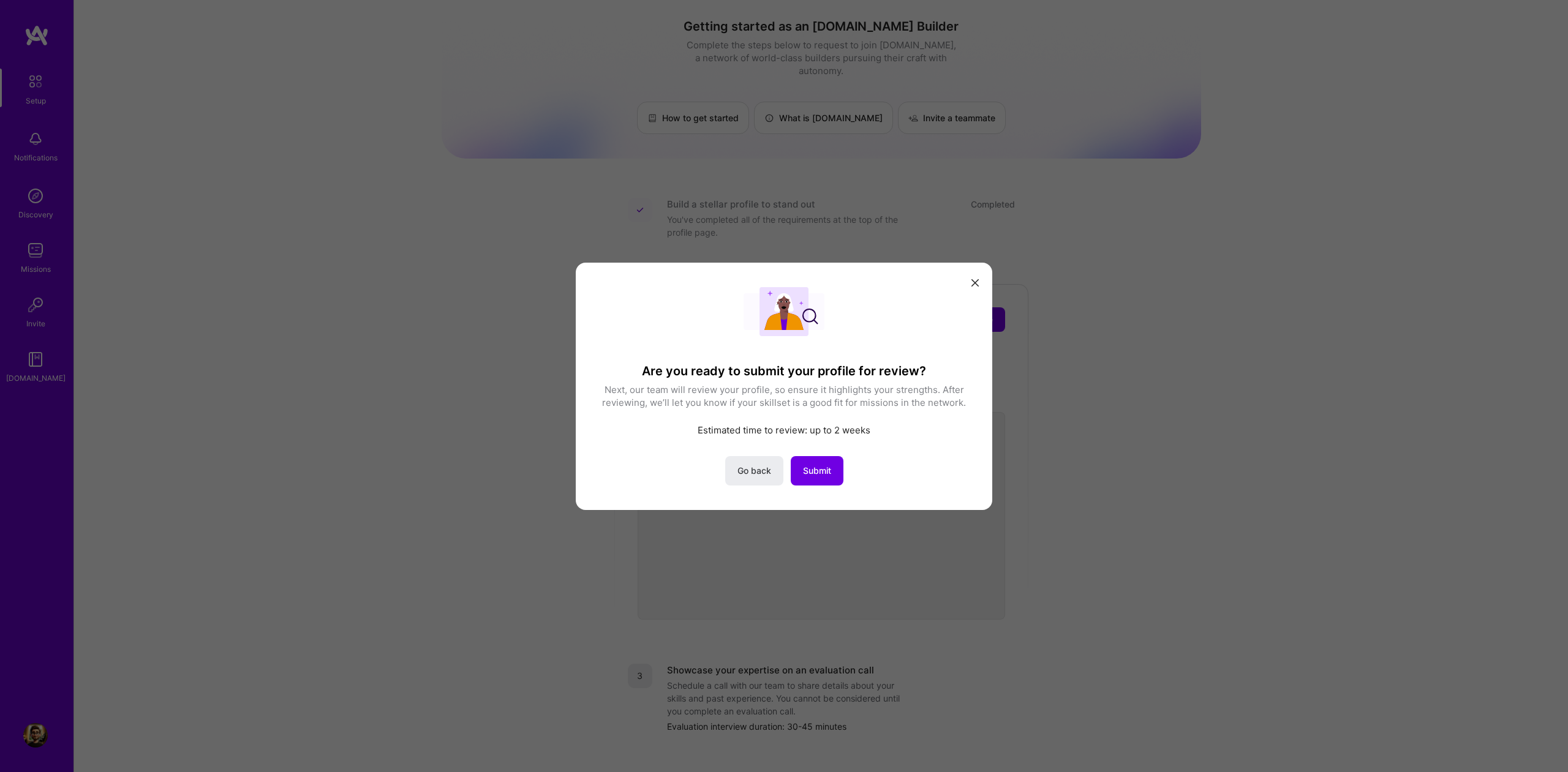
click at [831, 471] on span "Submit" at bounding box center [817, 470] width 28 height 12
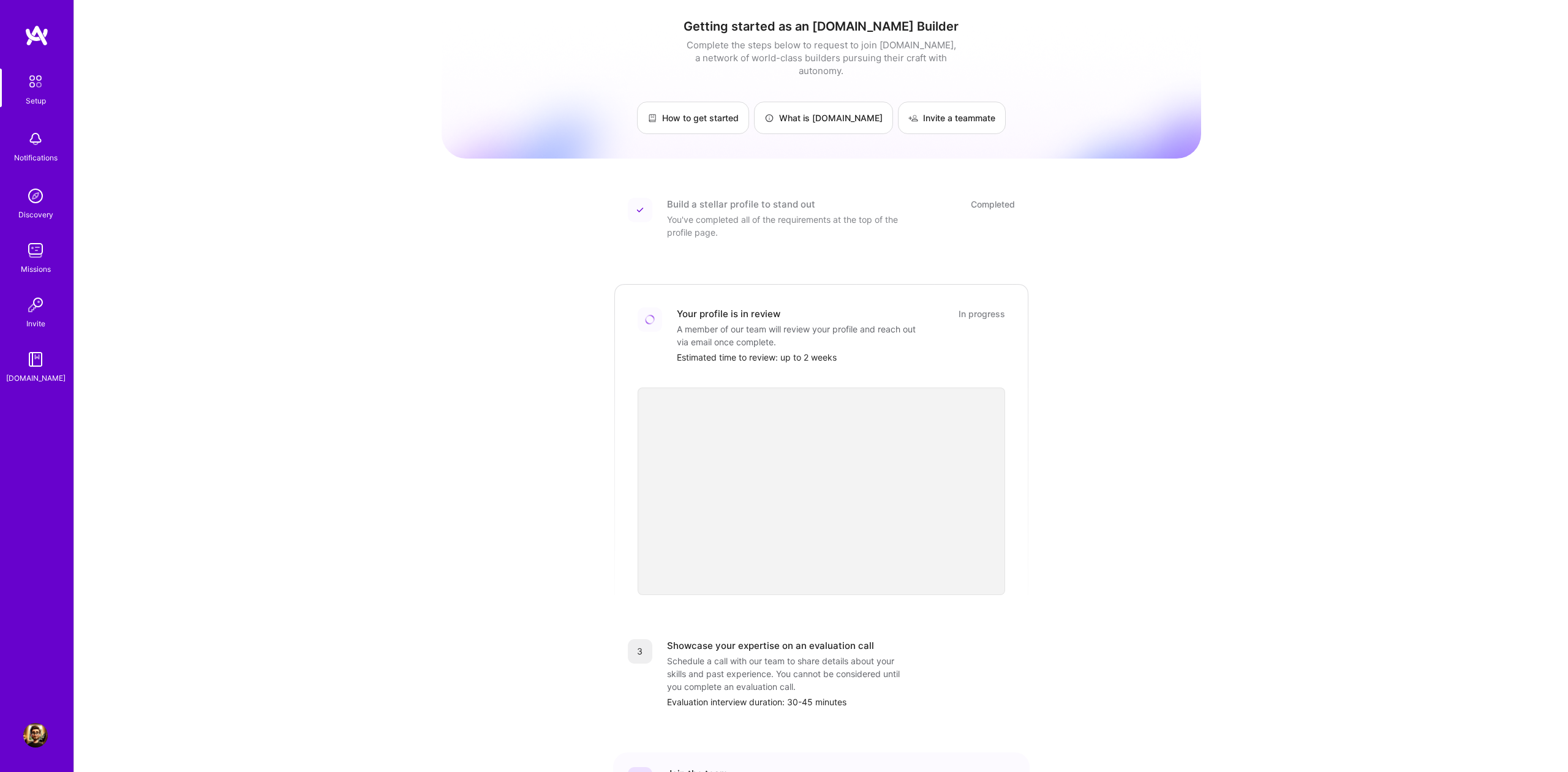
scroll to position [119, 0]
